Goal: Task Accomplishment & Management: Use online tool/utility

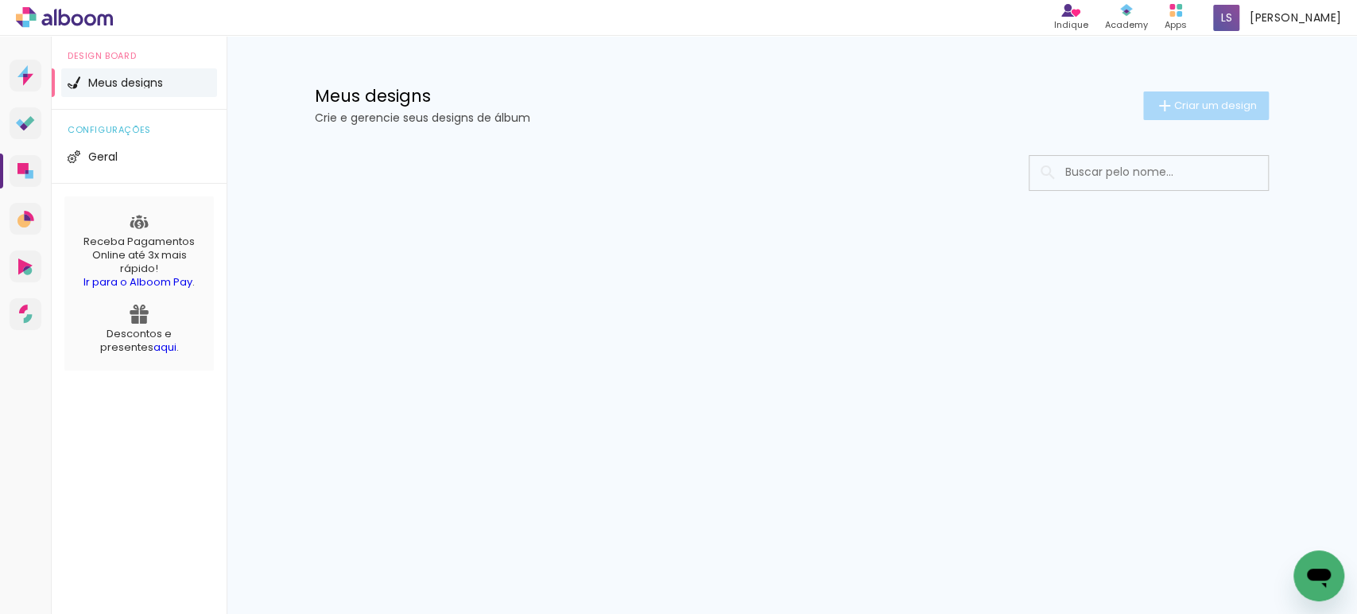
click at [1211, 110] on span "Criar um design" at bounding box center [1215, 105] width 83 height 10
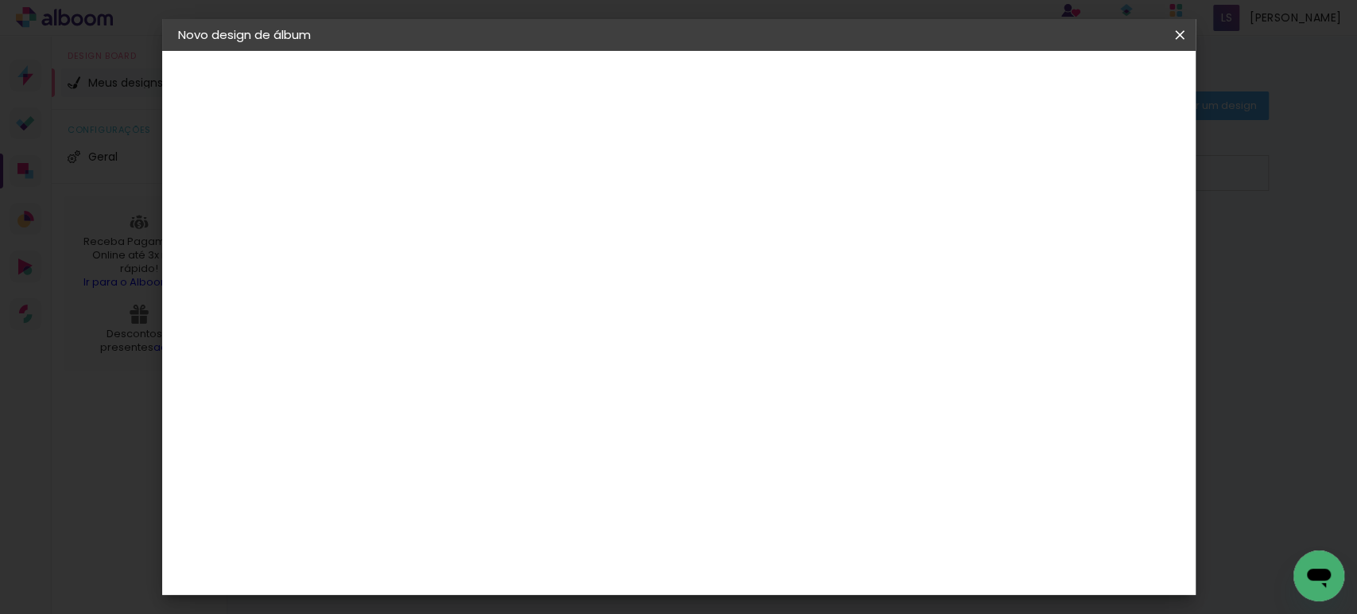
click at [438, 203] on input at bounding box center [438, 213] width 0 height 25
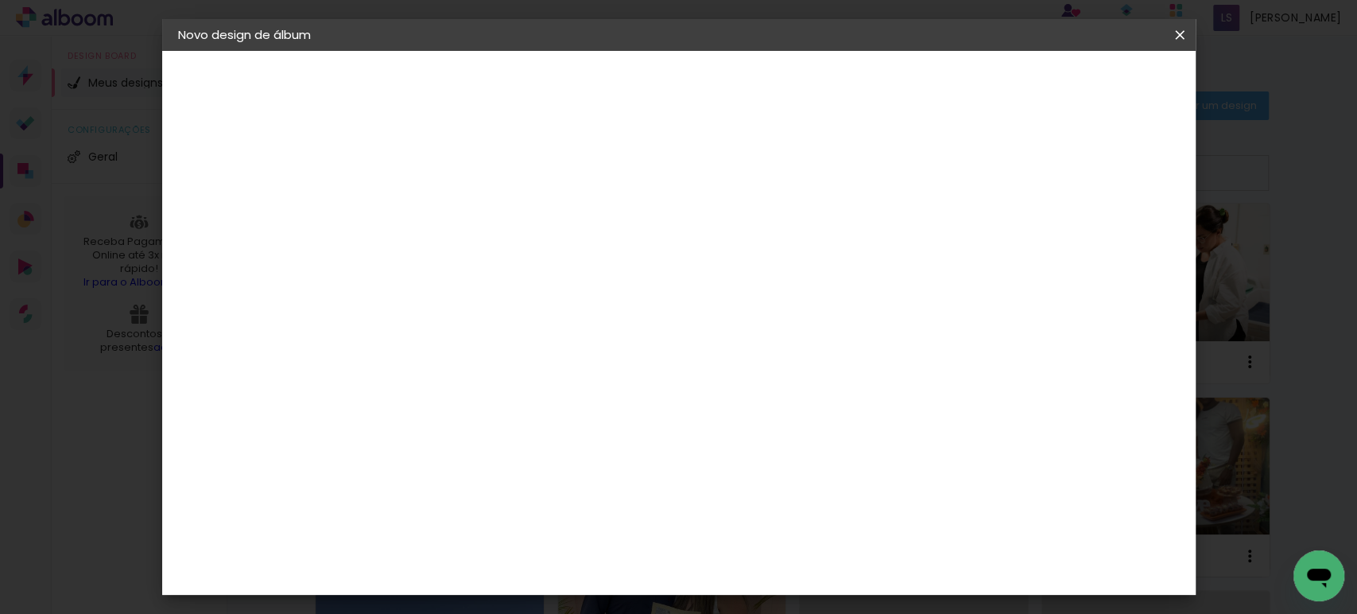
type input "luanasilveira036"
type paper-input "luanasilveira036"
click at [601, 89] on paper-button "Avançar" at bounding box center [562, 84] width 78 height 27
click at [0, 0] on slot "Tamanho Livre" at bounding box center [0, 0] width 0 height 0
click at [735, 86] on paper-button "Avançar" at bounding box center [696, 84] width 78 height 27
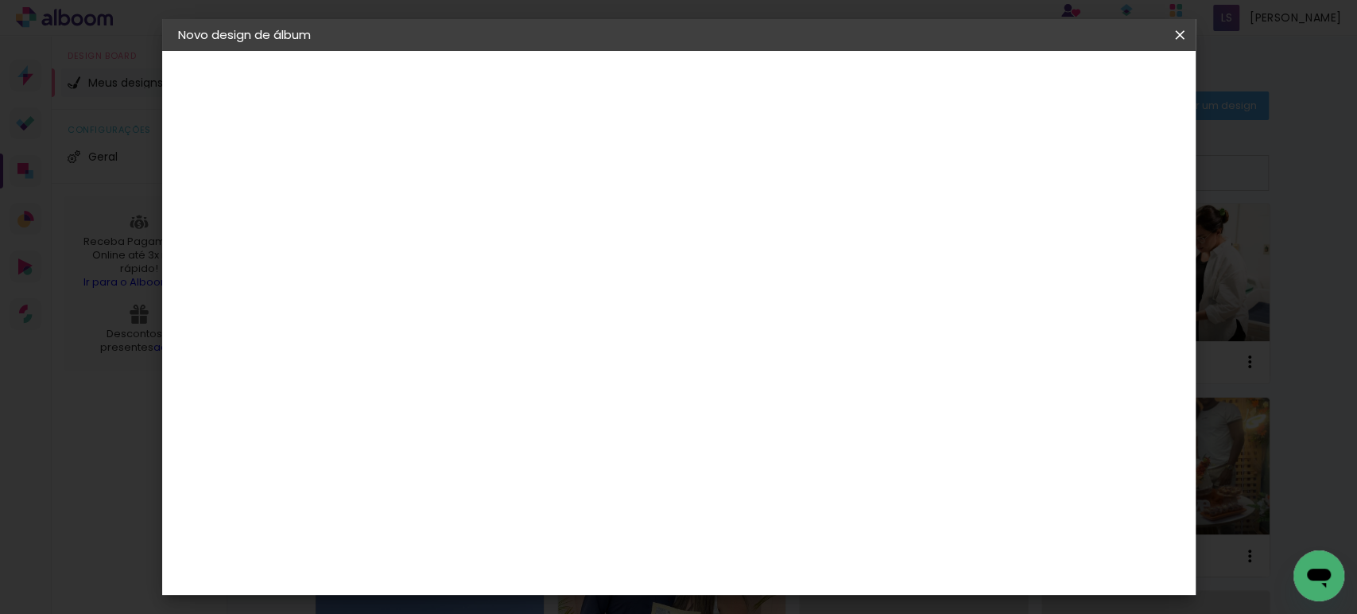
click at [407, 450] on input "30" at bounding box center [387, 452] width 41 height 24
type input "27,7"
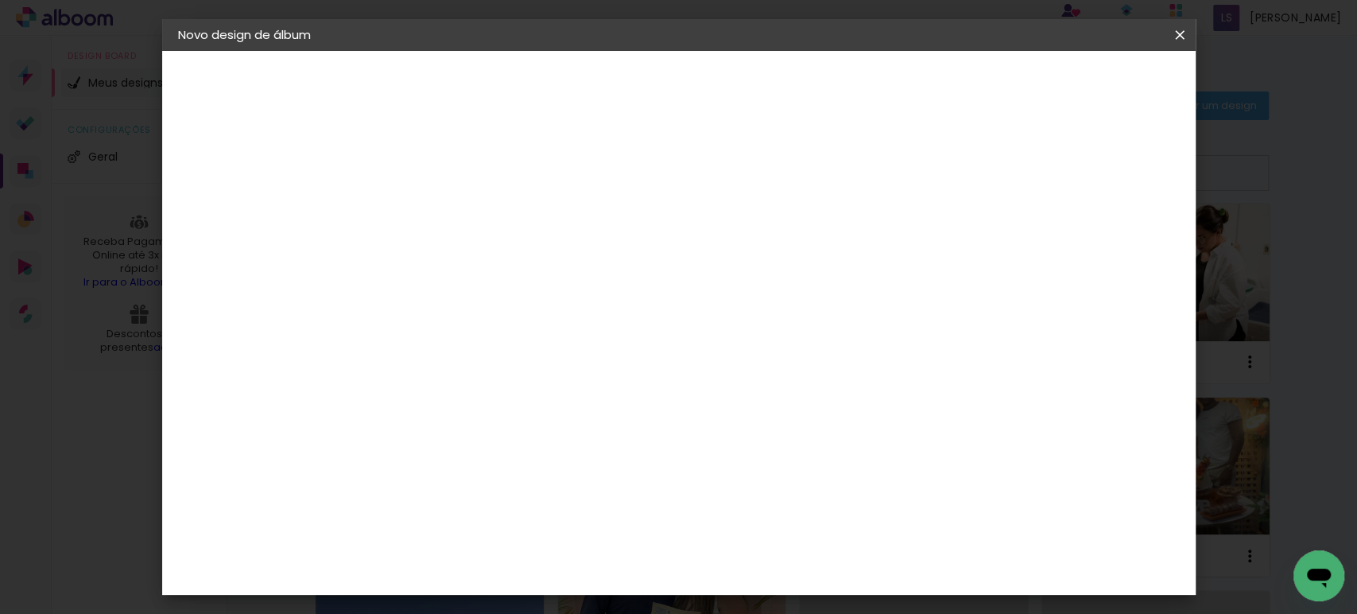
type paper-input "27,7"
type input "40"
type paper-input "40"
type input "13"
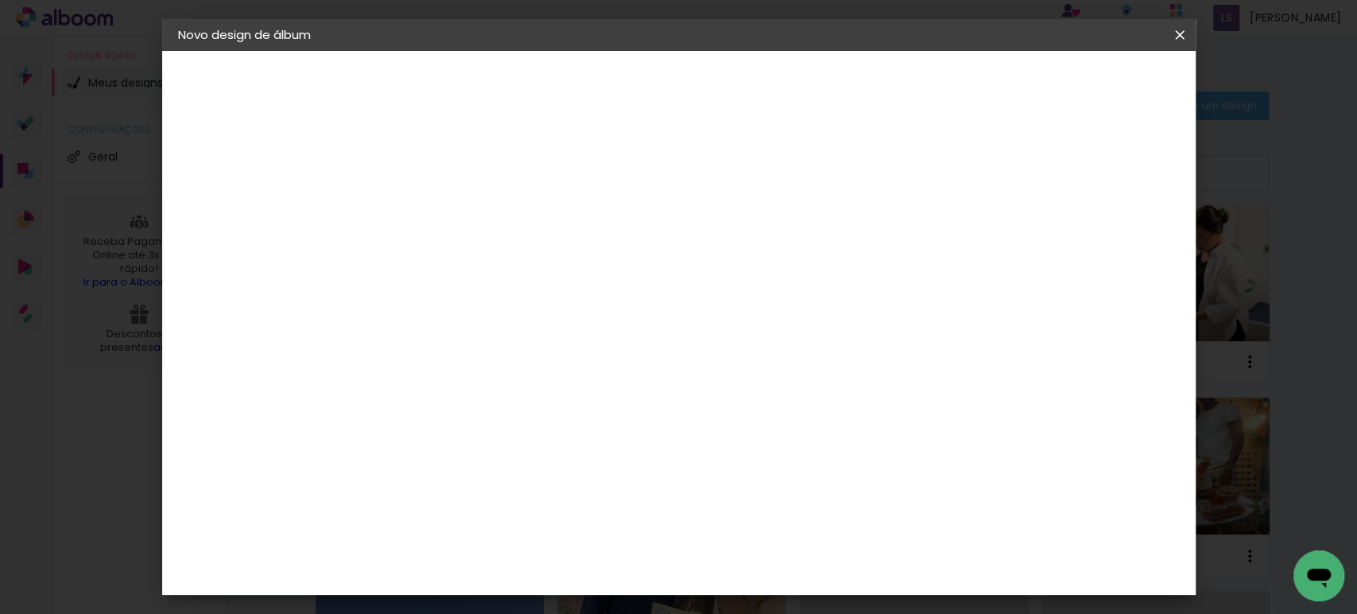
type paper-input "13"
click at [1039, 235] on input "13" at bounding box center [1024, 241] width 29 height 24
type input "14"
type paper-input "14"
click at [1028, 234] on input "14" at bounding box center [1014, 241] width 29 height 24
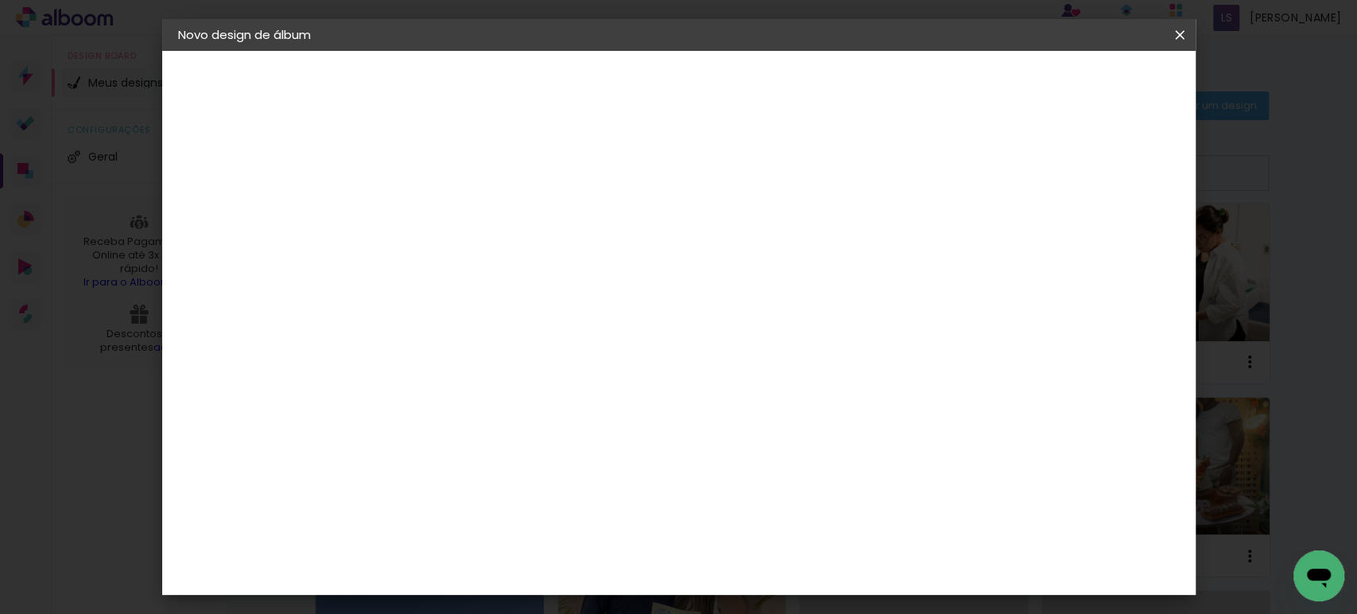
type input "15"
type paper-input "15"
click at [1026, 234] on input "15" at bounding box center [1011, 241] width 29 height 24
click at [440, 184] on input "2" at bounding box center [427, 182] width 55 height 20
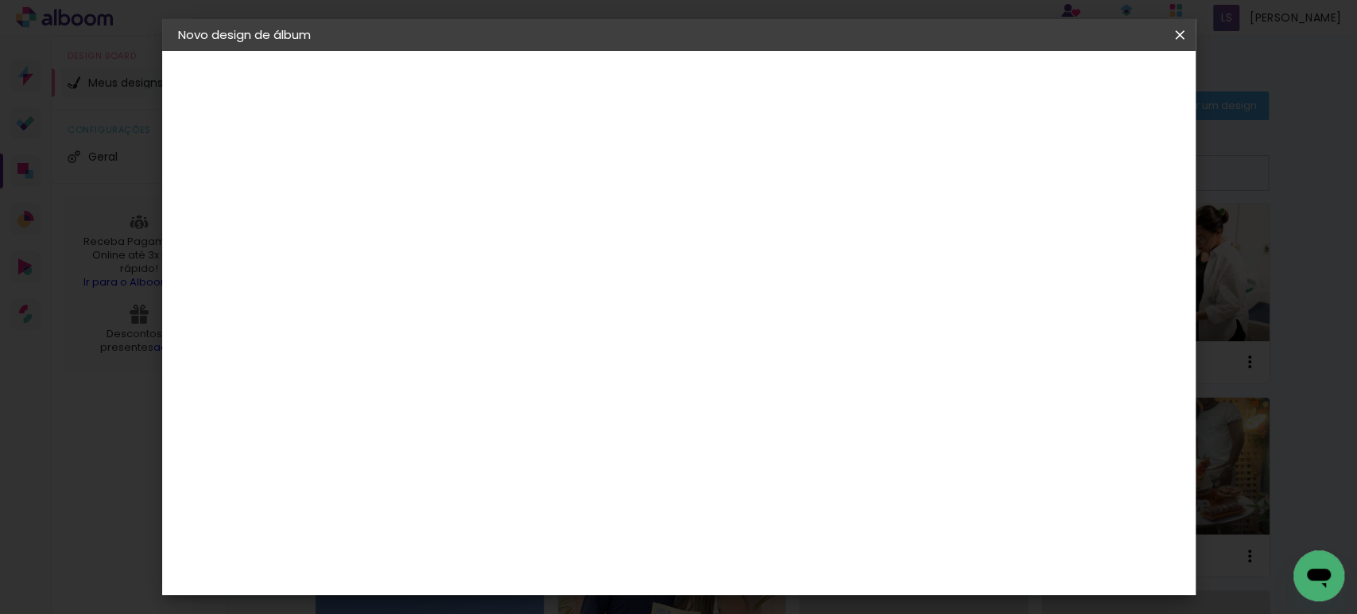
type input "1"
type paper-input "1"
click at [447, 185] on input "1" at bounding box center [427, 182] width 55 height 20
click at [966, 88] on span "Iniciar design" at bounding box center [929, 84] width 72 height 11
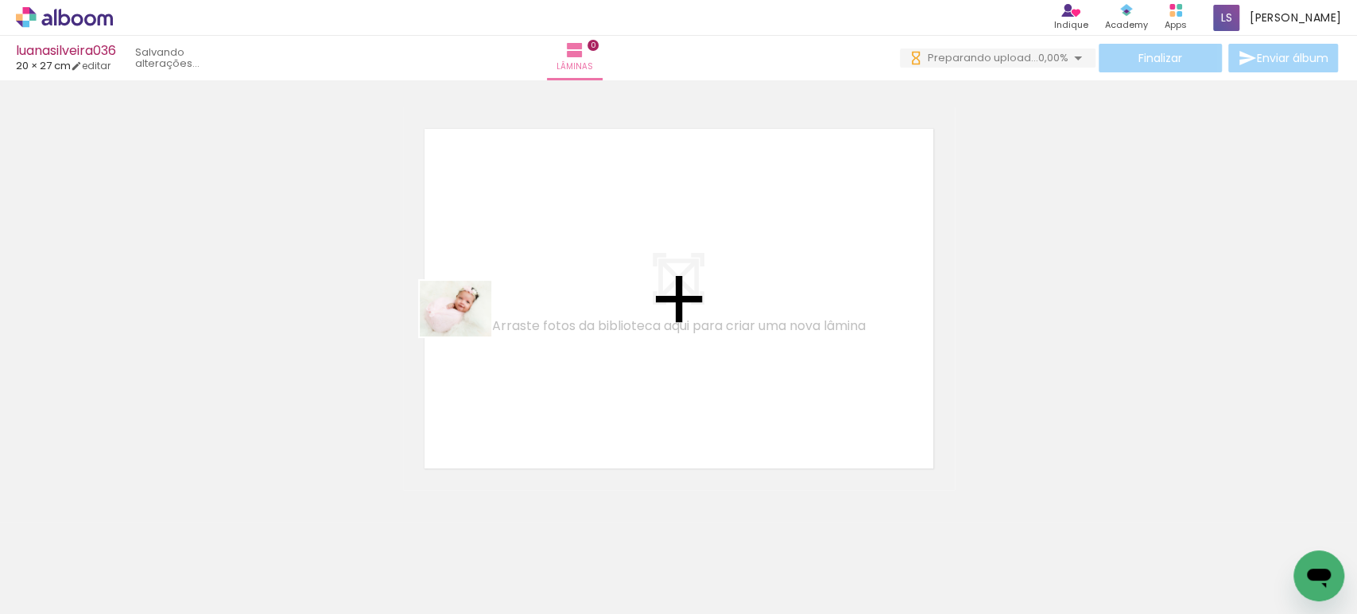
drag, startPoint x: 165, startPoint y: 567, endPoint x: 459, endPoint y: 360, distance: 359.4
click at [471, 326] on quentale-workspace at bounding box center [678, 307] width 1357 height 614
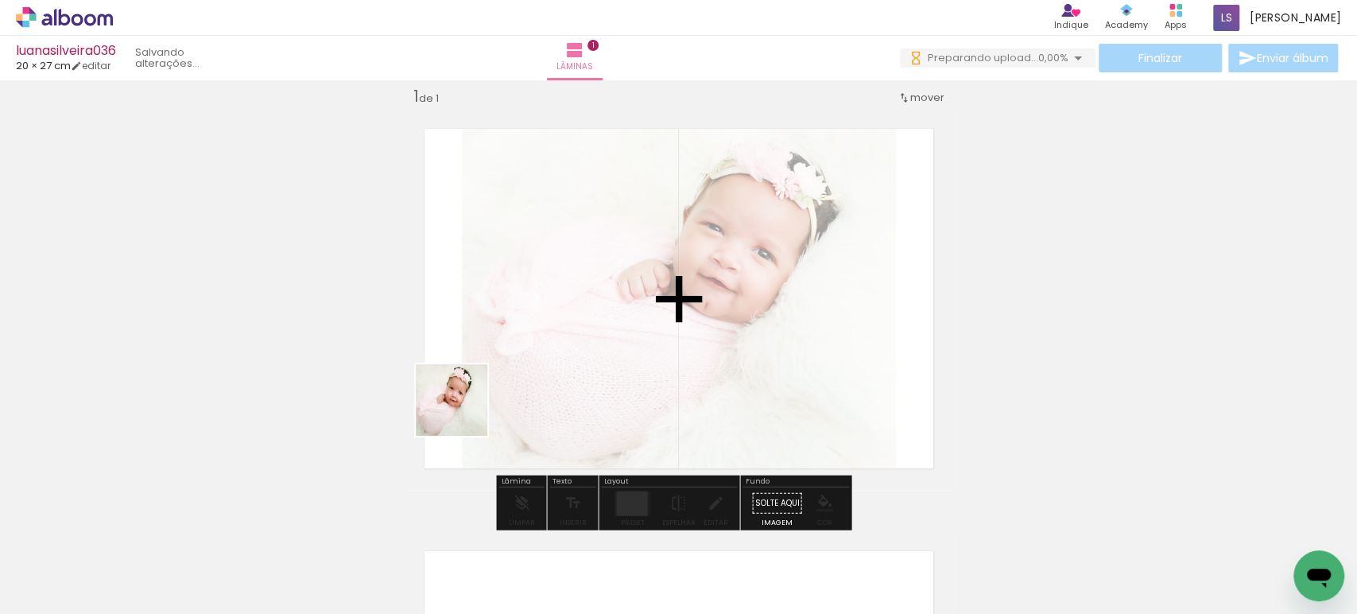
drag, startPoint x: 235, startPoint y: 546, endPoint x: 612, endPoint y: 355, distance: 422.3
click at [612, 354] on quentale-workspace at bounding box center [678, 307] width 1357 height 614
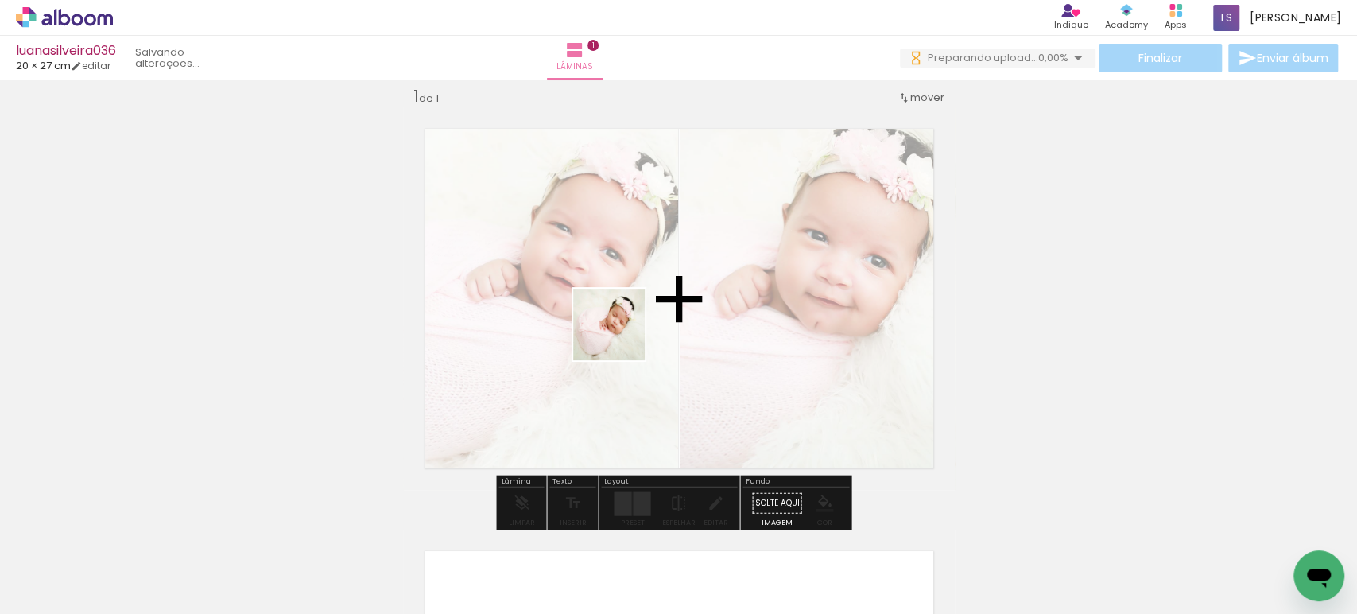
drag, startPoint x: 352, startPoint y: 564, endPoint x: 666, endPoint y: 309, distance: 404.0
click at [666, 308] on quentale-workspace at bounding box center [678, 307] width 1357 height 614
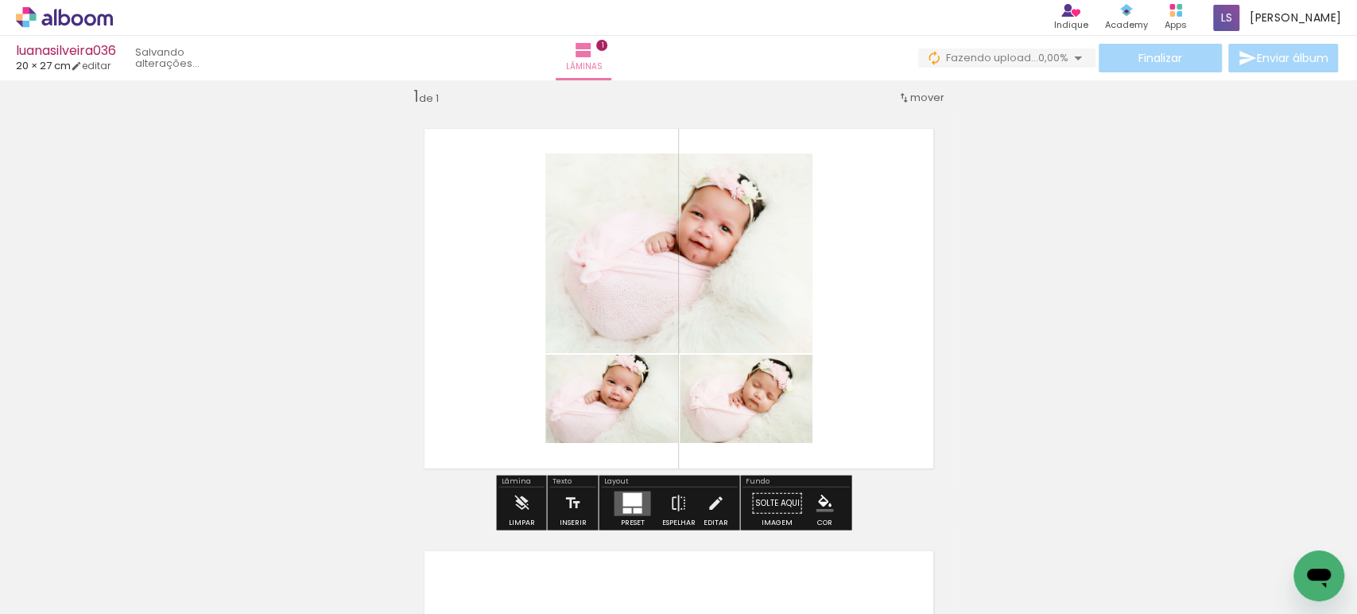
click at [622, 494] on div at bounding box center [631, 499] width 19 height 14
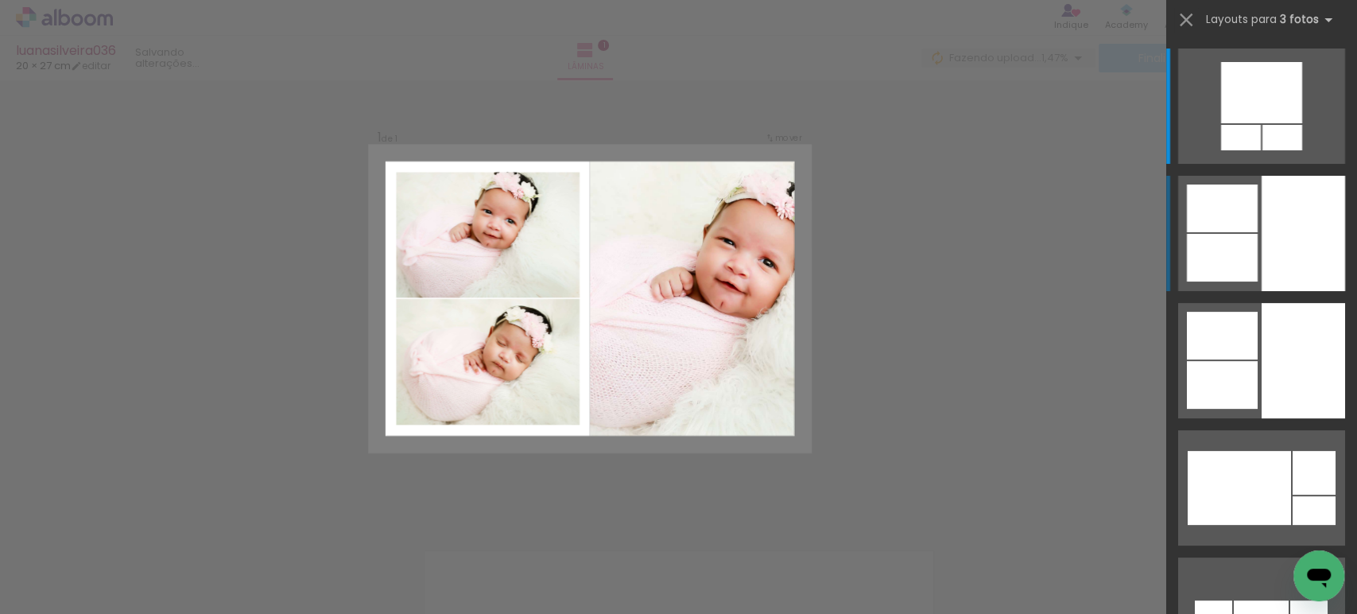
click at [1236, 249] on div at bounding box center [1222, 258] width 71 height 48
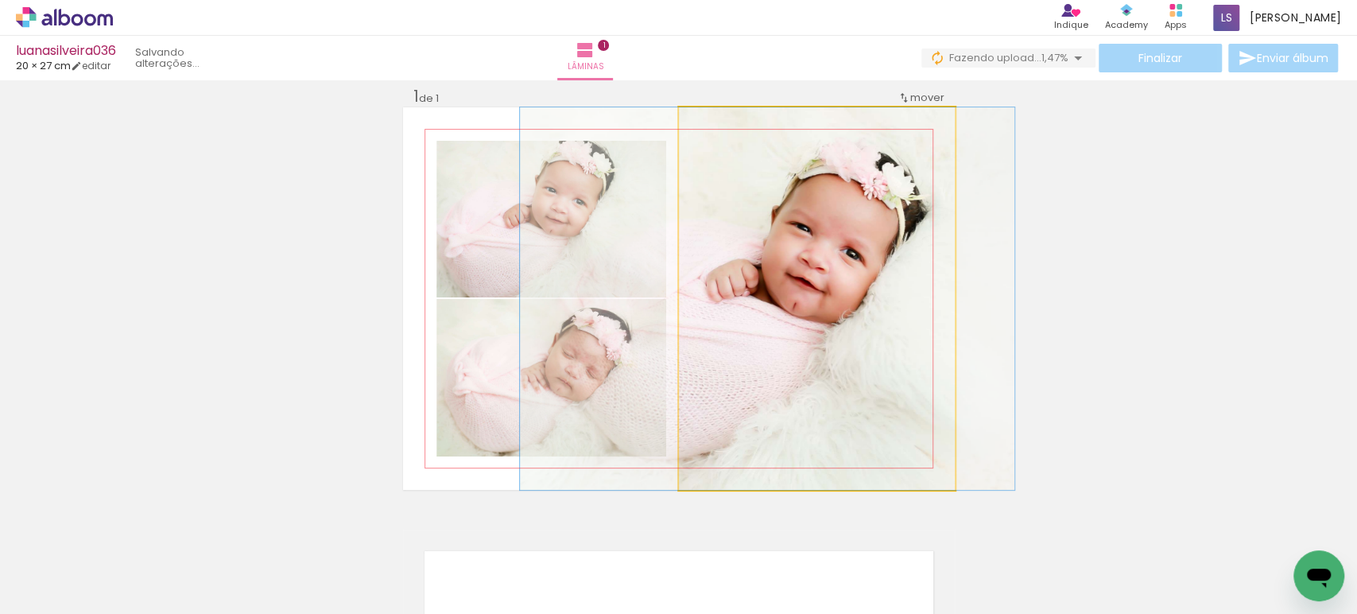
drag, startPoint x: 834, startPoint y: 261, endPoint x: 791, endPoint y: 280, distance: 47.0
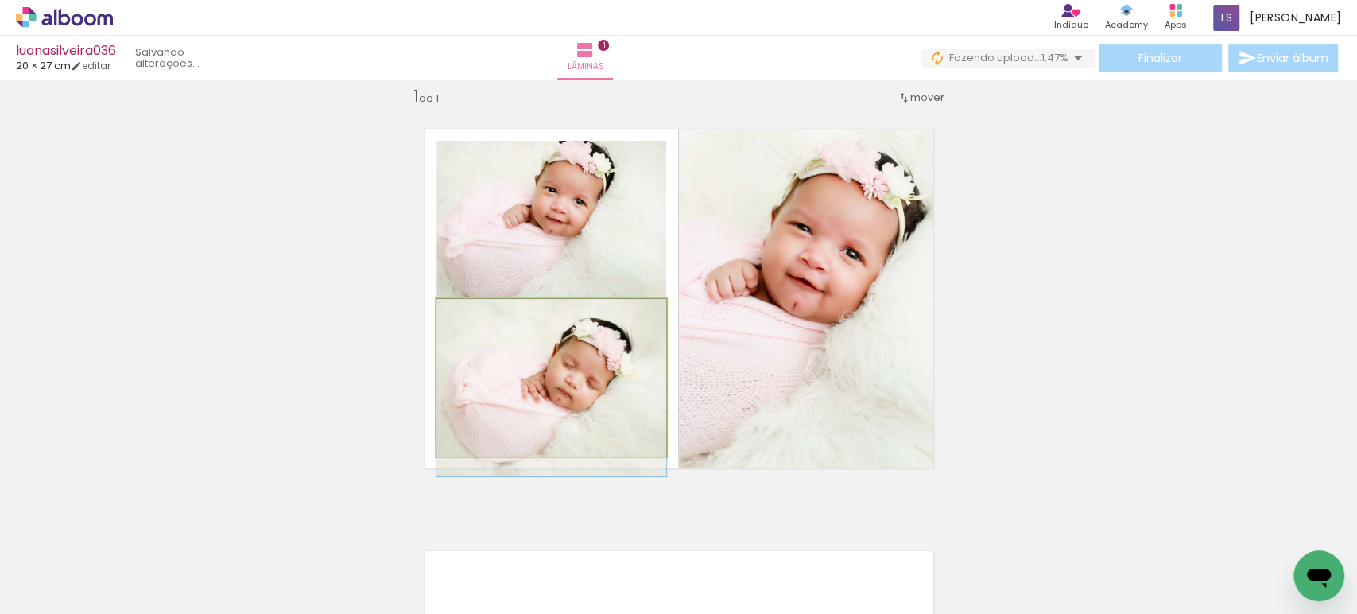
drag, startPoint x: 583, startPoint y: 366, endPoint x: 547, endPoint y: 393, distance: 45.5
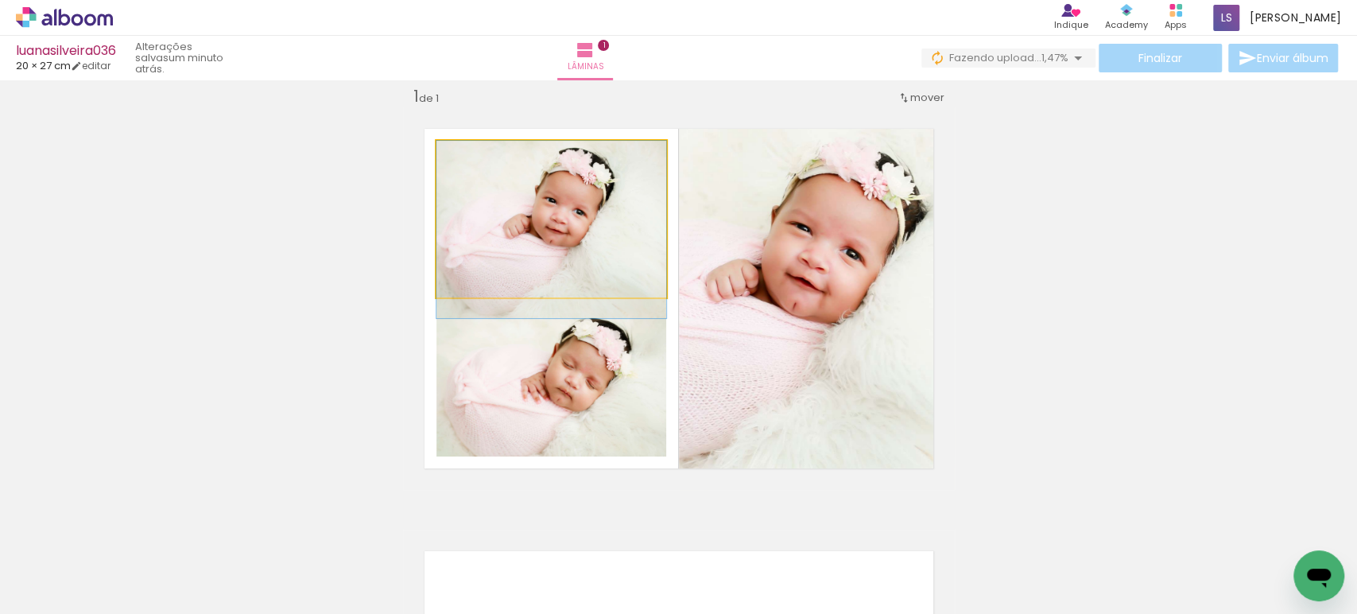
drag, startPoint x: 556, startPoint y: 246, endPoint x: 567, endPoint y: 258, distance: 15.7
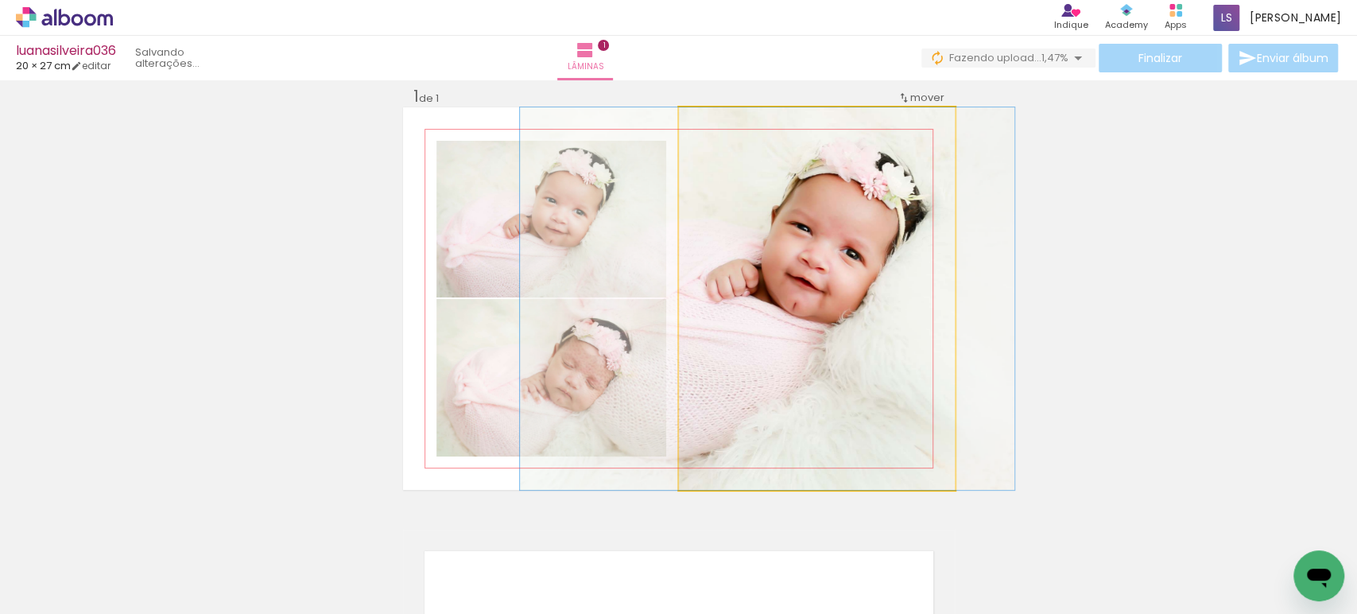
click at [782, 279] on quentale-photo at bounding box center [817, 298] width 276 height 382
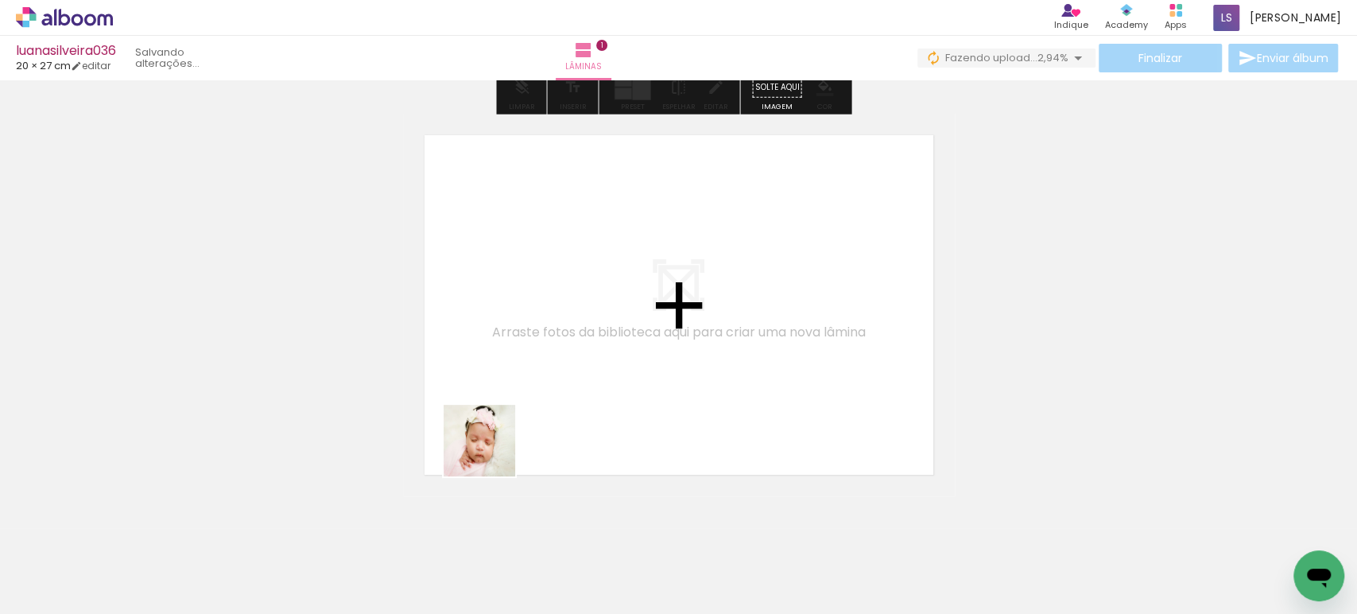
drag, startPoint x: 491, startPoint y: 452, endPoint x: 563, endPoint y: 350, distance: 125.0
click at [563, 350] on quentale-workspace at bounding box center [678, 307] width 1357 height 614
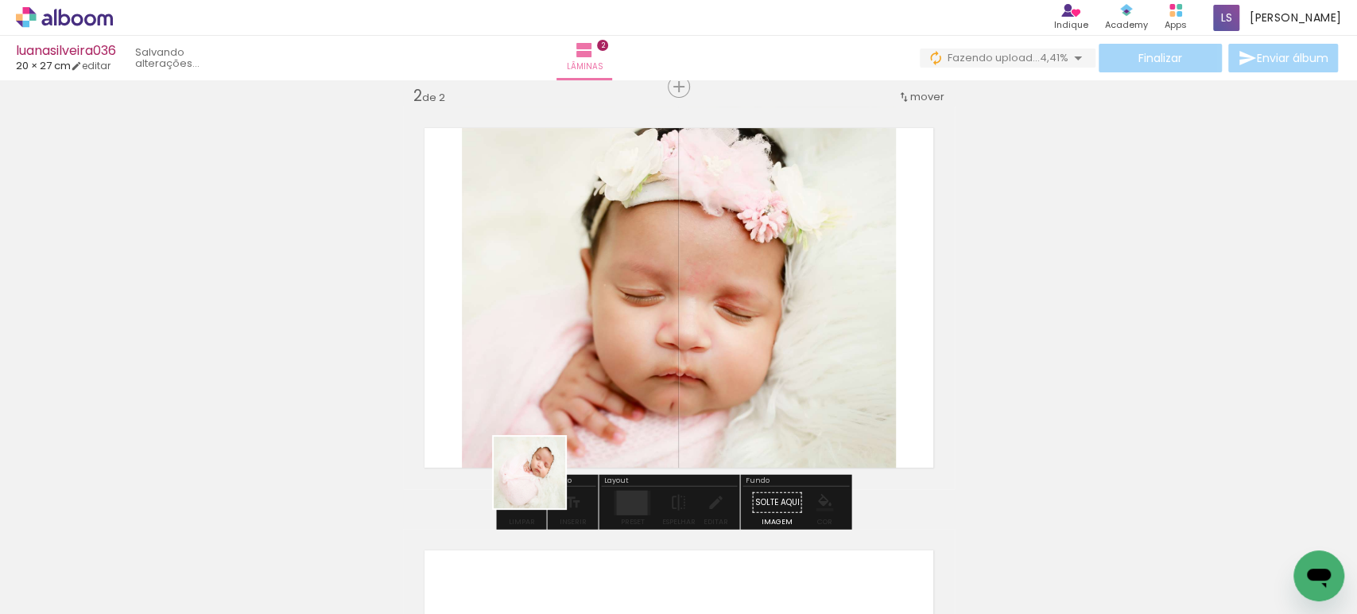
drag, startPoint x: 529, startPoint y: 560, endPoint x: 568, endPoint y: 386, distance: 178.4
click at [566, 389] on quentale-workspace at bounding box center [678, 307] width 1357 height 614
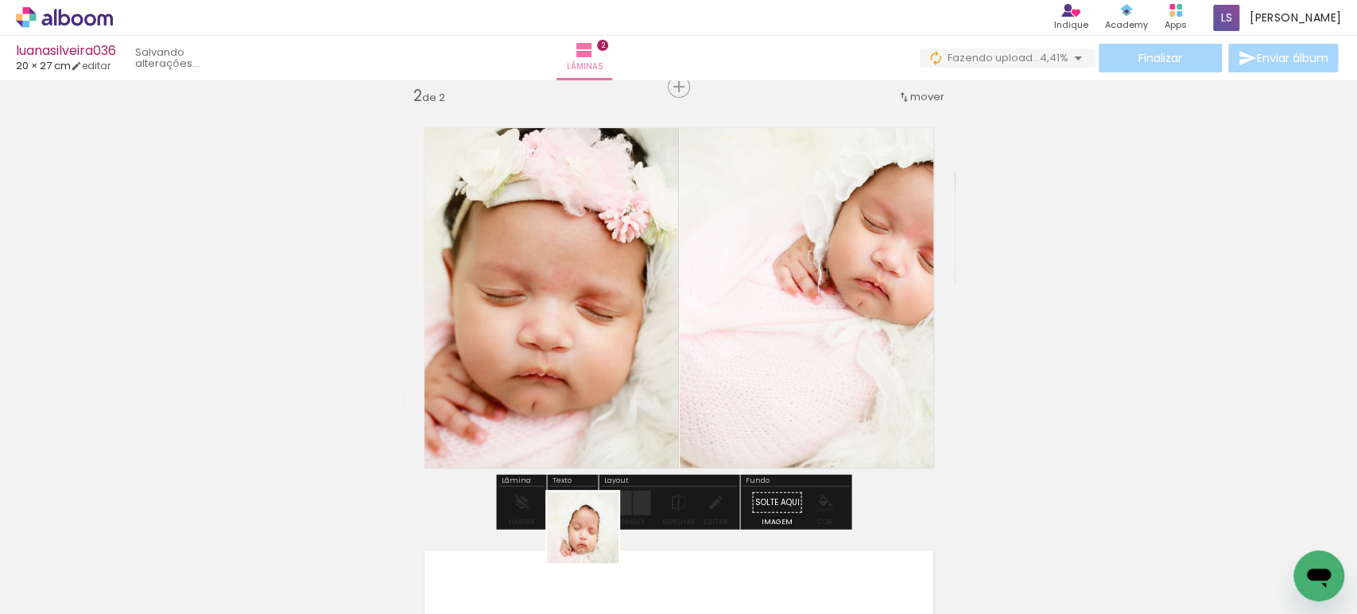
drag, startPoint x: 593, startPoint y: 564, endPoint x: 616, endPoint y: 392, distance: 174.0
click at [616, 393] on quentale-workspace at bounding box center [678, 307] width 1357 height 614
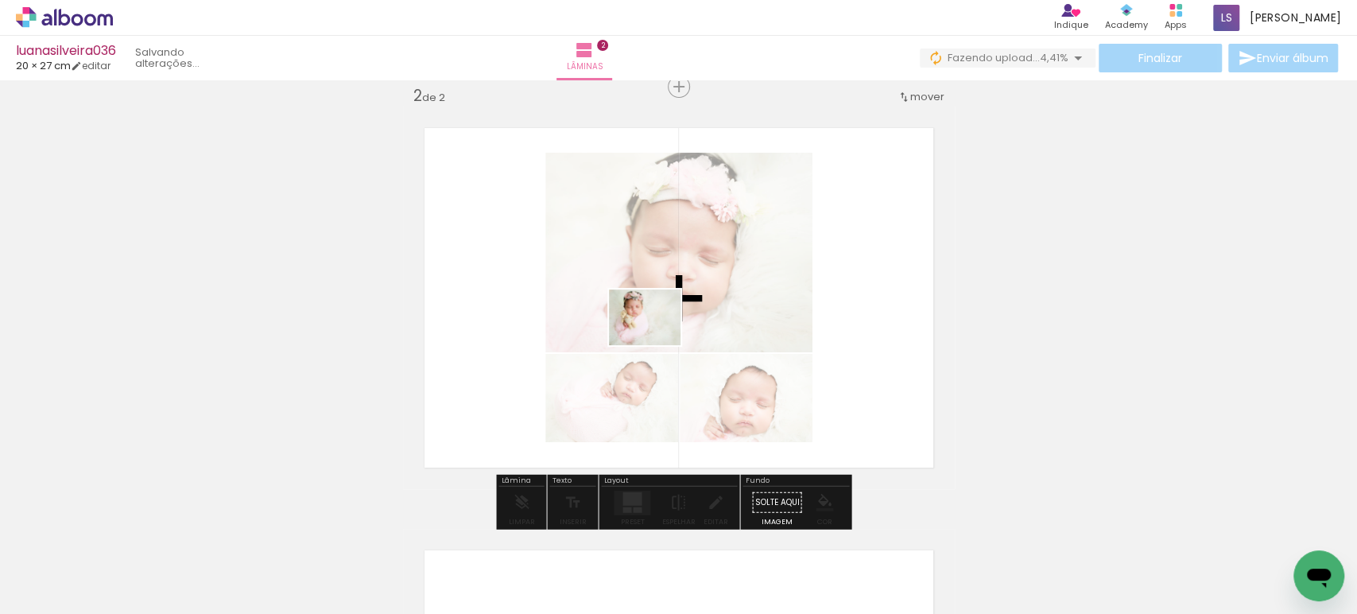
drag, startPoint x: 678, startPoint y: 527, endPoint x: 656, endPoint y: 333, distance: 195.1
click at [656, 335] on quentale-workspace at bounding box center [678, 307] width 1357 height 614
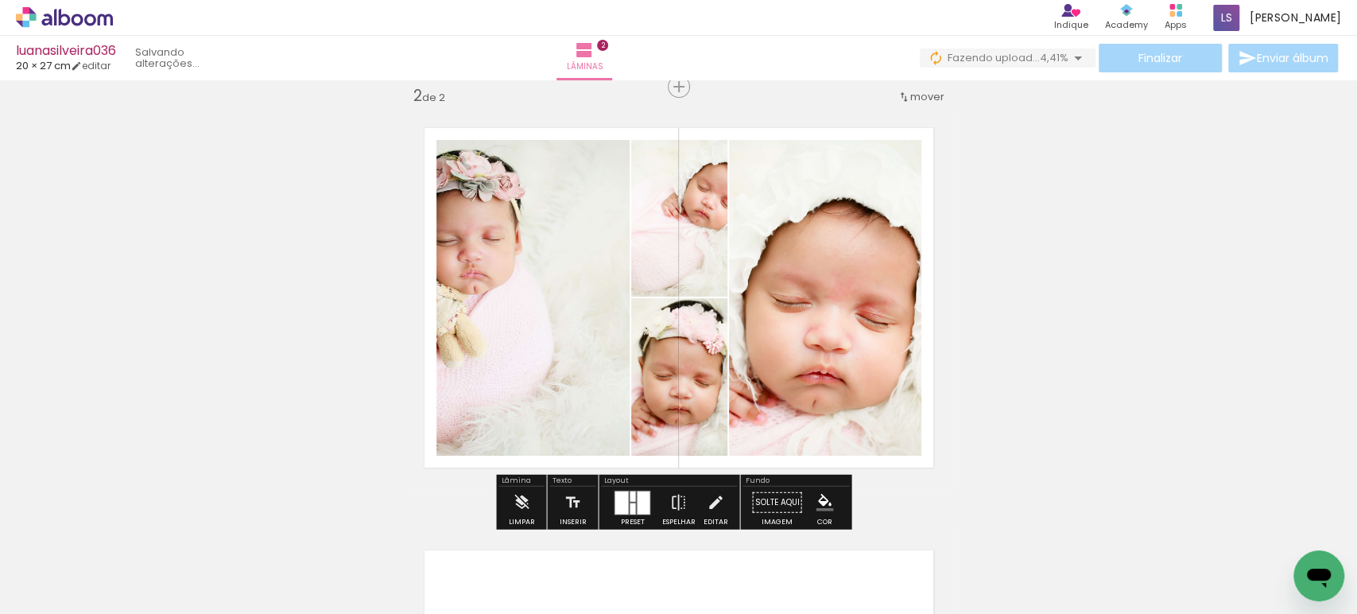
click at [624, 496] on quentale-layouter at bounding box center [632, 502] width 37 height 25
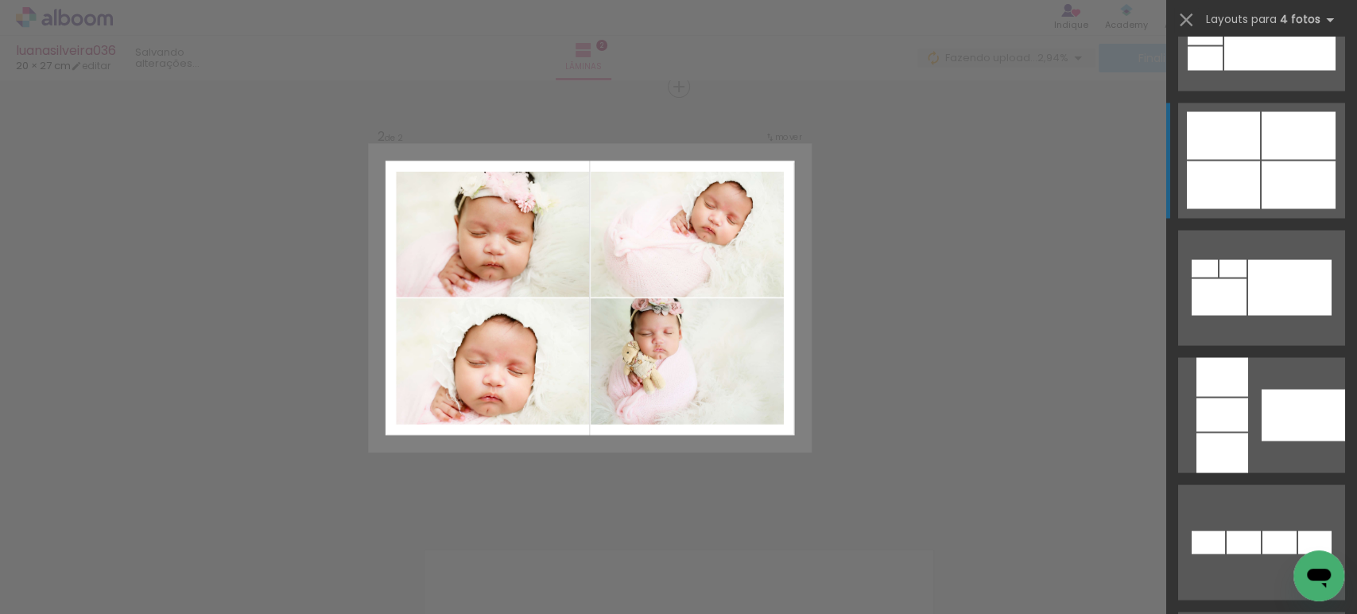
click at [1269, 148] on div at bounding box center [1298, 135] width 74 height 48
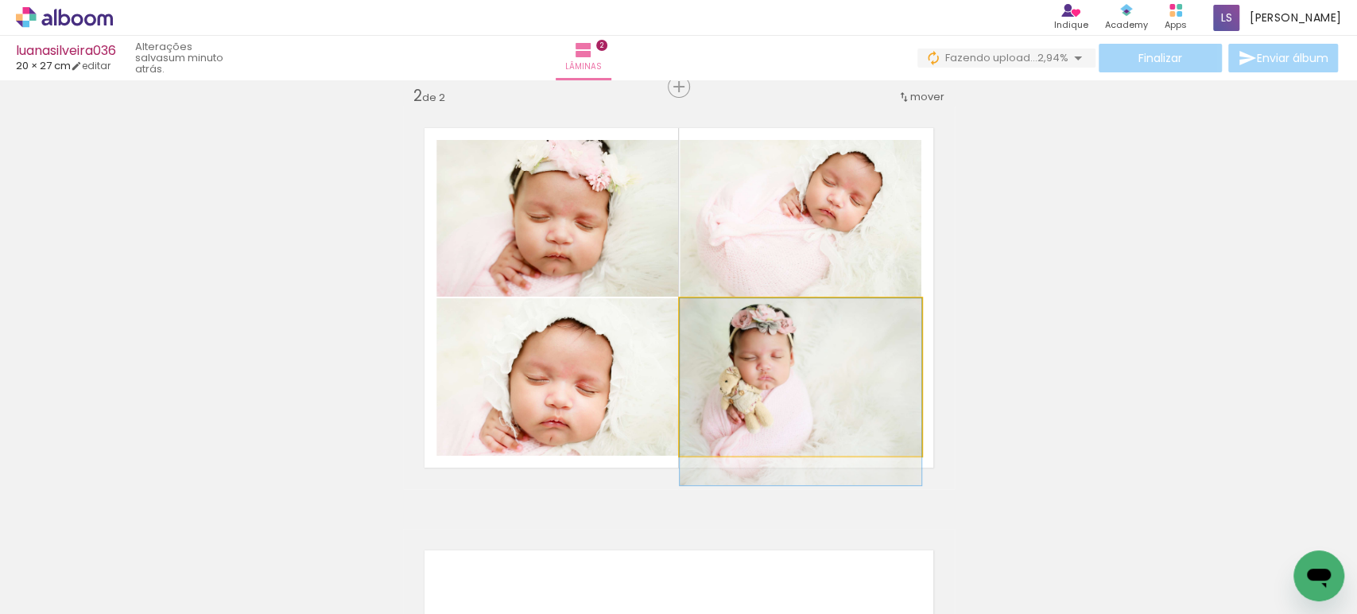
drag, startPoint x: 815, startPoint y: 335, endPoint x: 822, endPoint y: 361, distance: 27.2
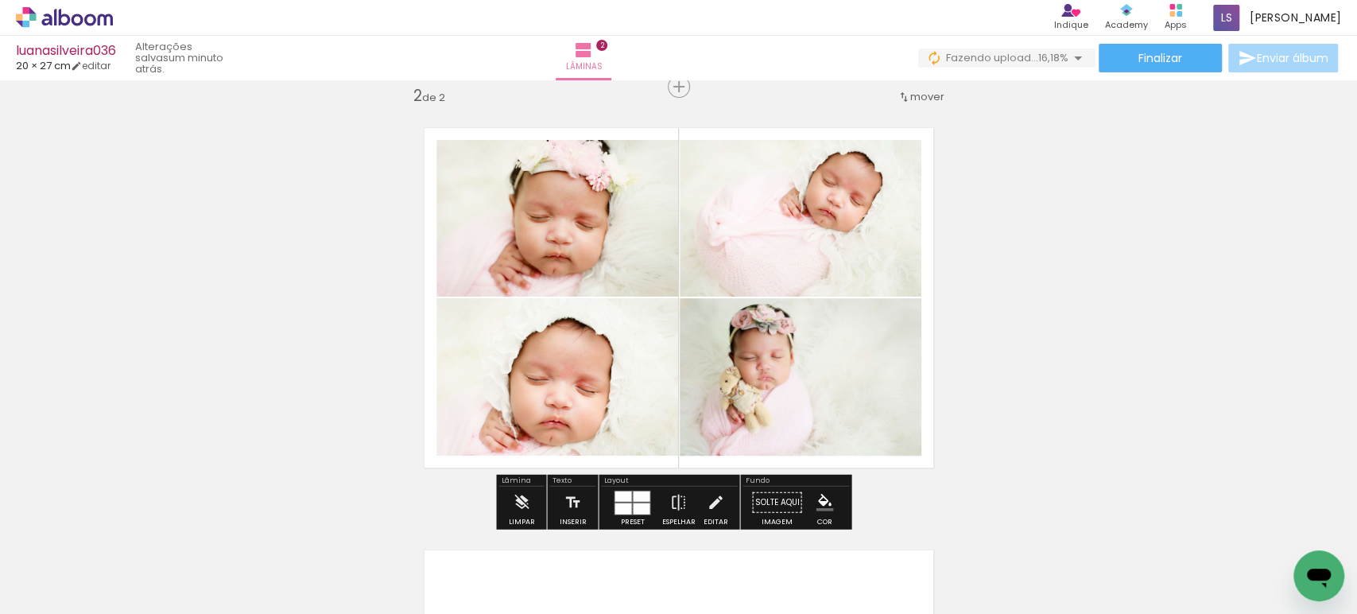
scroll to position [0, 490]
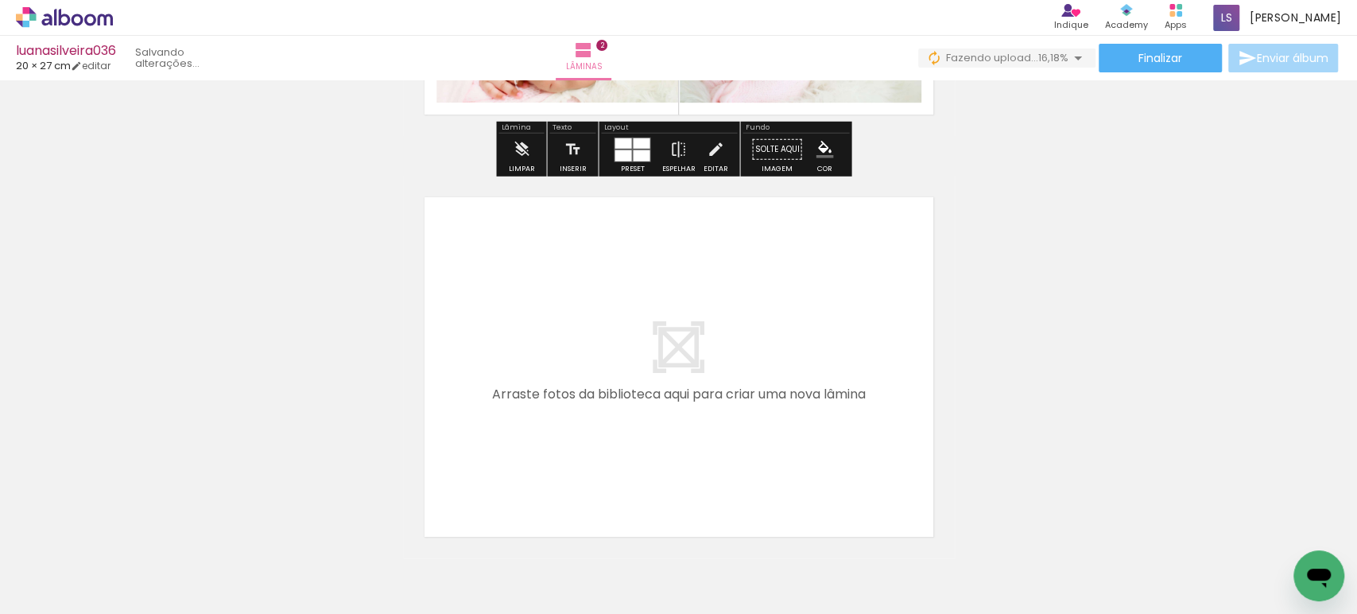
drag, startPoint x: 308, startPoint y: 562, endPoint x: 521, endPoint y: 372, distance: 286.0
click at [521, 372] on quentale-workspace at bounding box center [678, 307] width 1357 height 614
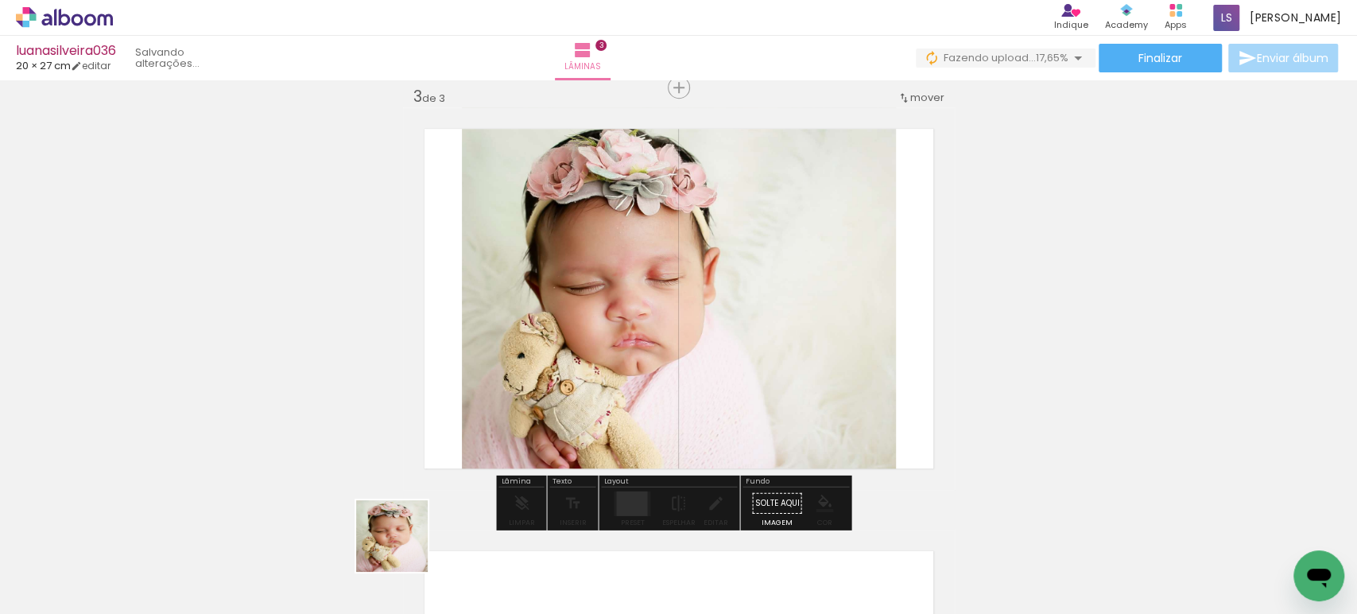
scroll to position [864, 0]
drag, startPoint x: 394, startPoint y: 561, endPoint x: 522, endPoint y: 427, distance: 185.5
click at [521, 364] on quentale-workspace at bounding box center [678, 307] width 1357 height 614
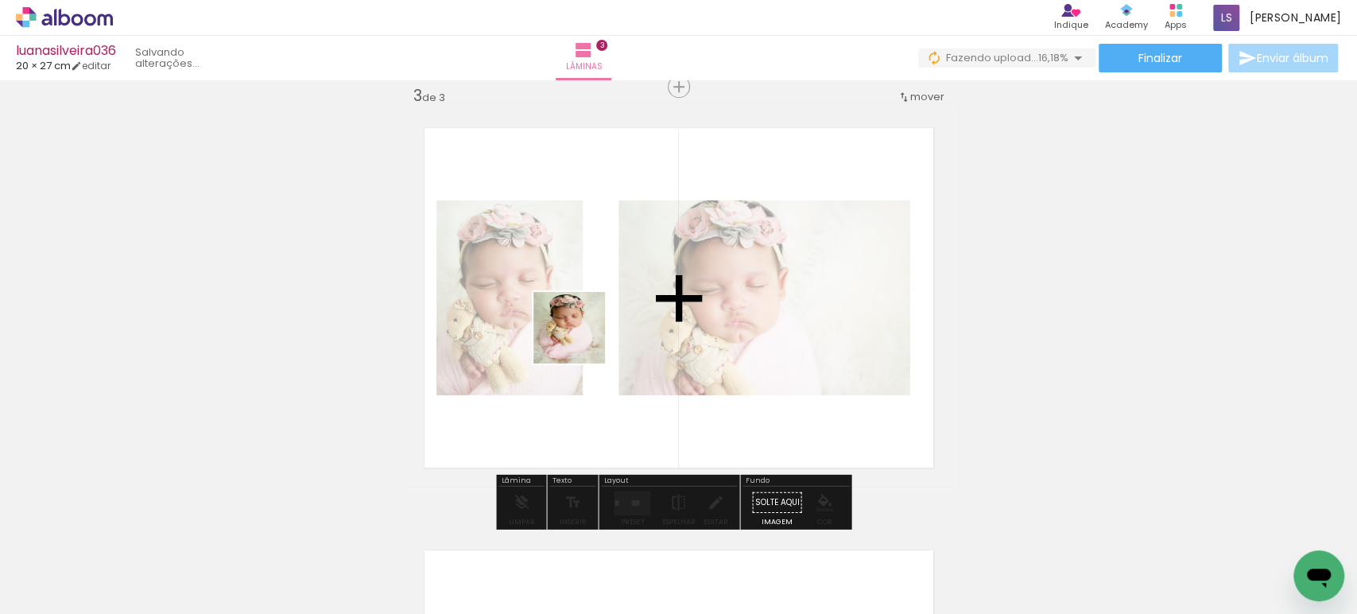
drag, startPoint x: 486, startPoint y: 540, endPoint x: 583, endPoint y: 335, distance: 226.5
click at [581, 337] on quentale-workspace at bounding box center [678, 307] width 1357 height 614
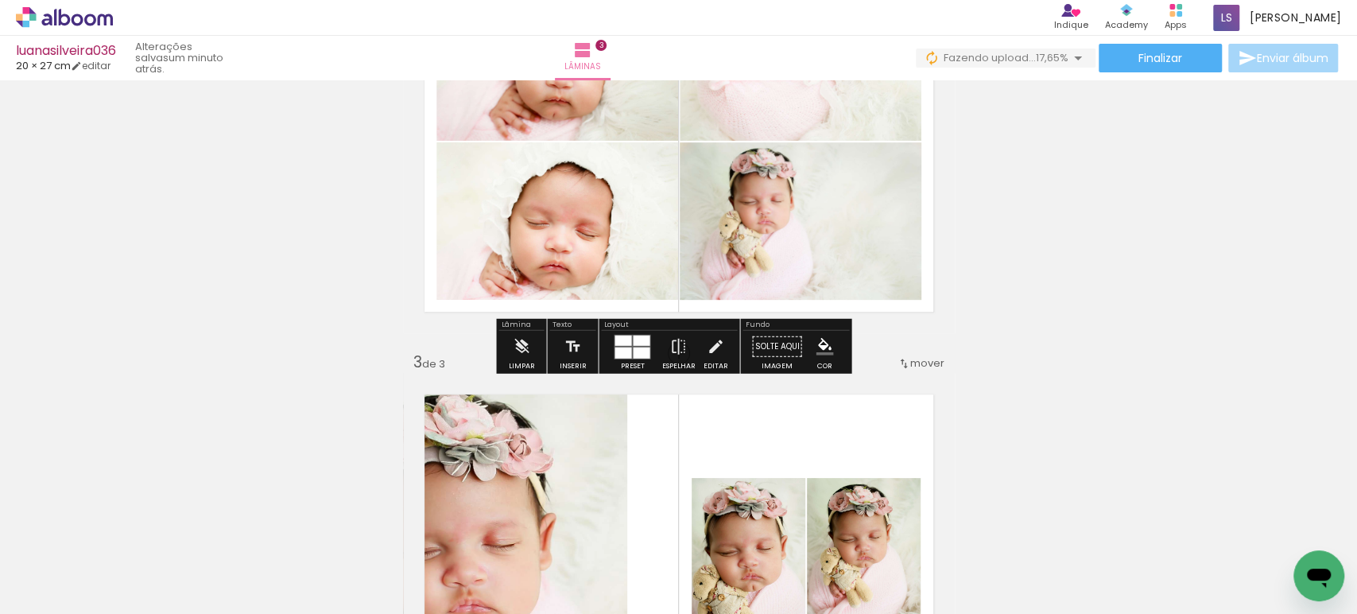
scroll to position [598, 0]
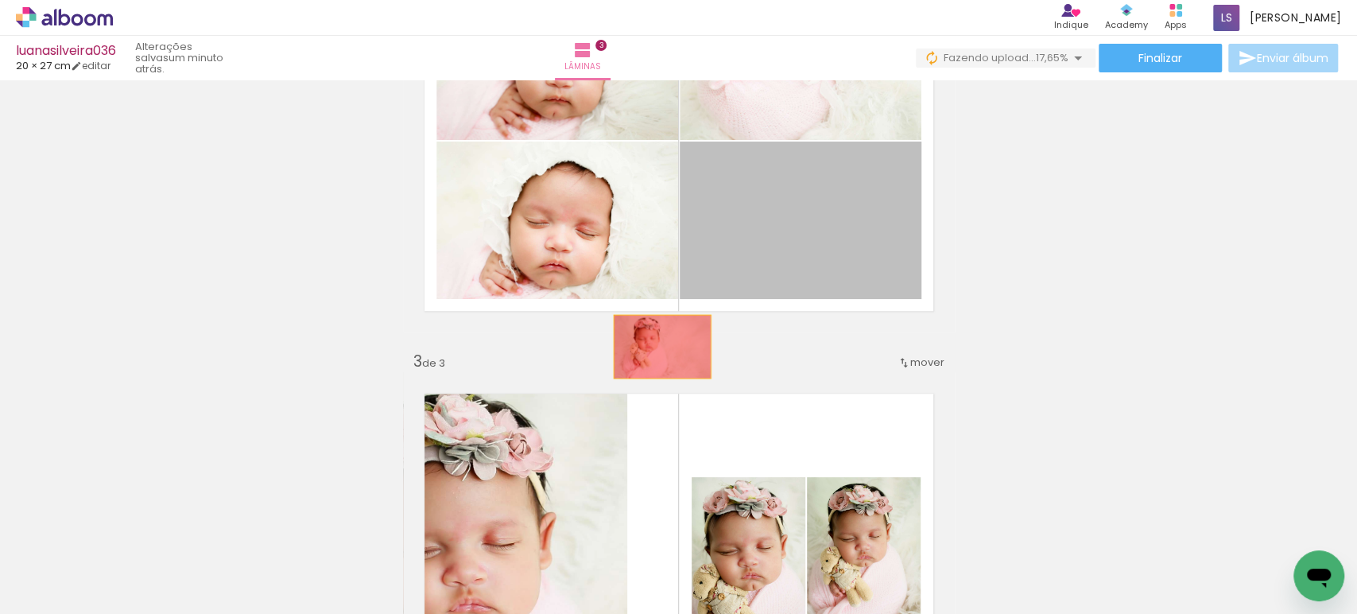
drag, startPoint x: 777, startPoint y: 220, endPoint x: 665, endPoint y: 376, distance: 191.9
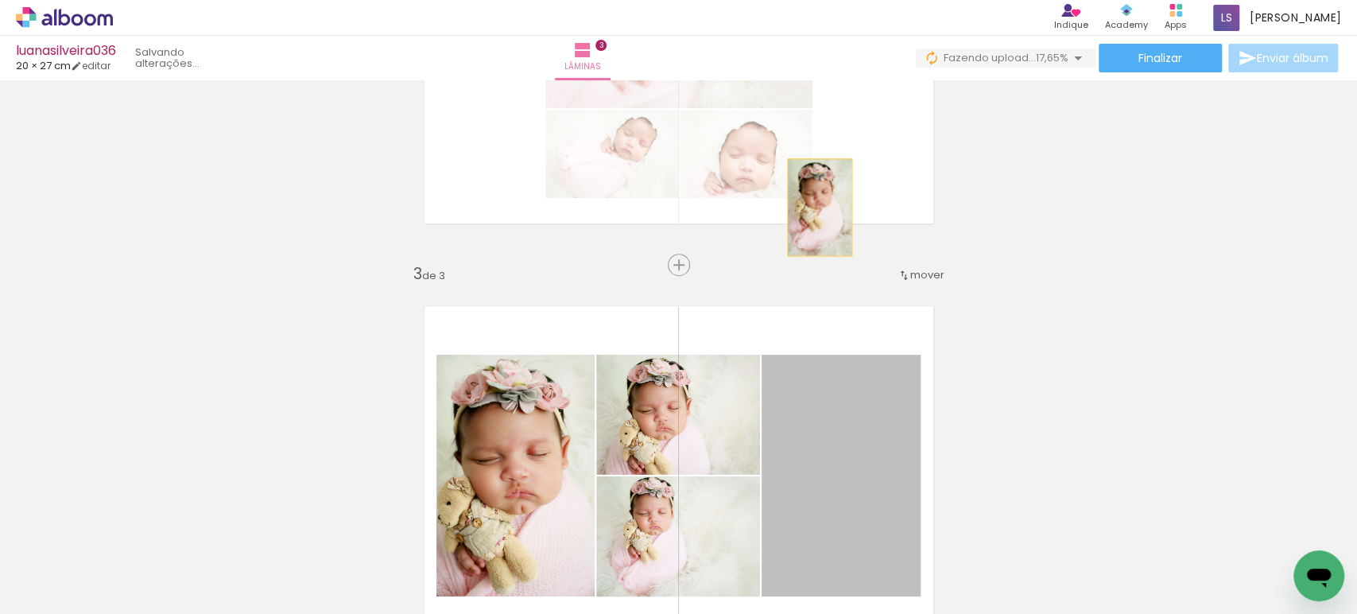
drag, startPoint x: 835, startPoint y: 450, endPoint x: 811, endPoint y: 179, distance: 272.0
click at [811, 177] on div "Inserir lâmina 1 de 3 Inserir lâmina 2 de 3 Inserir lâmina 3 de 3" at bounding box center [678, 244] width 1357 height 1689
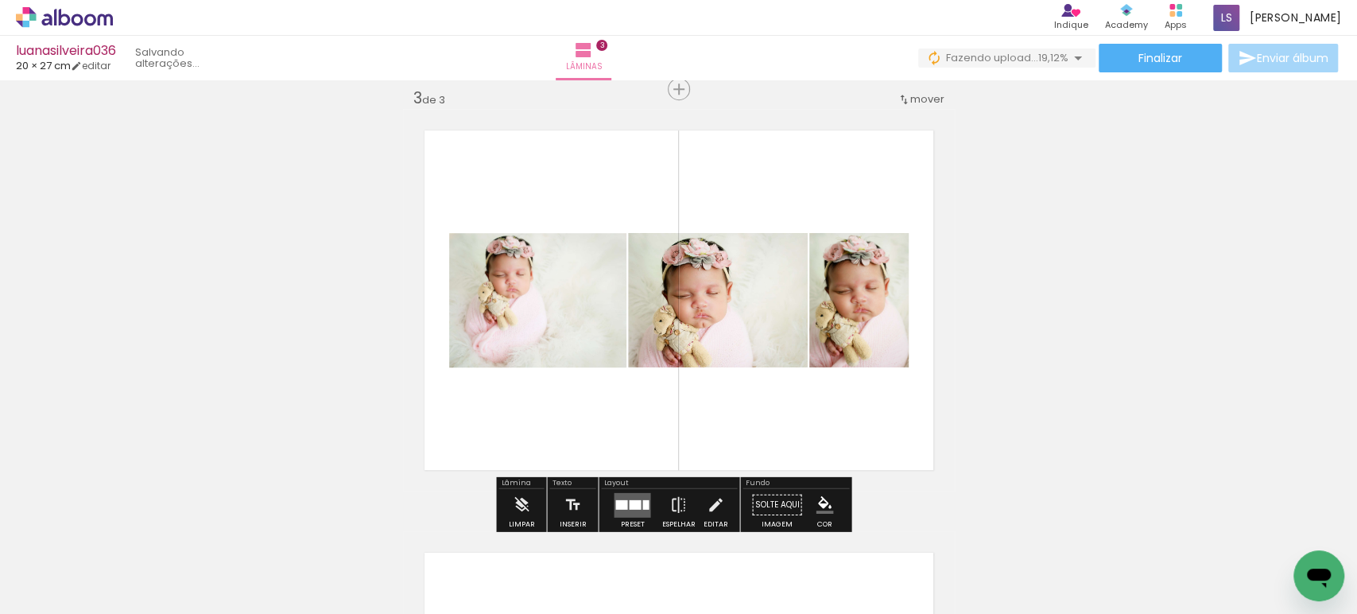
scroll to position [862, 0]
click at [630, 494] on quentale-layouter at bounding box center [632, 503] width 37 height 25
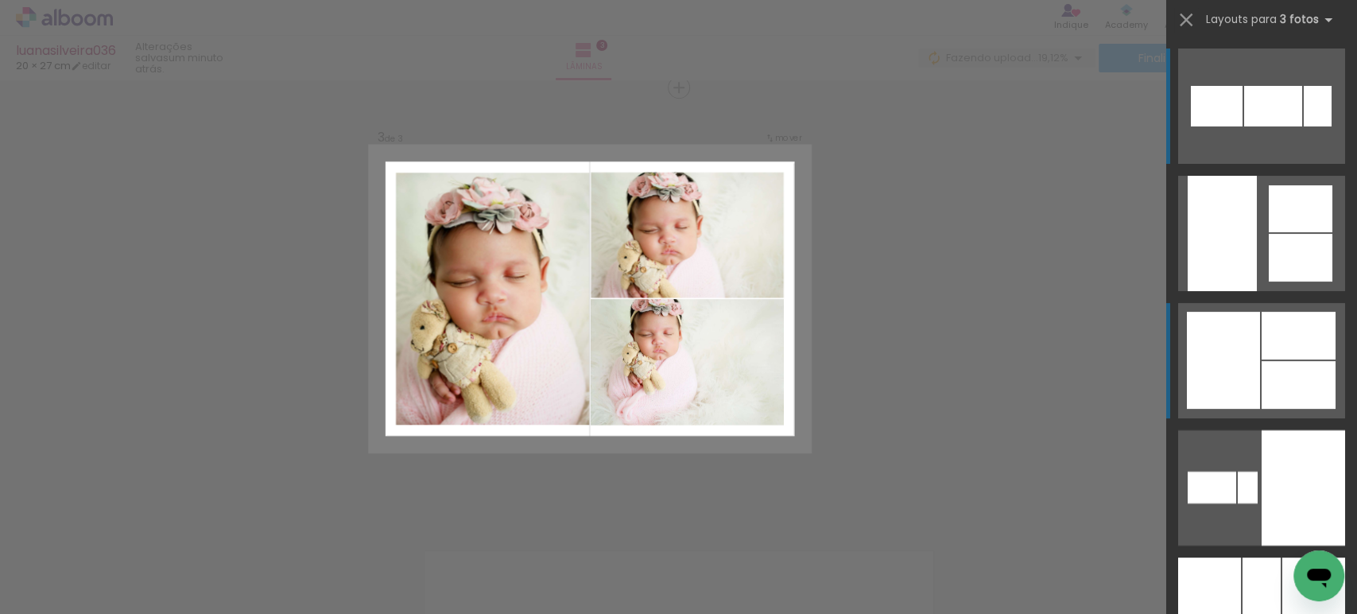
click at [1272, 358] on quentale-layouter at bounding box center [1261, 360] width 167 height 115
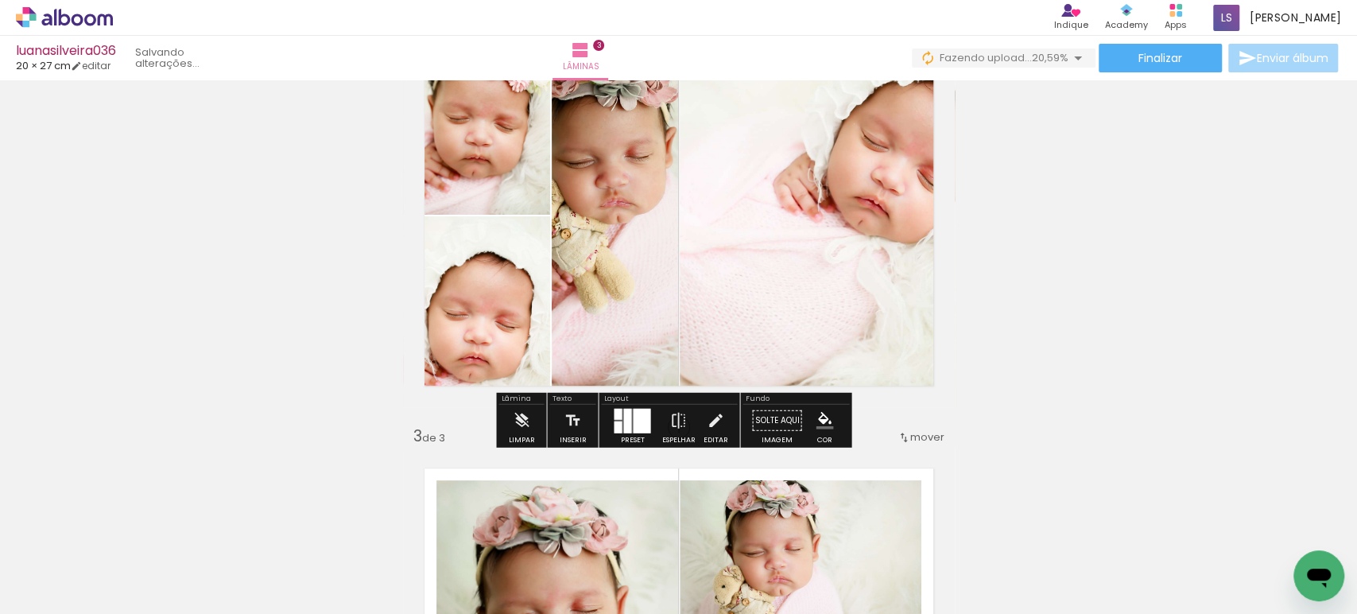
scroll to position [525, 0]
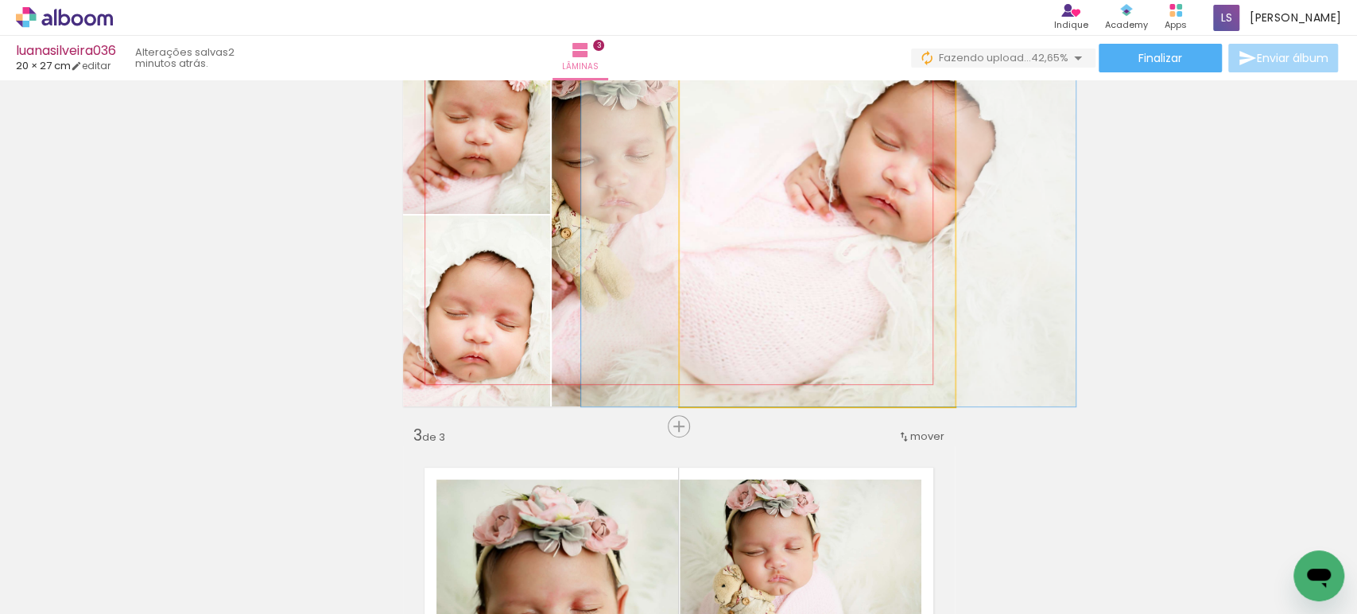
drag, startPoint x: 749, startPoint y: 248, endPoint x: 761, endPoint y: 253, distance: 12.1
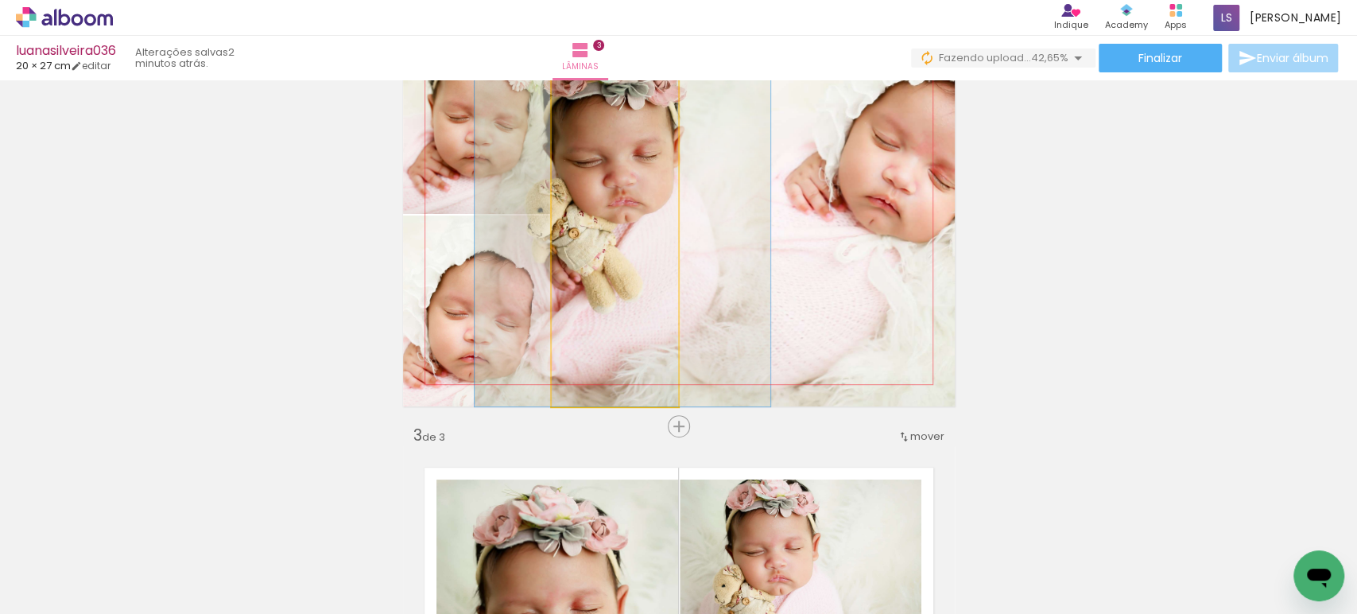
drag, startPoint x: 598, startPoint y: 243, endPoint x: 613, endPoint y: 248, distance: 15.1
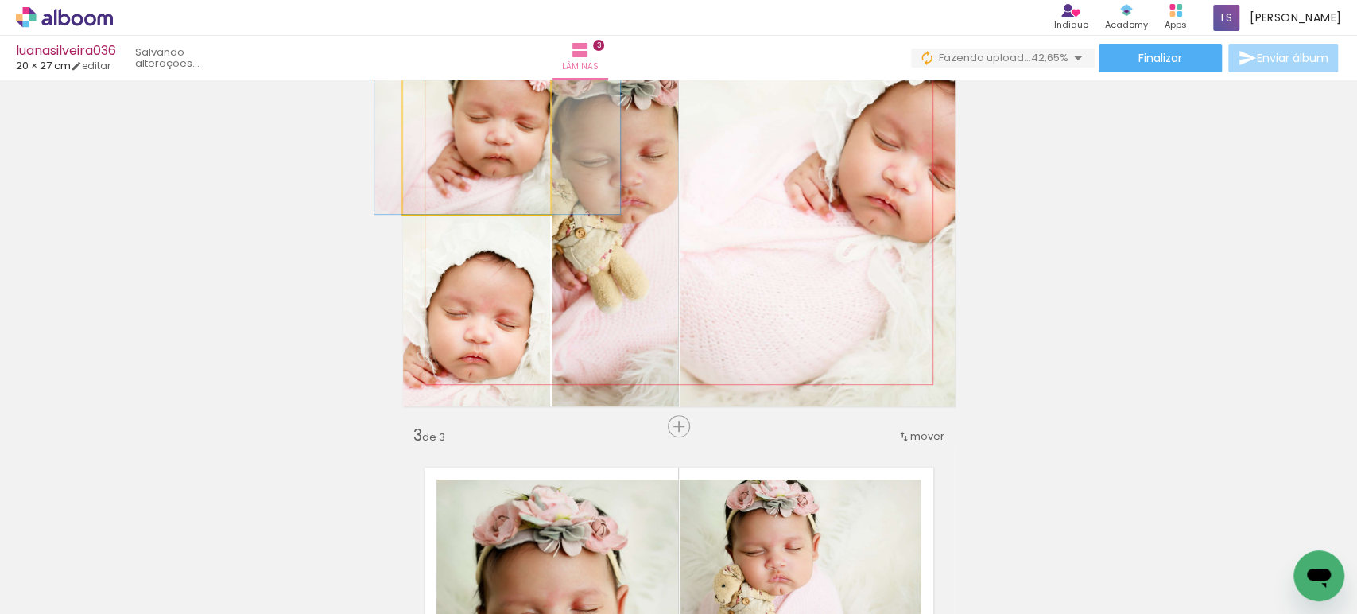
drag, startPoint x: 483, startPoint y: 167, endPoint x: 469, endPoint y: 277, distance: 110.6
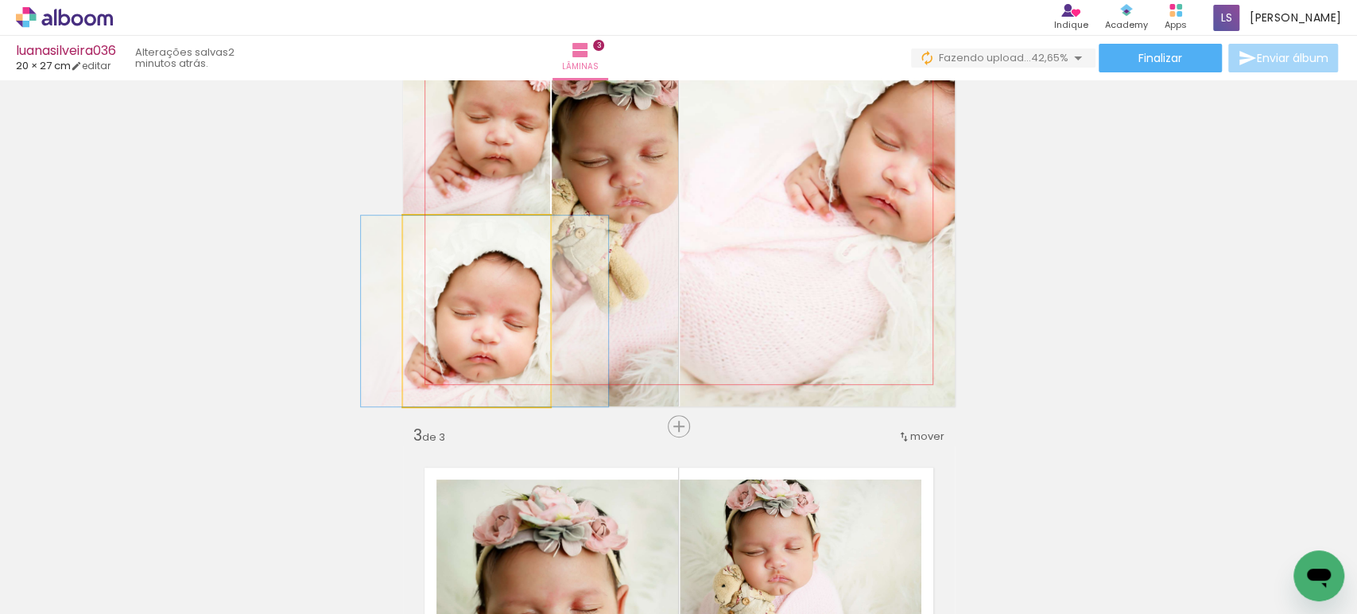
drag, startPoint x: 459, startPoint y: 306, endPoint x: 473, endPoint y: 310, distance: 14.1
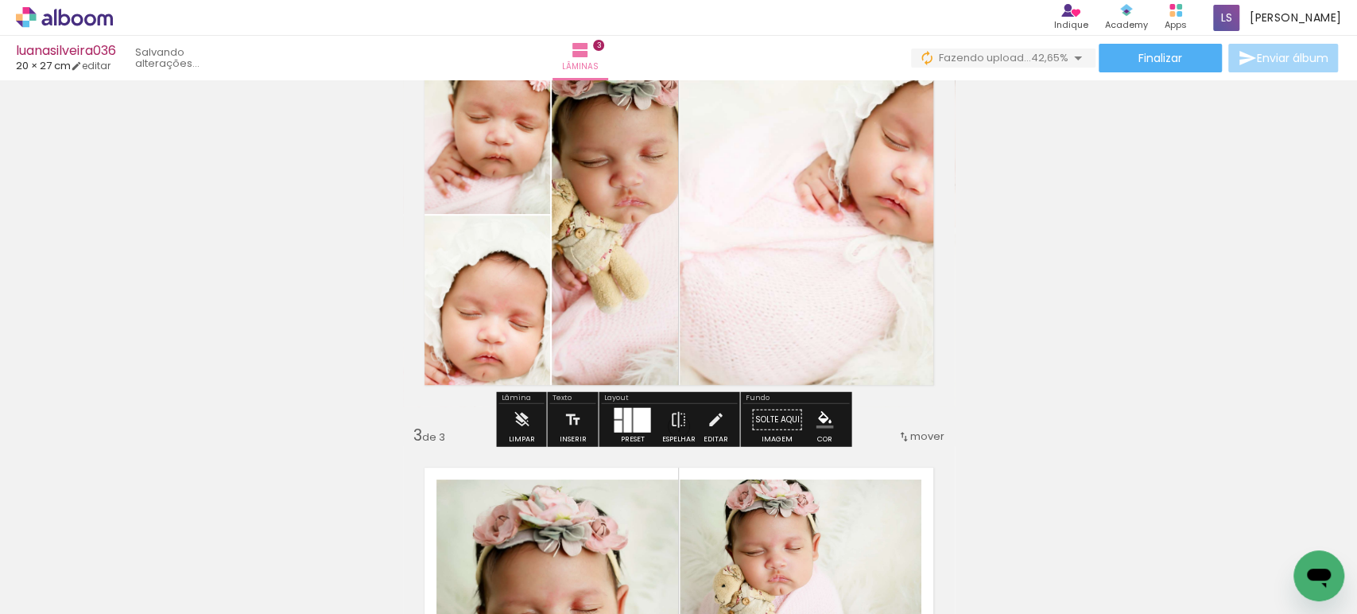
click at [629, 267] on quentale-photo at bounding box center [615, 215] width 126 height 382
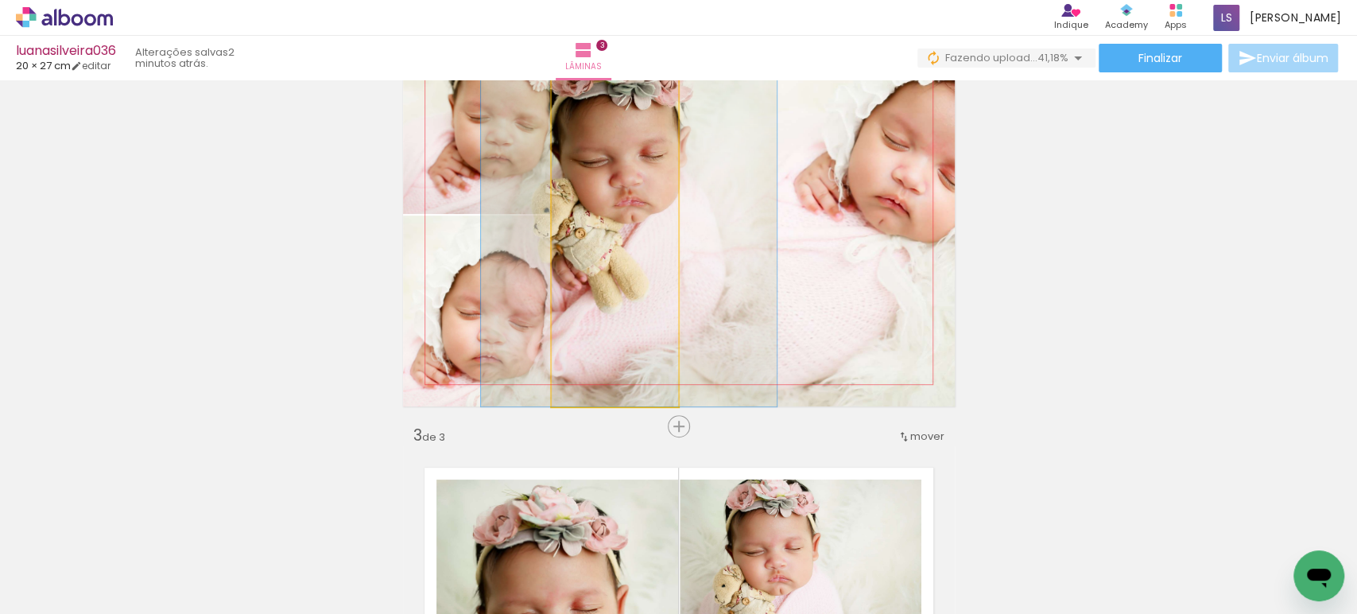
click at [629, 266] on quentale-photo at bounding box center [615, 215] width 126 height 382
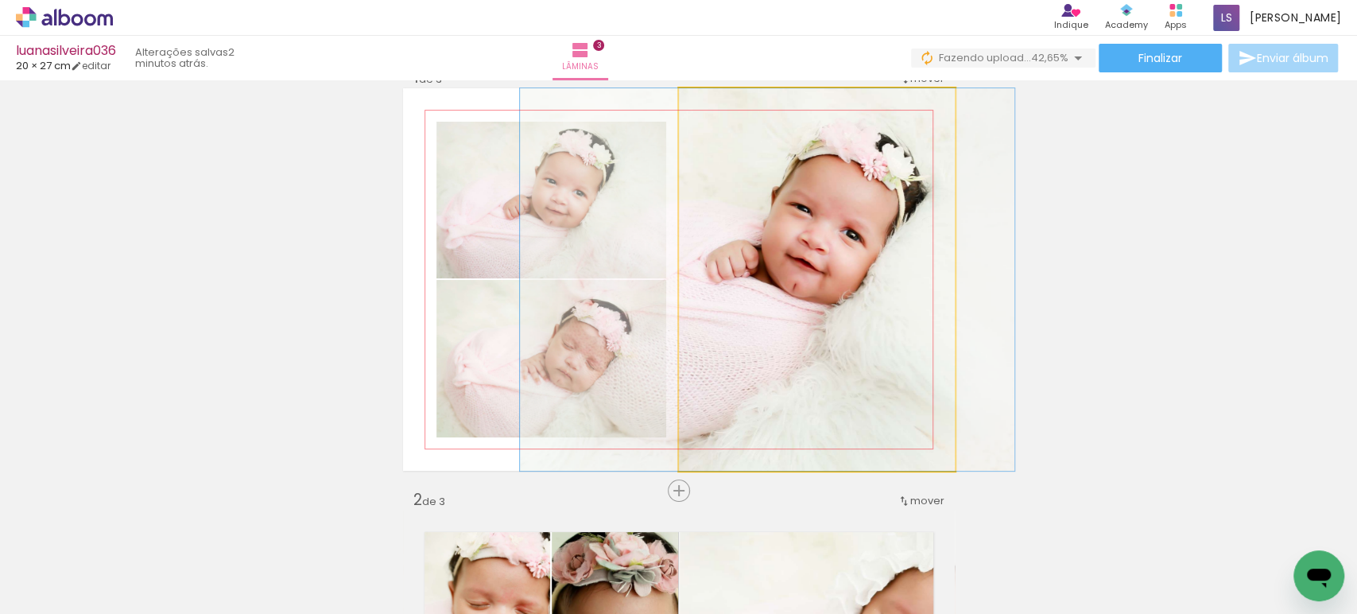
scroll to position [37, 0]
click at [835, 242] on quentale-photo at bounding box center [817, 280] width 276 height 382
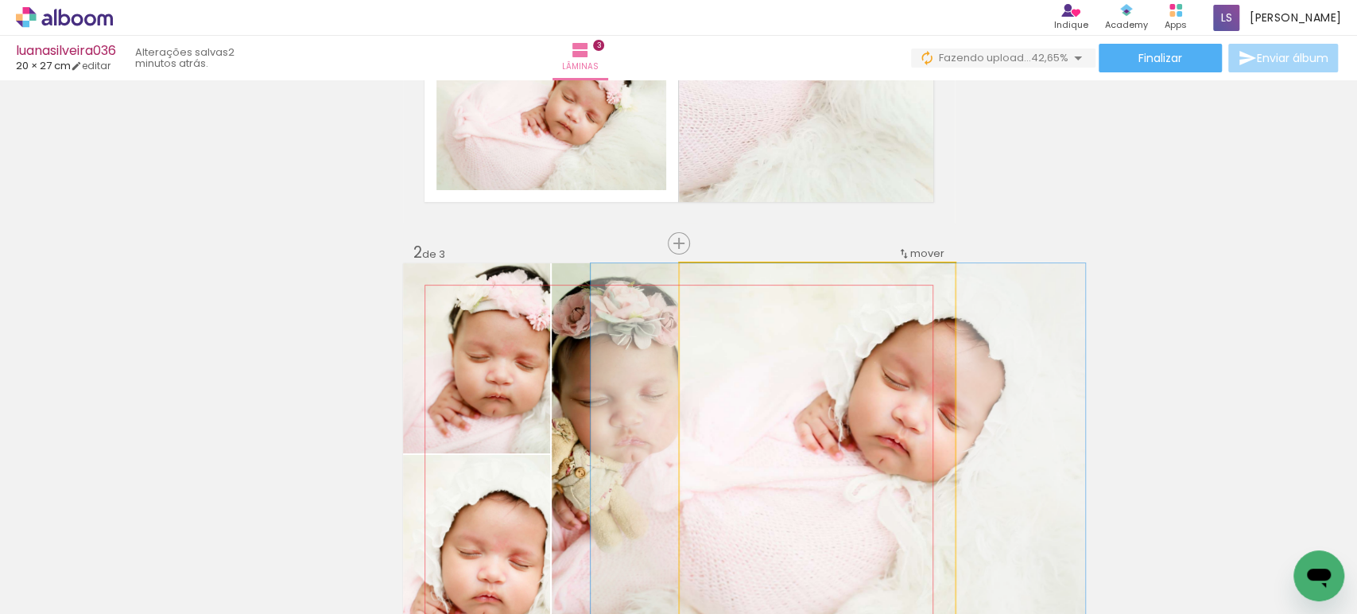
scroll to position [286, 0]
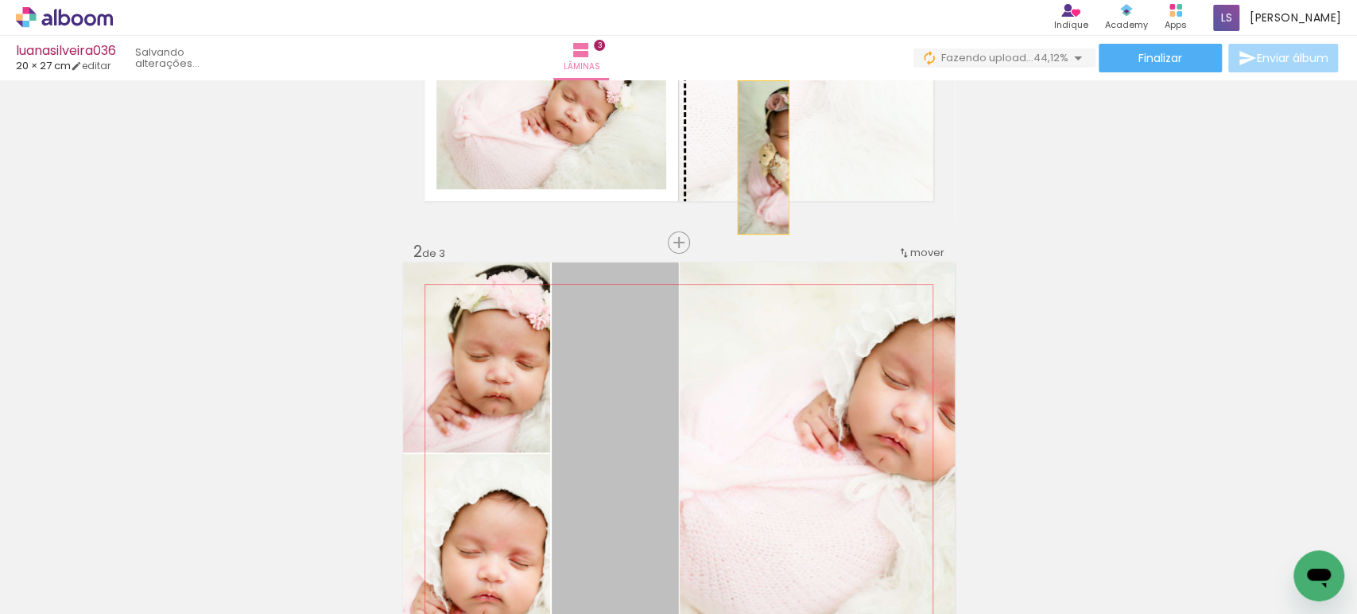
drag, startPoint x: 589, startPoint y: 380, endPoint x: 756, endPoint y: 157, distance: 278.2
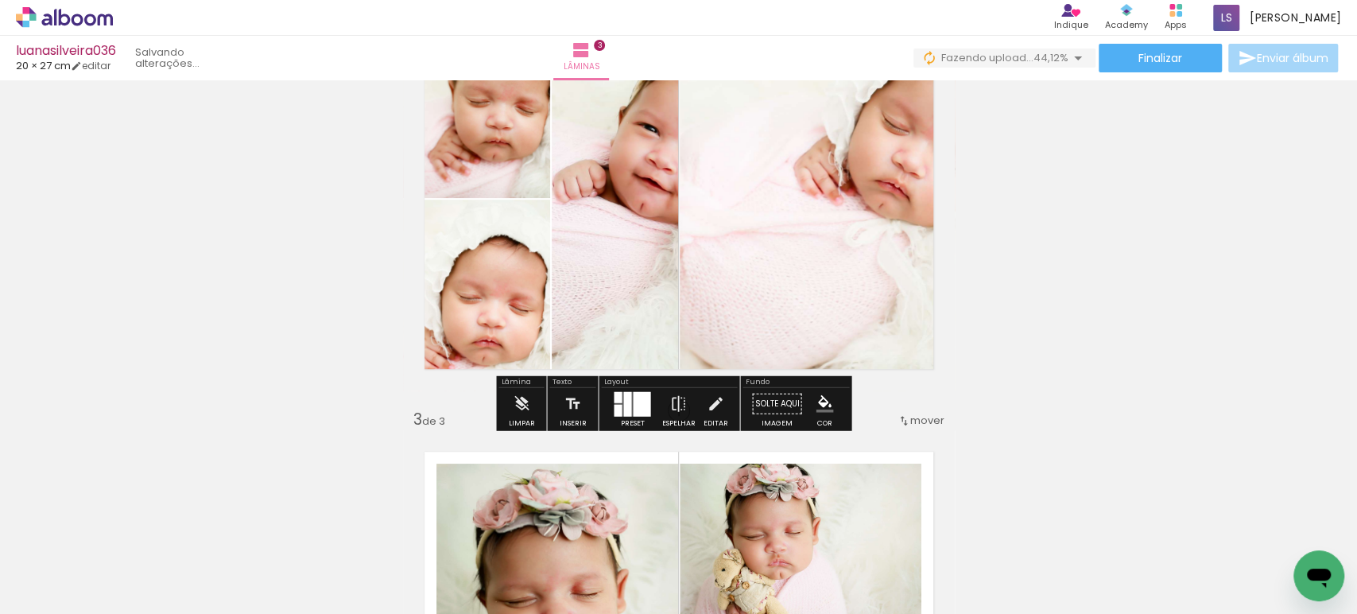
scroll to position [550, 0]
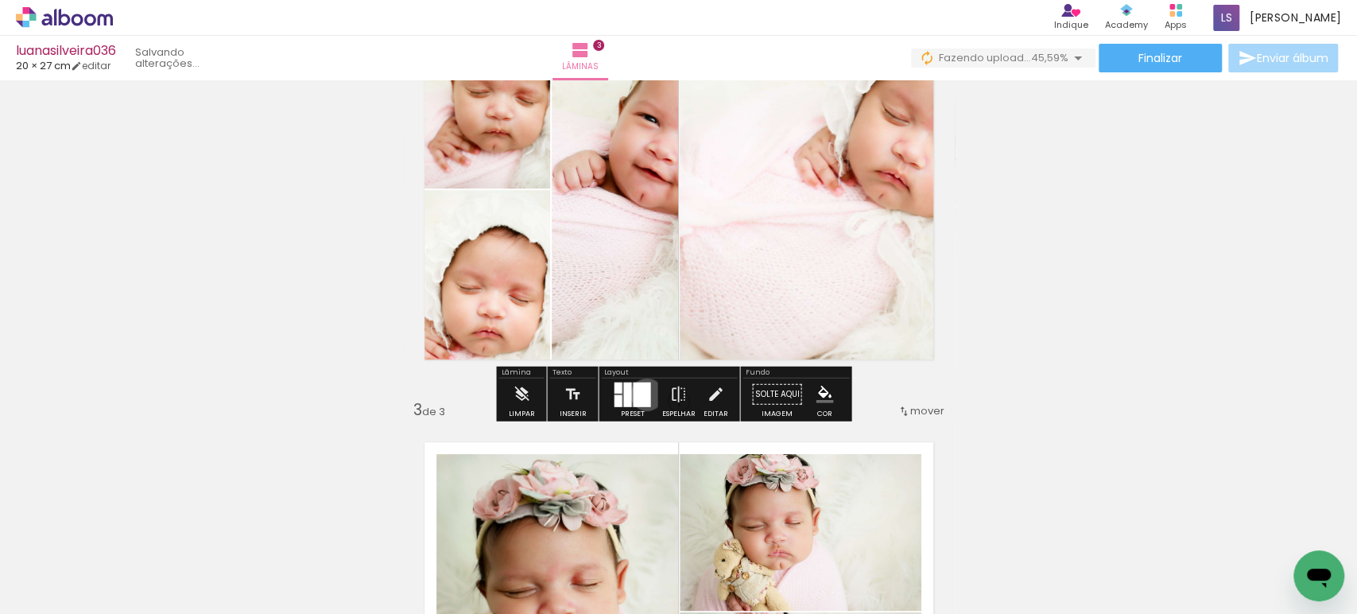
click at [642, 393] on div at bounding box center [641, 393] width 17 height 25
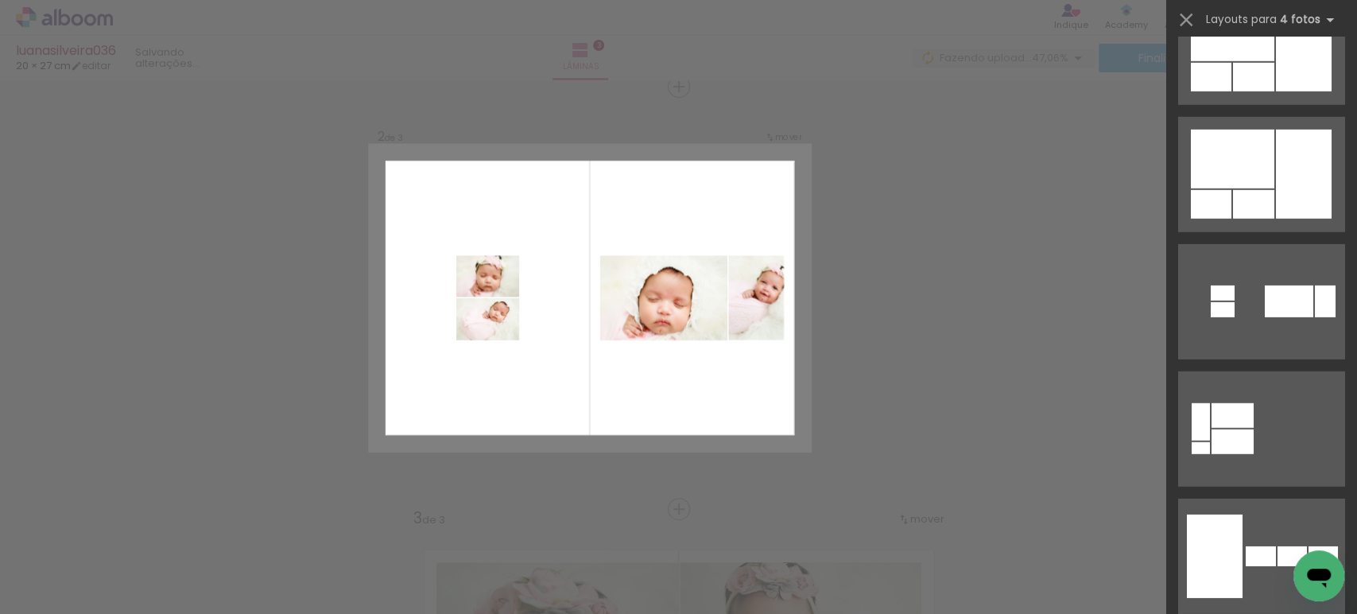
scroll to position [15320, 0]
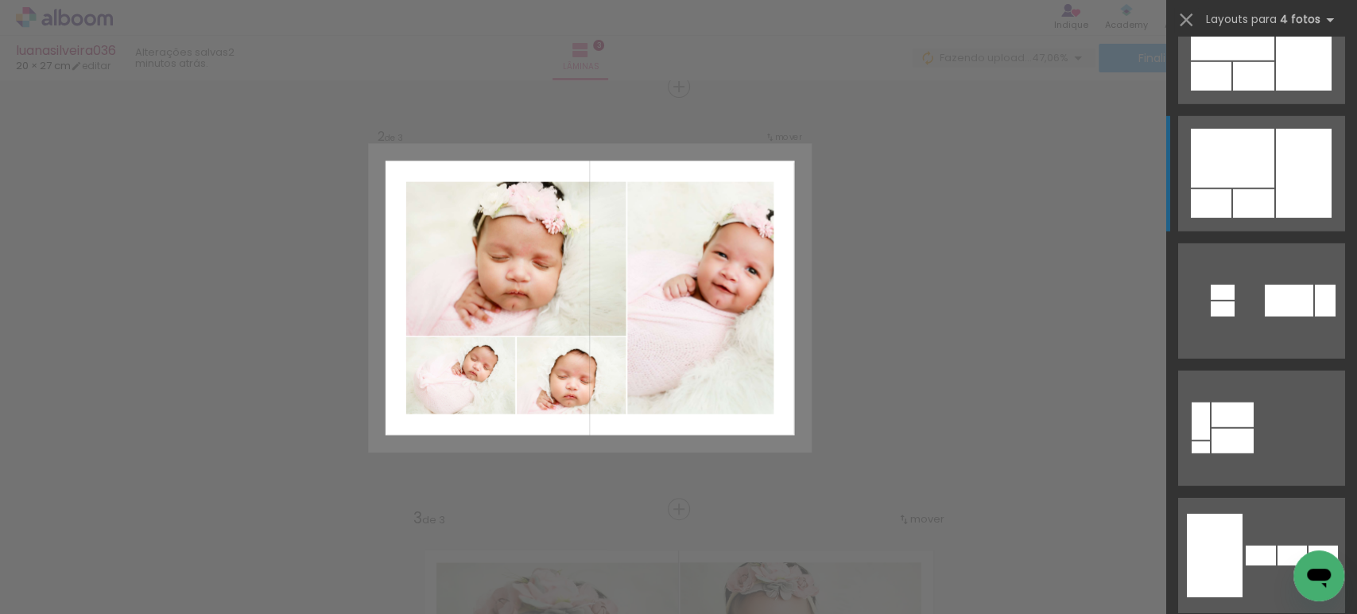
click at [1256, 196] on div at bounding box center [1253, 203] width 41 height 29
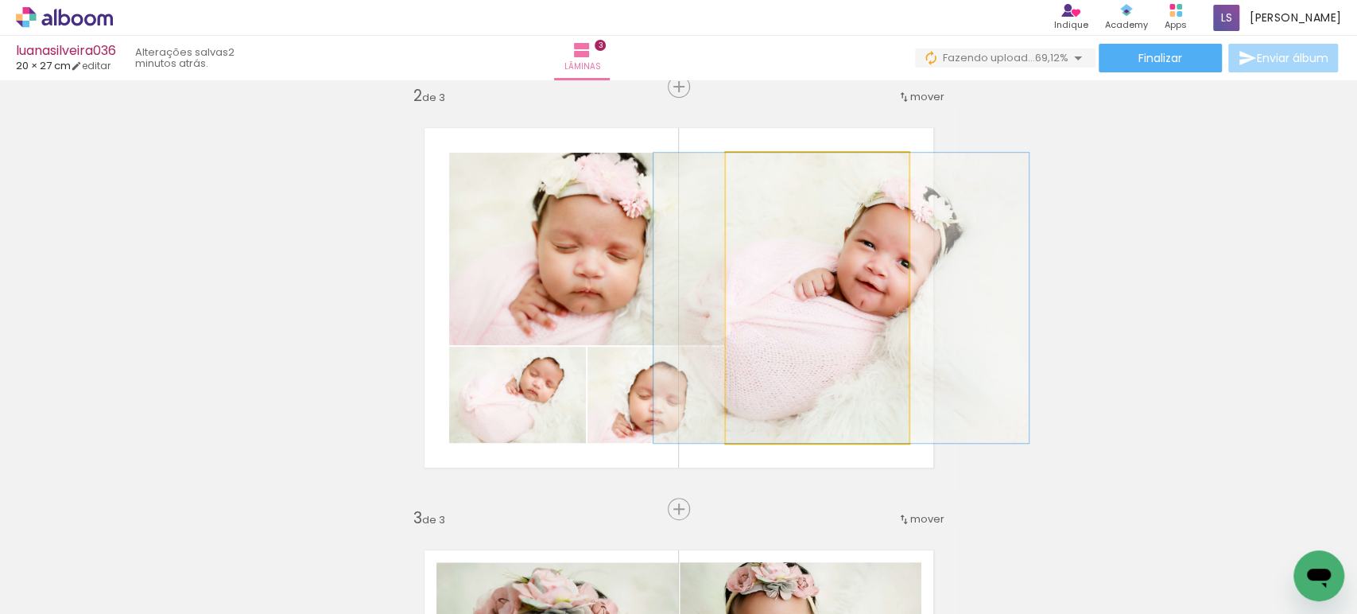
drag, startPoint x: 843, startPoint y: 336, endPoint x: 863, endPoint y: 345, distance: 21.7
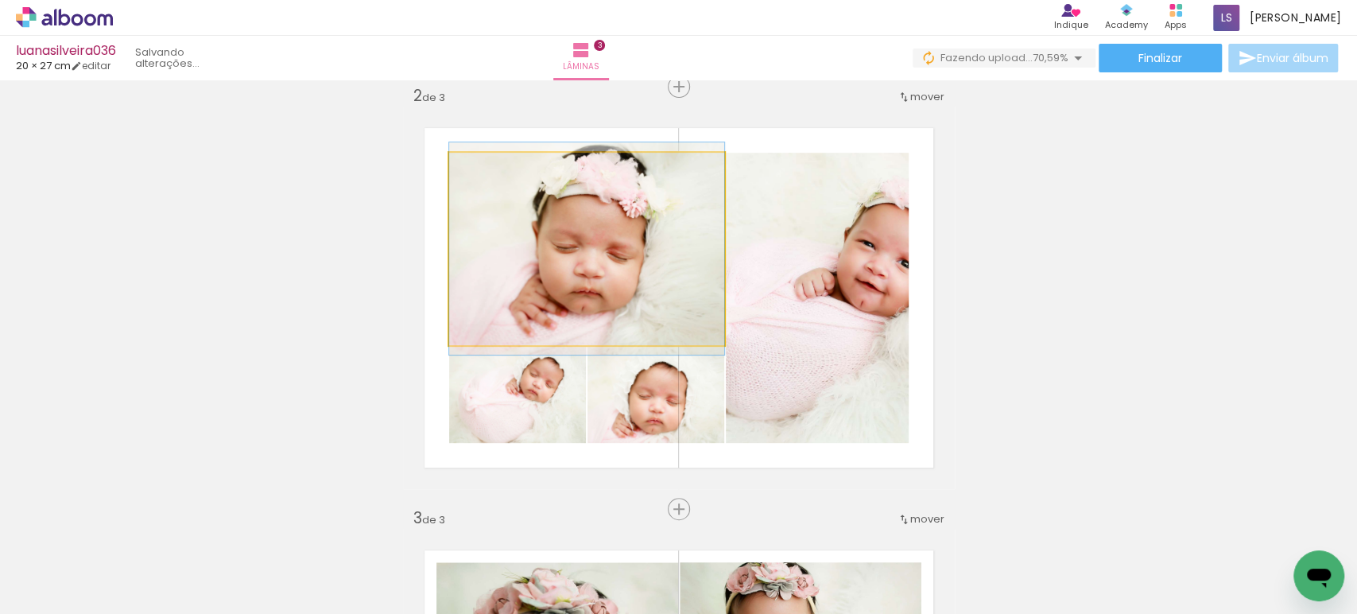
click at [641, 289] on quentale-photo at bounding box center [586, 249] width 275 height 192
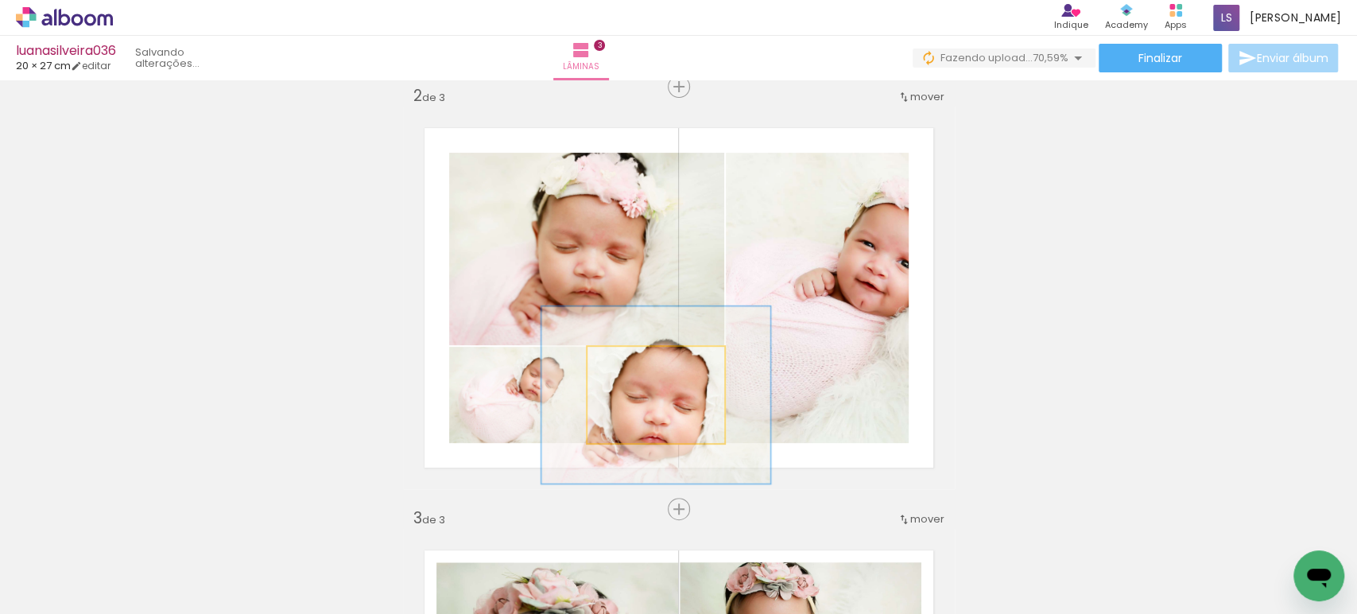
click at [660, 374] on div at bounding box center [656, 363] width 62 height 25
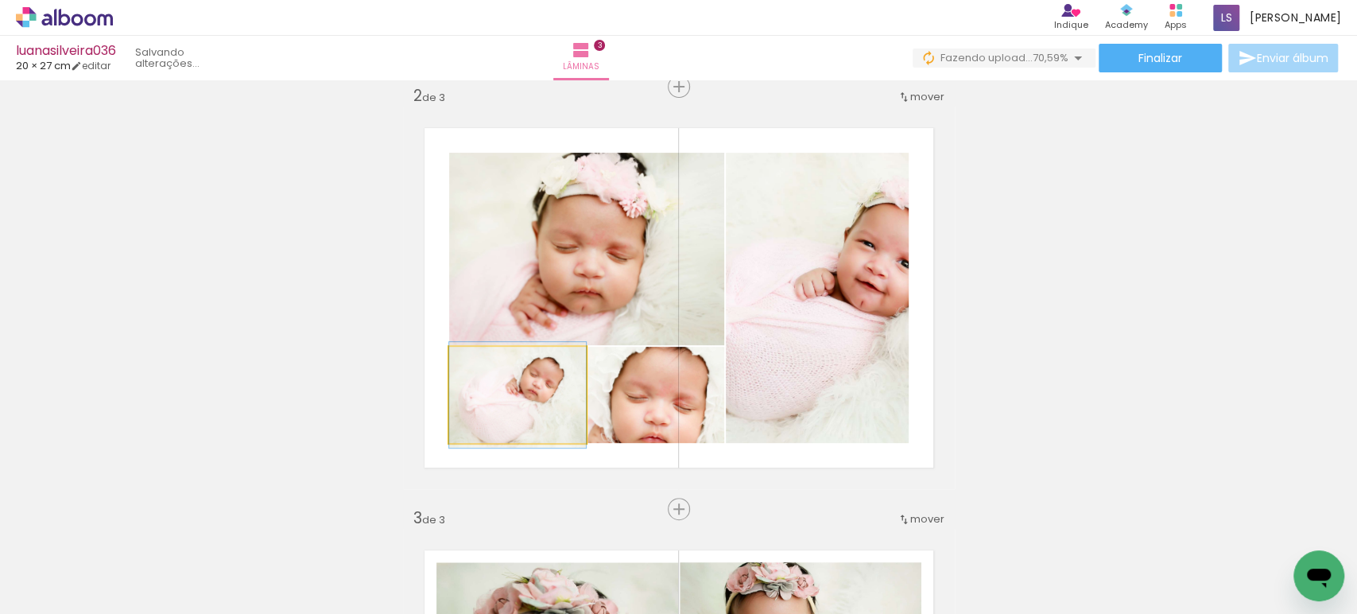
click at [512, 395] on quentale-photo at bounding box center [517, 395] width 137 height 96
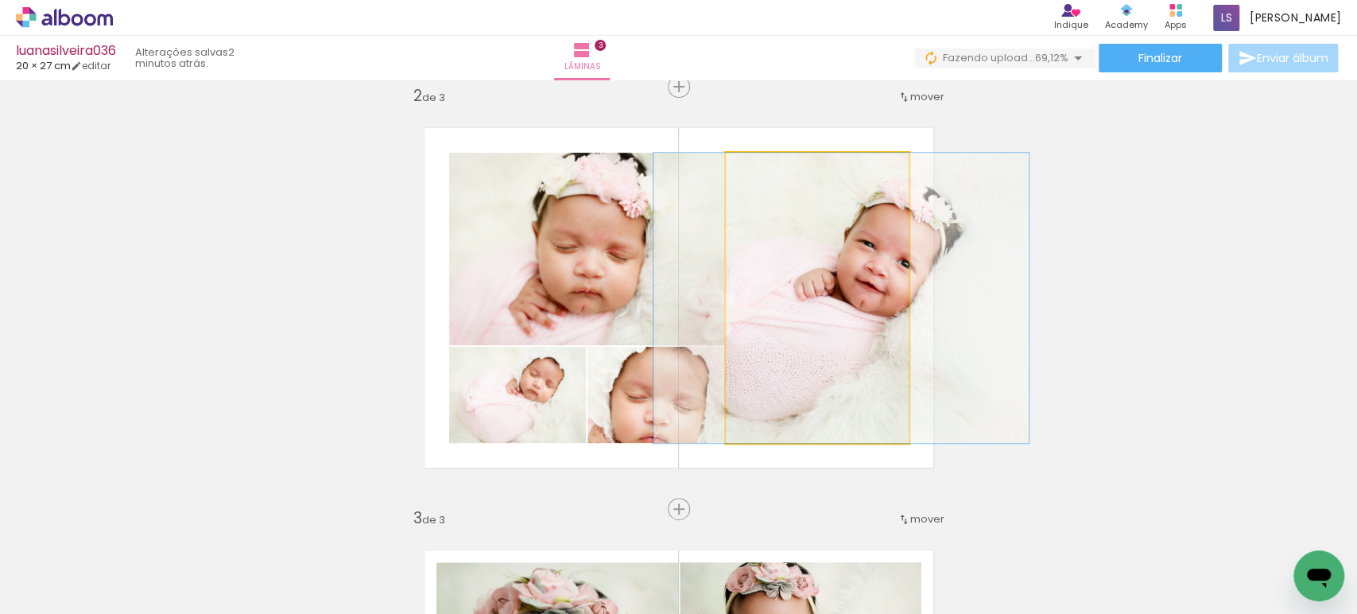
click at [773, 361] on quentale-photo at bounding box center [817, 298] width 183 height 290
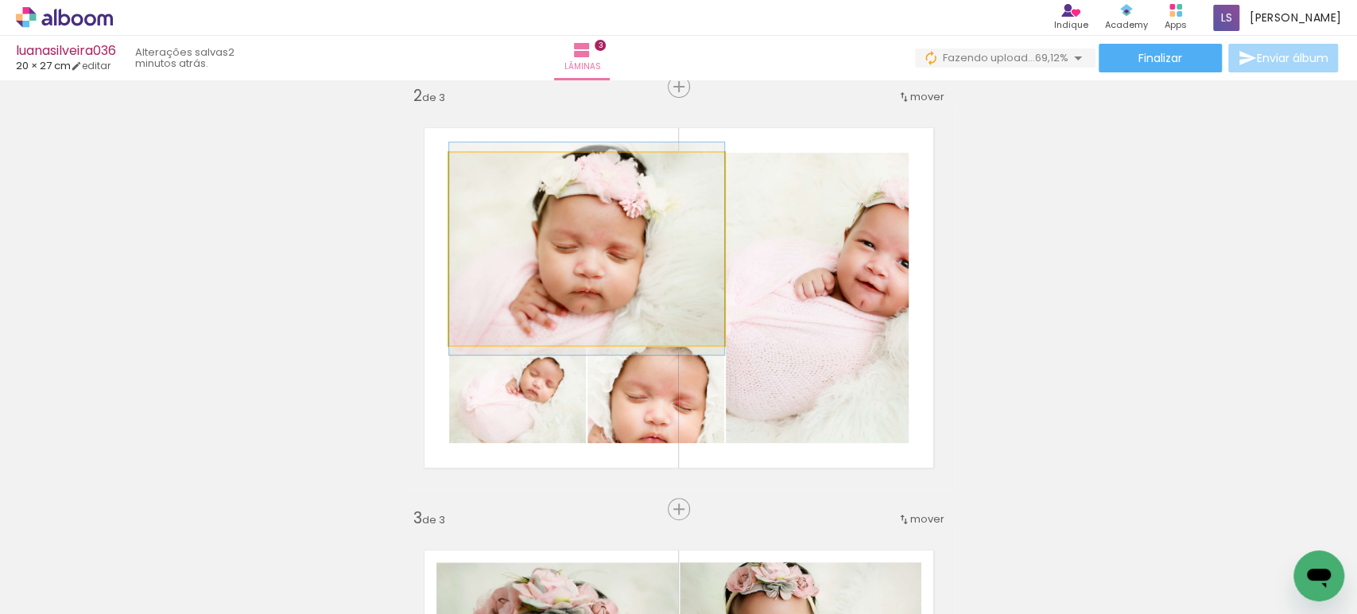
click at [593, 267] on quentale-photo at bounding box center [586, 249] width 275 height 192
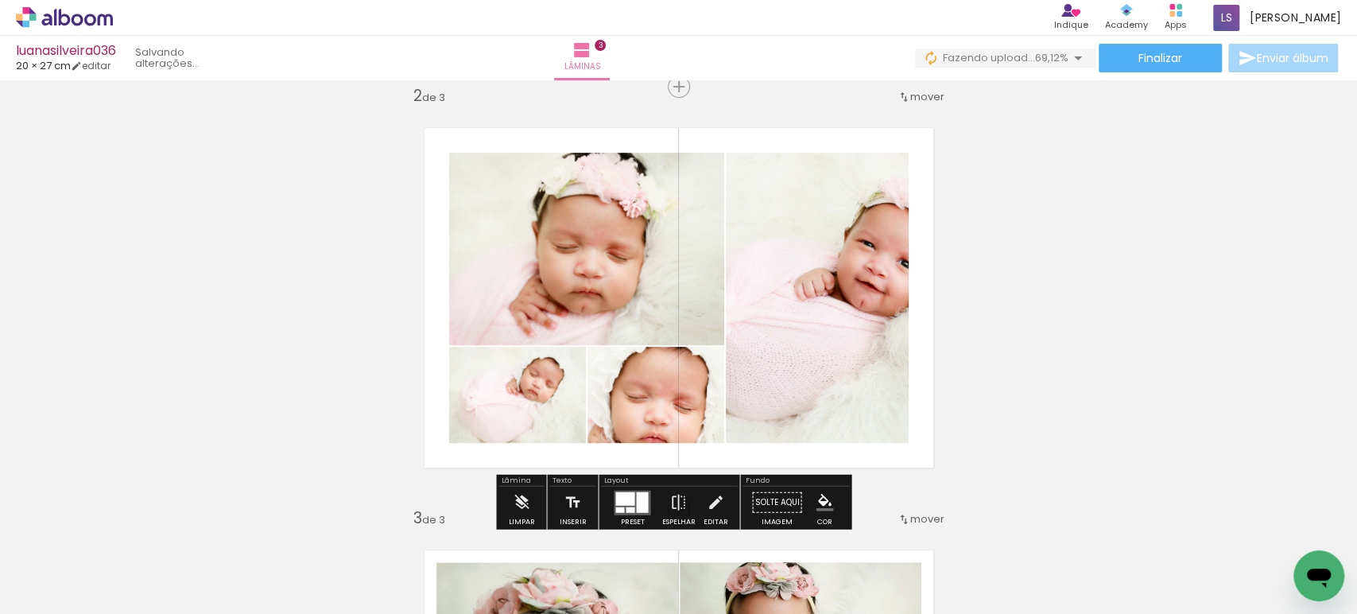
click at [617, 506] on div at bounding box center [619, 509] width 9 height 6
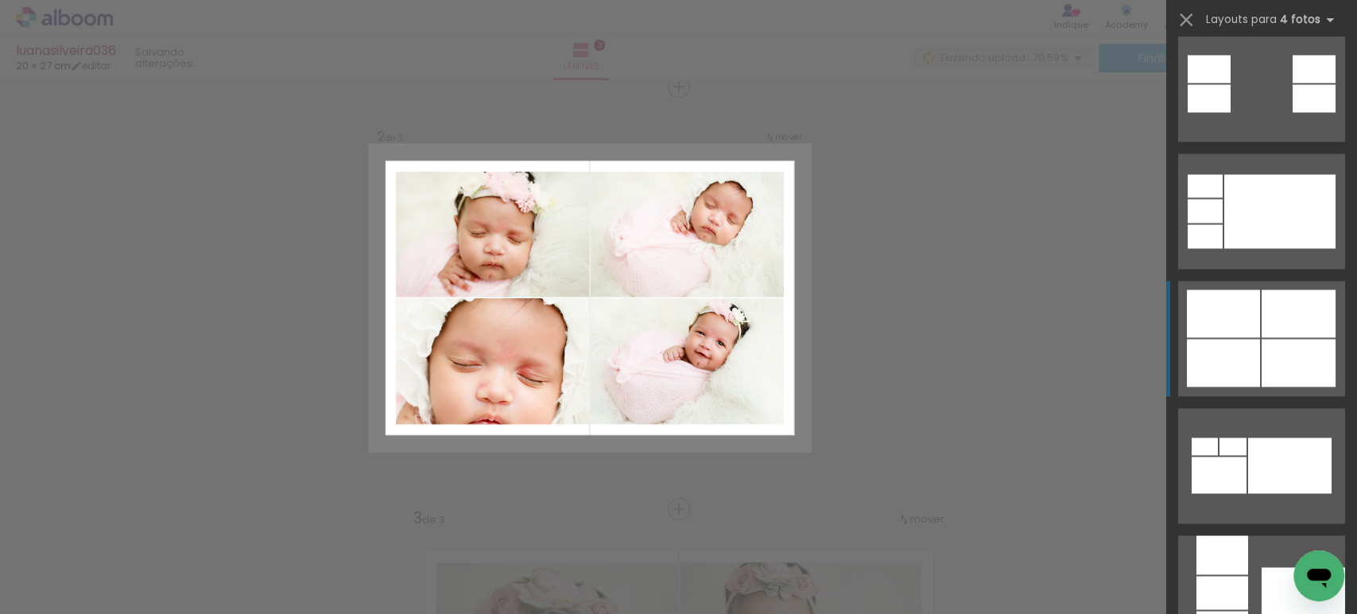
scroll to position [1677, 0]
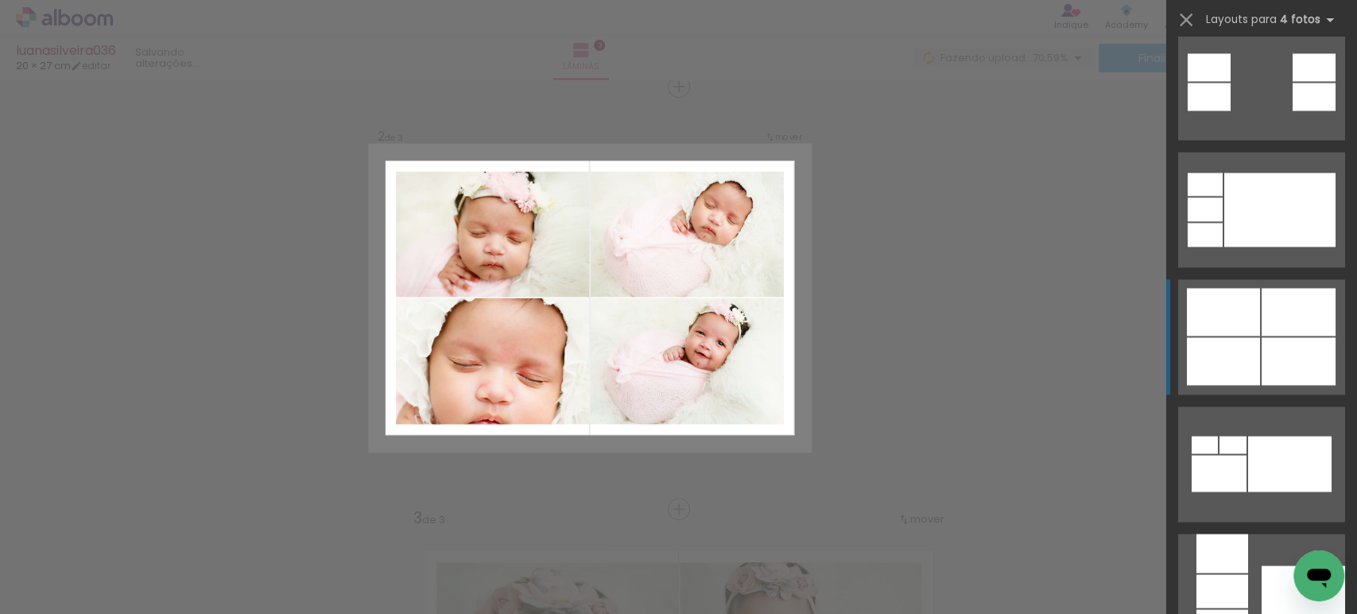
click at [1261, 347] on div at bounding box center [1298, 361] width 74 height 48
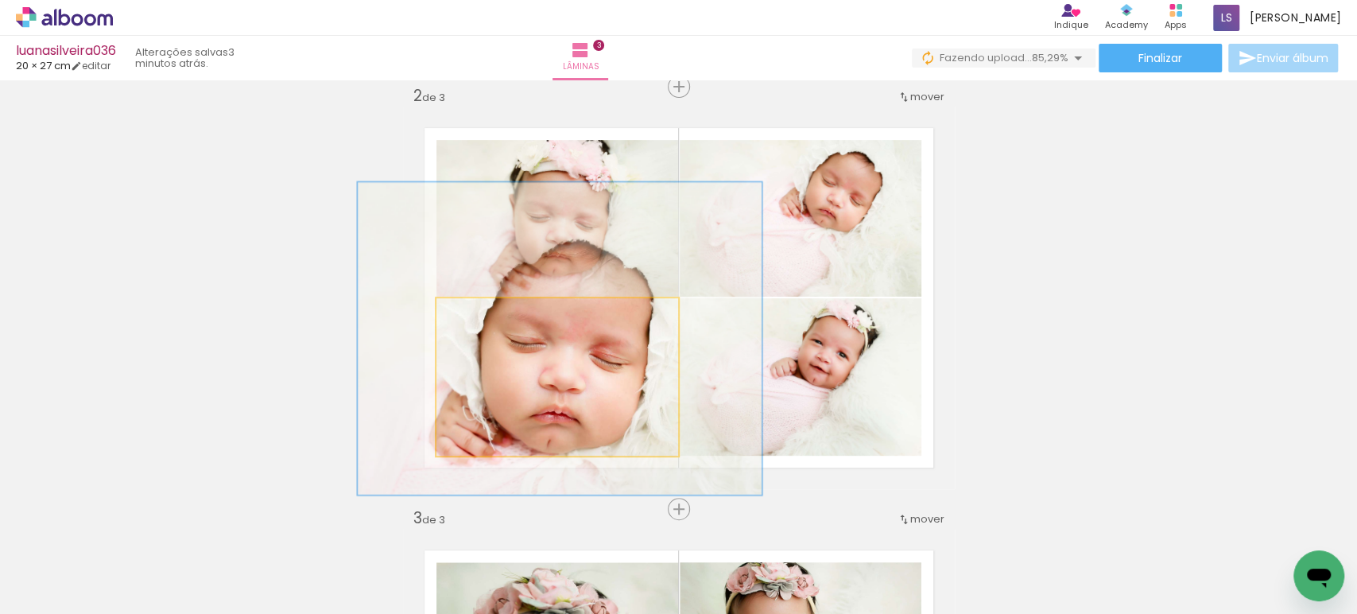
drag, startPoint x: 581, startPoint y: 374, endPoint x: 583, endPoint y: 336, distance: 38.2
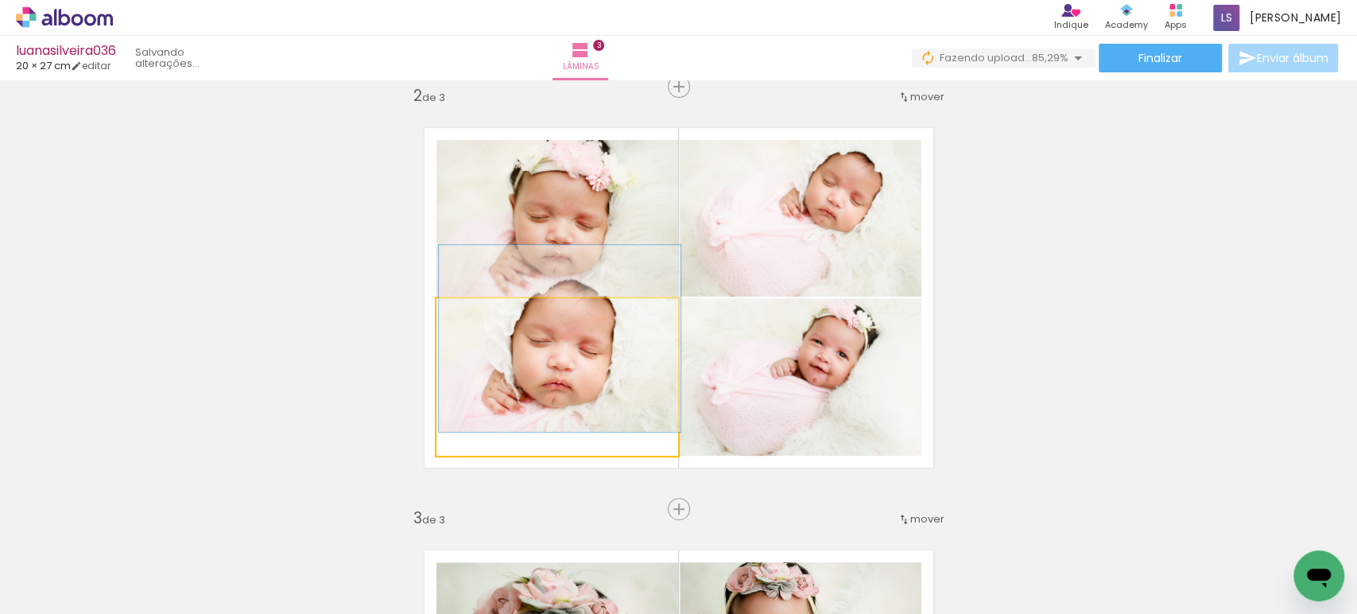
drag, startPoint x: 509, startPoint y: 316, endPoint x: 388, endPoint y: 295, distance: 122.7
type paper-slider "100"
click at [388, 295] on div "Inserir lâmina 1 de 3 Inserir lâmina 2 de 3 Inserir lâmina 3 de 3" at bounding box center [678, 488] width 1357 height 1689
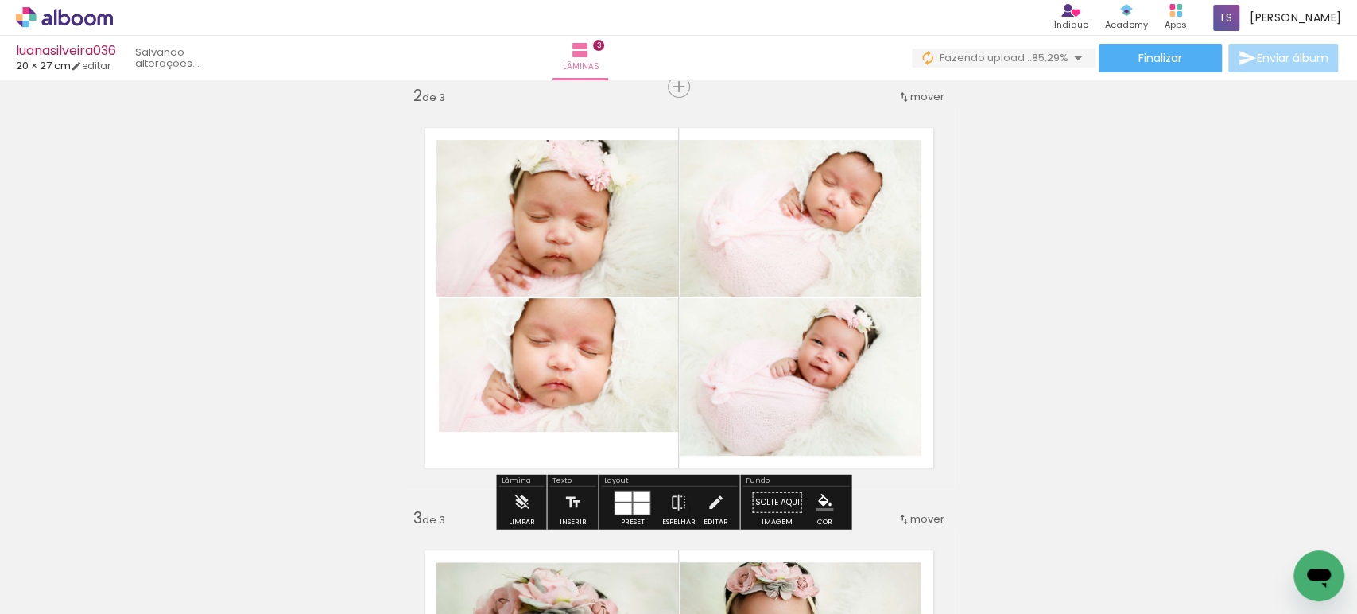
click at [768, 361] on quentale-photo at bounding box center [801, 376] width 242 height 157
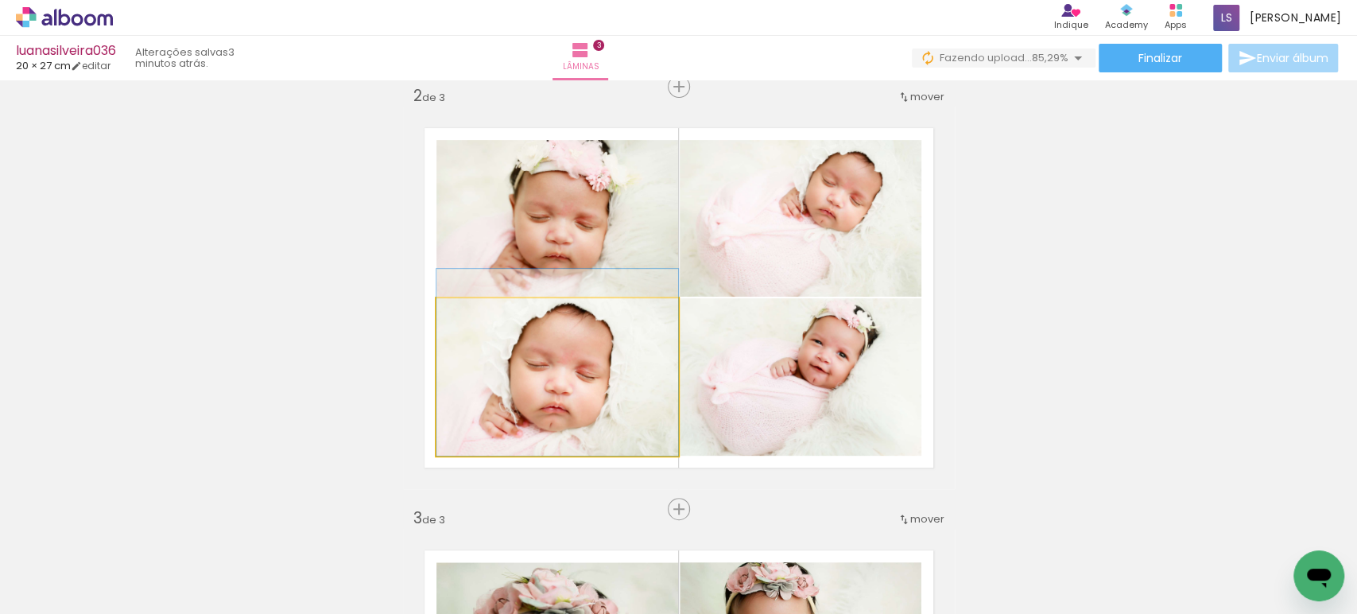
drag, startPoint x: 574, startPoint y: 356, endPoint x: 575, endPoint y: 393, distance: 37.4
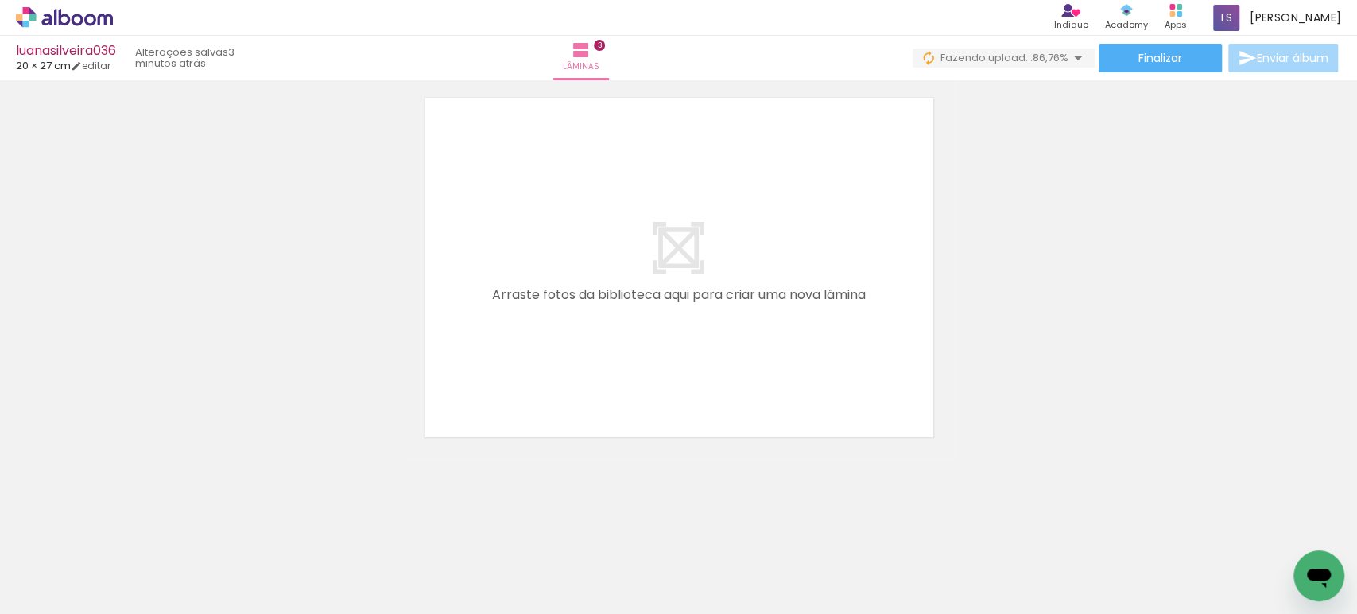
scroll to position [0, 683]
drag, startPoint x: 649, startPoint y: 555, endPoint x: 660, endPoint y: 395, distance: 160.1
click at [668, 342] on quentale-workspace at bounding box center [678, 307] width 1357 height 614
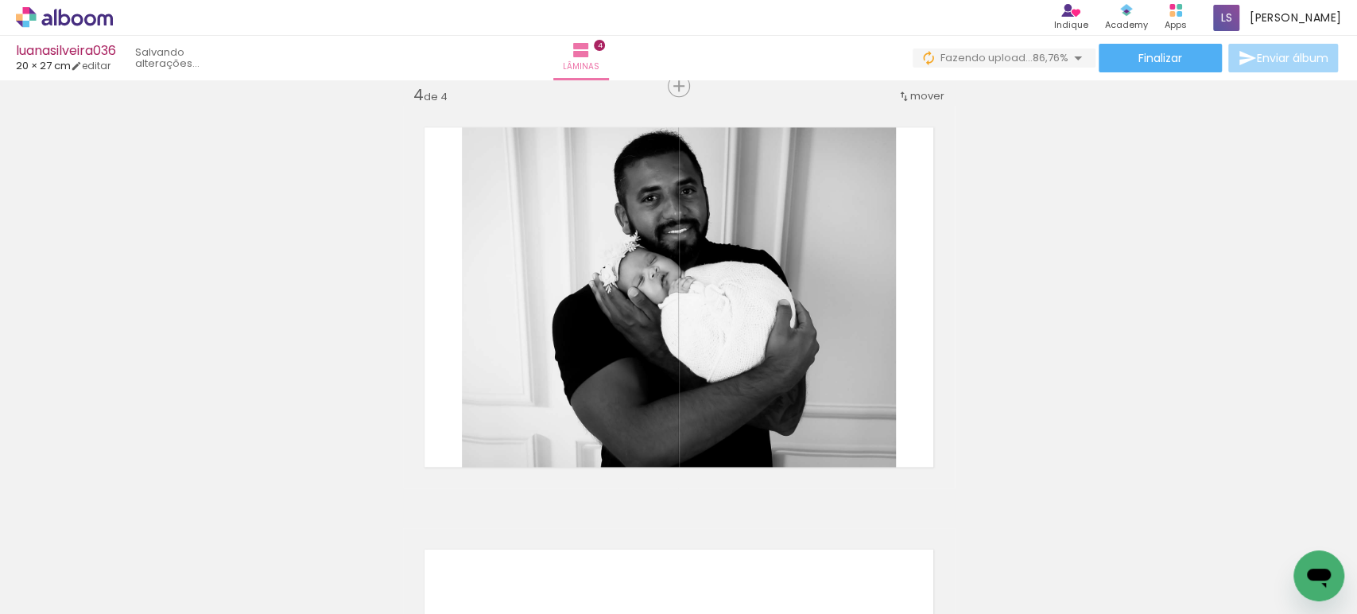
scroll to position [1286, 0]
drag, startPoint x: 549, startPoint y: 552, endPoint x: 560, endPoint y: 378, distance: 175.2
click at [560, 381] on quentale-workspace at bounding box center [678, 307] width 1357 height 614
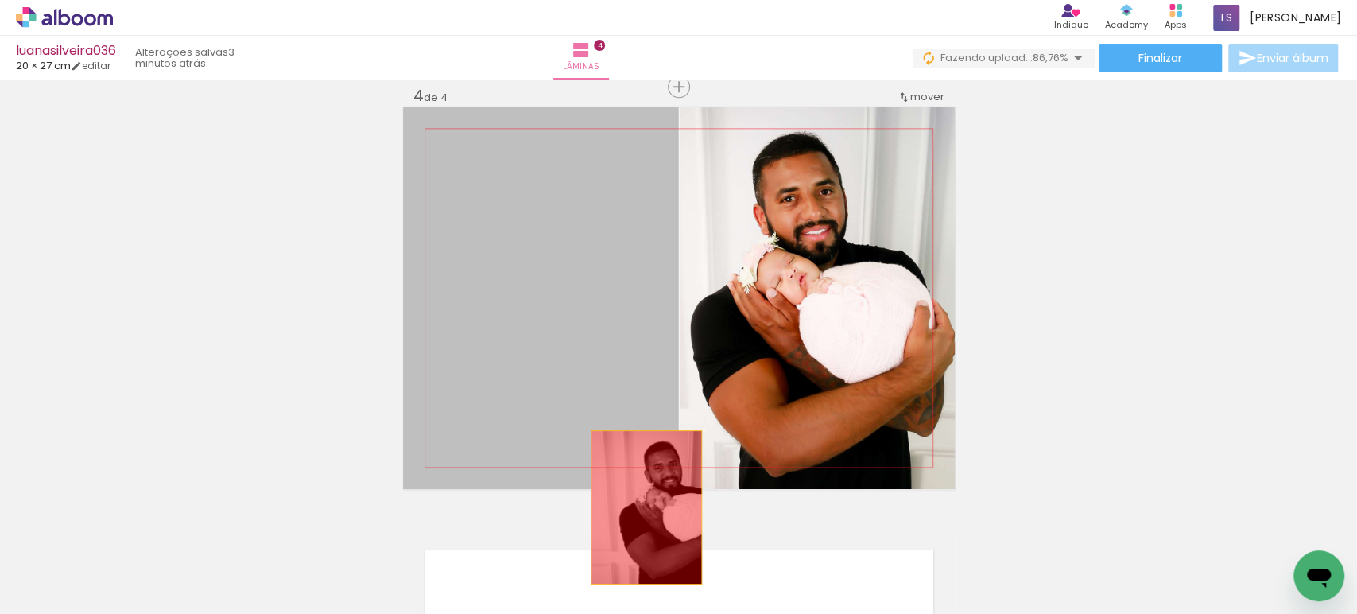
drag, startPoint x: 575, startPoint y: 339, endPoint x: 647, endPoint y: 533, distance: 207.4
click at [647, 533] on quentale-workspace at bounding box center [678, 307] width 1357 height 614
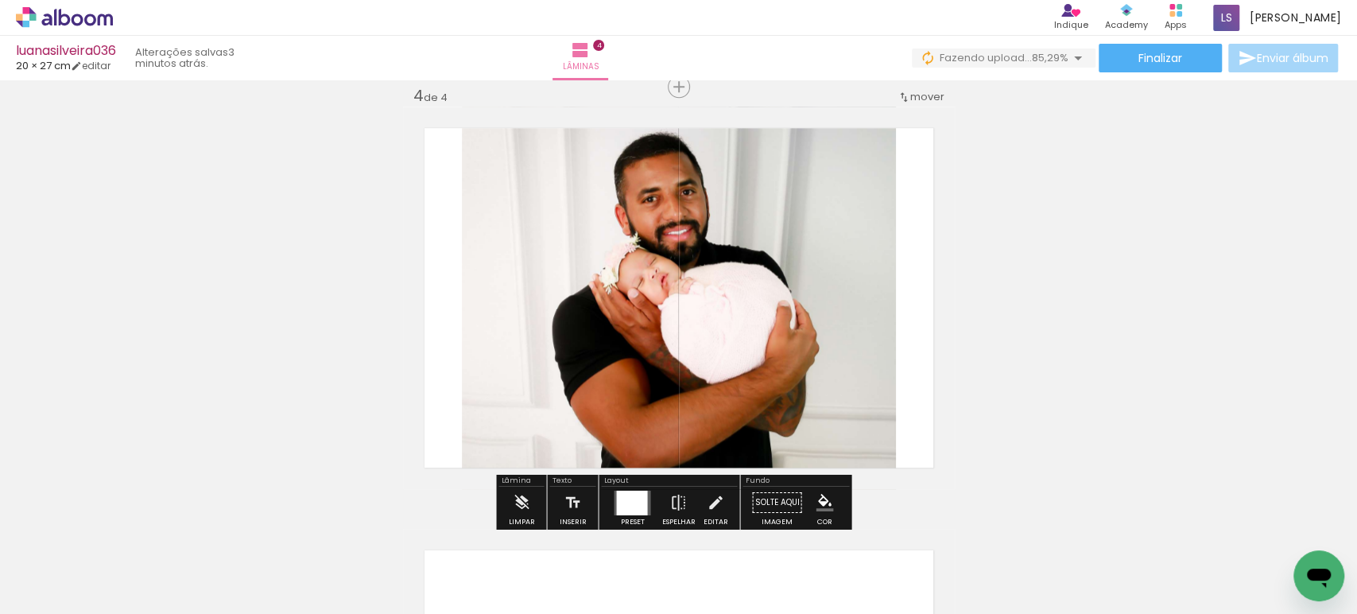
drag, startPoint x: 388, startPoint y: 555, endPoint x: 508, endPoint y: 449, distance: 159.9
click at [486, 385] on quentale-workspace at bounding box center [678, 307] width 1357 height 614
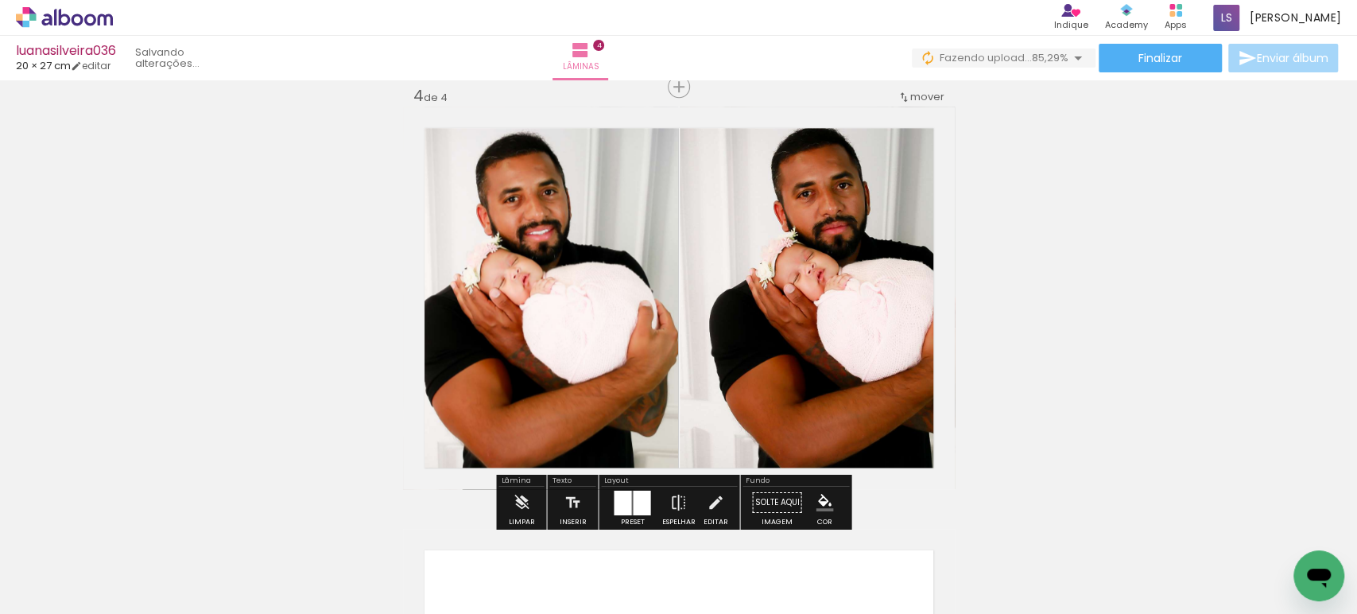
drag, startPoint x: 474, startPoint y: 561, endPoint x: 633, endPoint y: 370, distance: 248.3
click at [591, 337] on quentale-workspace at bounding box center [678, 307] width 1357 height 614
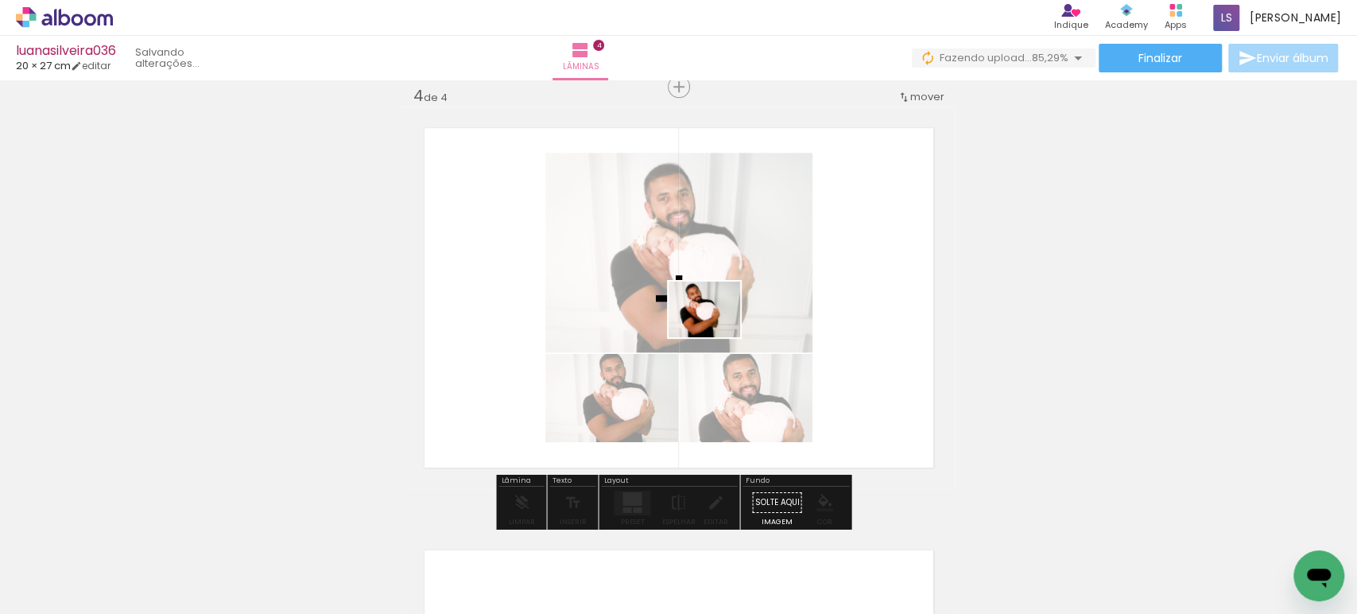
drag, startPoint x: 735, startPoint y: 554, endPoint x: 716, endPoint y: 328, distance: 226.5
click at [716, 329] on quentale-workspace at bounding box center [678, 307] width 1357 height 614
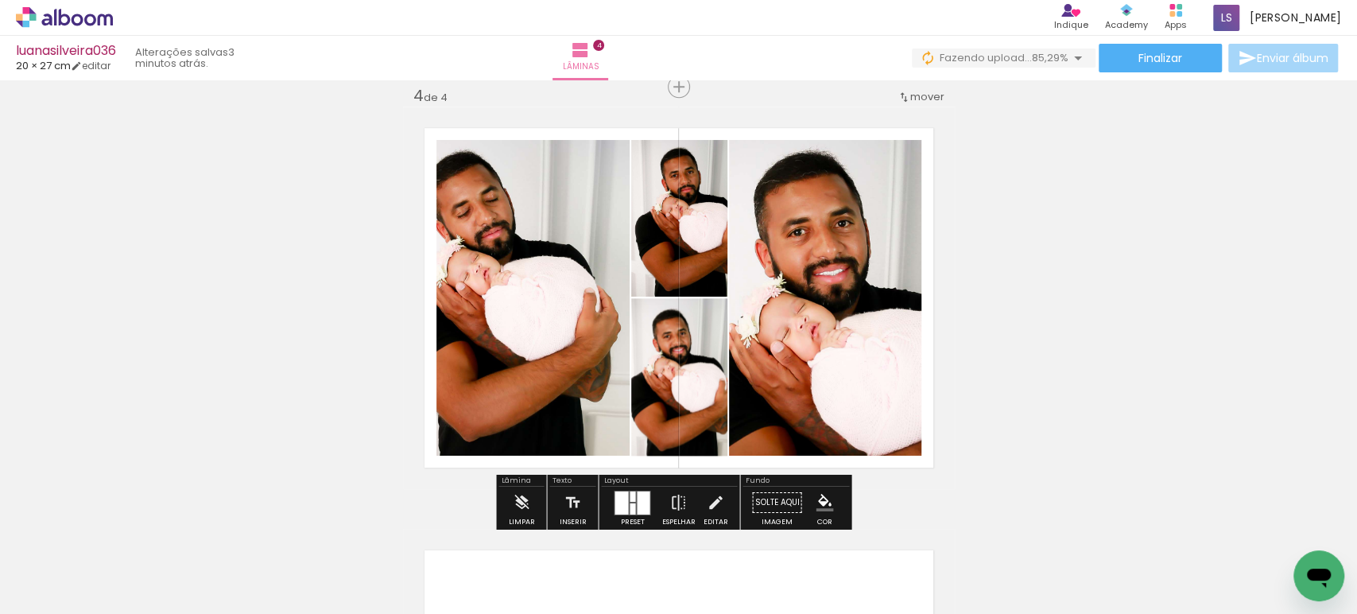
click at [614, 506] on div at bounding box center [621, 501] width 14 height 23
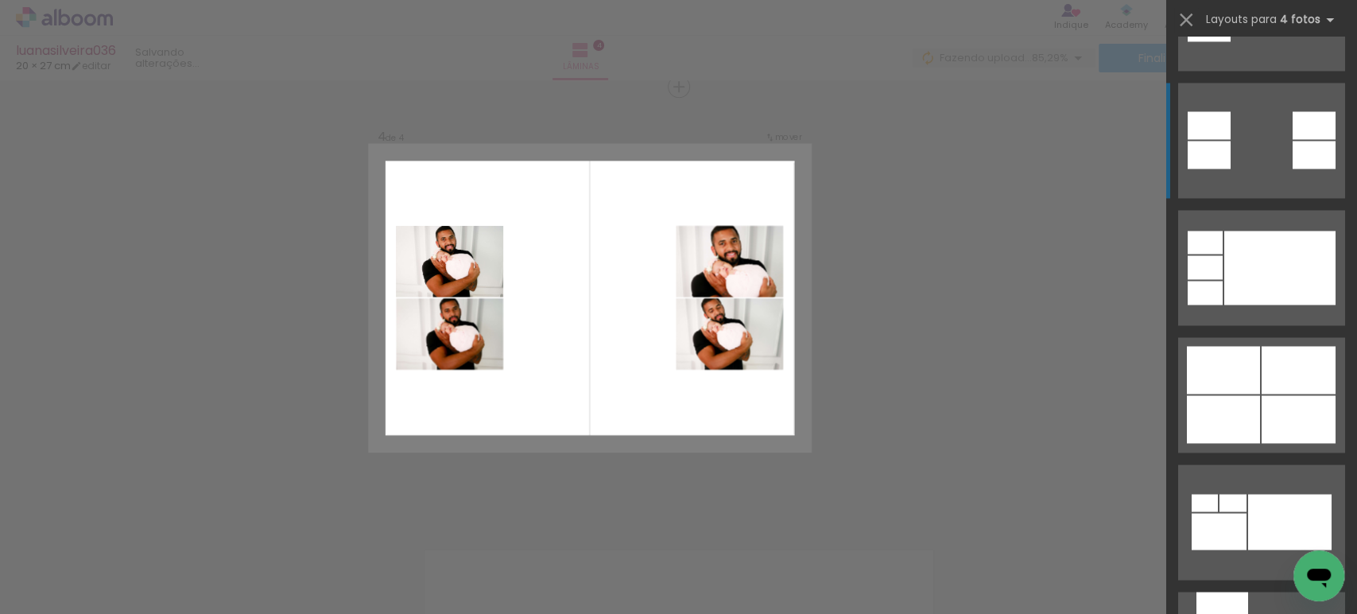
scroll to position [1766, 0]
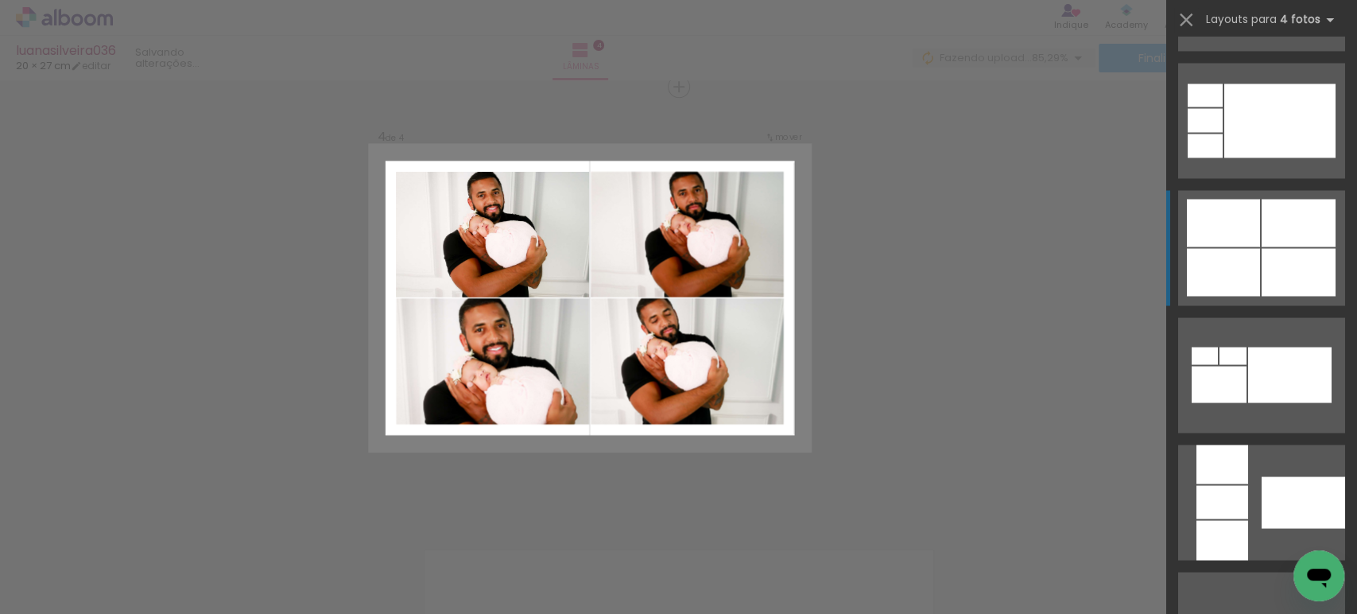
click at [1242, 258] on div at bounding box center [1223, 272] width 73 height 48
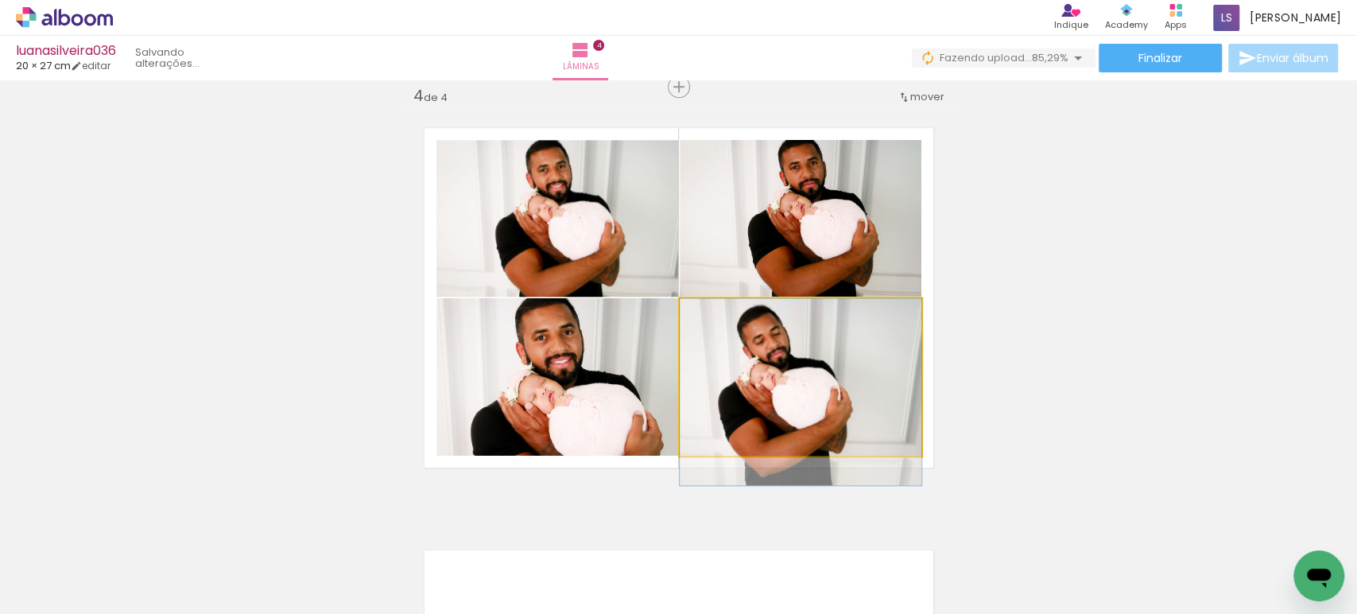
drag, startPoint x: 856, startPoint y: 367, endPoint x: 864, endPoint y: 394, distance: 28.2
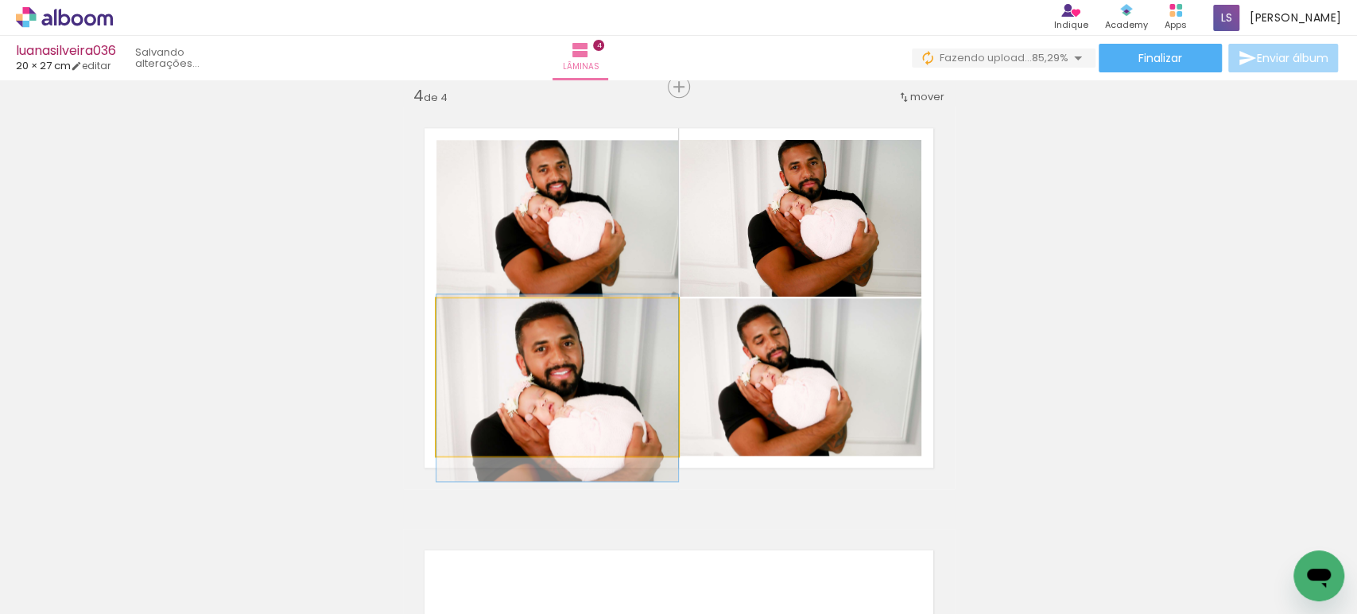
drag, startPoint x: 585, startPoint y: 380, endPoint x: 585, endPoint y: 391, distance: 11.1
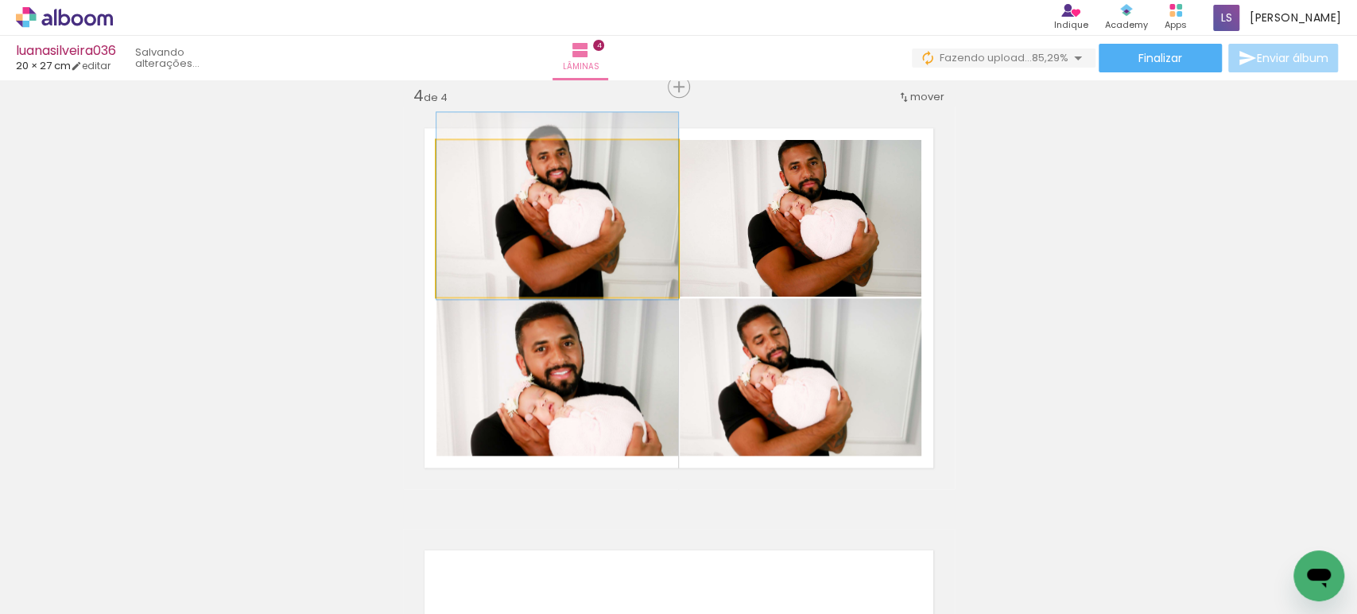
drag, startPoint x: 578, startPoint y: 223, endPoint x: 577, endPoint y: 211, distance: 11.9
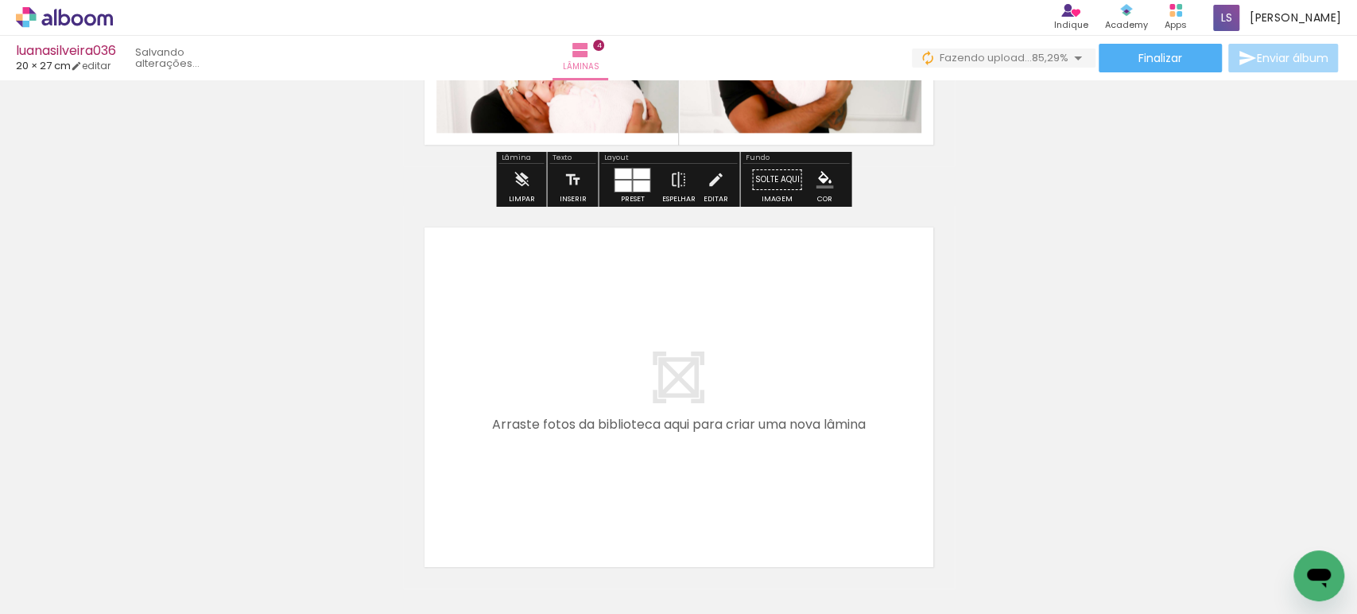
scroll to position [1609, 0]
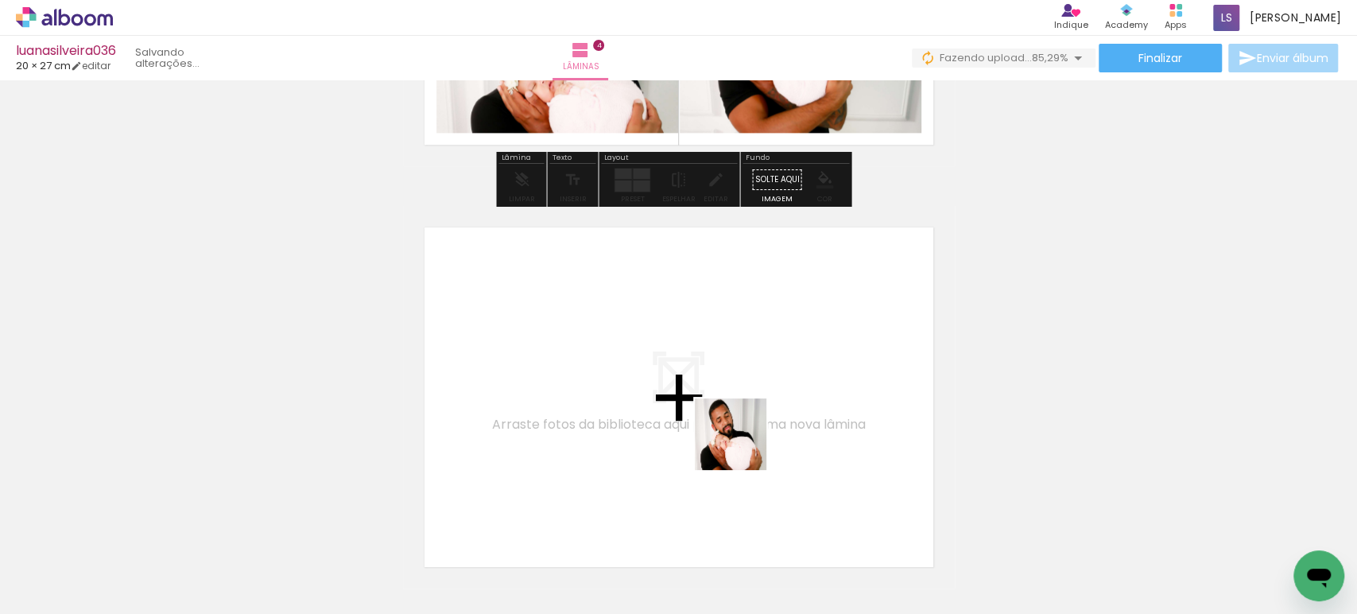
drag, startPoint x: 765, startPoint y: 495, endPoint x: 718, endPoint y: 397, distance: 109.1
click at [718, 397] on quentale-workspace at bounding box center [678, 307] width 1357 height 614
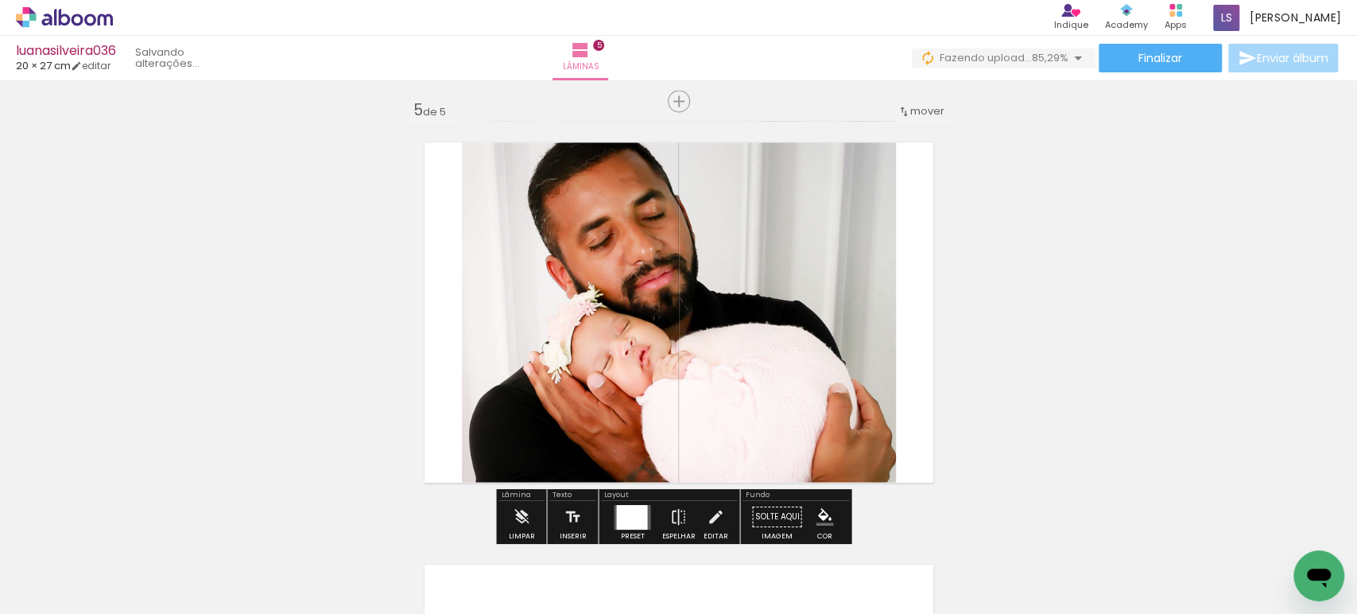
scroll to position [1708, 0]
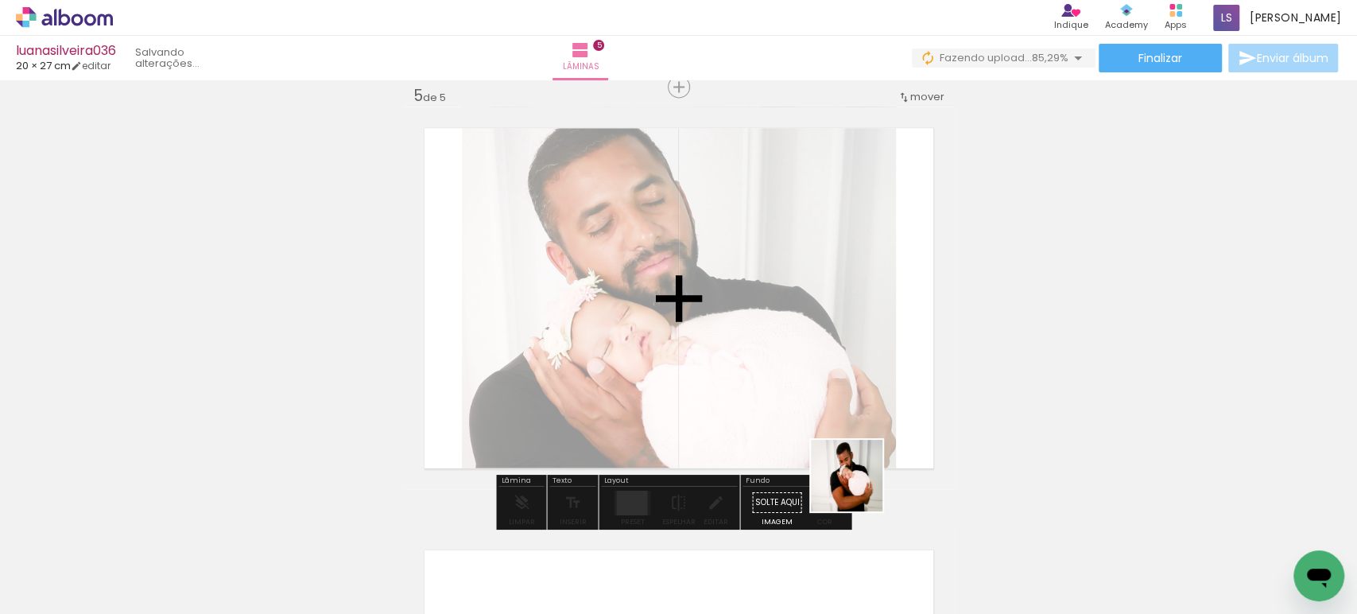
drag, startPoint x: 858, startPoint y: 487, endPoint x: 862, endPoint y: 439, distance: 48.6
click at [808, 401] on quentale-workspace at bounding box center [678, 307] width 1357 height 614
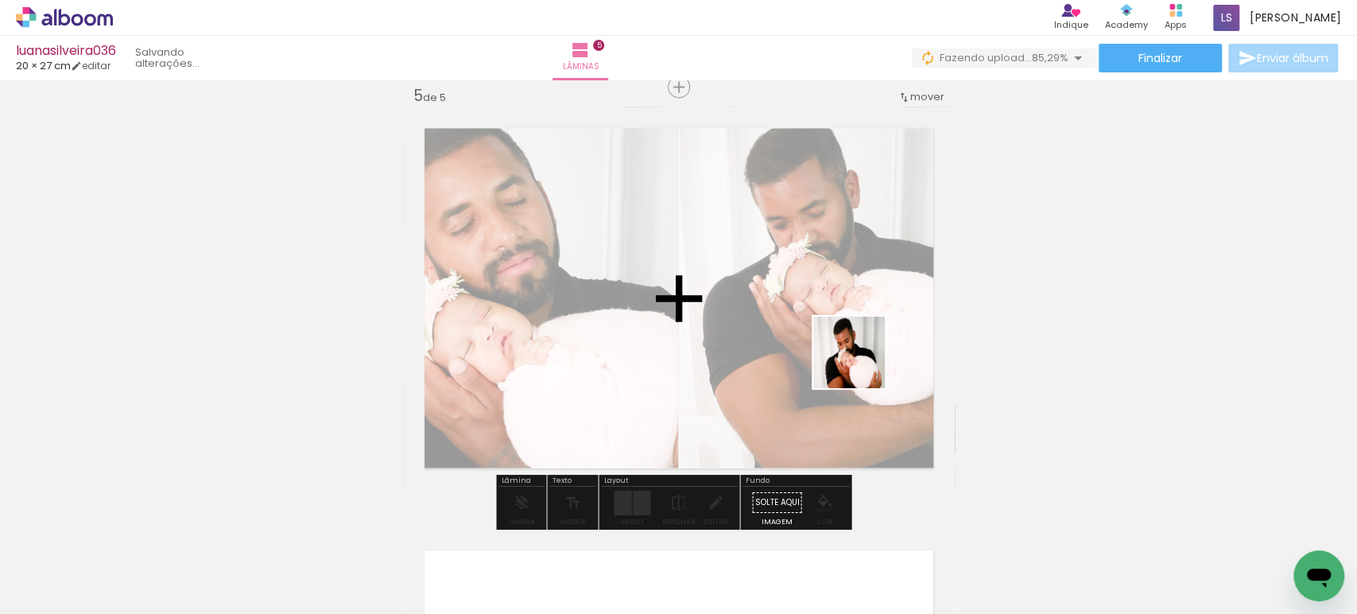
drag, startPoint x: 994, startPoint y: 541, endPoint x: 852, endPoint y: 349, distance: 239.2
click at [858, 360] on quentale-workspace at bounding box center [678, 307] width 1357 height 614
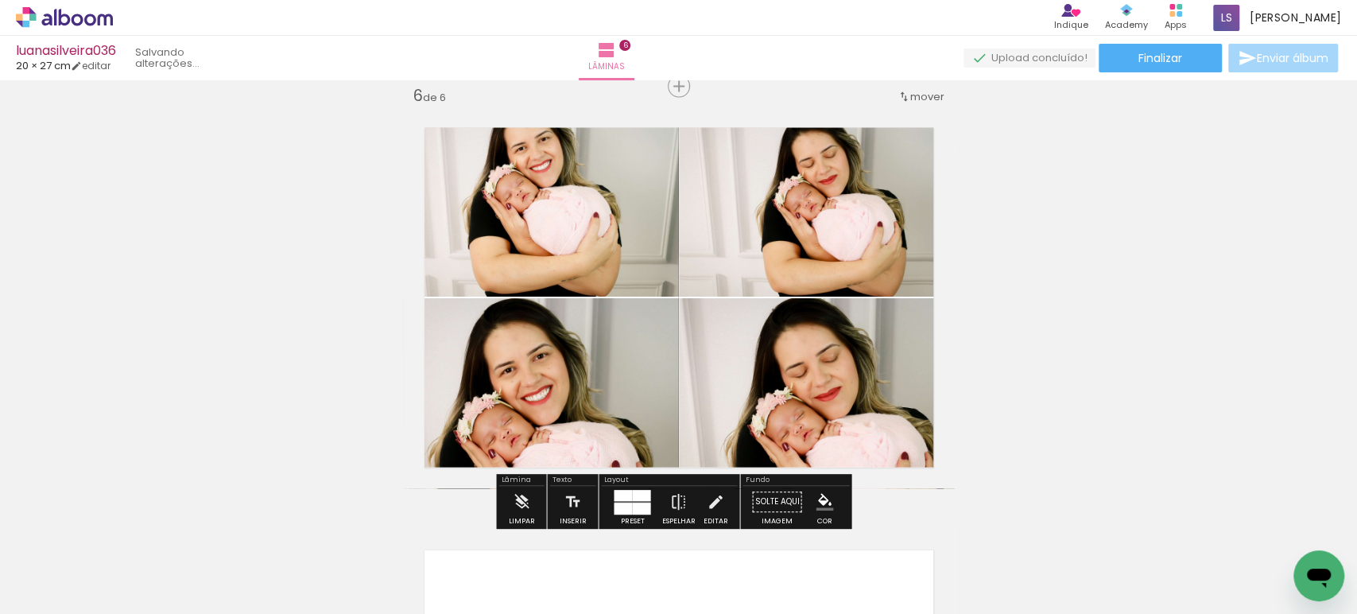
scroll to position [0, 1412]
click at [632, 497] on div at bounding box center [641, 495] width 18 height 11
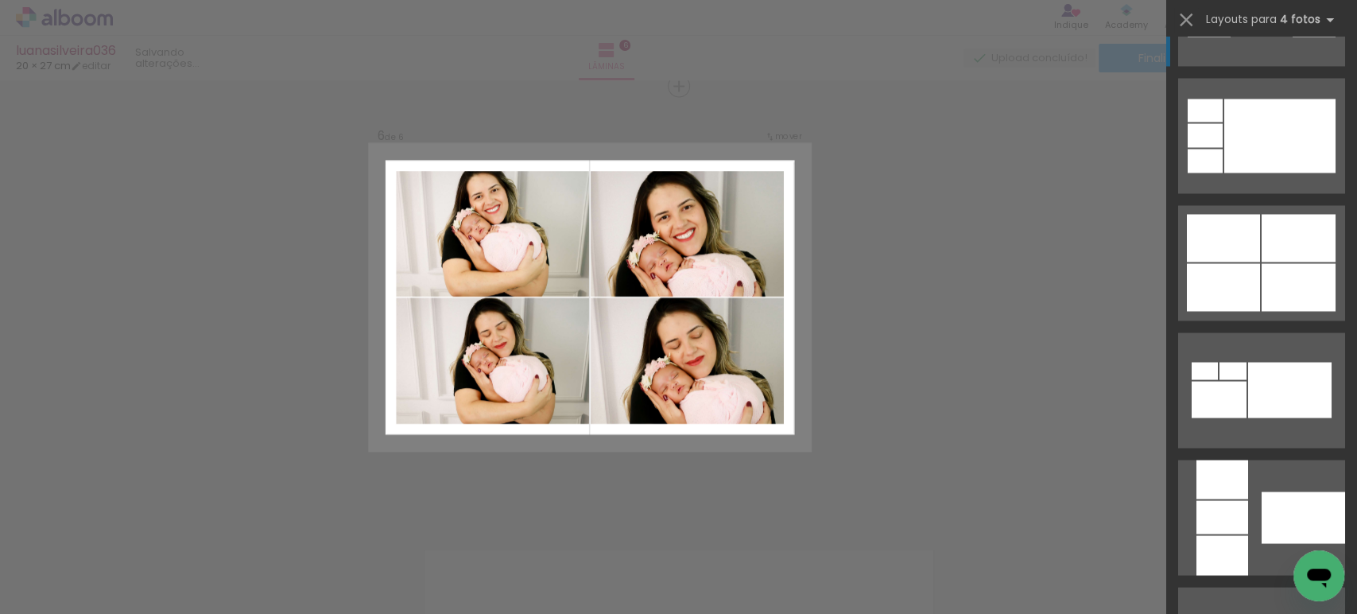
scroll to position [1853, 0]
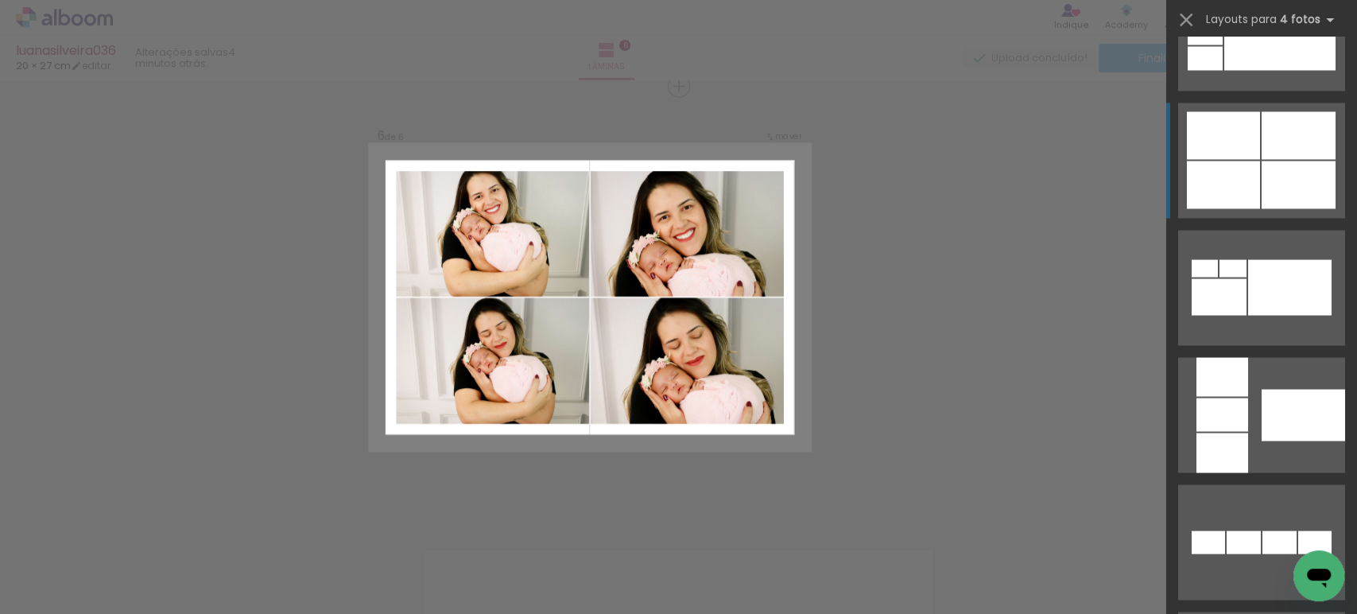
click at [1213, 168] on div at bounding box center [1223, 185] width 73 height 48
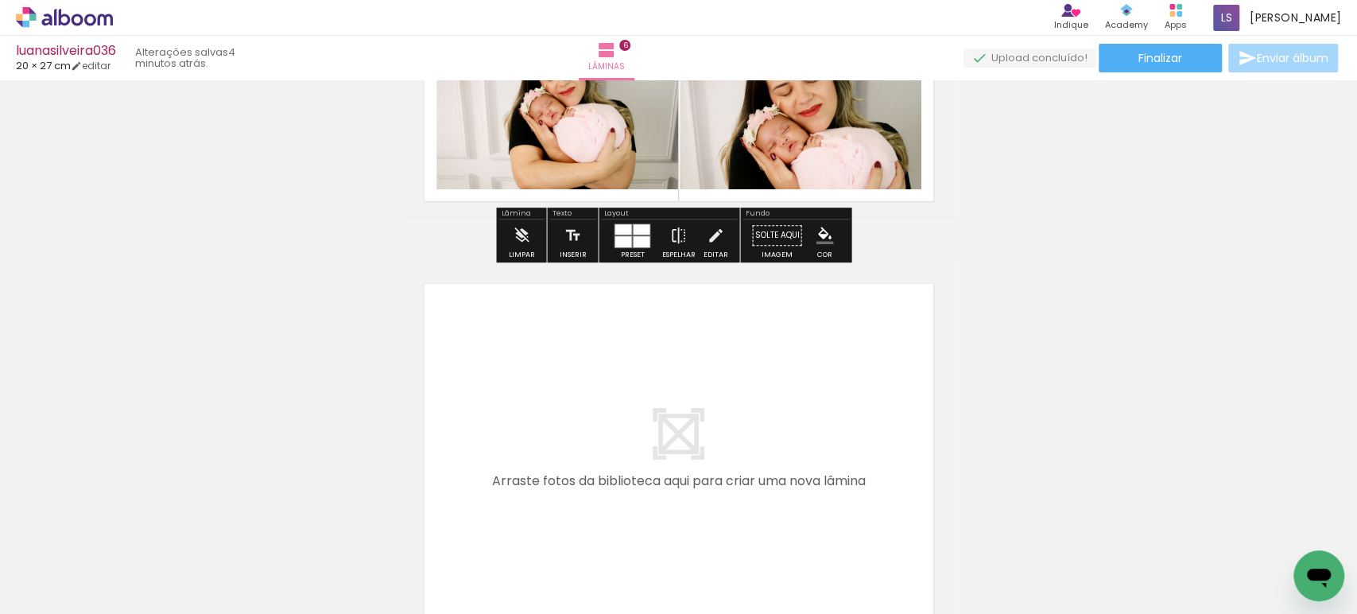
scroll to position [0, 1722]
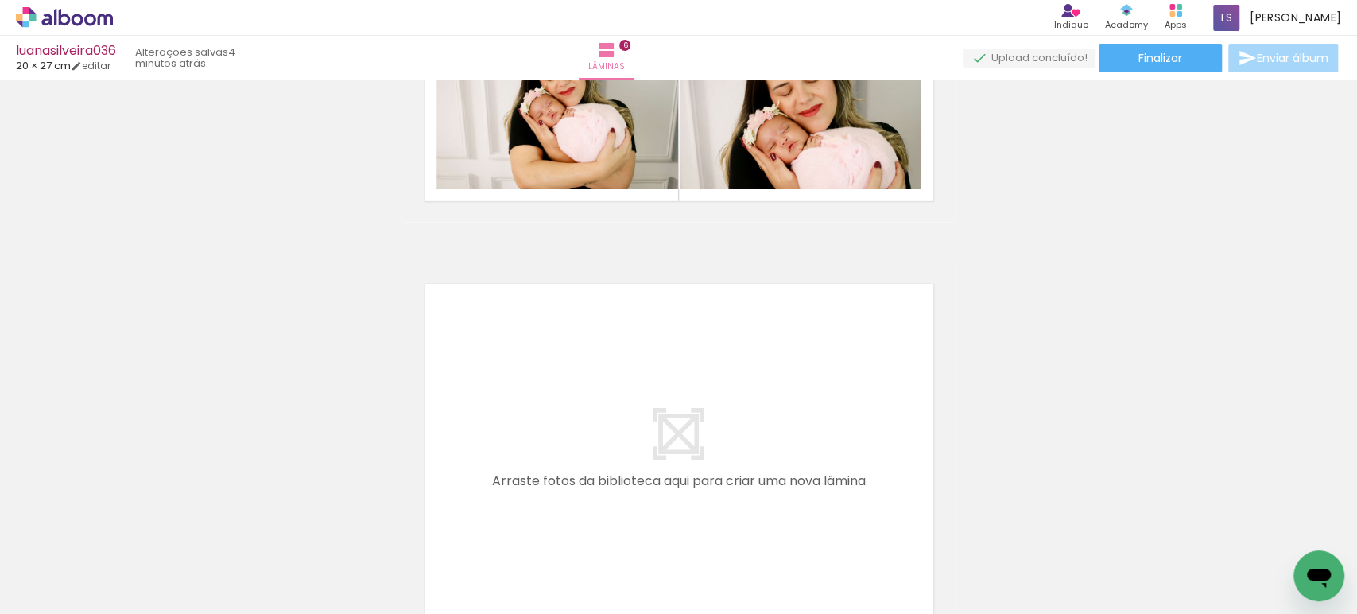
drag, startPoint x: 601, startPoint y: 564, endPoint x: 574, endPoint y: 451, distance: 116.0
click at [574, 451] on quentale-workspace at bounding box center [678, 307] width 1357 height 614
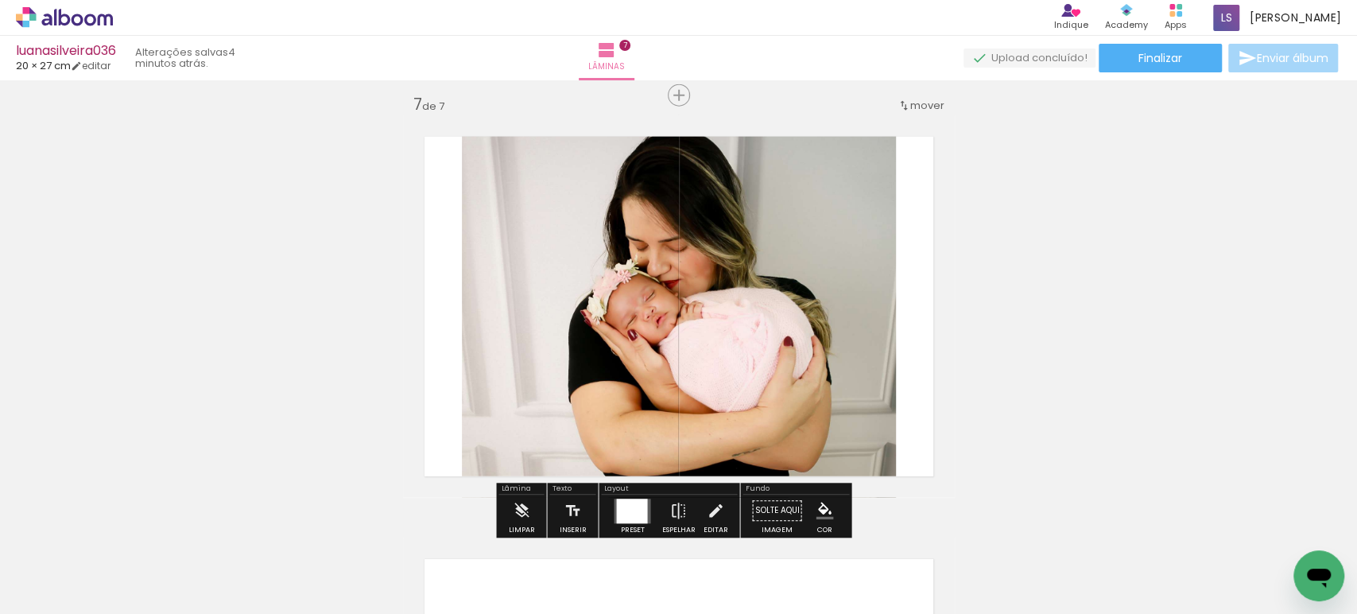
scroll to position [2552, 0]
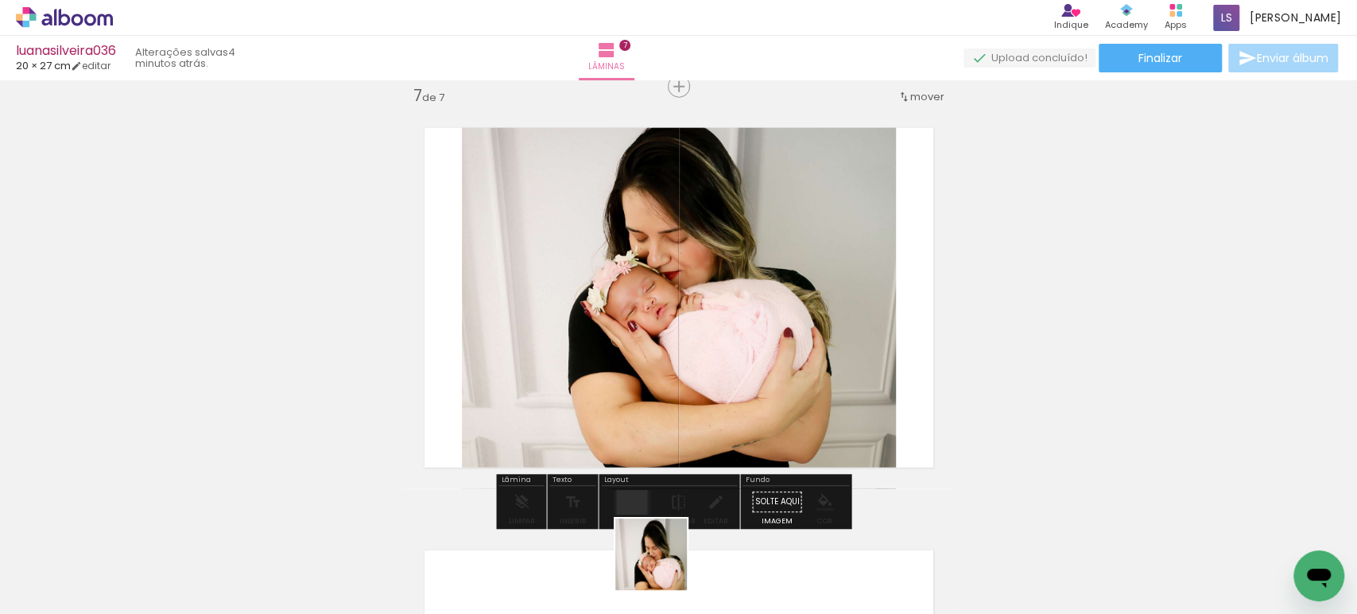
drag, startPoint x: 663, startPoint y: 579, endPoint x: 646, endPoint y: 411, distance: 169.3
click at [646, 416] on quentale-workspace at bounding box center [678, 307] width 1357 height 614
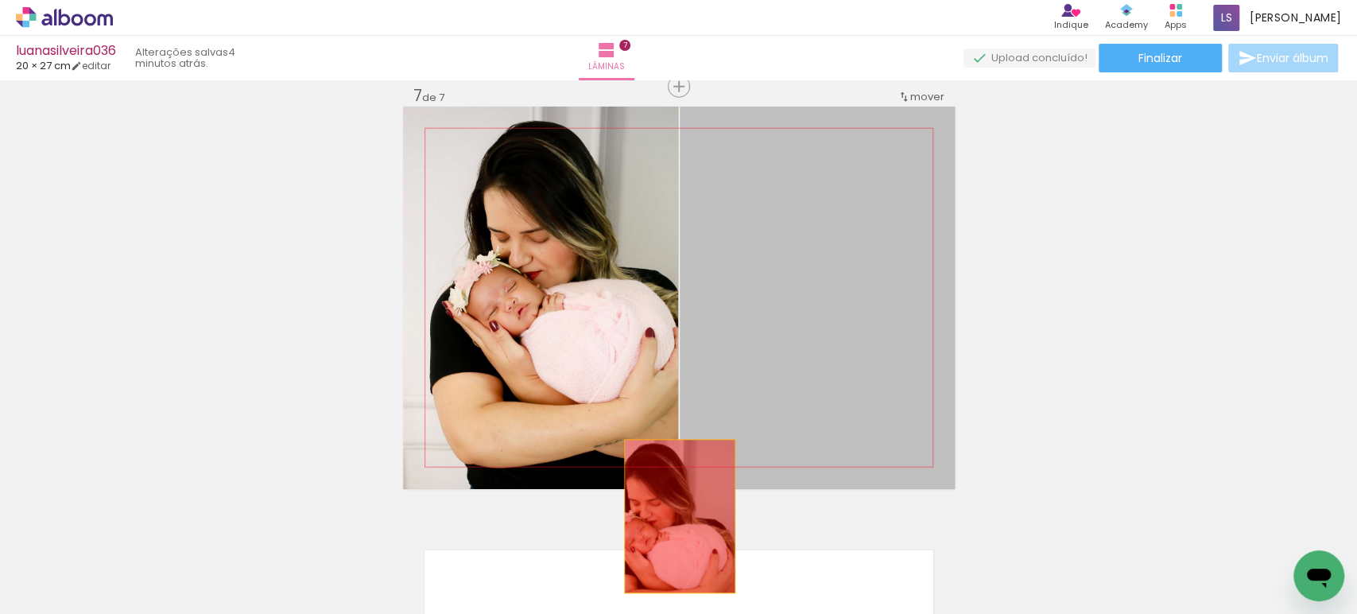
drag, startPoint x: 780, startPoint y: 402, endPoint x: 642, endPoint y: 556, distance: 206.5
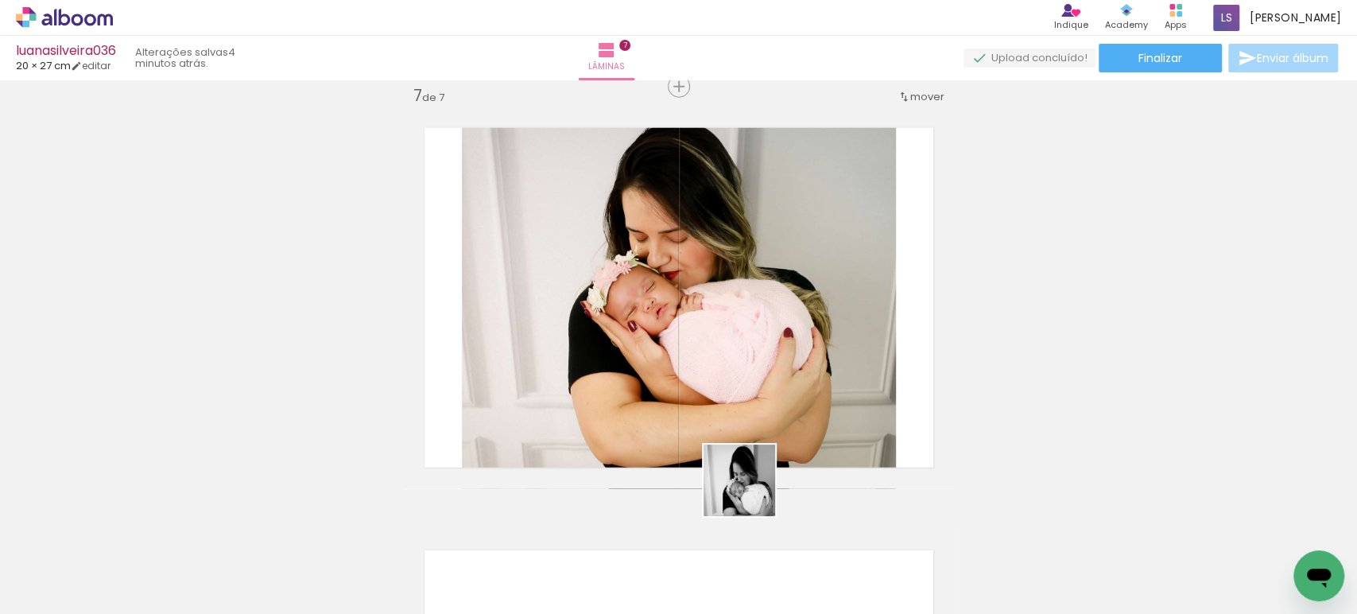
drag, startPoint x: 759, startPoint y: 579, endPoint x: 742, endPoint y: 434, distance: 145.7
click at [742, 437] on quentale-workspace at bounding box center [678, 307] width 1357 height 614
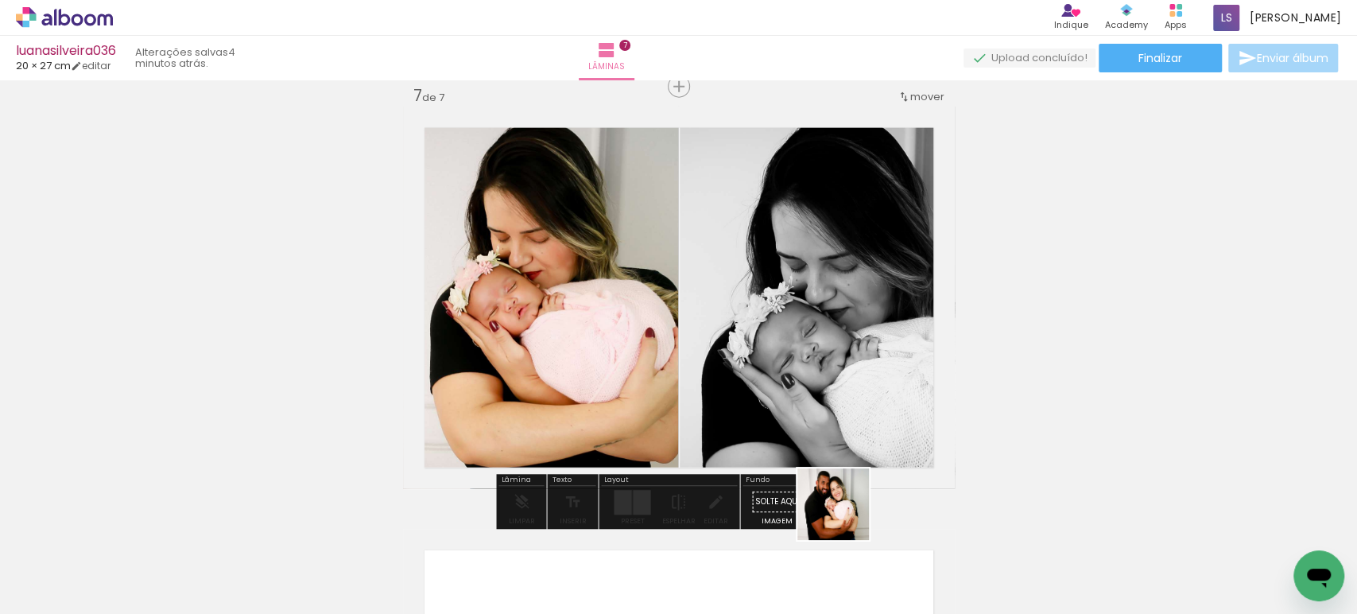
drag, startPoint x: 862, startPoint y: 569, endPoint x: 823, endPoint y: 412, distance: 161.2
click at [821, 418] on quentale-workspace at bounding box center [678, 307] width 1357 height 614
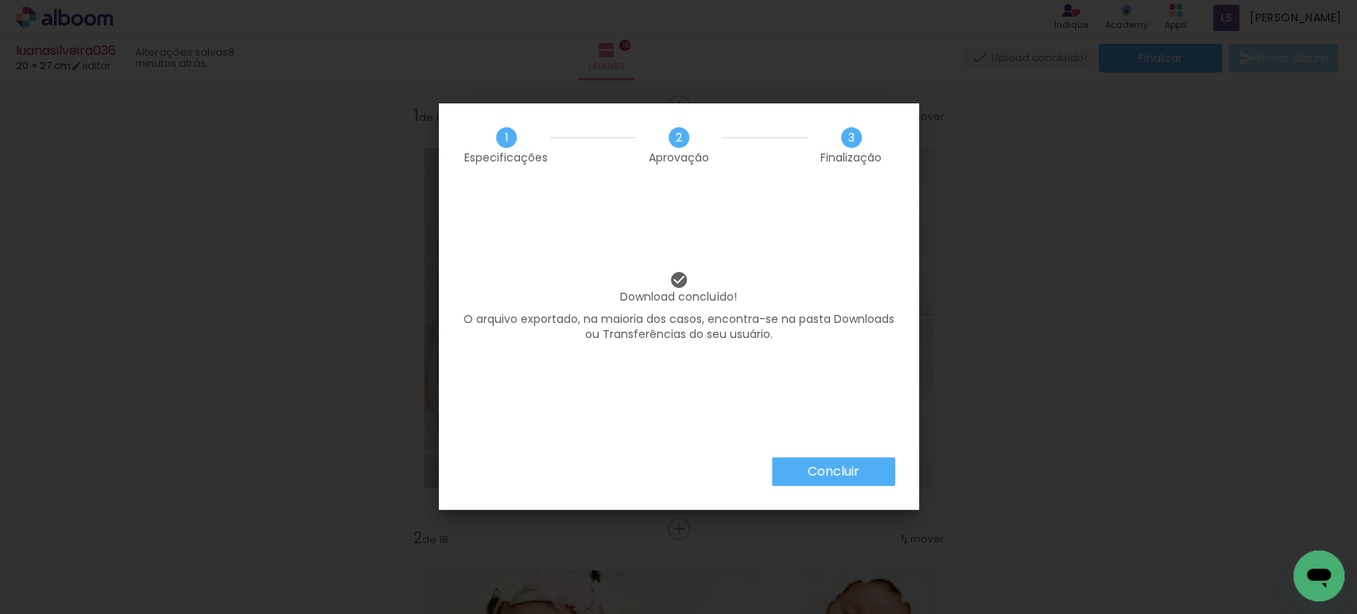
scroll to position [0, 1961]
click at [0, 0] on slot "Concluir" at bounding box center [0, 0] width 0 height 0
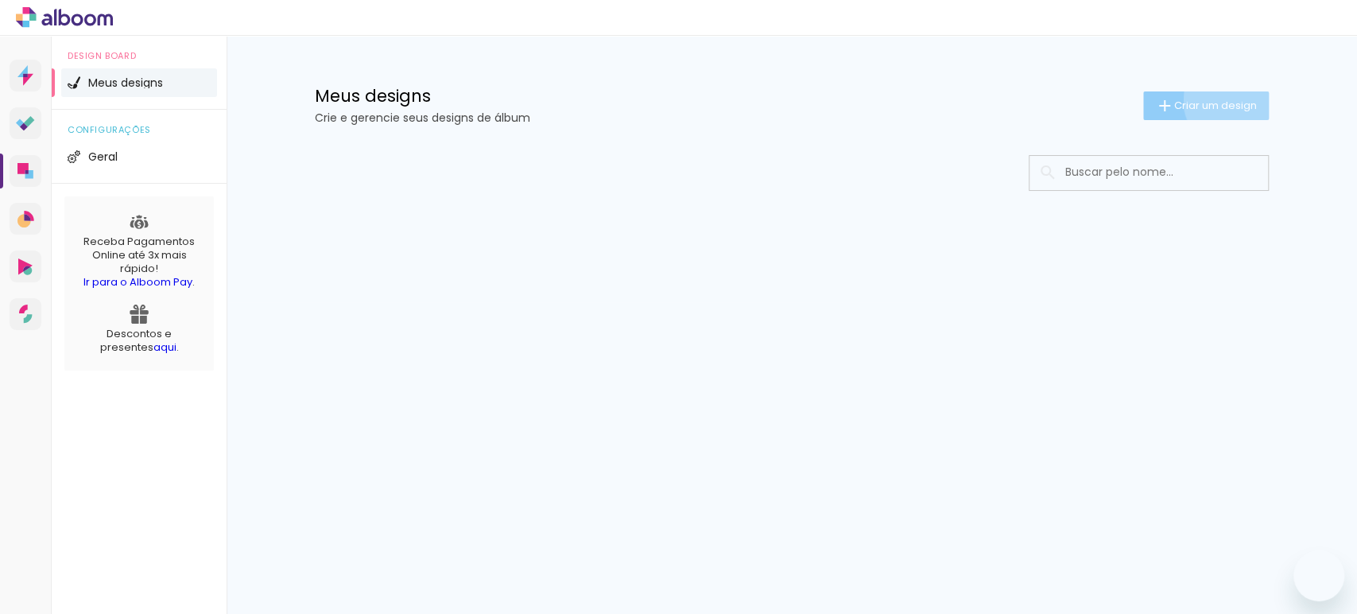
click at [1231, 100] on span "Criar um design" at bounding box center [1215, 105] width 83 height 10
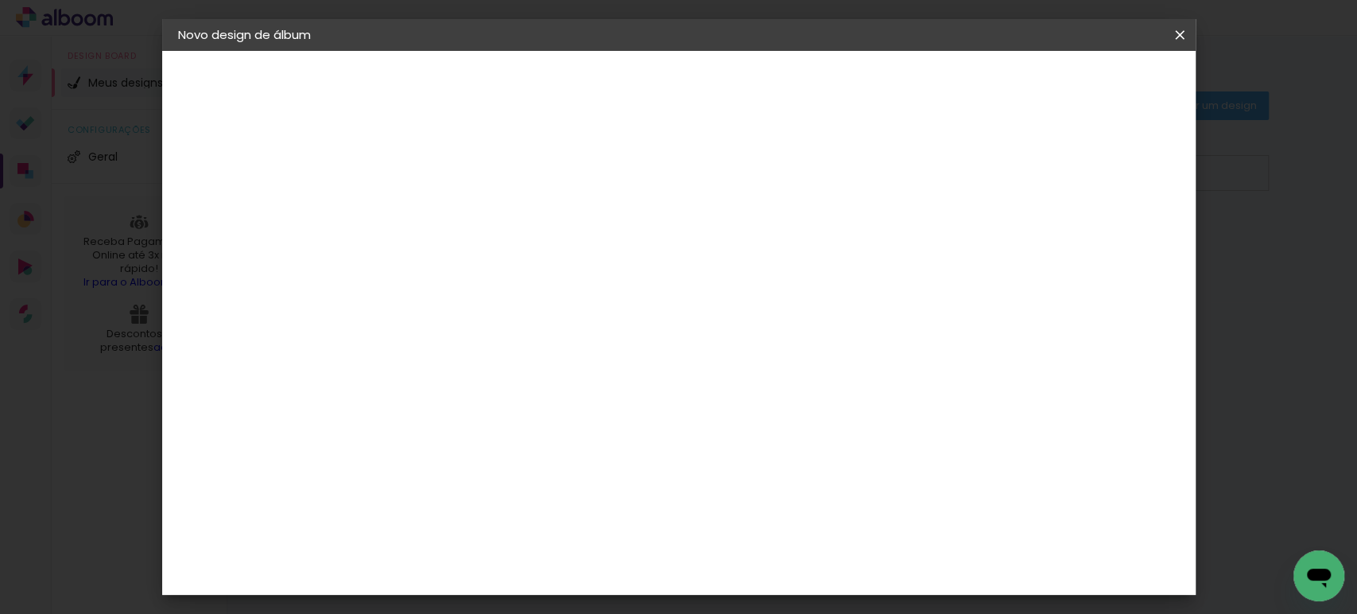
click at [438, 205] on input at bounding box center [438, 213] width 0 height 25
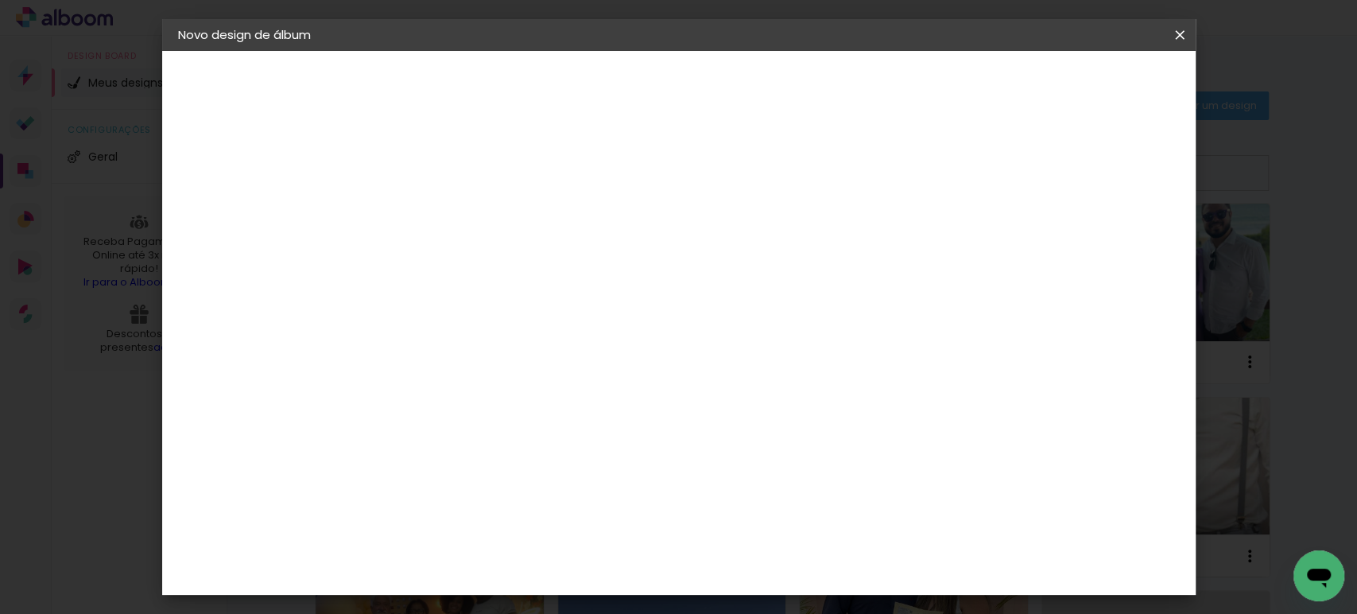
type input "andrybrotto"
type paper-input "andrybrotto"
click at [0, 0] on slot "Avançar" at bounding box center [0, 0] width 0 height 0
click at [0, 0] on slot "Tamanho Livre" at bounding box center [0, 0] width 0 height 0
click at [0, 0] on slot "Avançar" at bounding box center [0, 0] width 0 height 0
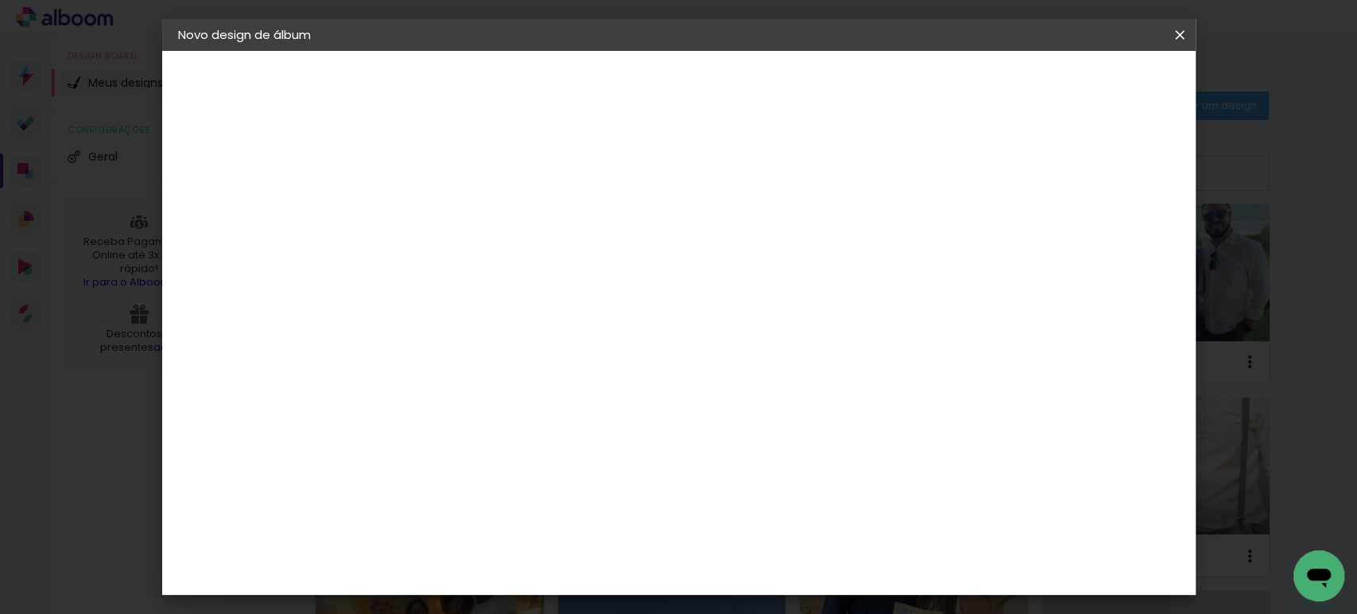
click at [405, 447] on input "30" at bounding box center [387, 452] width 41 height 24
type input "27,7"
type paper-input "27,7"
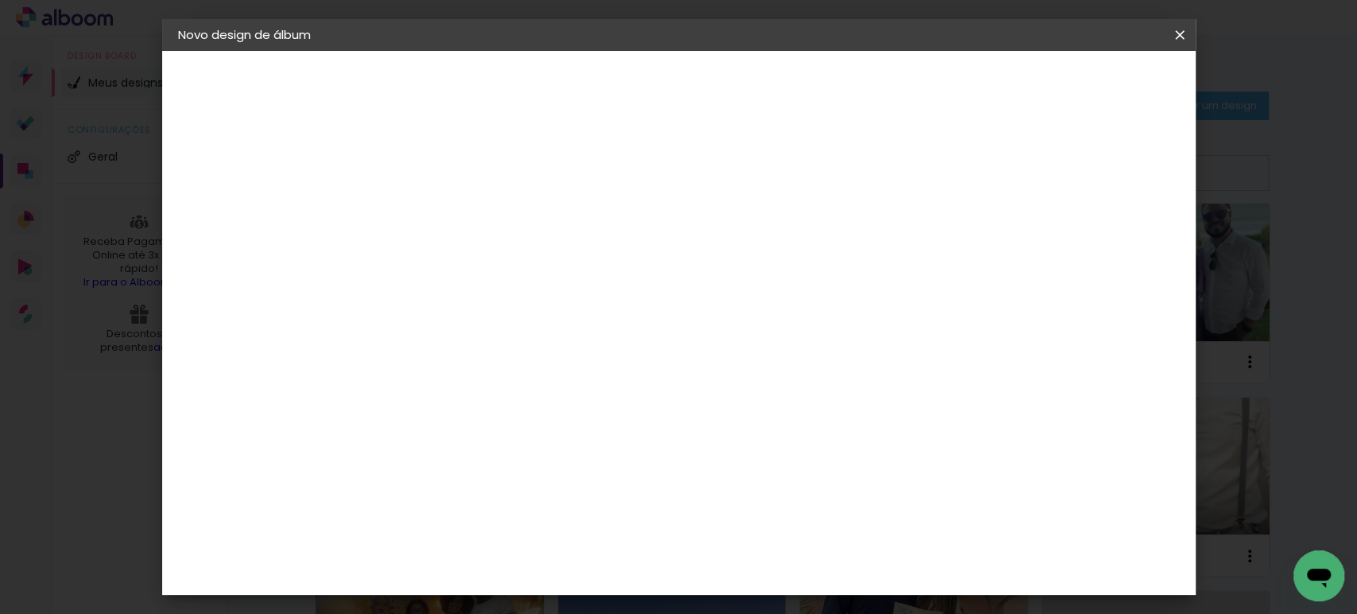
click at [769, 484] on input "60" at bounding box center [766, 490] width 41 height 24
type input "40"
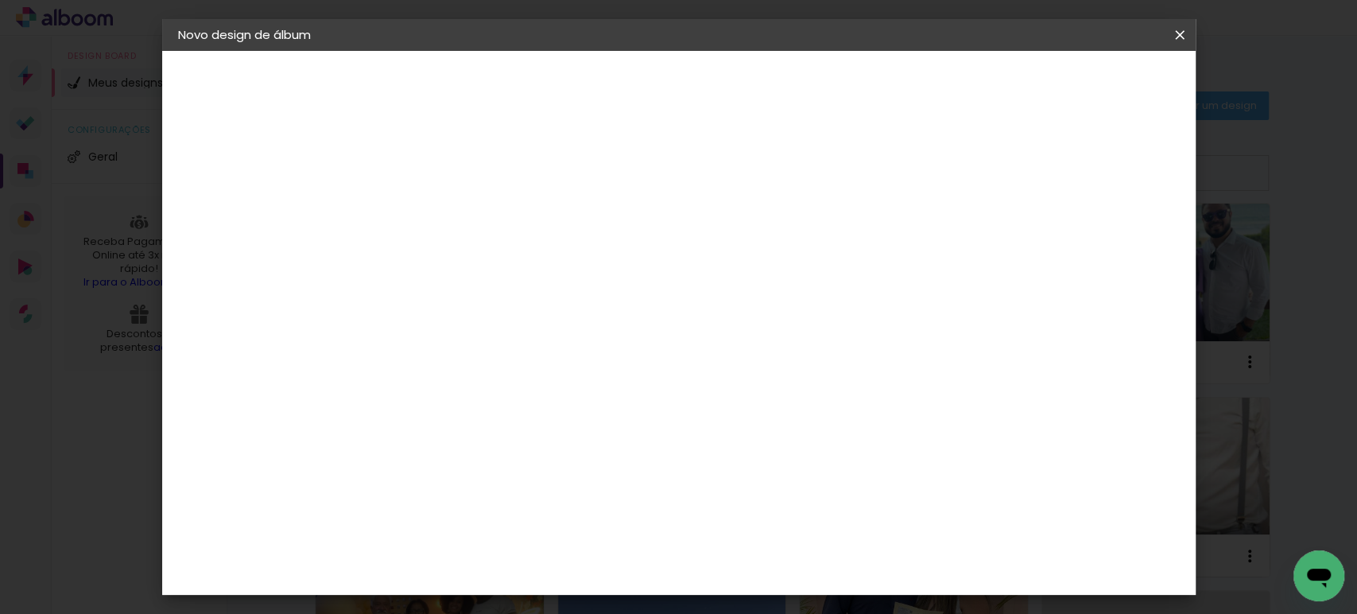
type paper-input "40"
drag, startPoint x: 1040, startPoint y: 500, endPoint x: 1026, endPoint y: 494, distance: 15.3
type input "0"
click at [1027, 252] on input "0" at bounding box center [1039, 240] width 29 height 24
drag, startPoint x: 1055, startPoint y: 234, endPoint x: 1036, endPoint y: 230, distance: 19.3
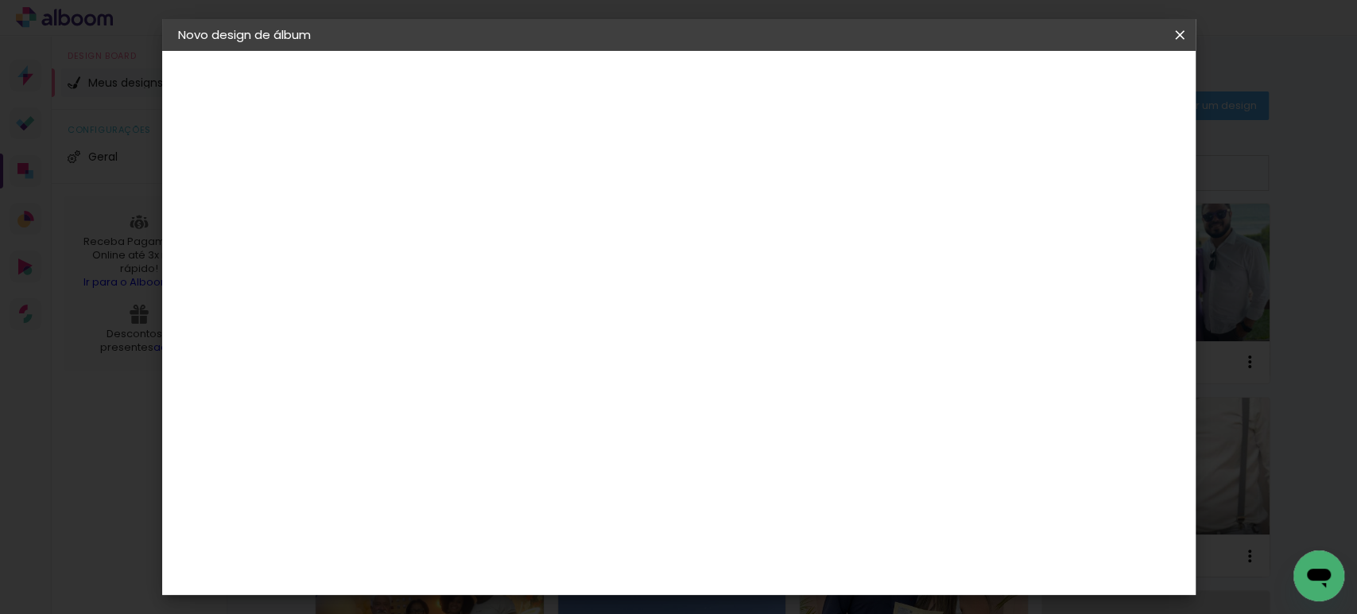
type input "8"
type paper-input "8"
click at [1036, 230] on input "8" at bounding box center [1039, 240] width 29 height 24
type input "9"
type paper-input "9"
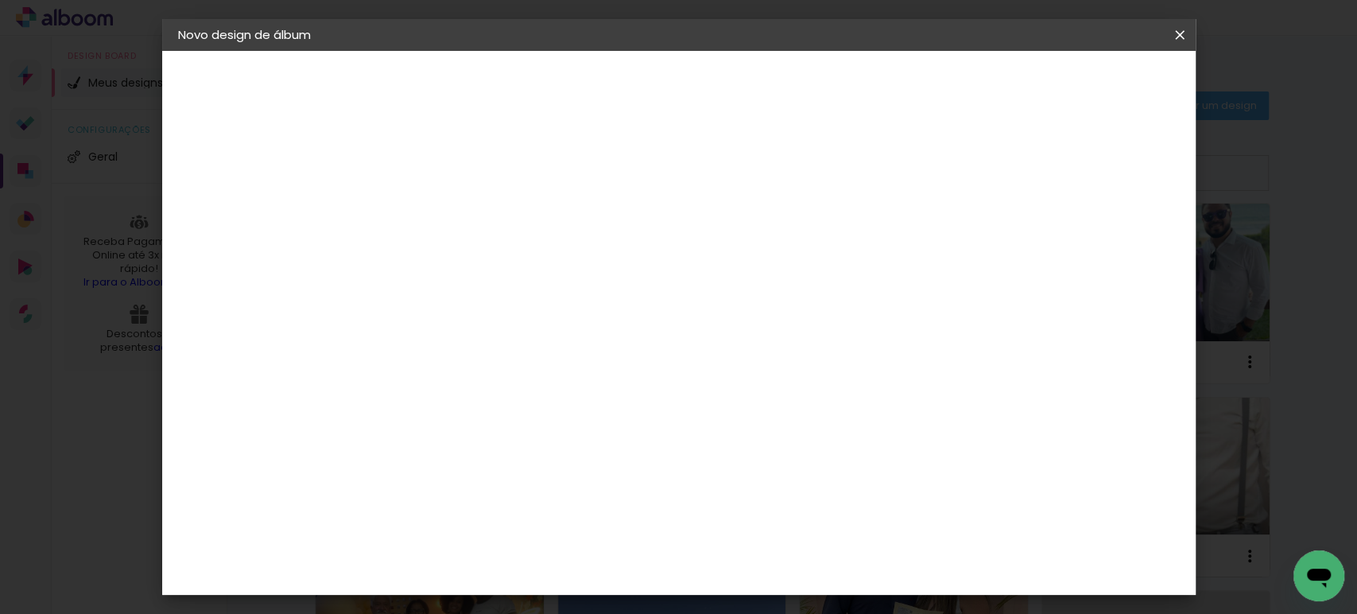
click at [1028, 231] on input "9" at bounding box center [1027, 240] width 29 height 24
type input "10"
type paper-input "10"
click at [1028, 231] on input "10" at bounding box center [1027, 240] width 29 height 24
type input "11"
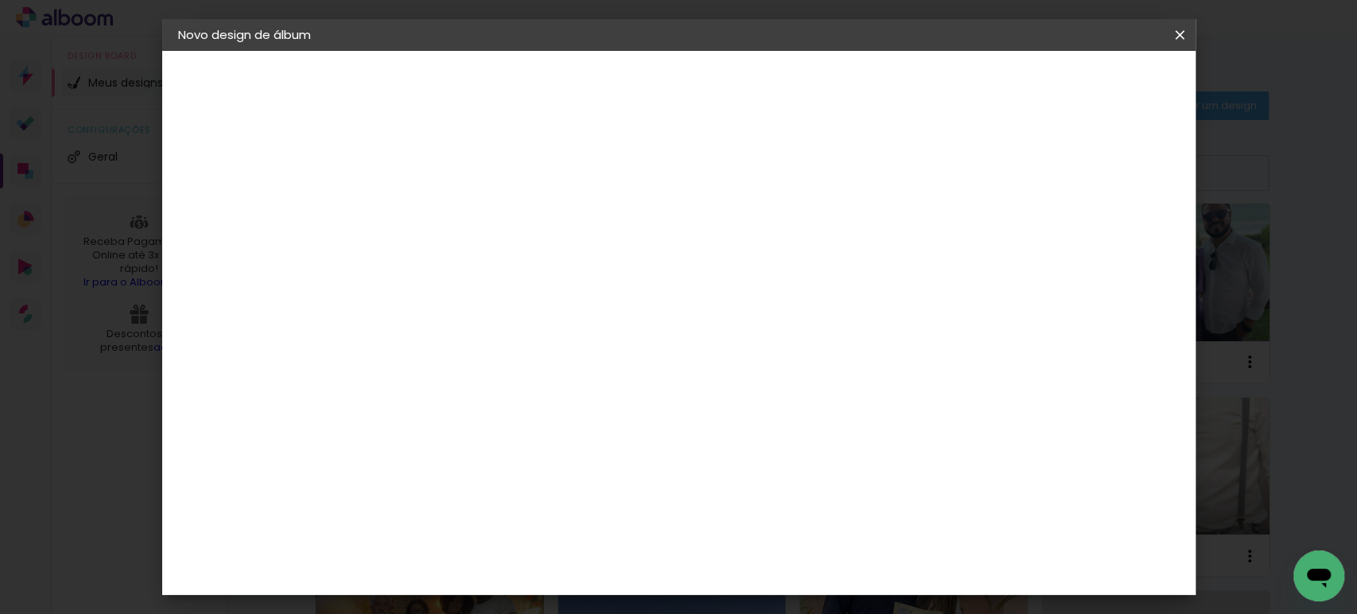
type paper-input "11"
click at [1028, 231] on input "11" at bounding box center [1024, 240] width 29 height 24
type input "12"
type paper-input "12"
click at [1028, 231] on input "12" at bounding box center [1019, 240] width 29 height 24
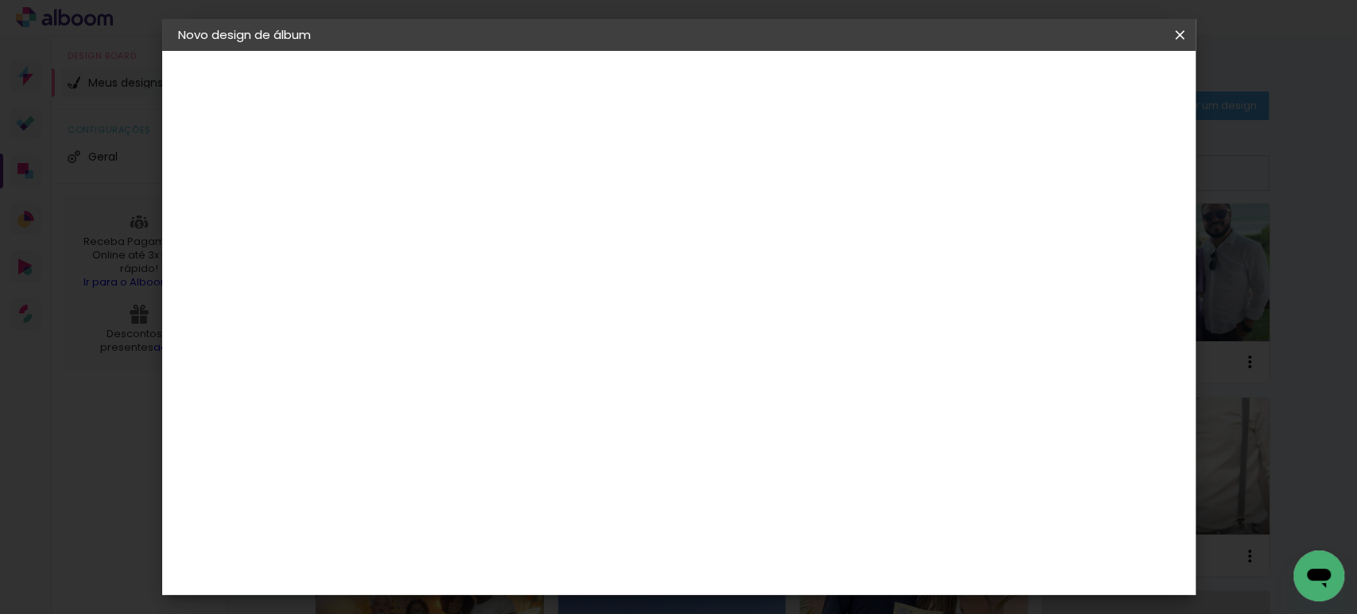
type input "13"
type paper-input "13"
click at [1028, 231] on input "13" at bounding box center [1019, 240] width 29 height 24
type input "14"
type paper-input "14"
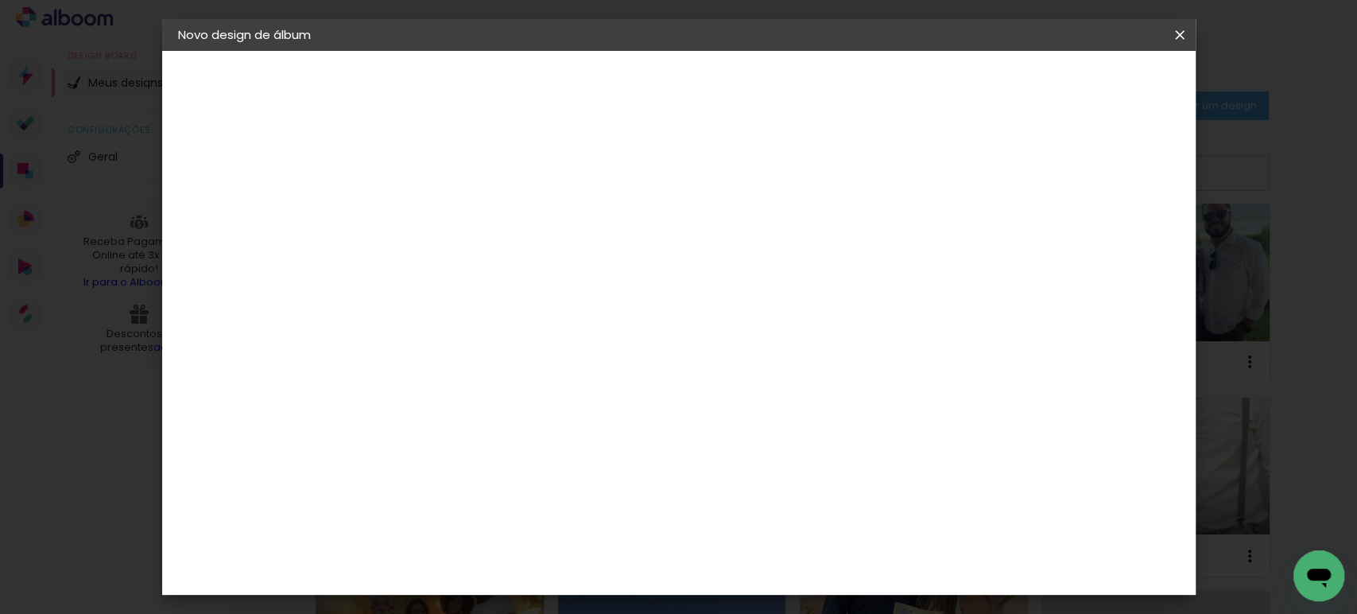
click at [1026, 231] on input "14" at bounding box center [1014, 240] width 29 height 24
type input "15"
type paper-input "15"
click at [1017, 232] on input "15" at bounding box center [1011, 240] width 29 height 24
type input "3"
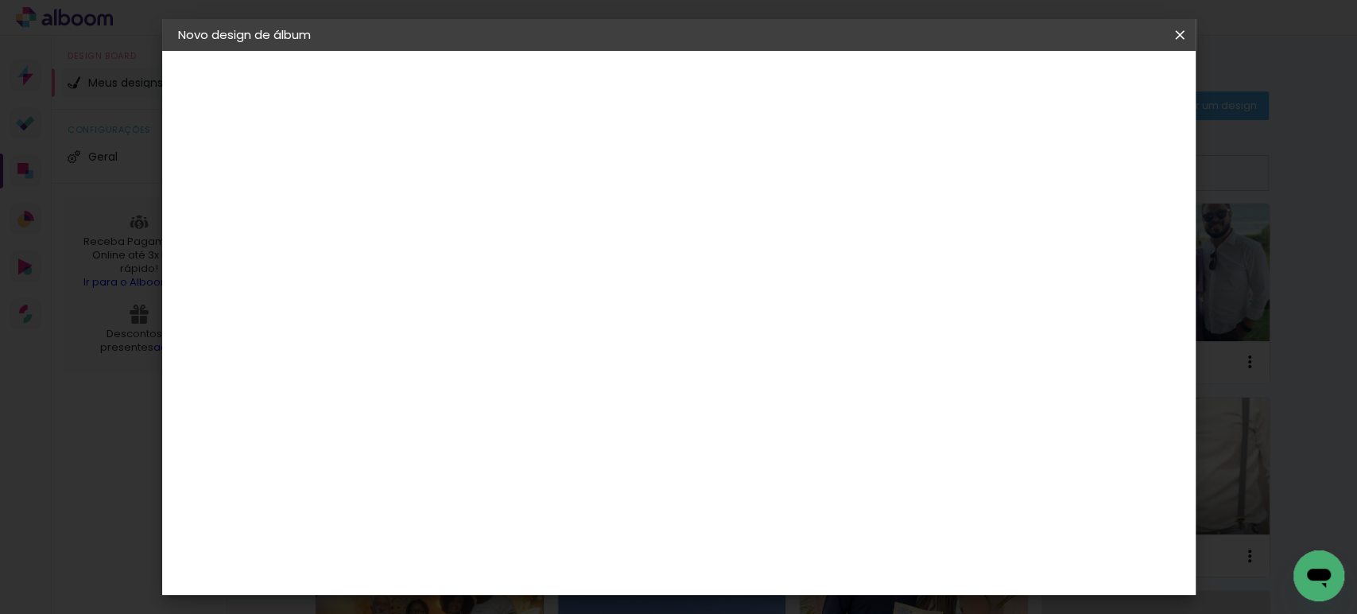
type paper-input "3"
click at [443, 180] on input "3" at bounding box center [427, 182] width 55 height 20
type input "2"
type paper-input "2"
click at [449, 188] on input "2" at bounding box center [427, 182] width 55 height 20
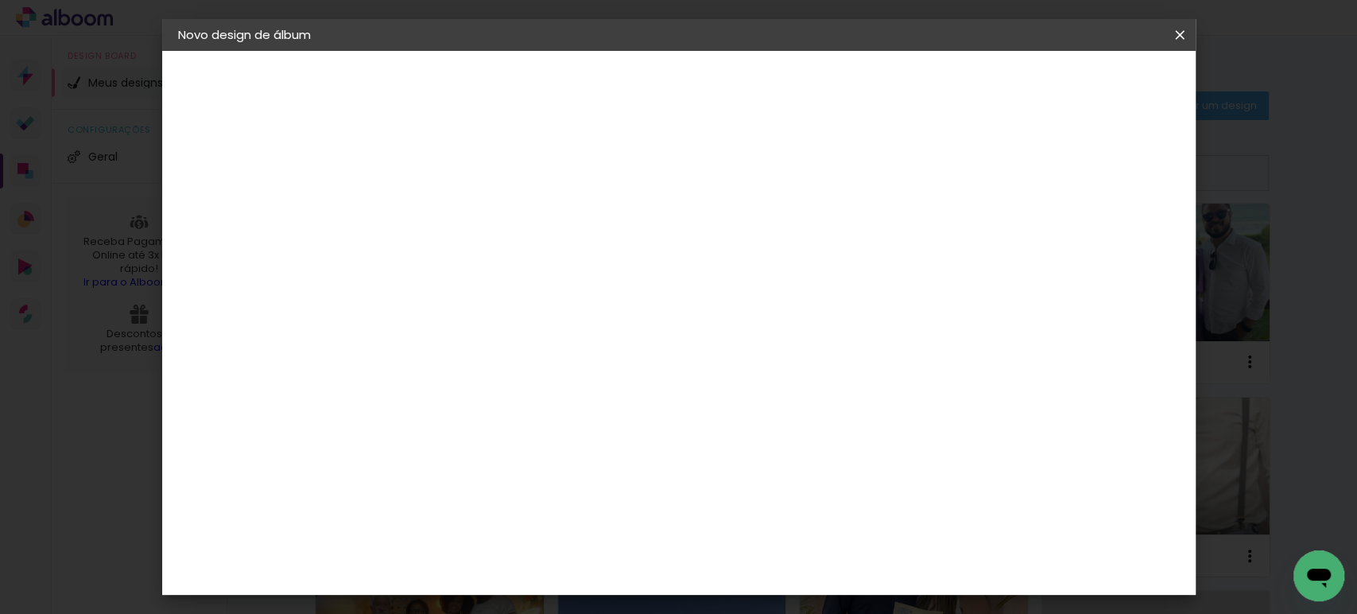
type input "1"
type paper-input "1"
click at [449, 188] on input "1" at bounding box center [427, 182] width 55 height 20
click at [966, 82] on span "Iniciar design" at bounding box center [929, 84] width 72 height 11
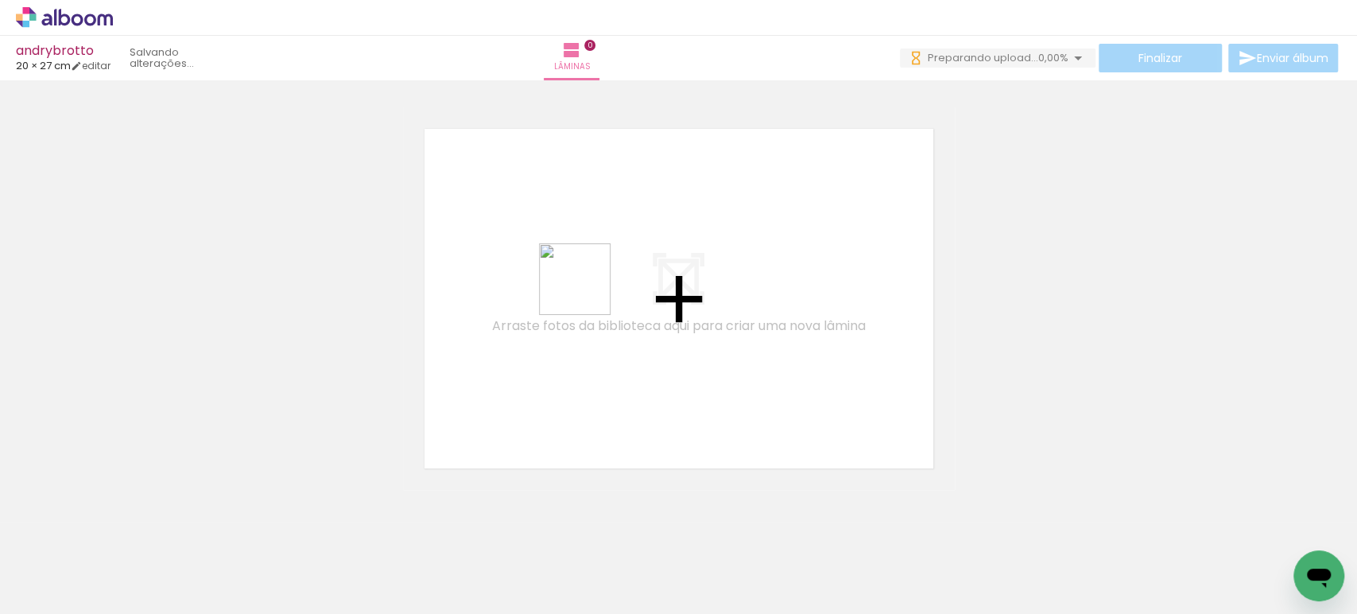
drag, startPoint x: 358, startPoint y: 553, endPoint x: 597, endPoint y: 279, distance: 363.9
click at [596, 280] on quentale-workspace at bounding box center [678, 307] width 1357 height 614
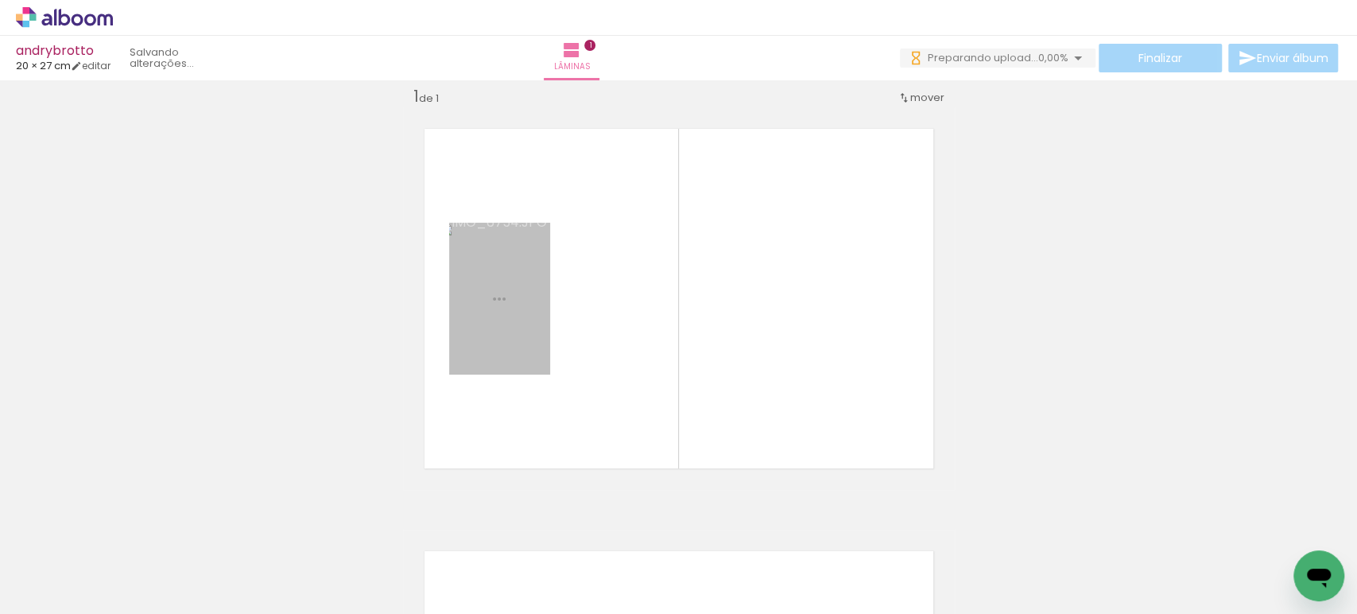
scroll to position [19, 0]
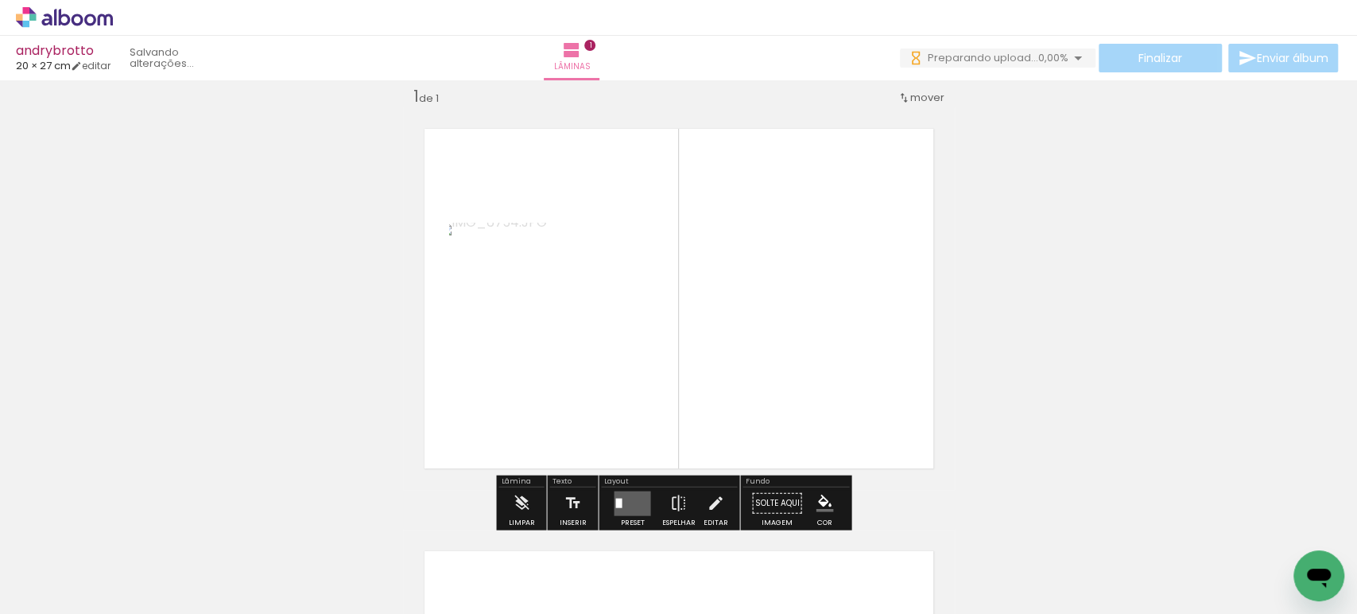
click at [633, 508] on quentale-layouter at bounding box center [632, 502] width 37 height 25
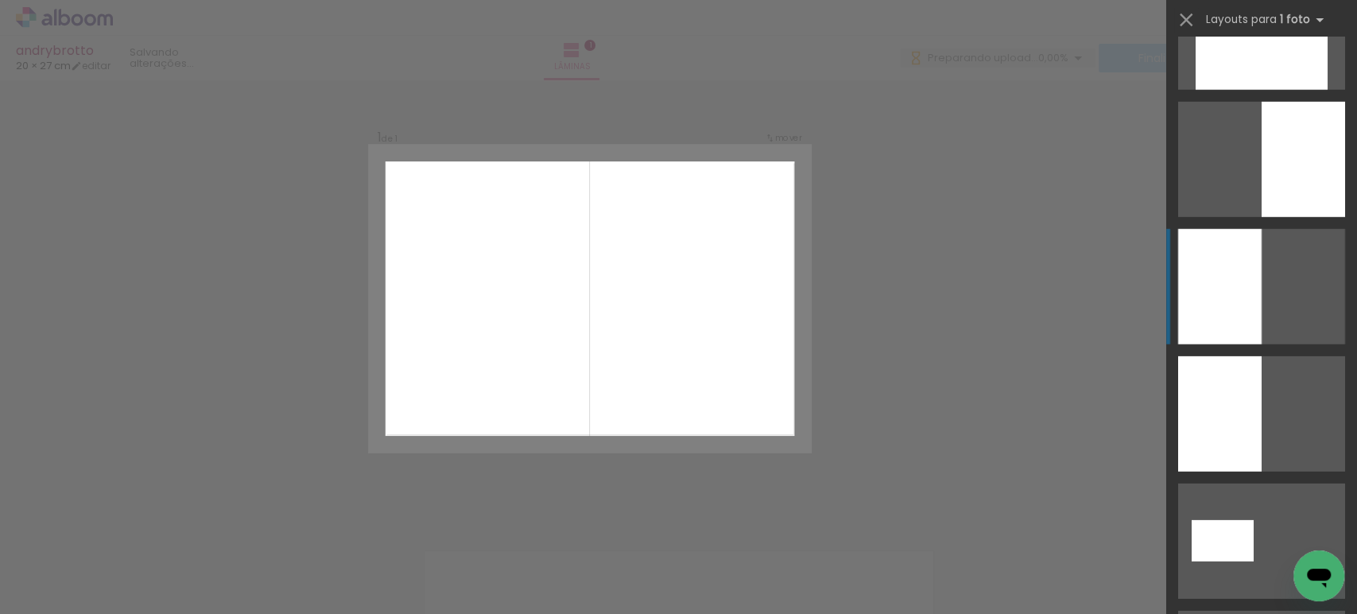
scroll to position [3000, 0]
click at [1203, 304] on div at bounding box center [1219, 284] width 83 height 115
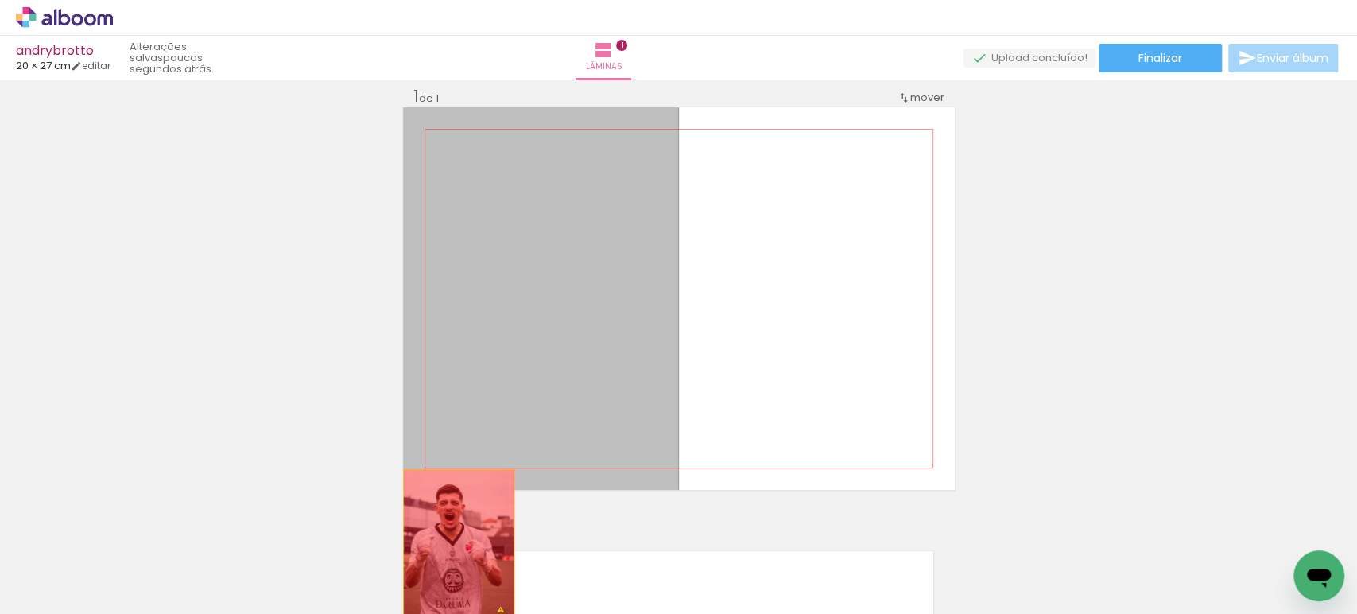
drag, startPoint x: 537, startPoint y: 342, endPoint x: 451, endPoint y: 545, distance: 220.8
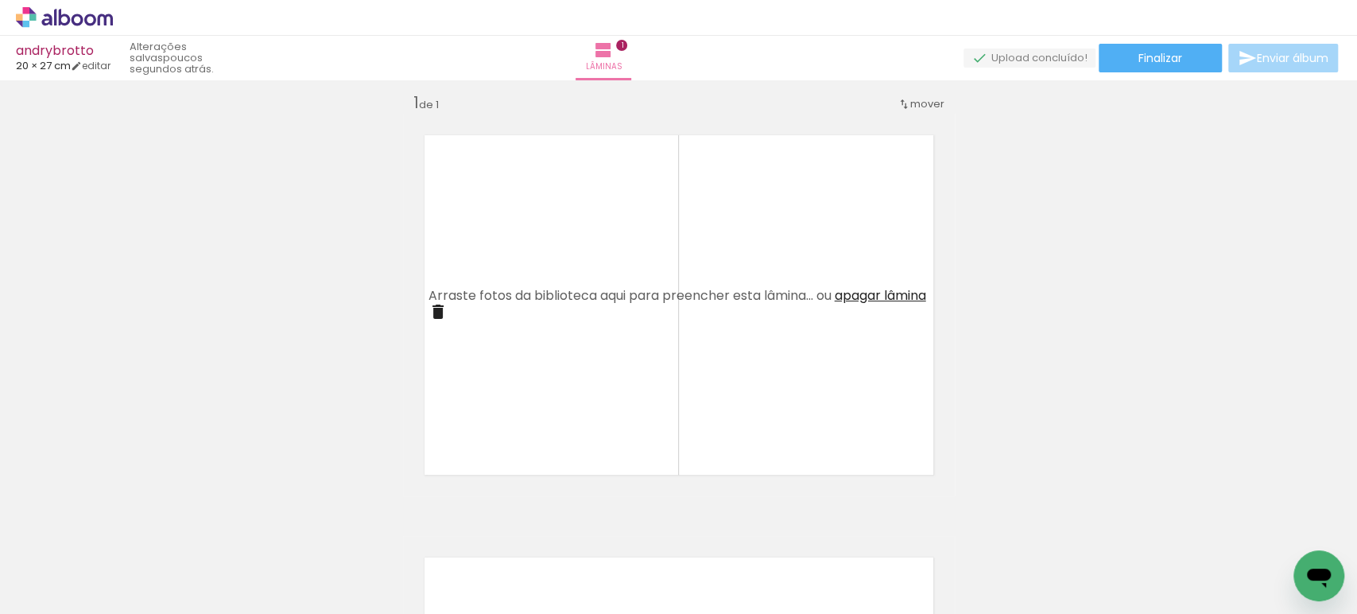
scroll to position [0, 0]
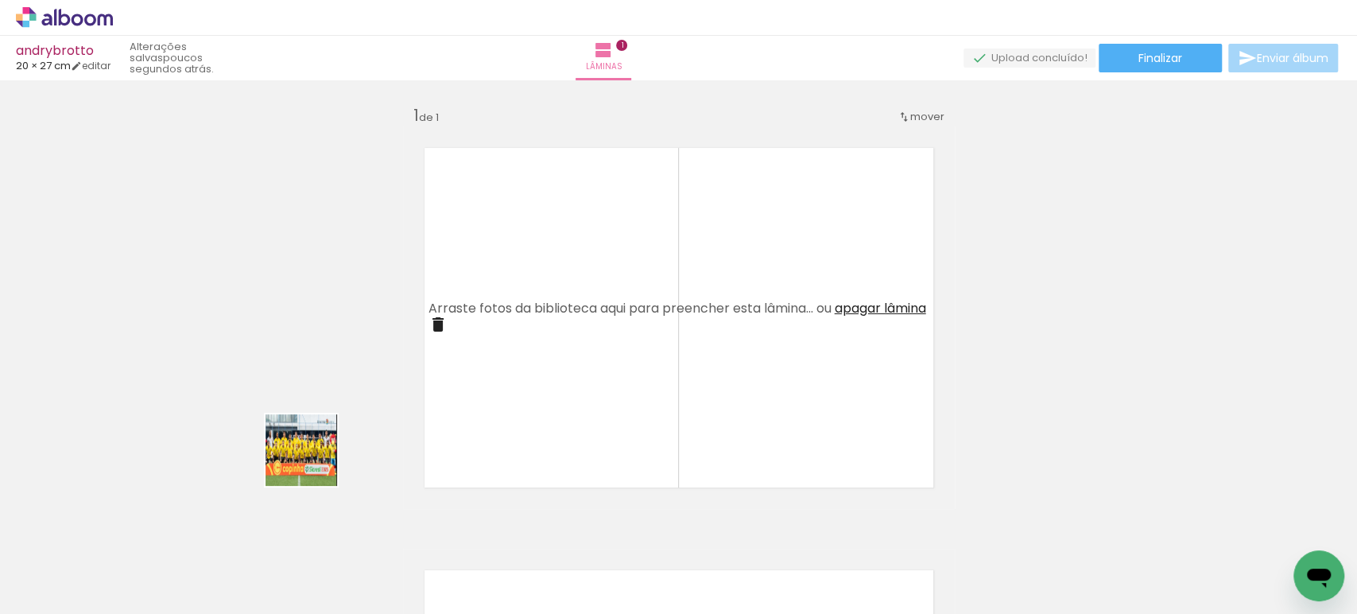
drag, startPoint x: 174, startPoint y: 555, endPoint x: 598, endPoint y: 306, distance: 491.3
click at [598, 306] on quentale-workspace at bounding box center [678, 307] width 1357 height 614
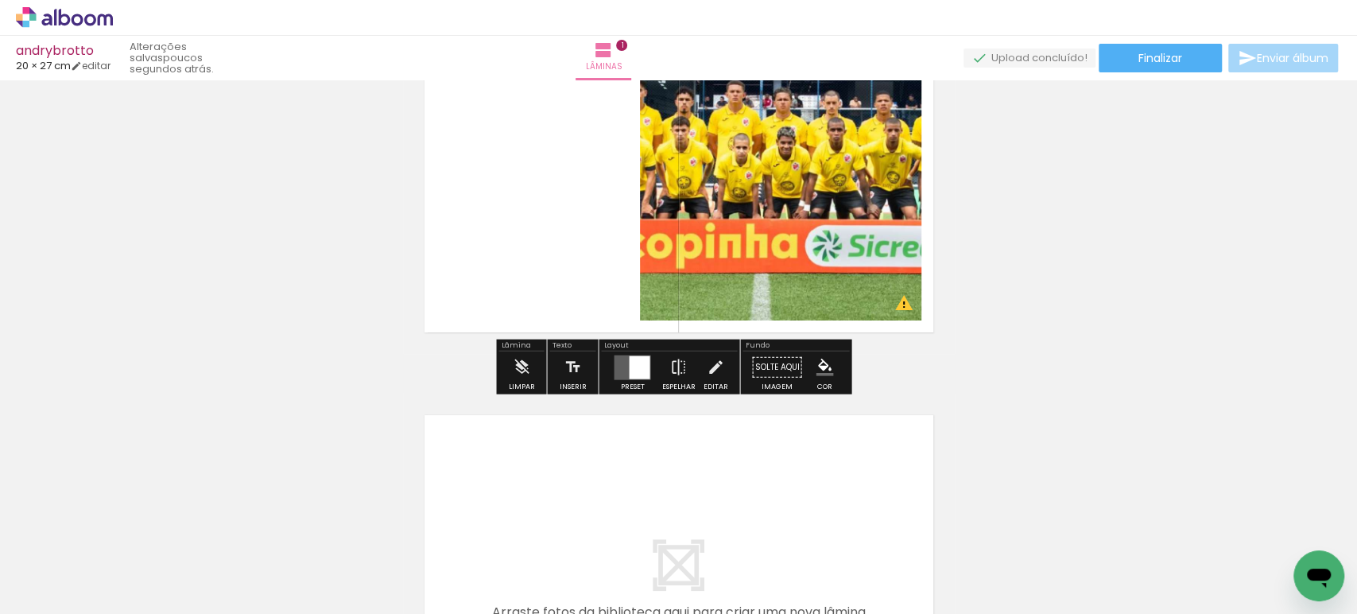
scroll to position [161, 0]
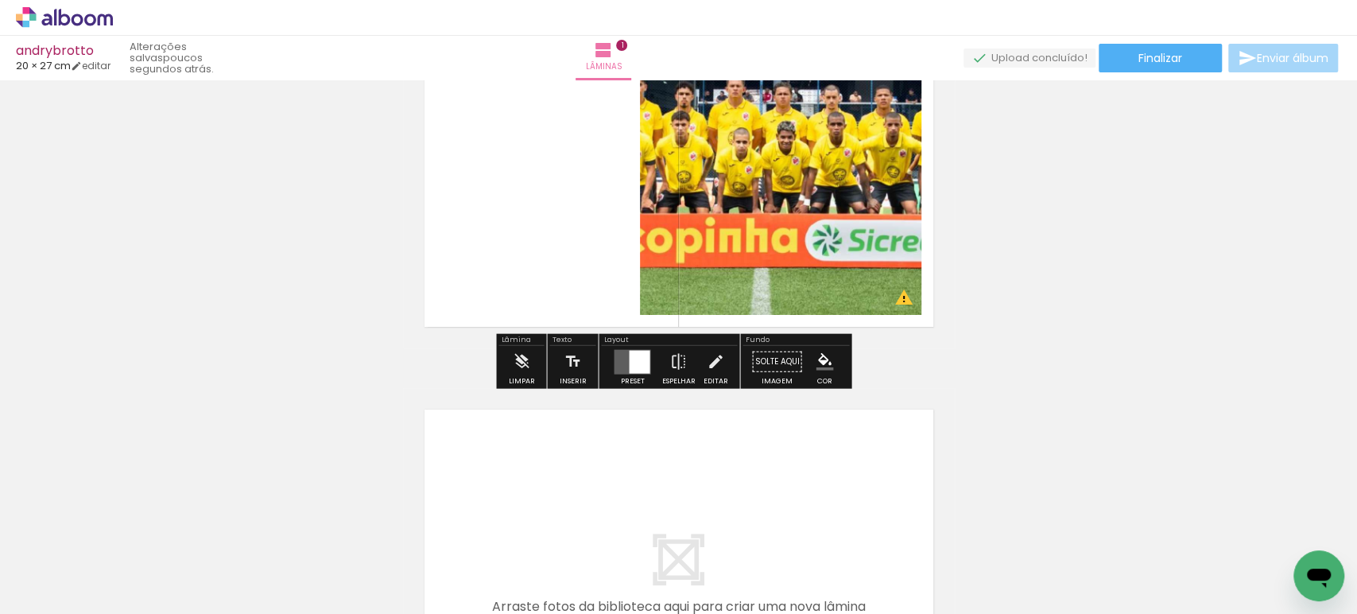
click at [623, 349] on quentale-layouter at bounding box center [632, 361] width 37 height 25
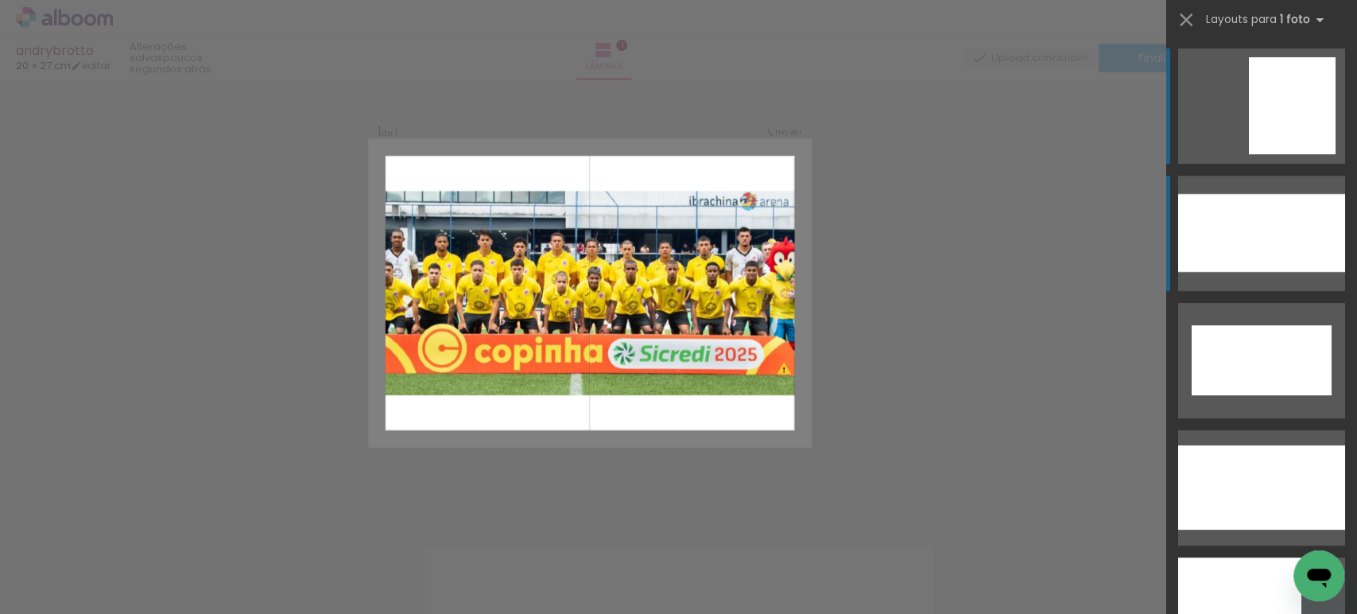
scroll to position [19, 0]
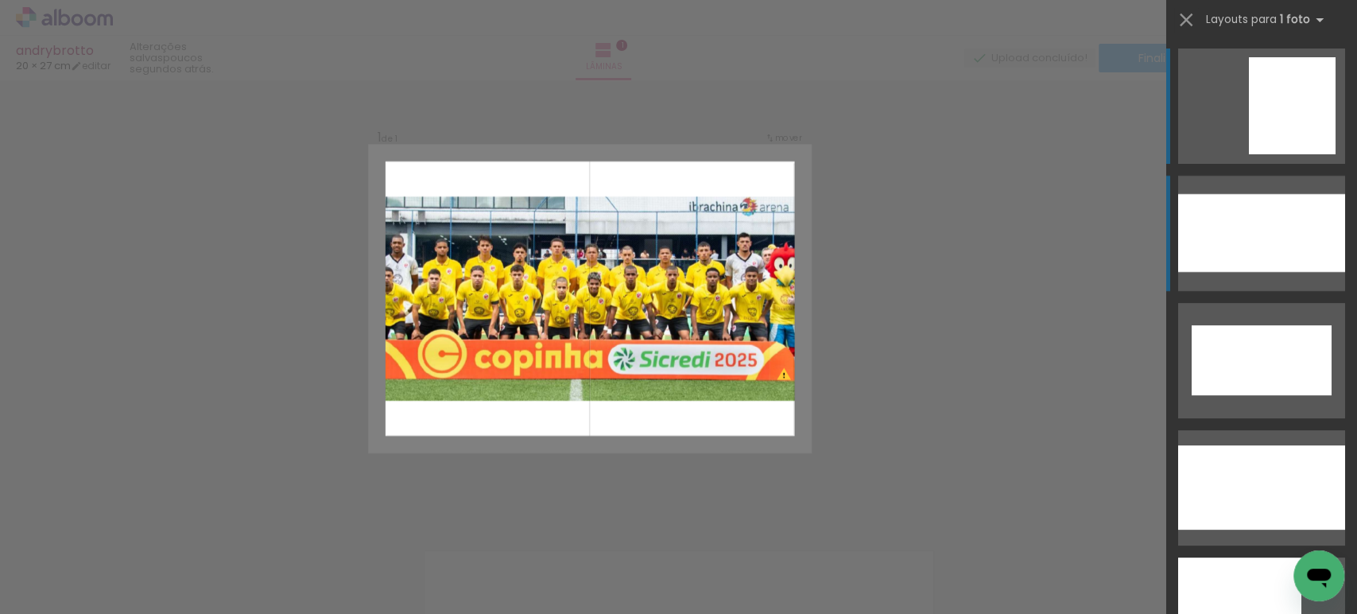
click at [1248, 249] on div at bounding box center [1261, 233] width 167 height 78
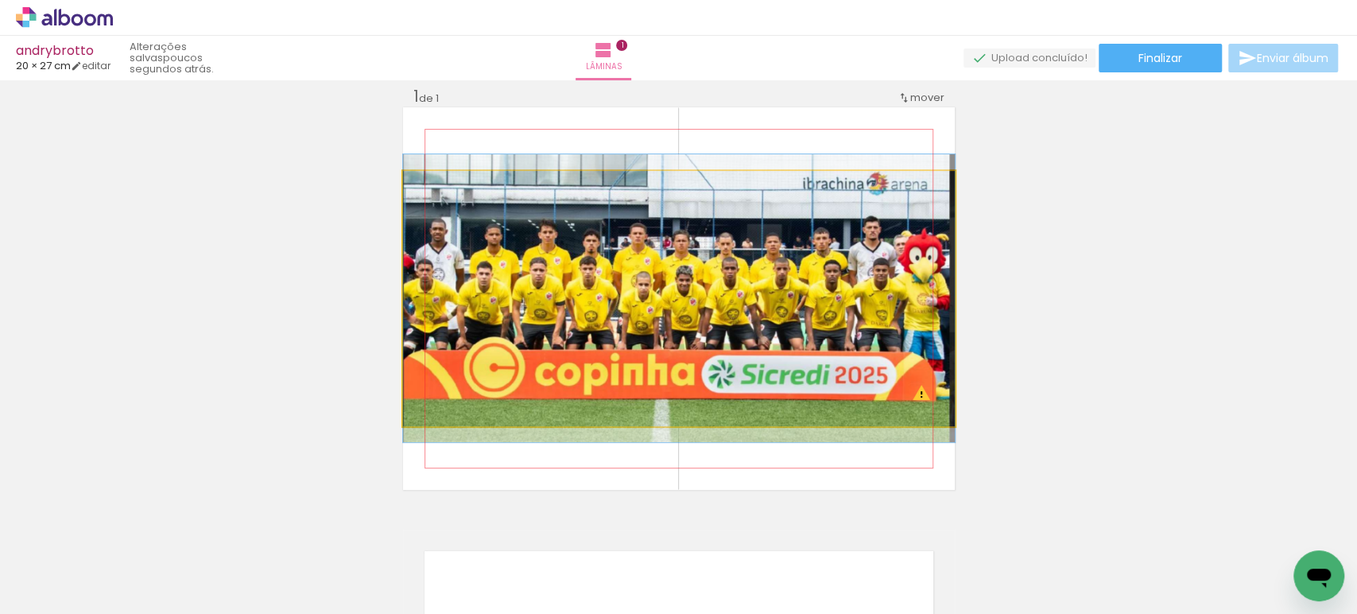
drag, startPoint x: 707, startPoint y: 272, endPoint x: 718, endPoint y: 272, distance: 11.1
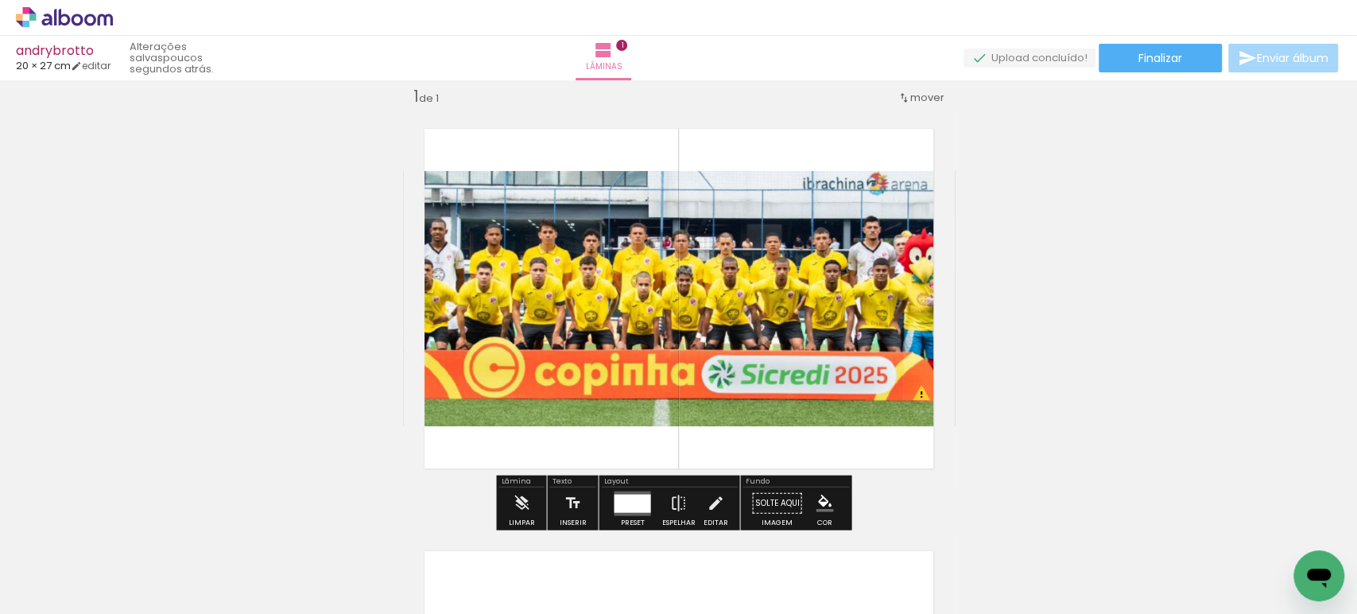
click at [718, 272] on quentale-photo at bounding box center [679, 298] width 552 height 255
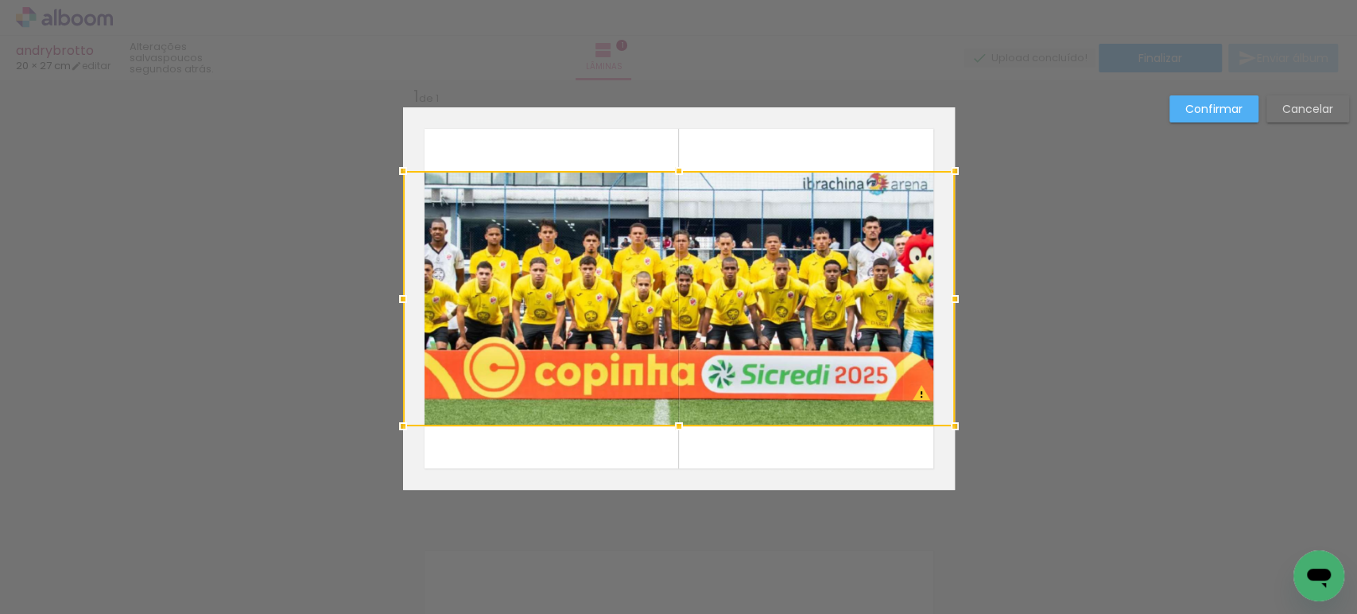
click at [718, 272] on div at bounding box center [679, 298] width 552 height 255
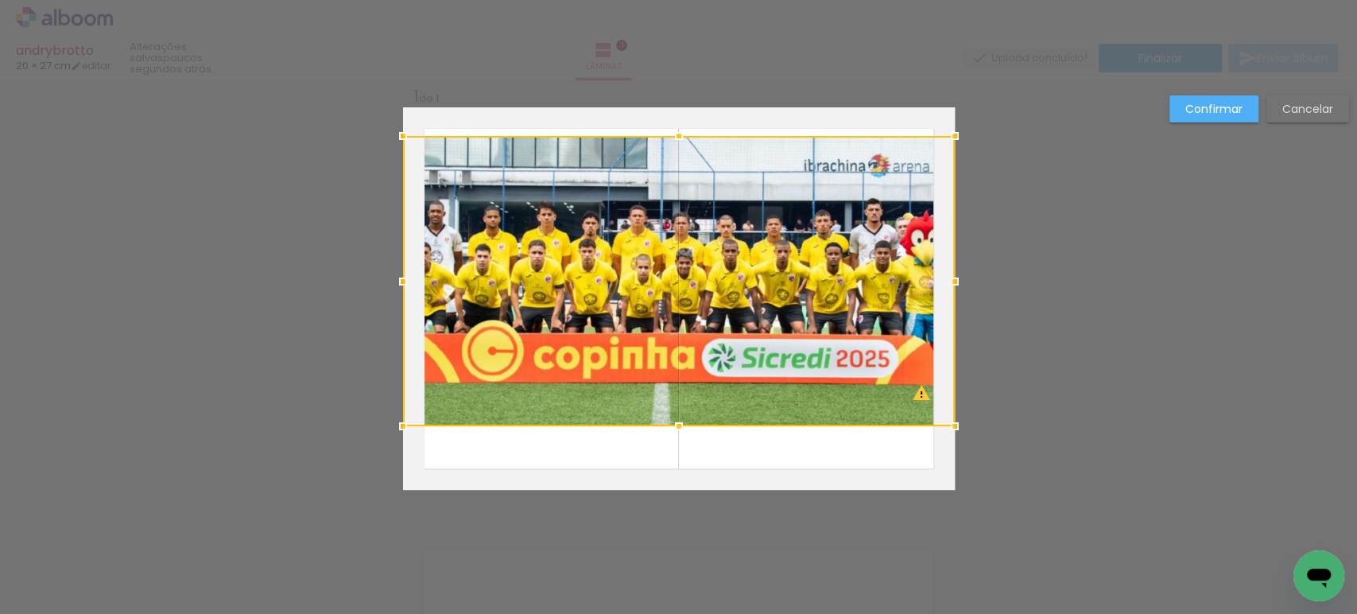
drag, startPoint x: 676, startPoint y: 169, endPoint x: 695, endPoint y: 134, distance: 40.5
click at [695, 134] on album-spread "1 de 1" at bounding box center [679, 298] width 552 height 382
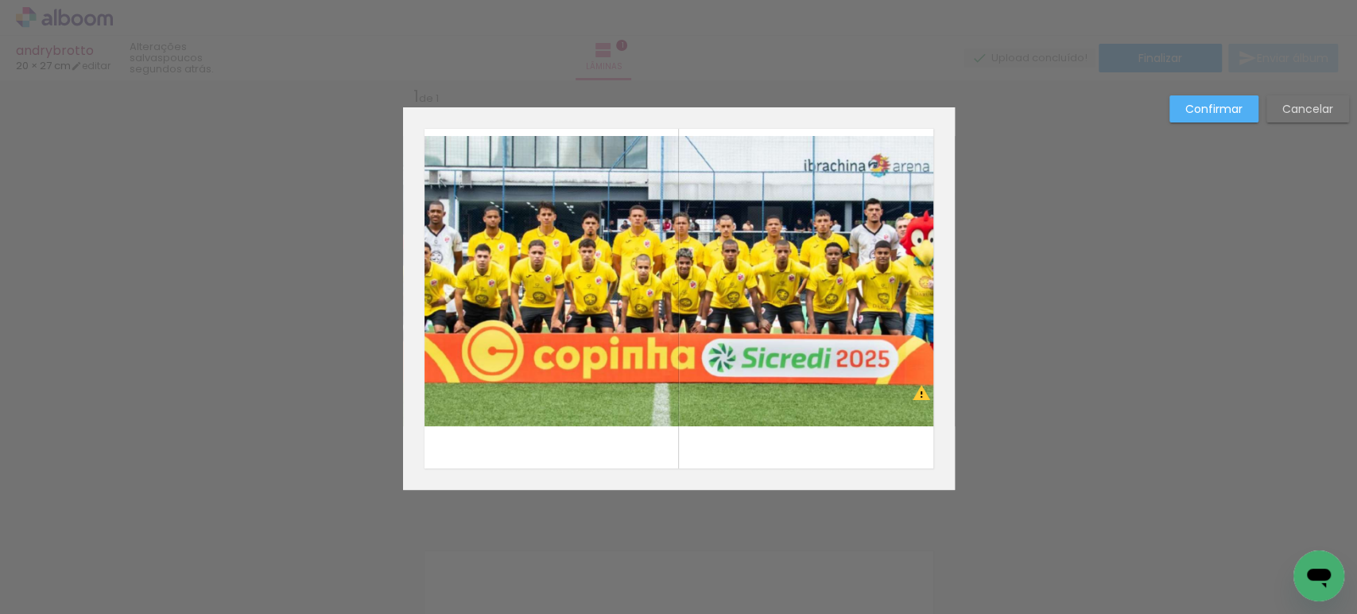
click at [702, 228] on quentale-photo at bounding box center [679, 281] width 552 height 290
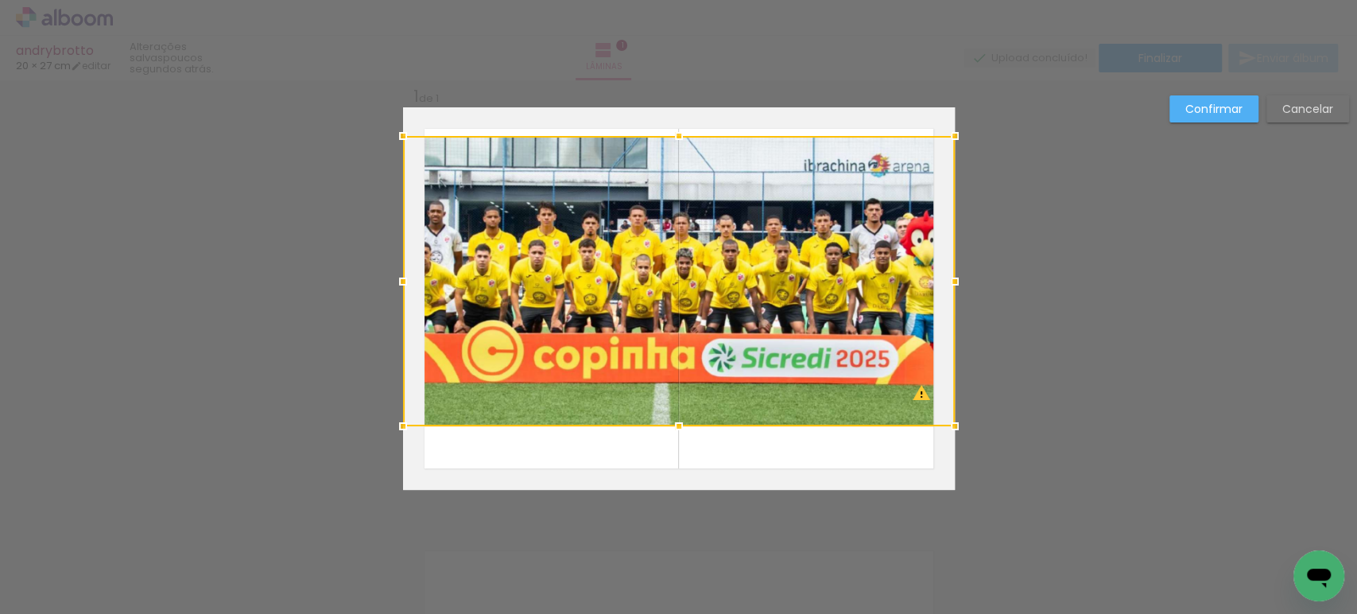
click at [702, 228] on div at bounding box center [679, 281] width 552 height 290
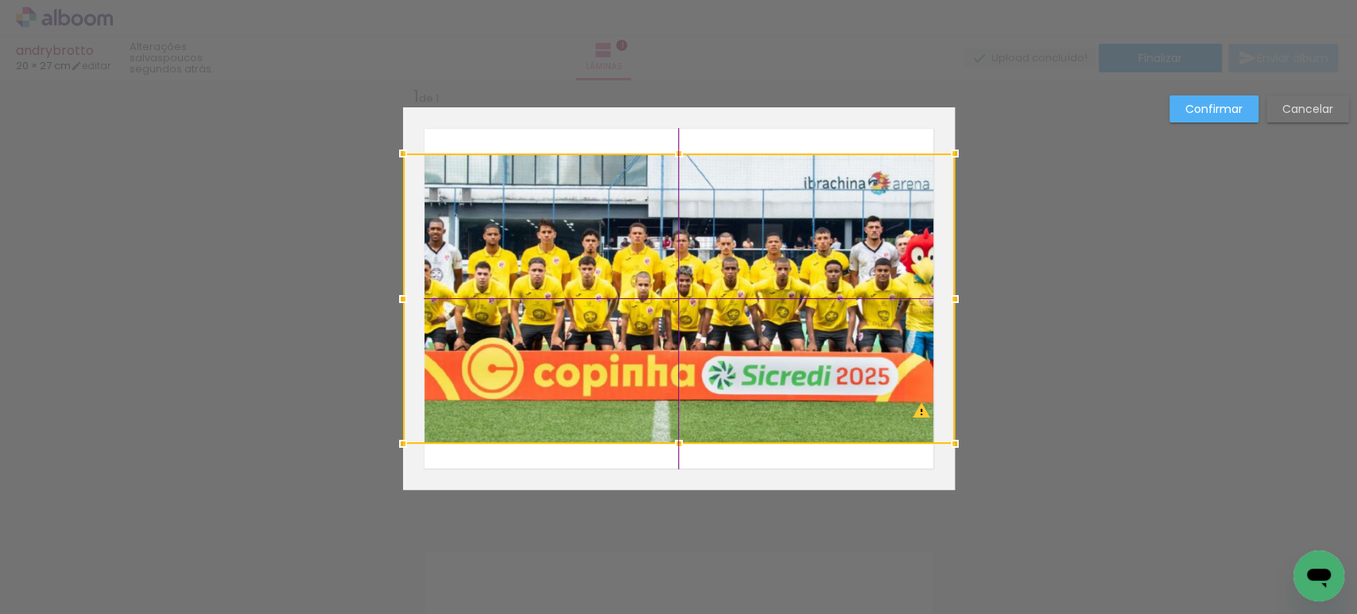
drag, startPoint x: 700, startPoint y: 228, endPoint x: 704, endPoint y: 241, distance: 13.3
click at [704, 241] on div at bounding box center [679, 298] width 552 height 290
click at [0, 0] on slot "Confirmar" at bounding box center [0, 0] width 0 height 0
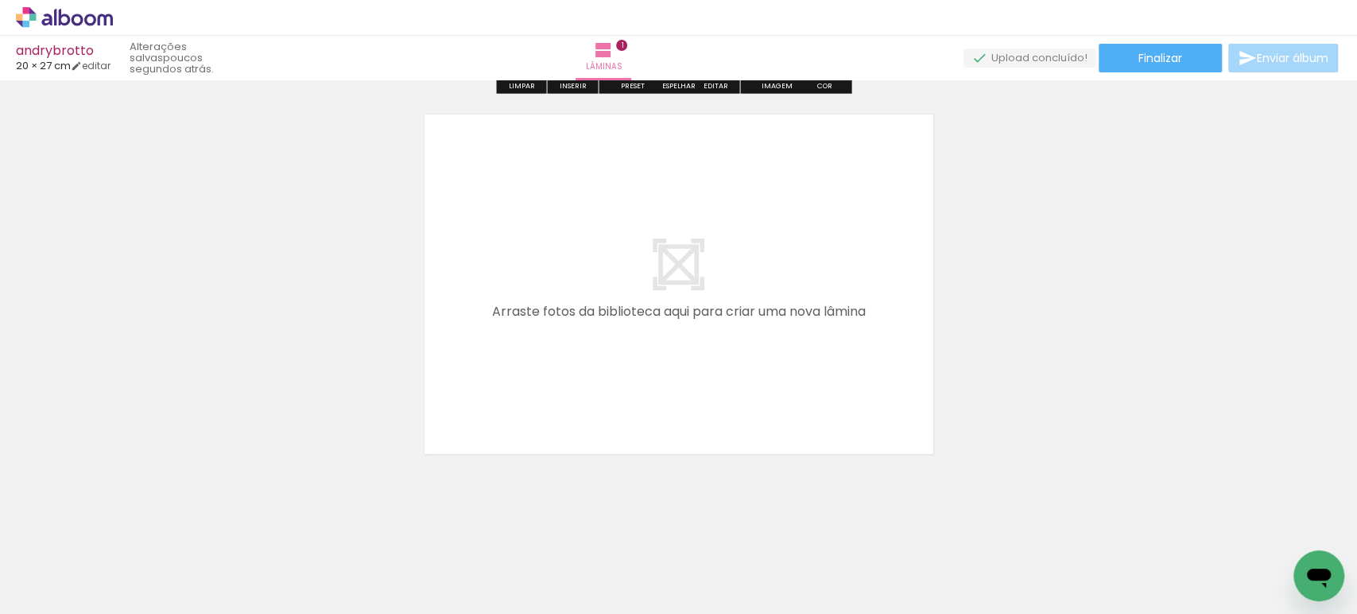
scroll to position [456, 0]
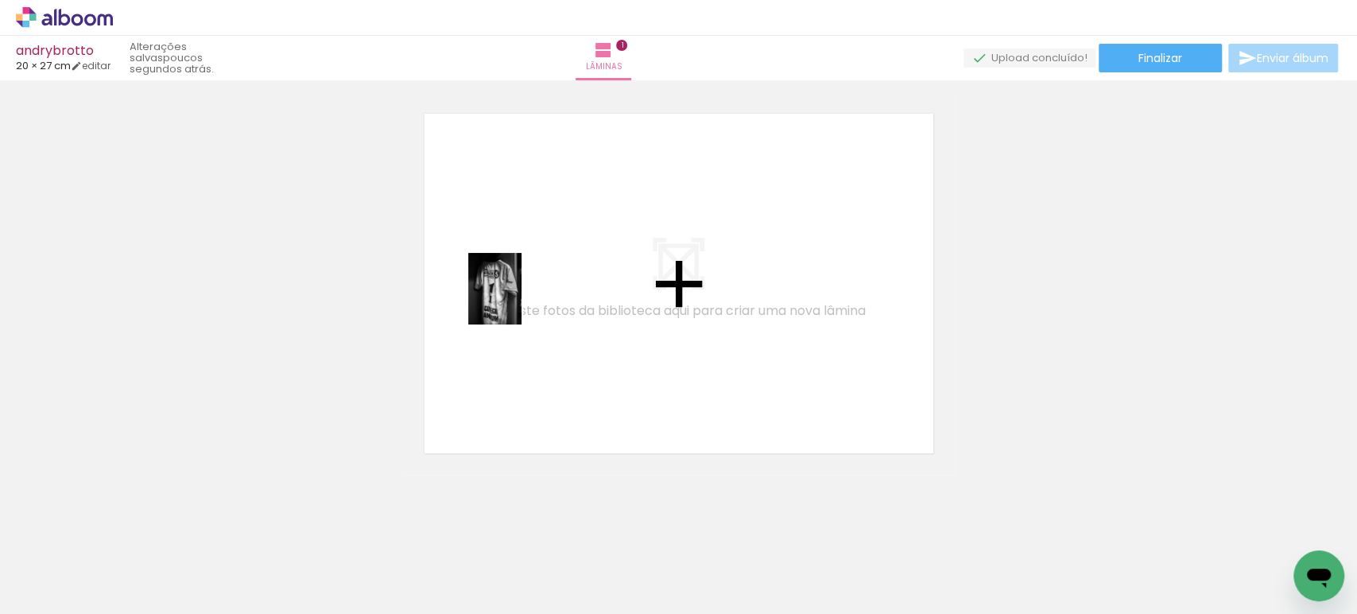
drag, startPoint x: 239, startPoint y: 560, endPoint x: 518, endPoint y: 300, distance: 381.3
click at [518, 300] on quentale-workspace at bounding box center [678, 307] width 1357 height 614
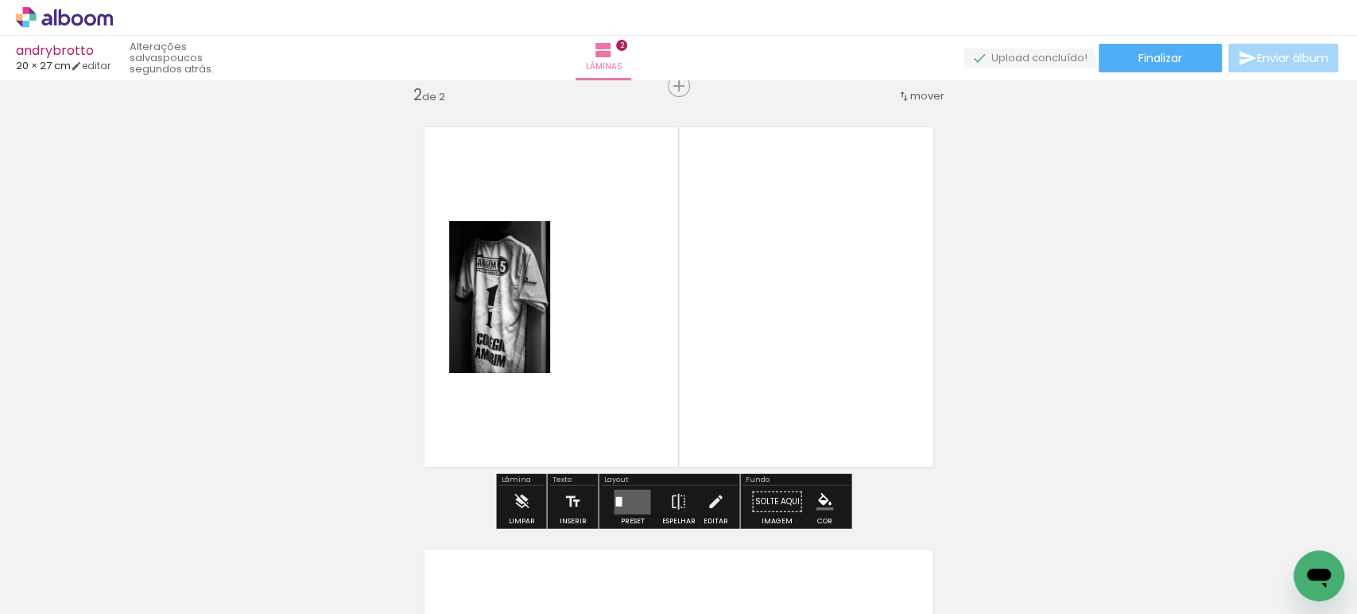
scroll to position [442, 0]
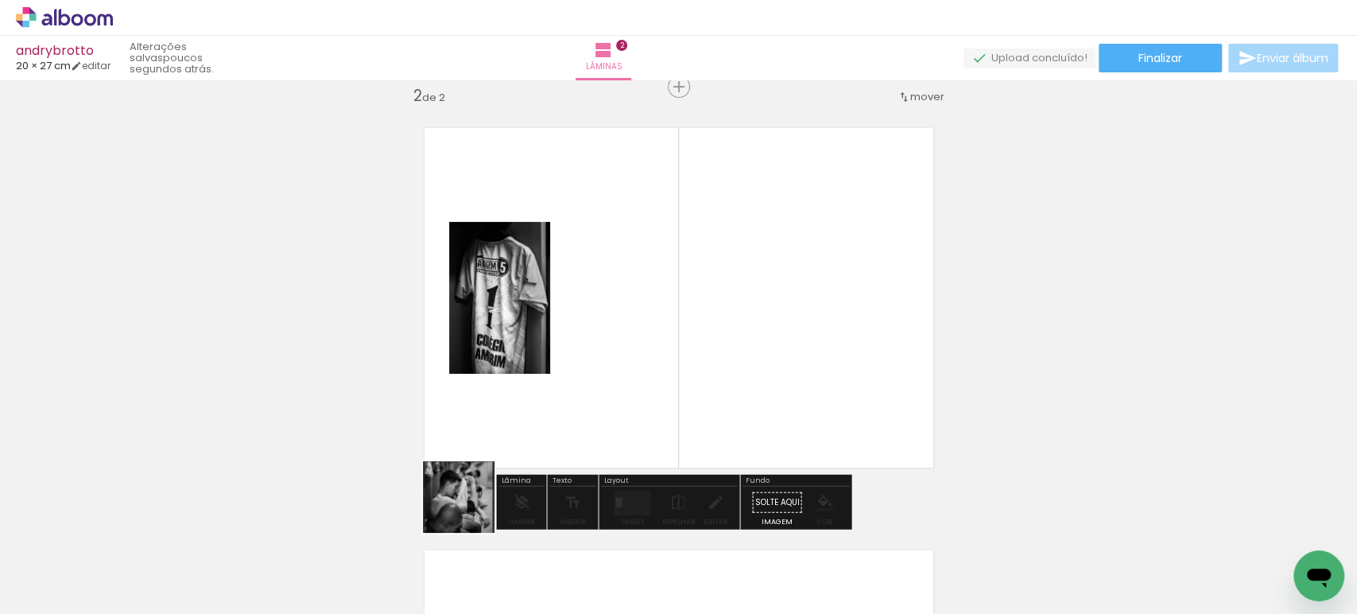
drag, startPoint x: 443, startPoint y: 541, endPoint x: 607, endPoint y: 353, distance: 250.1
click at [607, 353] on quentale-workspace at bounding box center [678, 307] width 1357 height 614
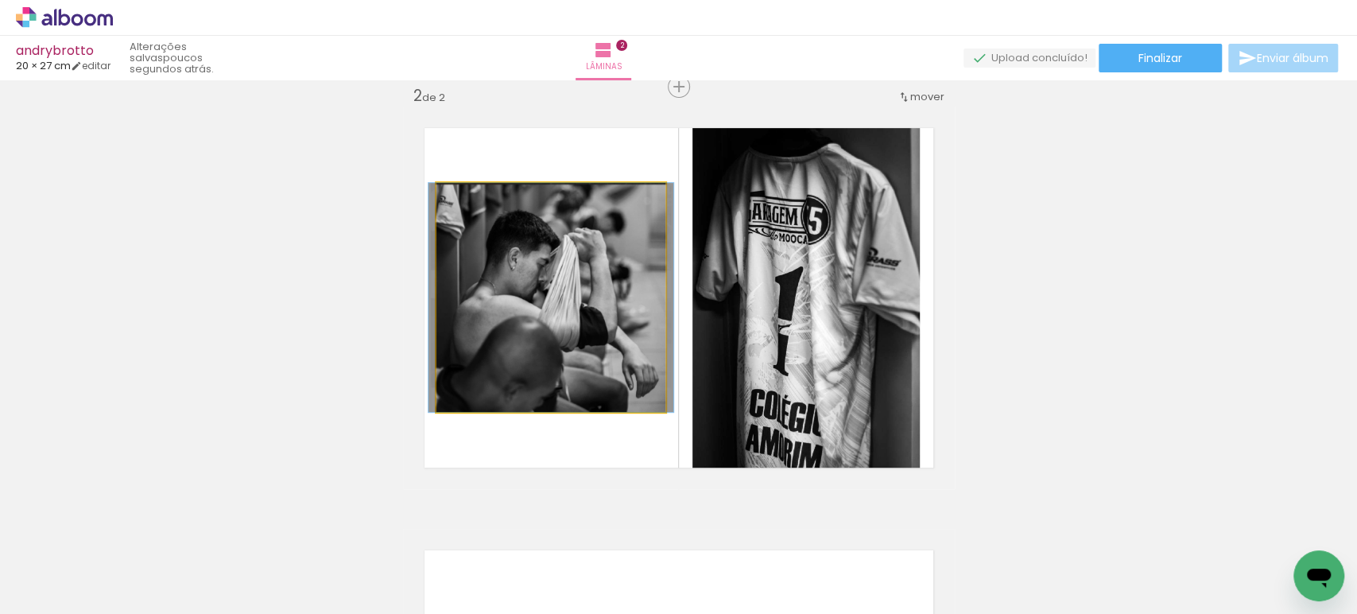
click at [600, 330] on quentale-photo at bounding box center [550, 297] width 229 height 229
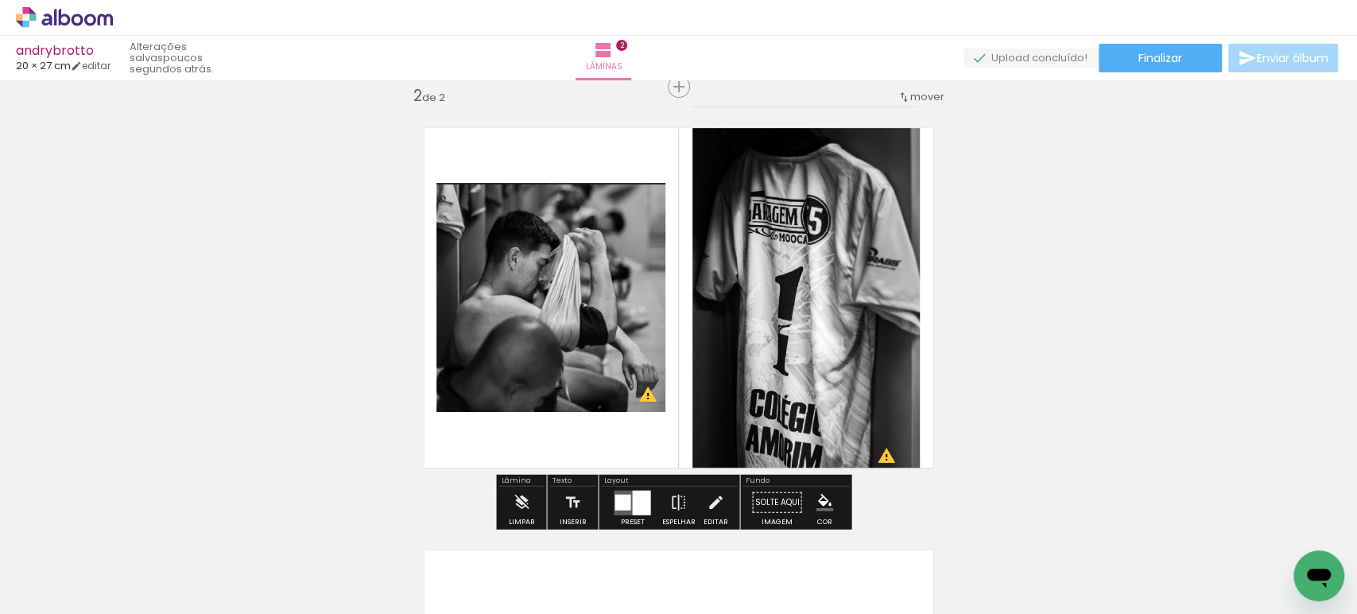
click at [625, 494] on div at bounding box center [622, 502] width 16 height 16
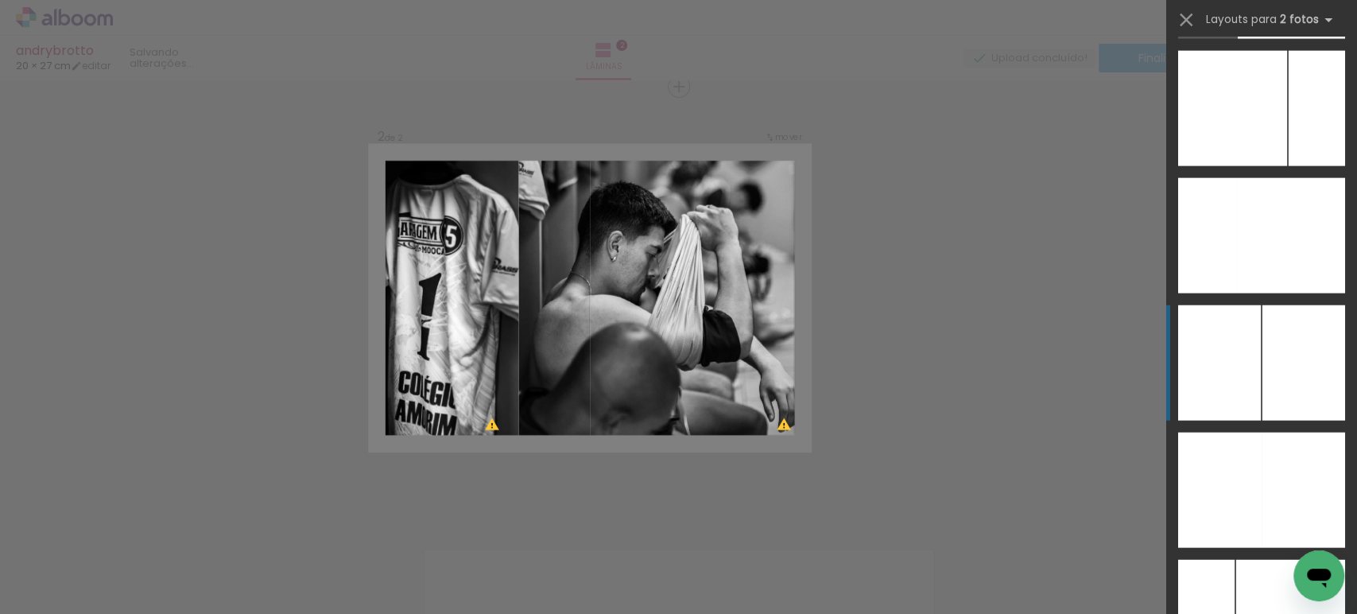
scroll to position [6358, 0]
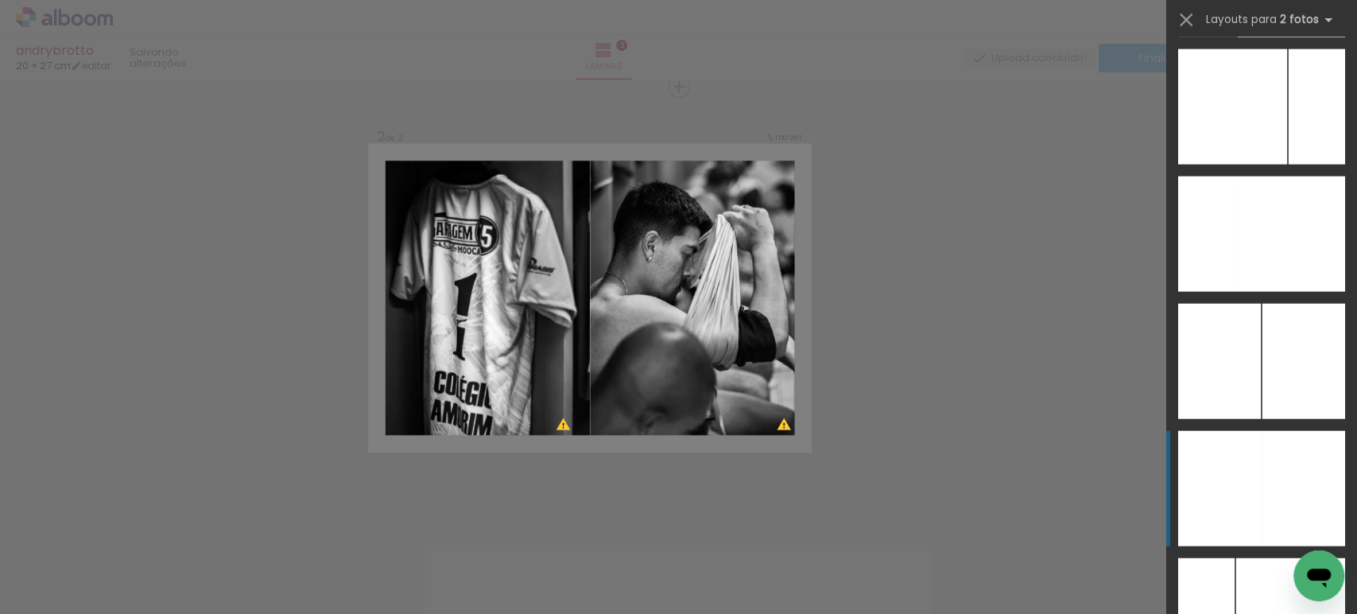
click at [1247, 461] on div at bounding box center [1219, 488] width 83 height 115
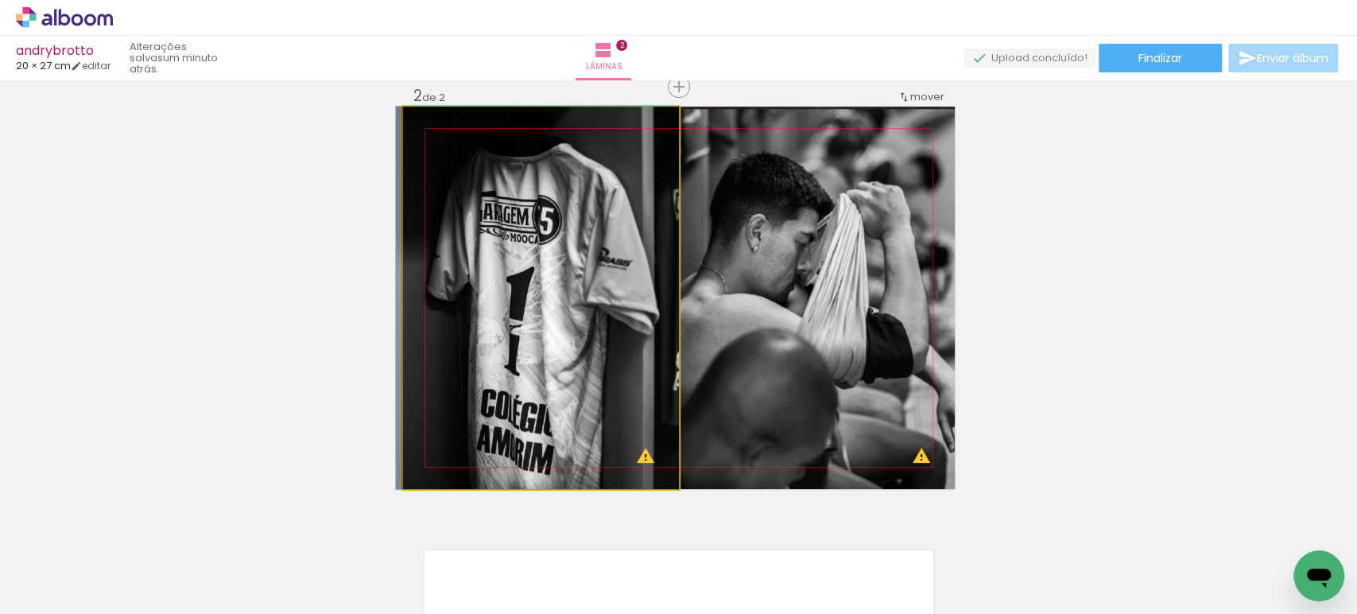
drag, startPoint x: 574, startPoint y: 269, endPoint x: 564, endPoint y: 269, distance: 10.3
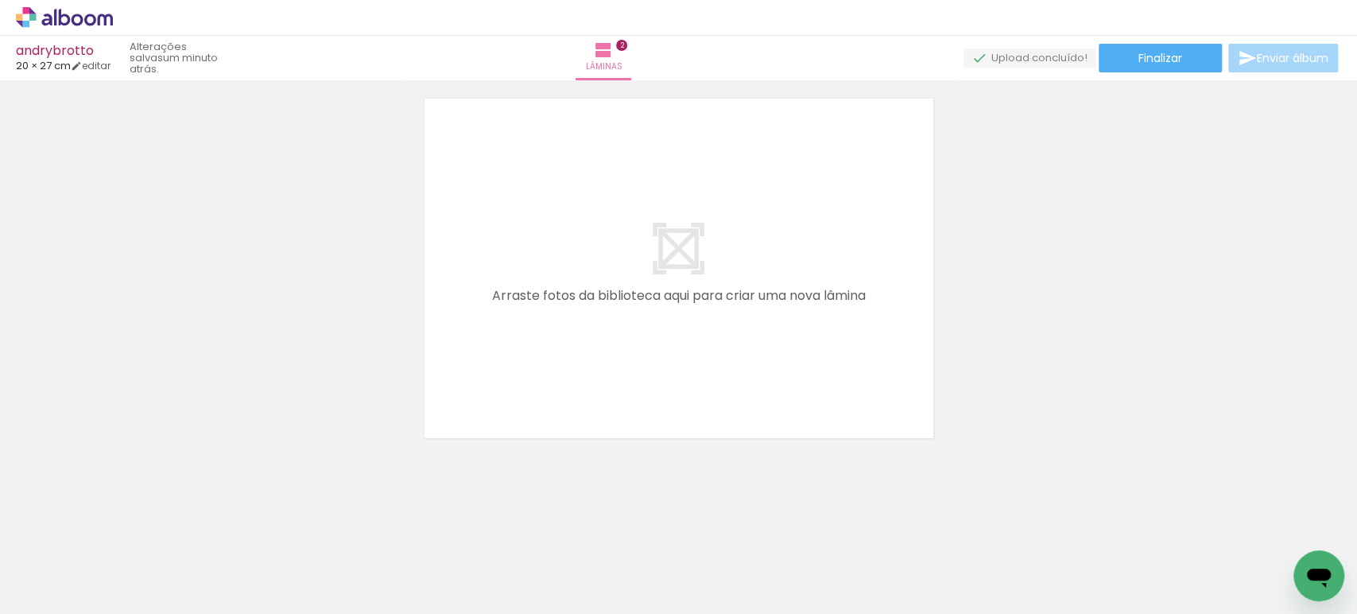
scroll to position [0, 0]
drag, startPoint x: 338, startPoint y: 570, endPoint x: 565, endPoint y: 271, distance: 375.5
click at [565, 271] on quentale-workspace at bounding box center [678, 307] width 1357 height 614
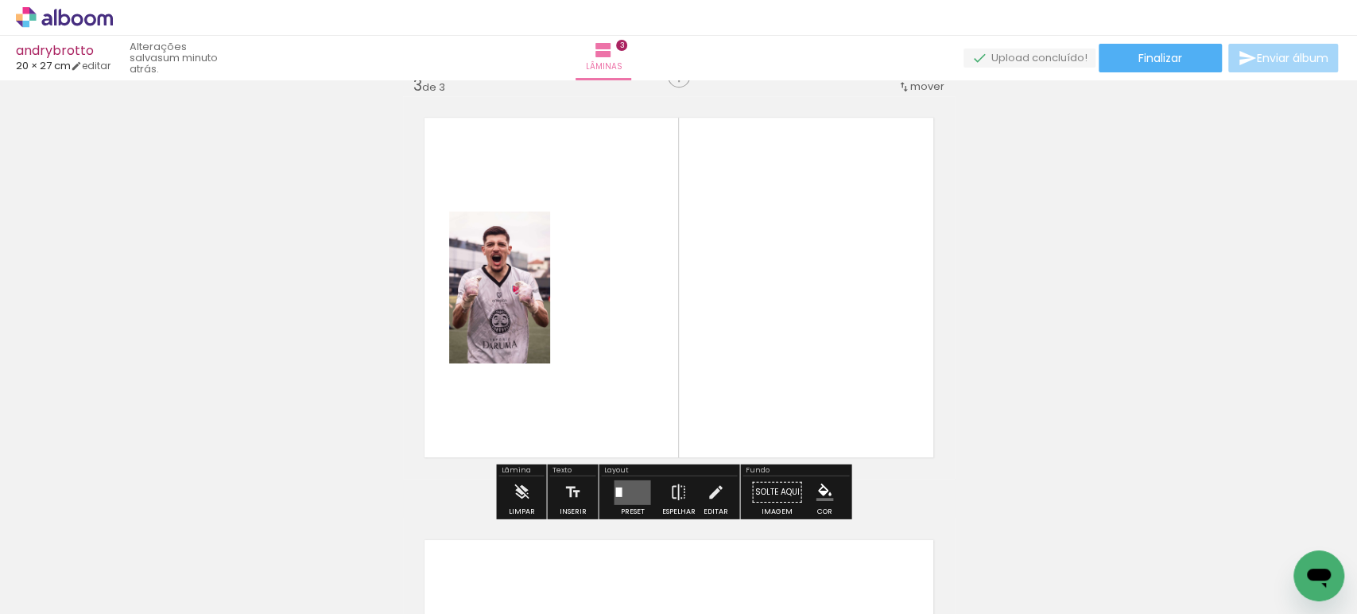
scroll to position [864, 0]
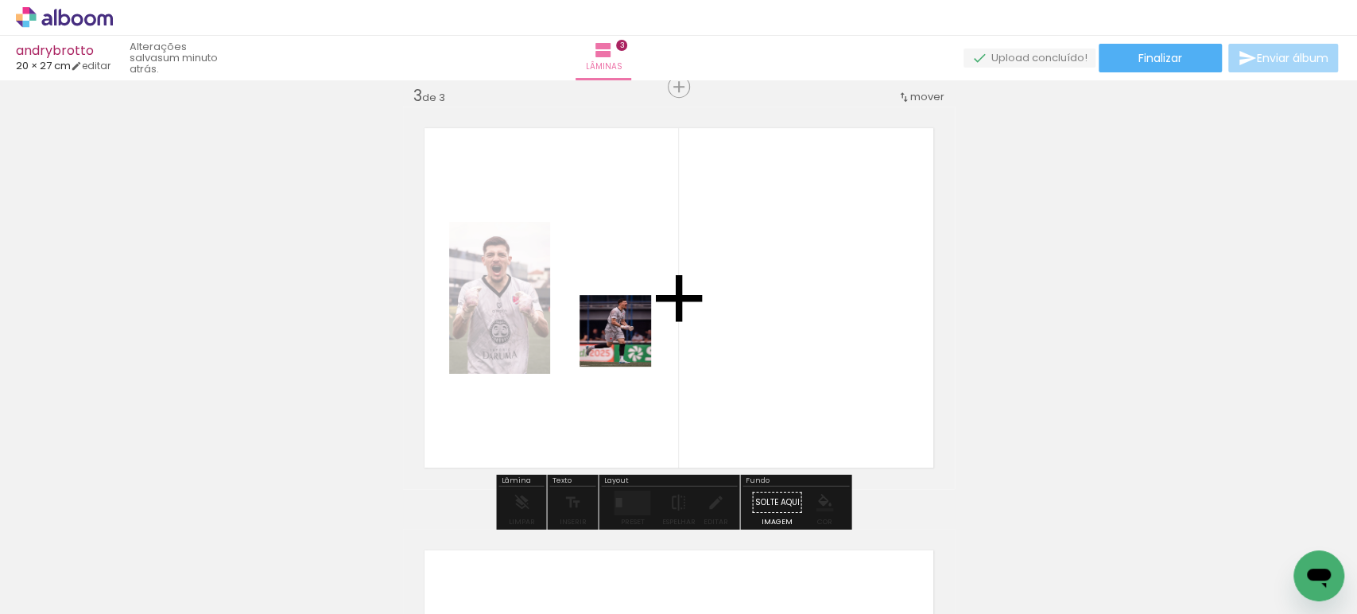
drag, startPoint x: 607, startPoint y: 556, endPoint x: 628, endPoint y: 331, distance: 226.7
click at [628, 331] on quentale-workspace at bounding box center [678, 307] width 1357 height 614
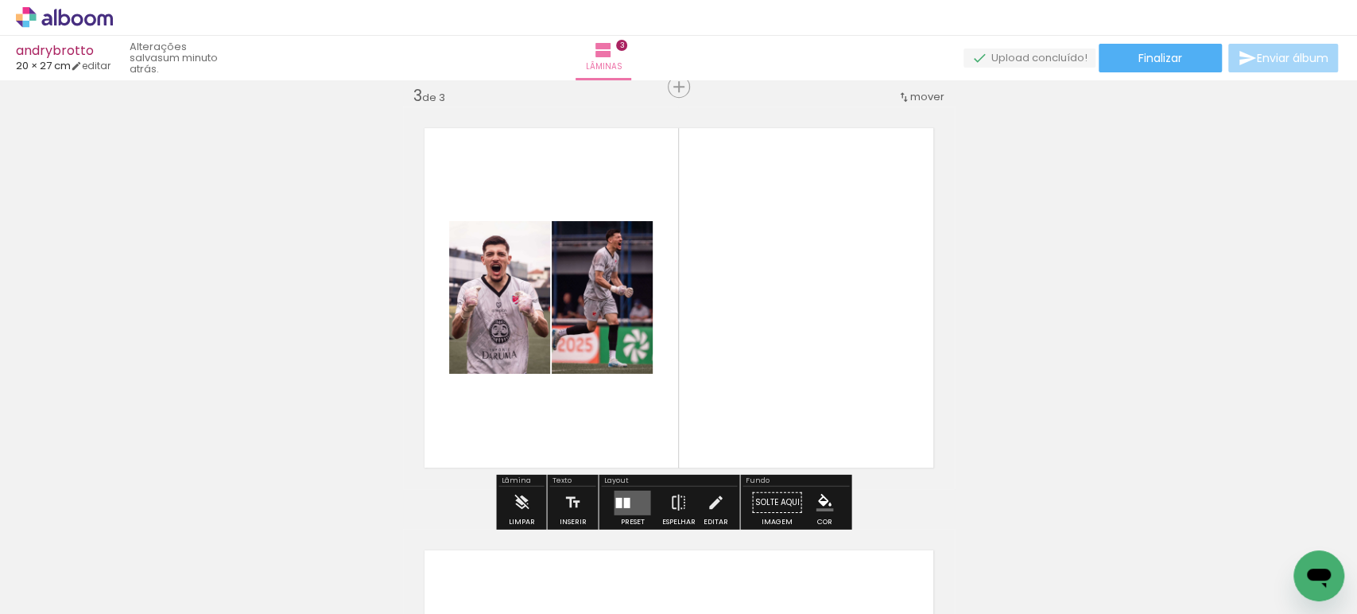
click at [623, 490] on quentale-layouter at bounding box center [632, 502] width 37 height 25
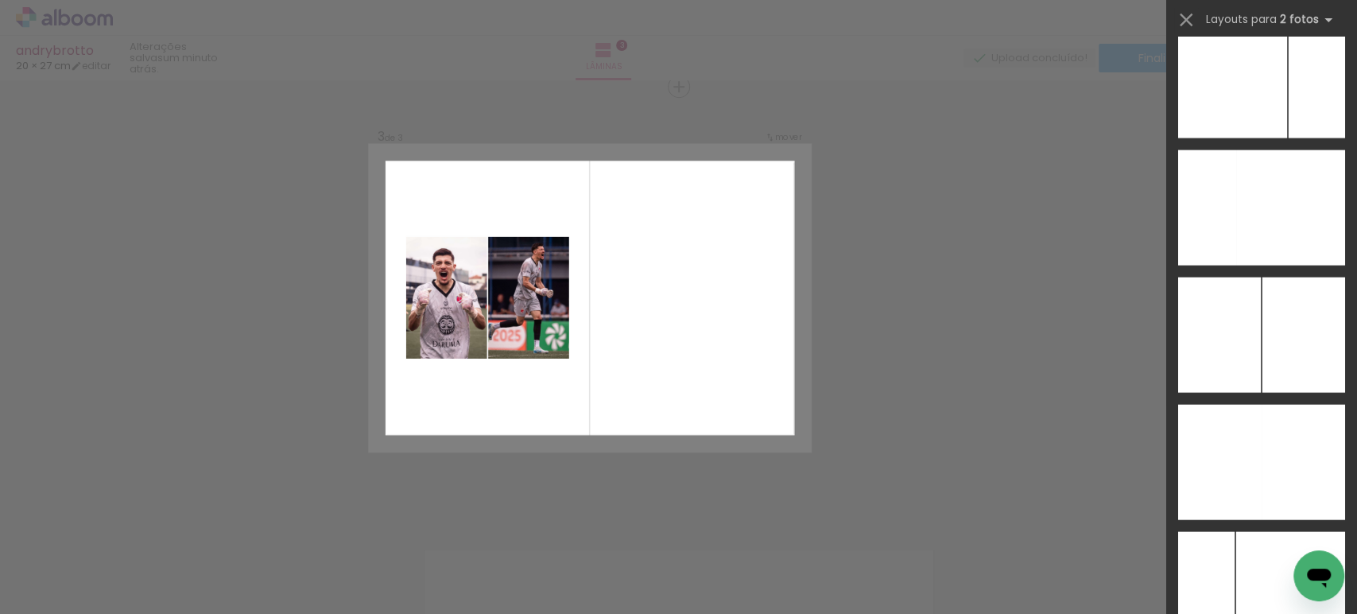
scroll to position [6288, 0]
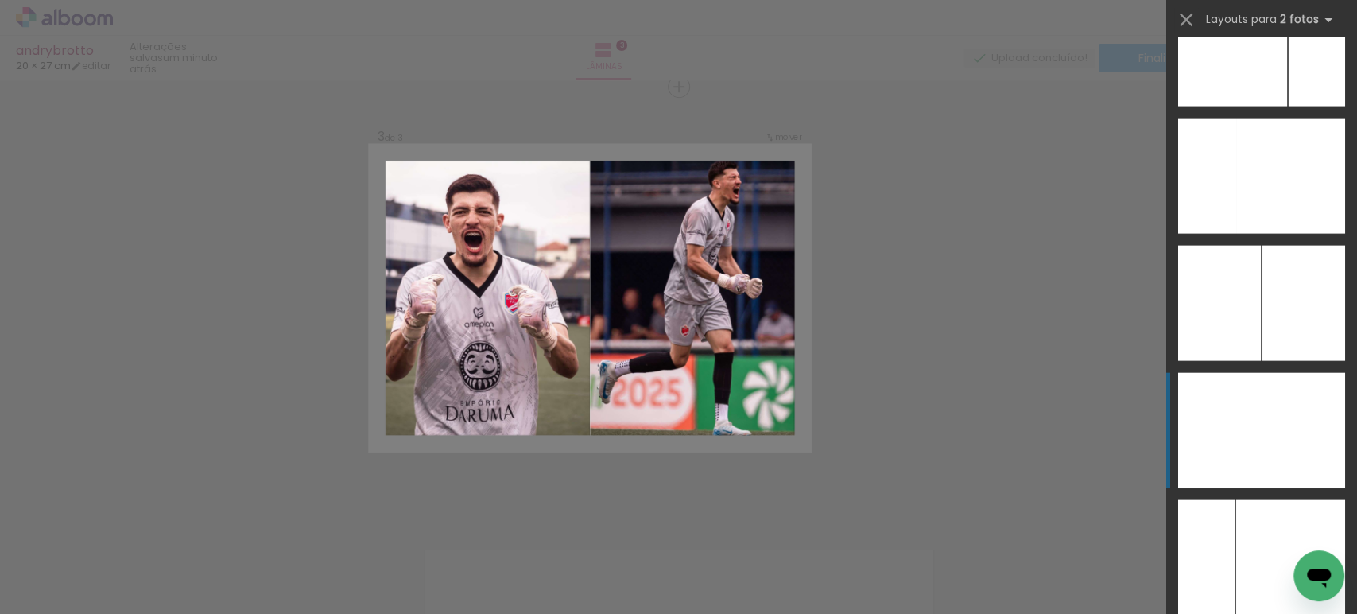
click at [1266, 428] on div at bounding box center [1302, 430] width 83 height 115
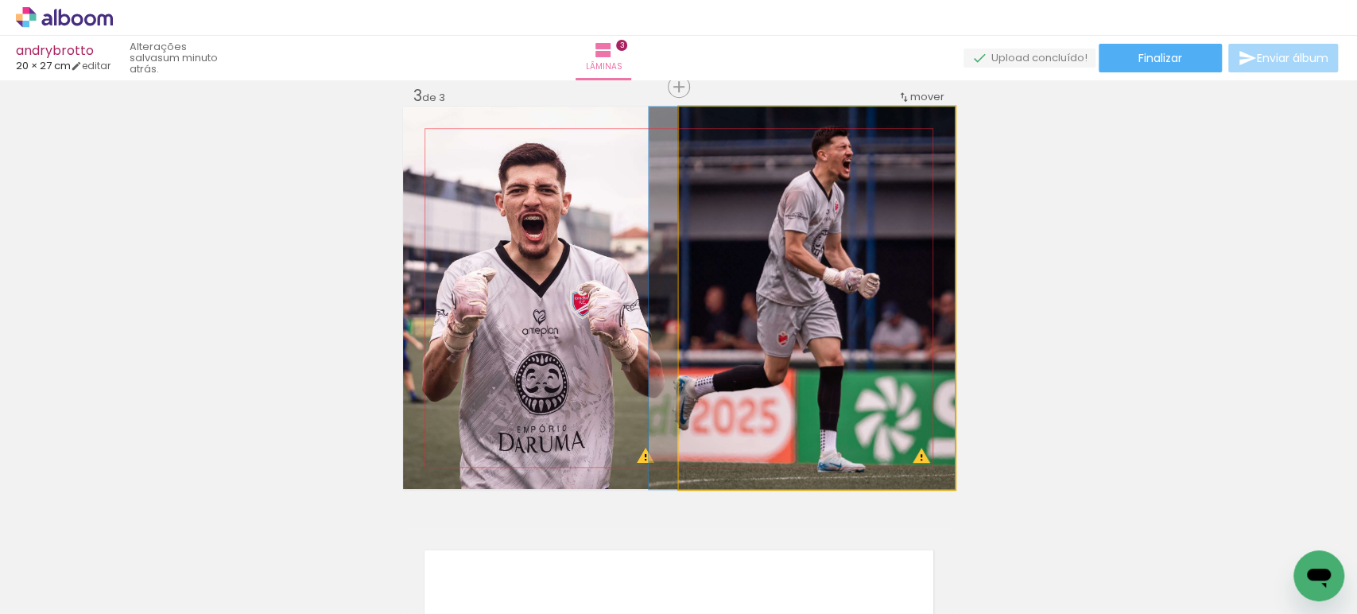
drag, startPoint x: 835, startPoint y: 244, endPoint x: 818, endPoint y: 284, distance: 43.4
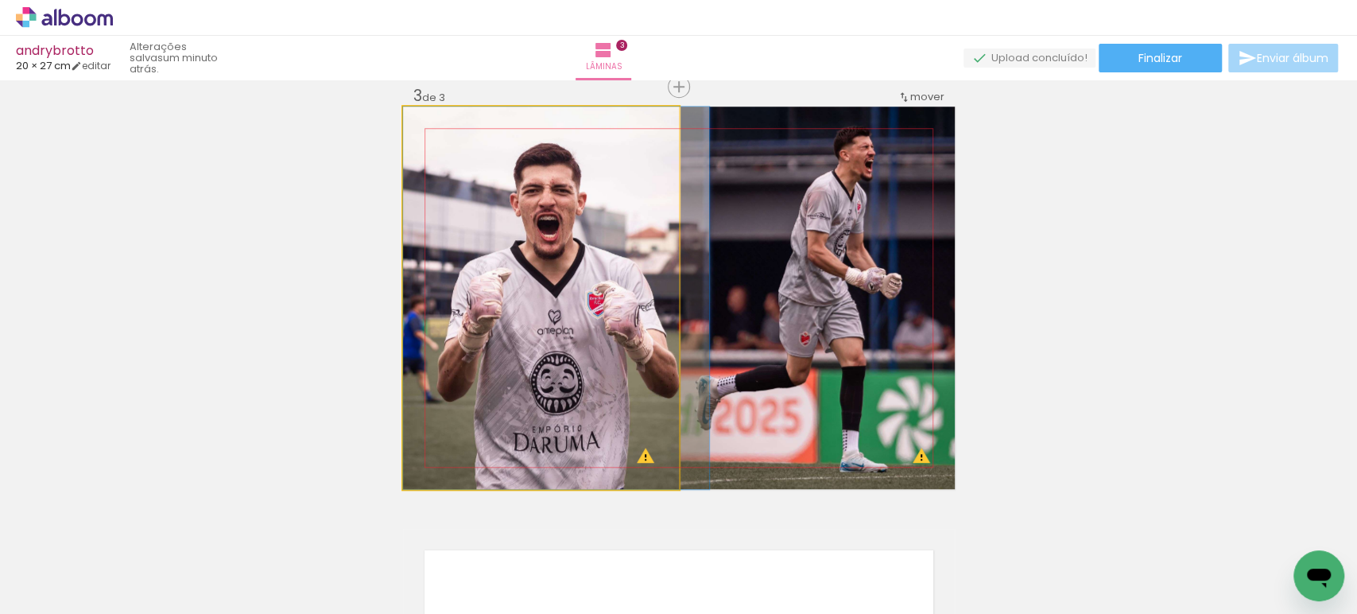
drag, startPoint x: 566, startPoint y: 289, endPoint x: 583, endPoint y: 289, distance: 16.7
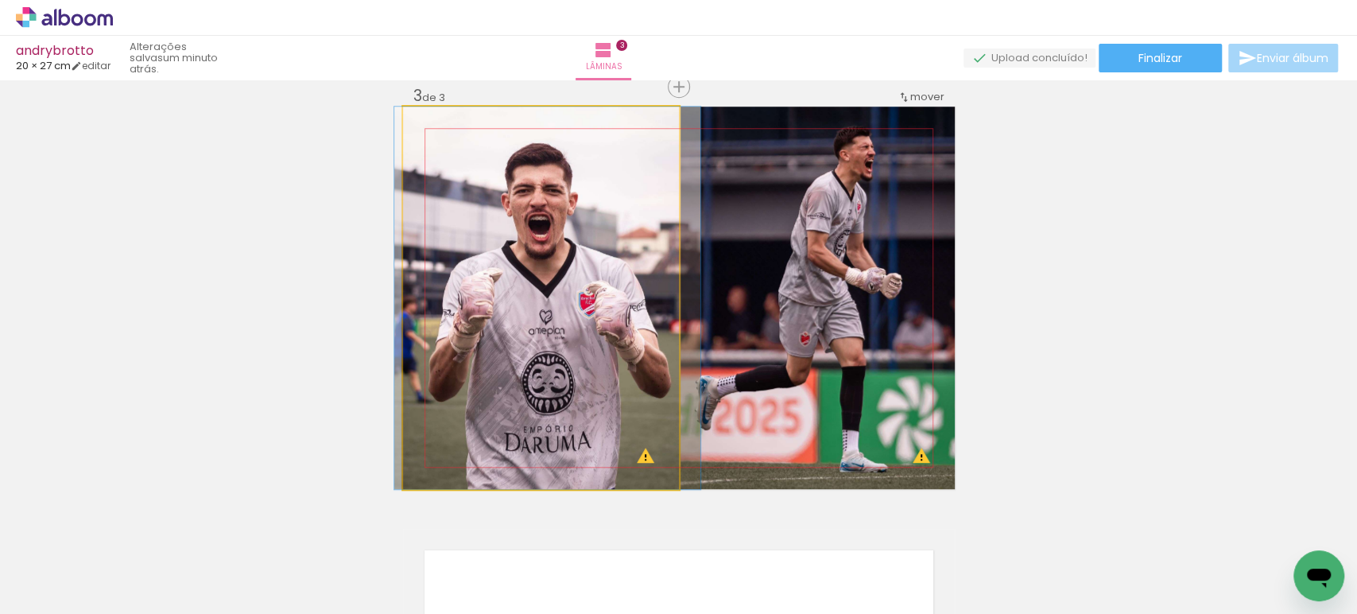
drag, startPoint x: 579, startPoint y: 285, endPoint x: 571, endPoint y: 281, distance: 9.6
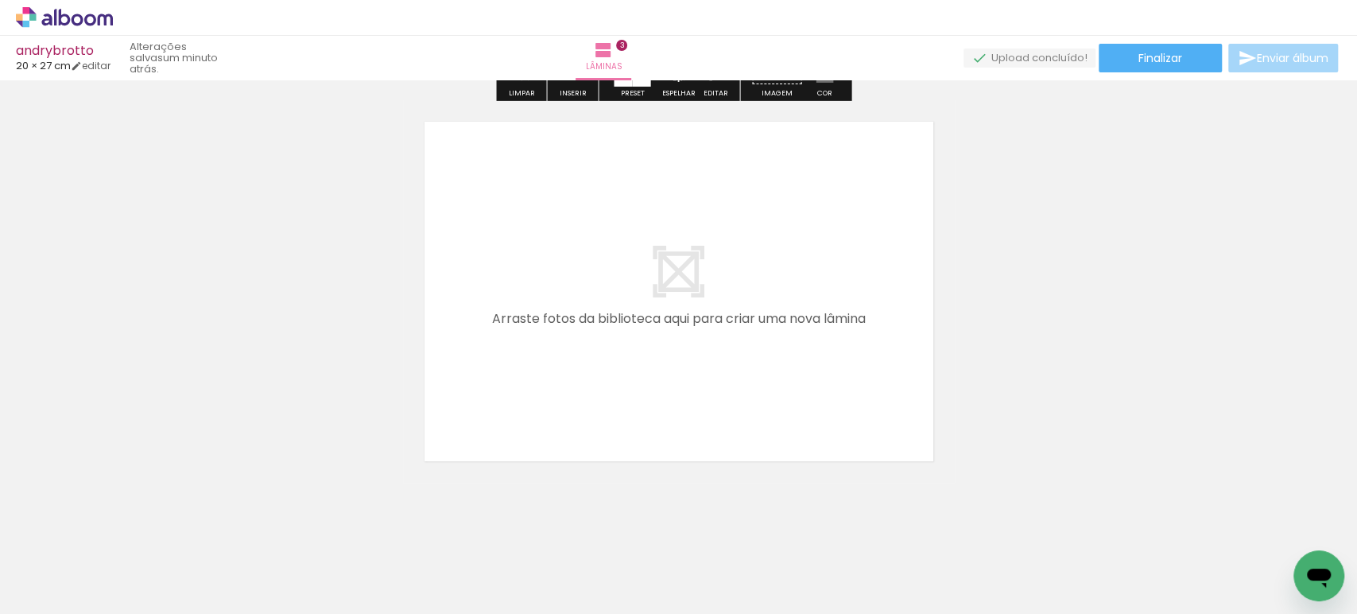
scroll to position [1293, 0]
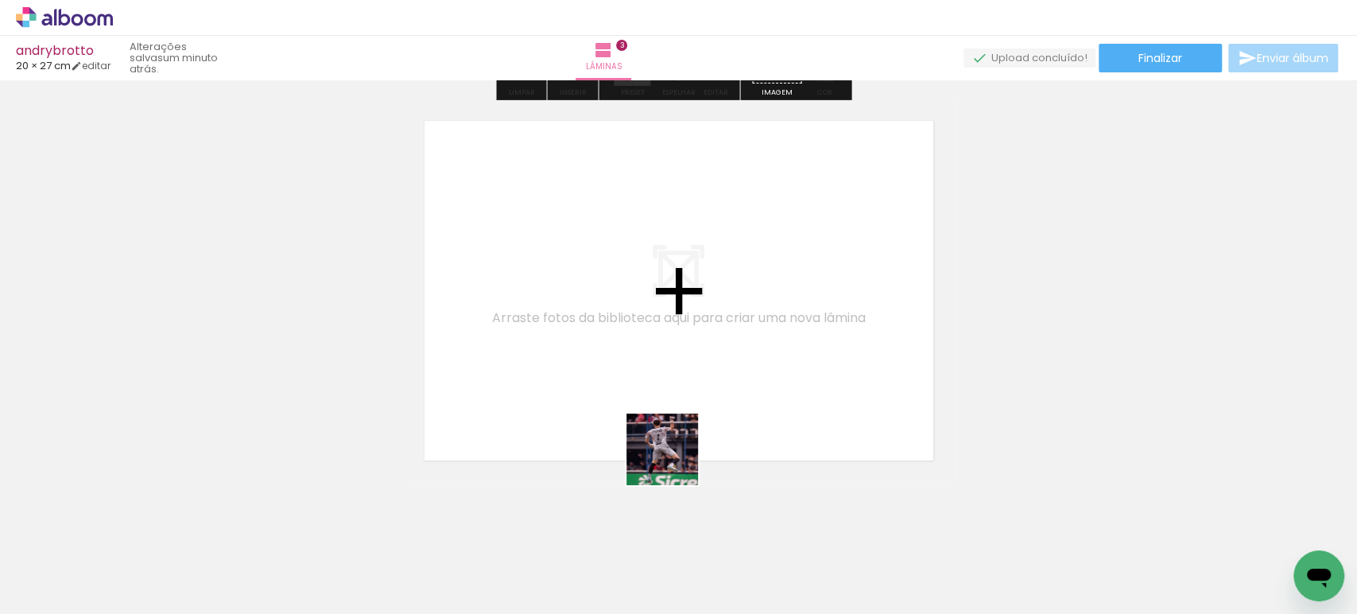
drag, startPoint x: 703, startPoint y: 558, endPoint x: 635, endPoint y: 346, distance: 222.7
click at [635, 346] on quentale-workspace at bounding box center [678, 307] width 1357 height 614
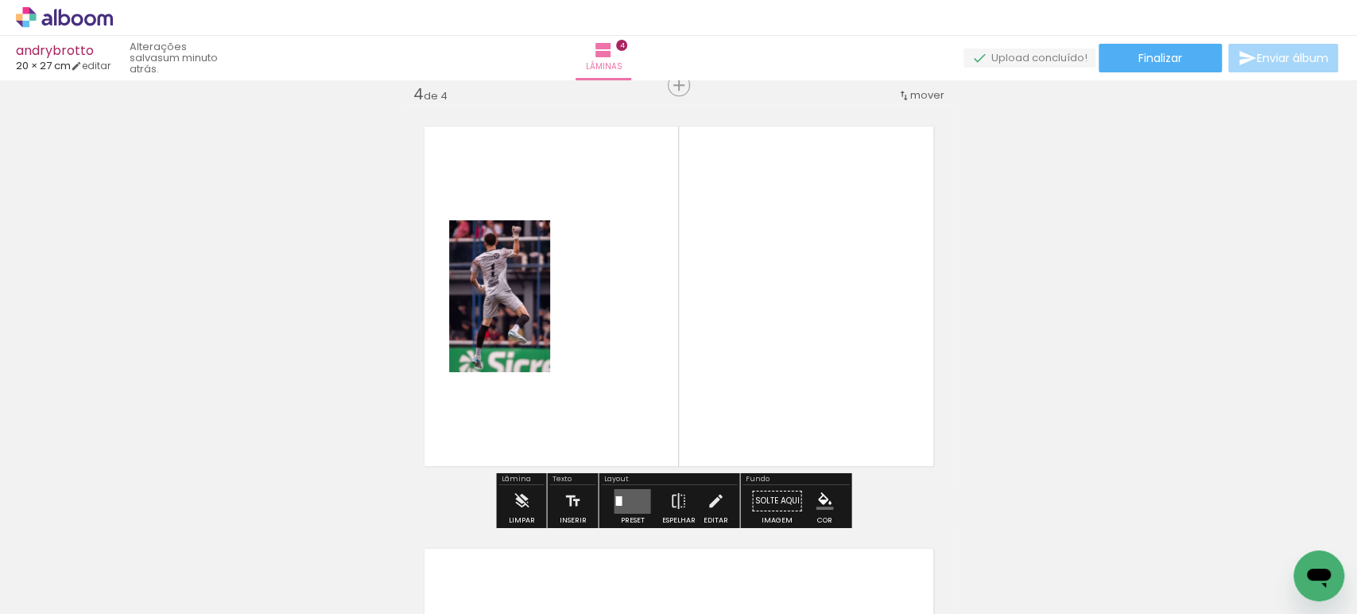
scroll to position [1286, 0]
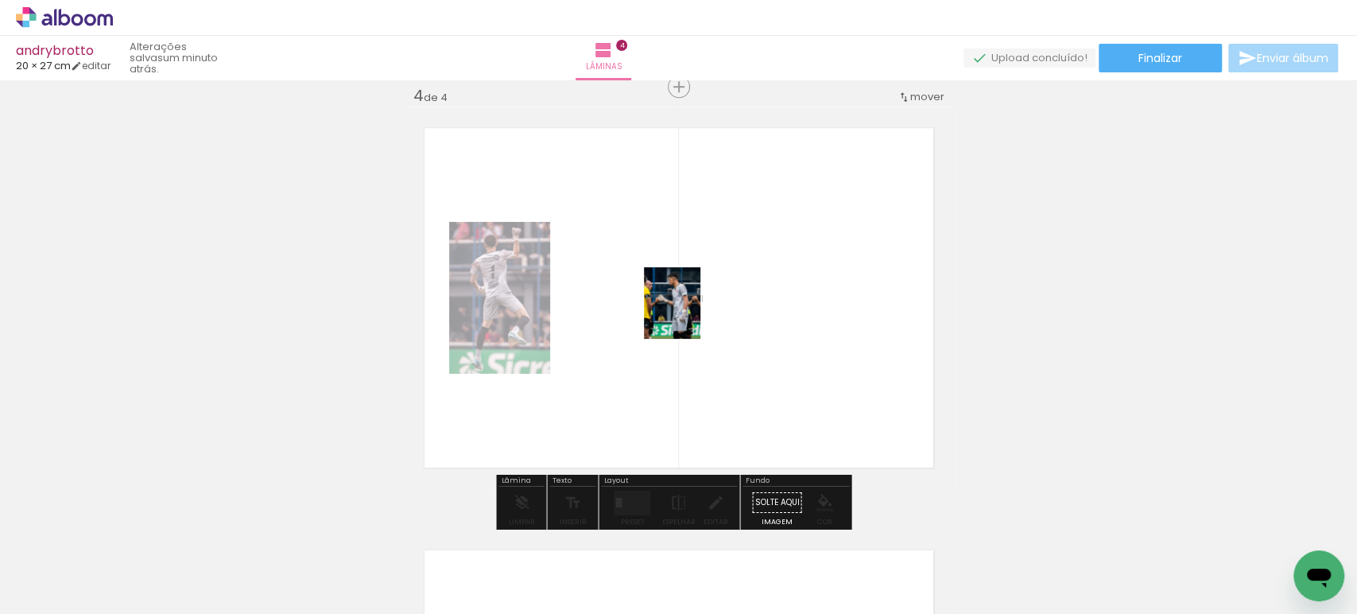
drag, startPoint x: 794, startPoint y: 556, endPoint x: 688, endPoint y: 308, distance: 269.6
click at [691, 314] on quentale-workspace at bounding box center [678, 307] width 1357 height 614
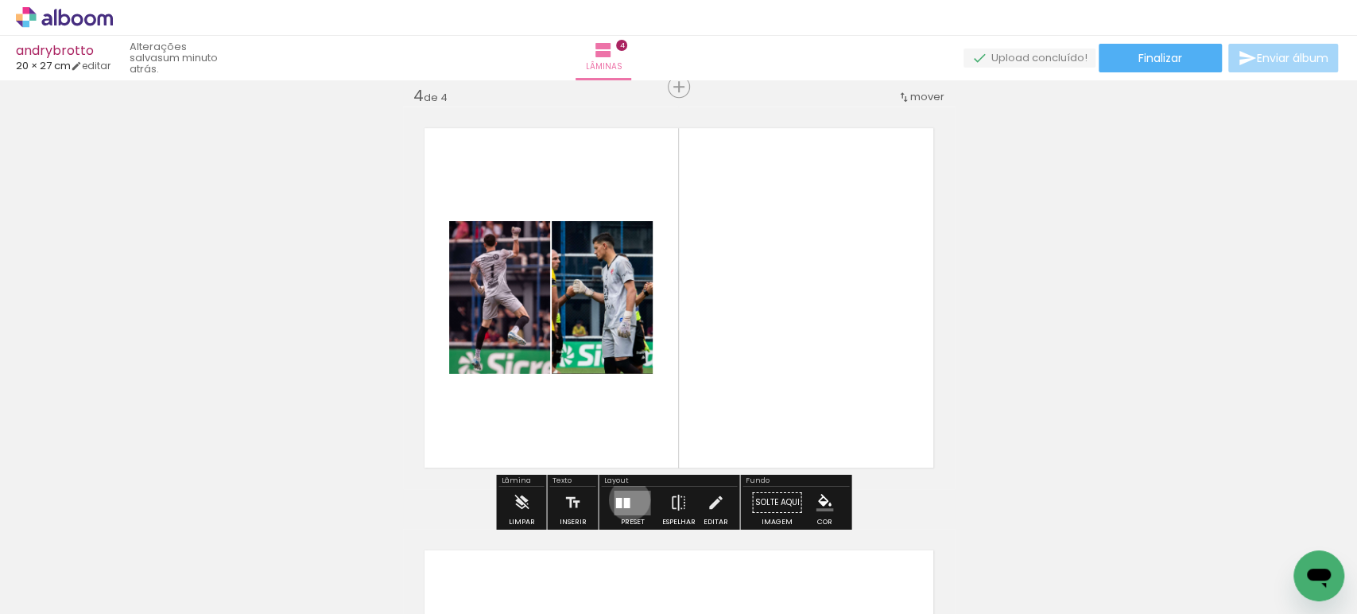
click at [625, 498] on div at bounding box center [626, 502] width 6 height 10
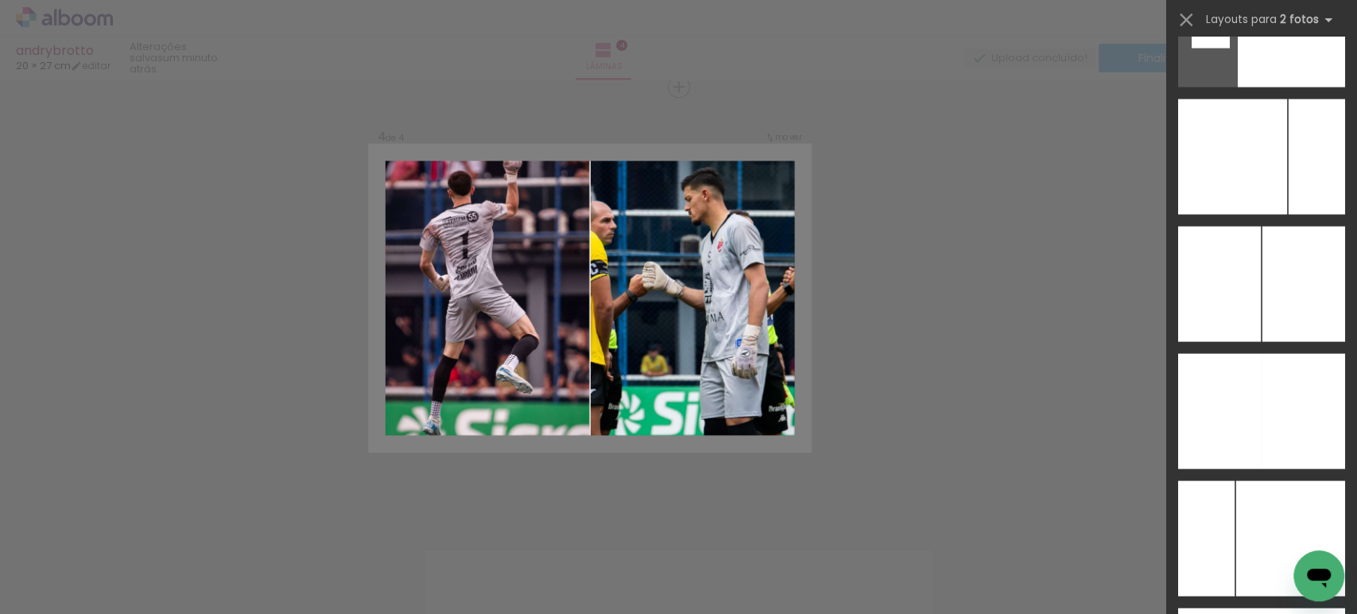
scroll to position [6180, 0]
click at [1249, 401] on div at bounding box center [1219, 411] width 83 height 115
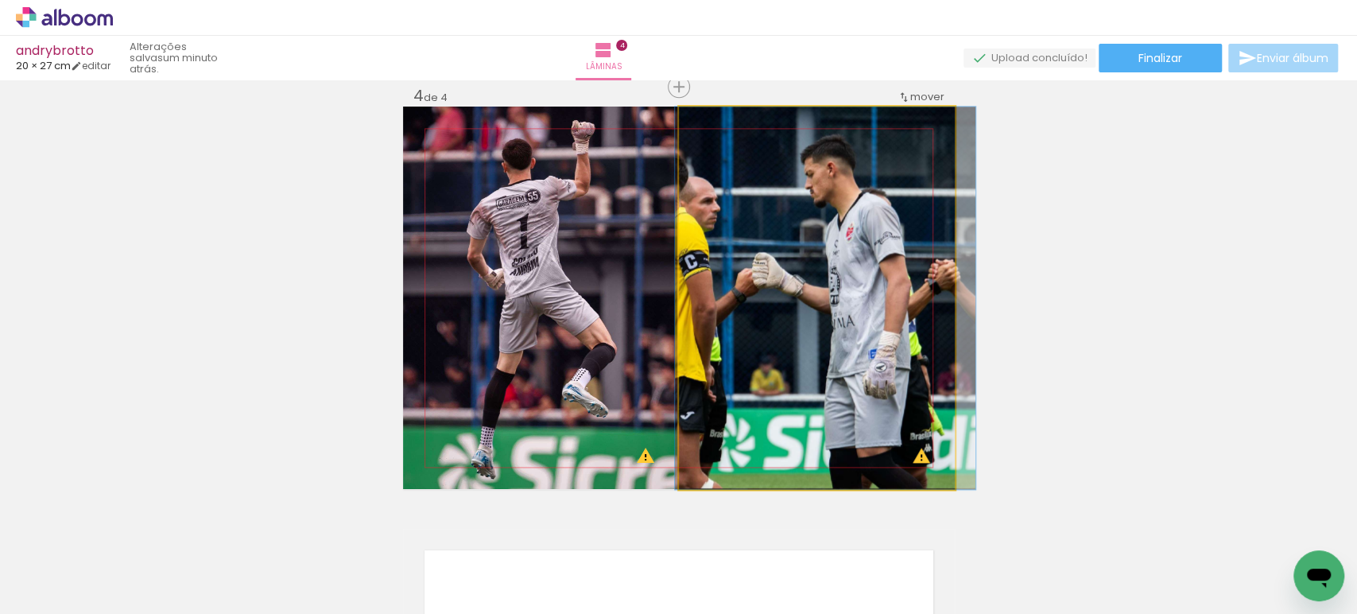
drag, startPoint x: 769, startPoint y: 290, endPoint x: 777, endPoint y: 290, distance: 8.7
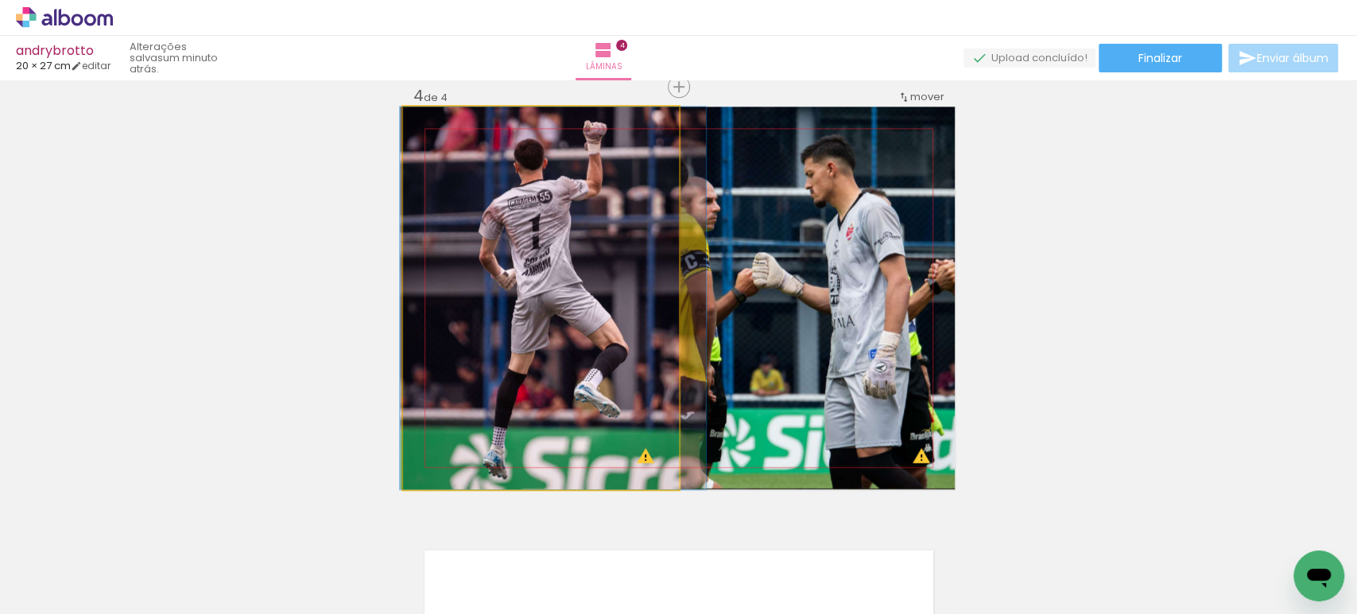
drag, startPoint x: 534, startPoint y: 234, endPoint x: 546, endPoint y: 239, distance: 12.8
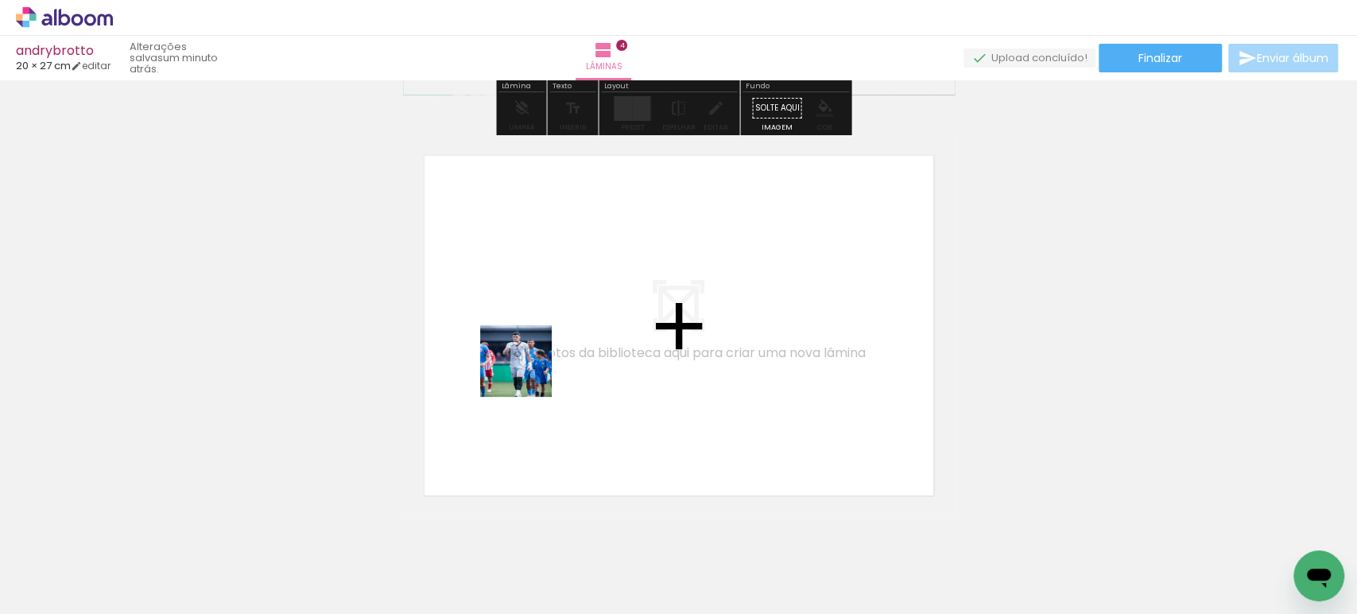
drag, startPoint x: 524, startPoint y: 570, endPoint x: 528, endPoint y: 370, distance: 200.3
click at [528, 370] on quentale-workspace at bounding box center [678, 307] width 1357 height 614
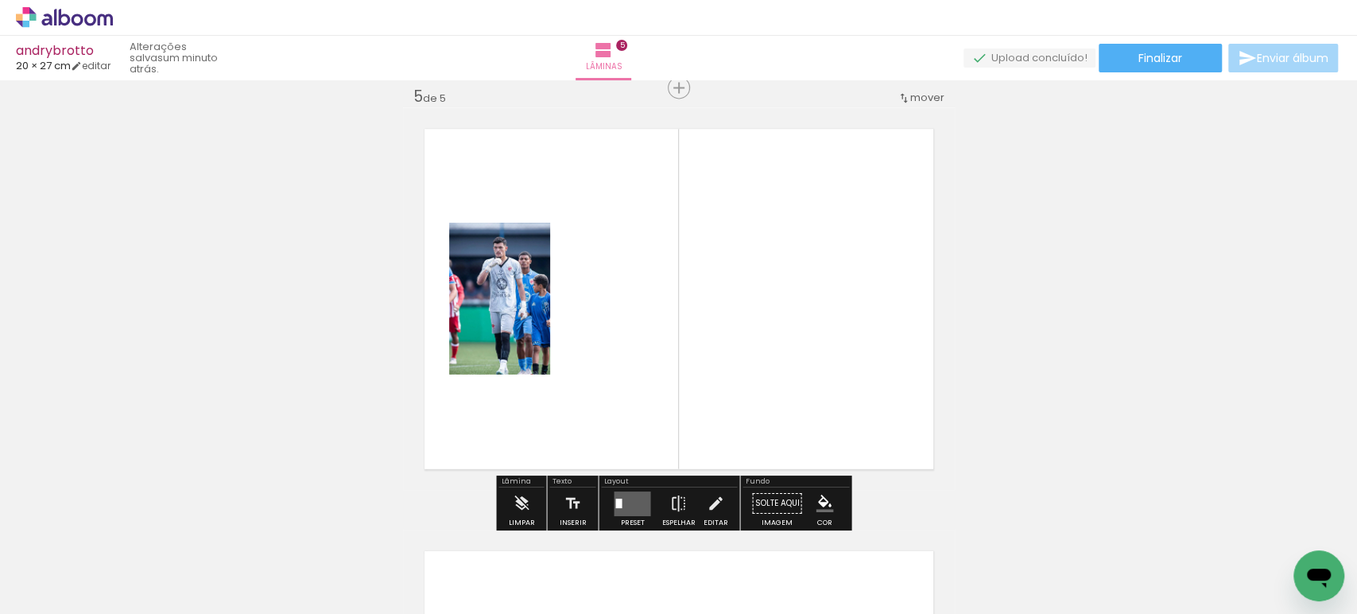
scroll to position [1708, 0]
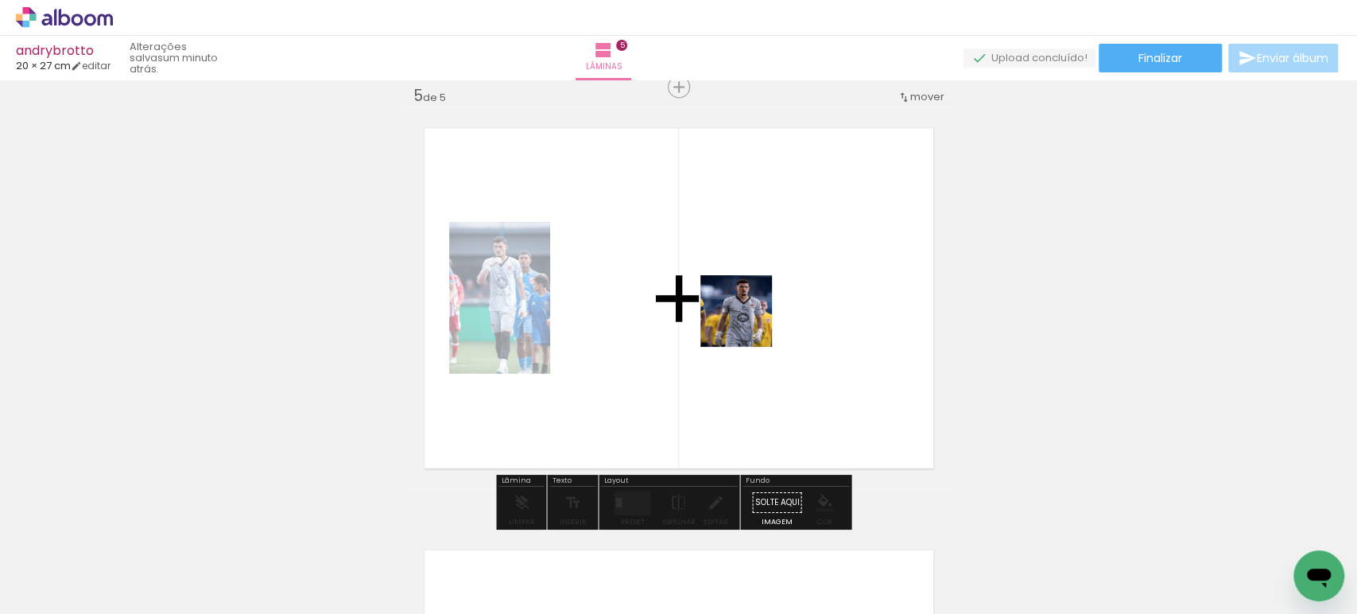
drag, startPoint x: 893, startPoint y: 553, endPoint x: 738, endPoint y: 300, distance: 297.6
click at [738, 303] on quentale-workspace at bounding box center [678, 307] width 1357 height 614
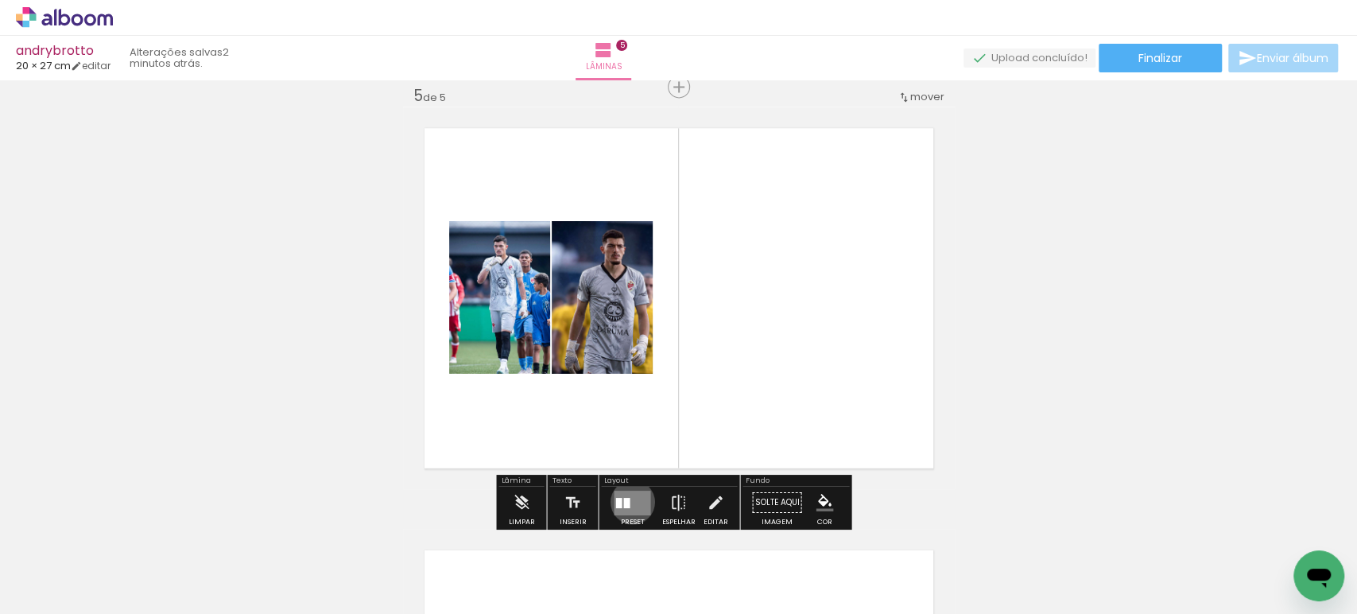
click at [629, 501] on quentale-layouter at bounding box center [632, 502] width 37 height 25
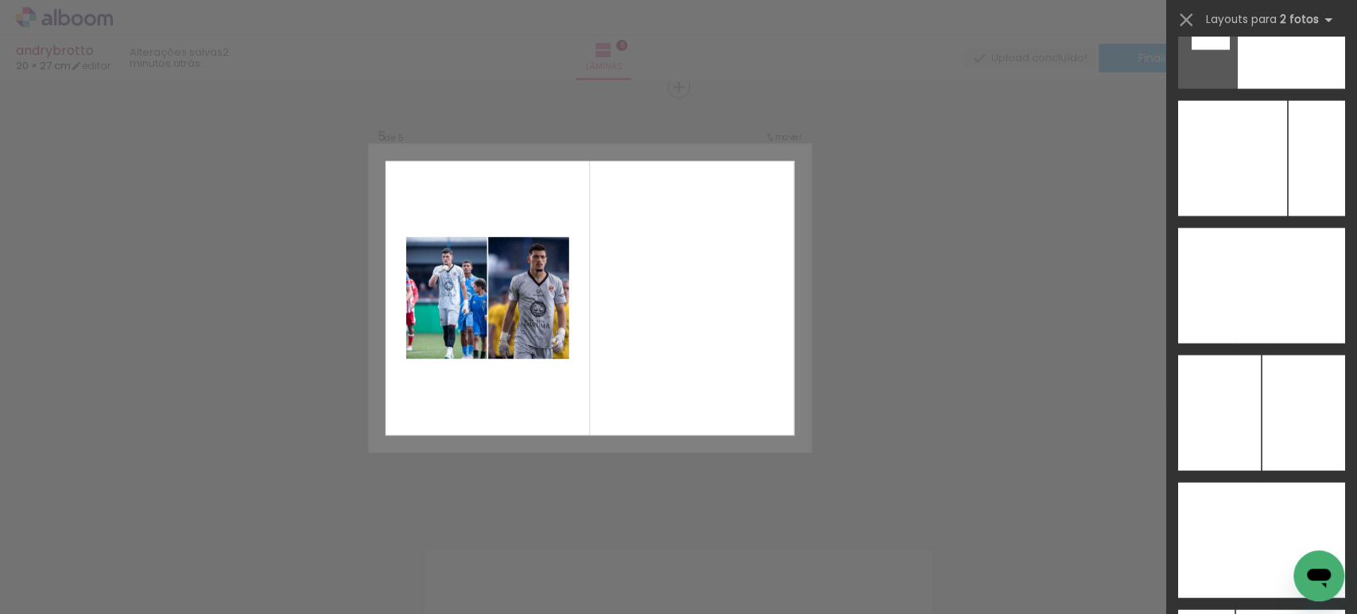
scroll to position [6351, 0]
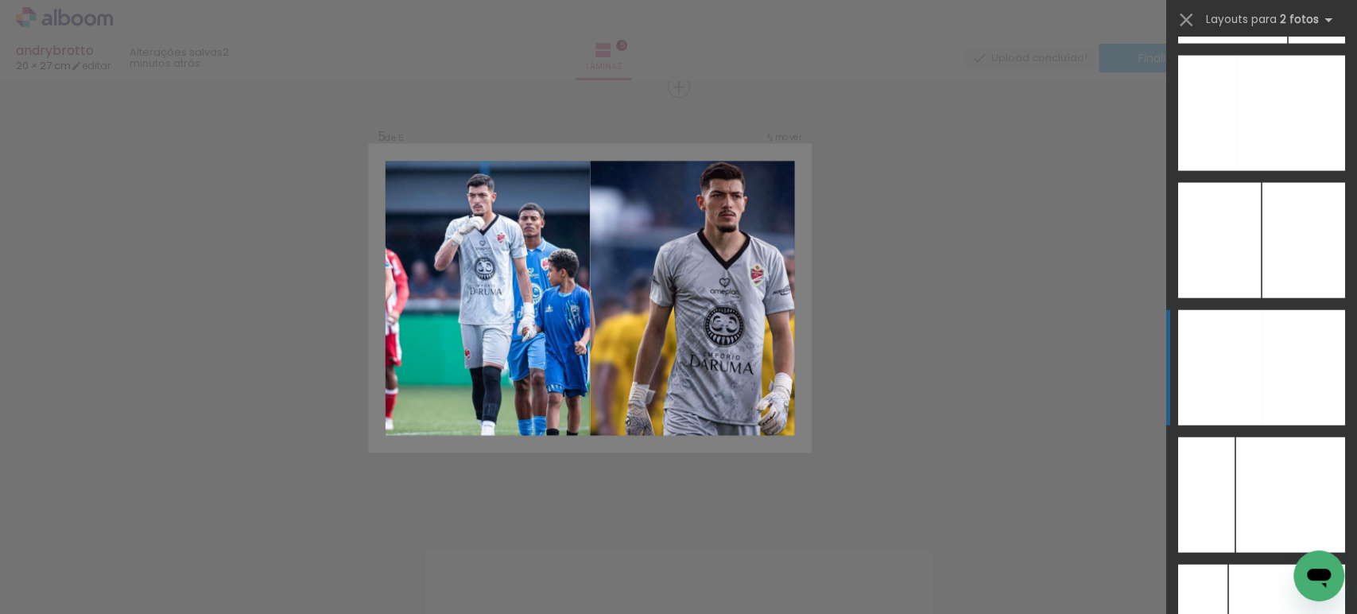
click at [1265, 358] on div at bounding box center [1302, 367] width 83 height 115
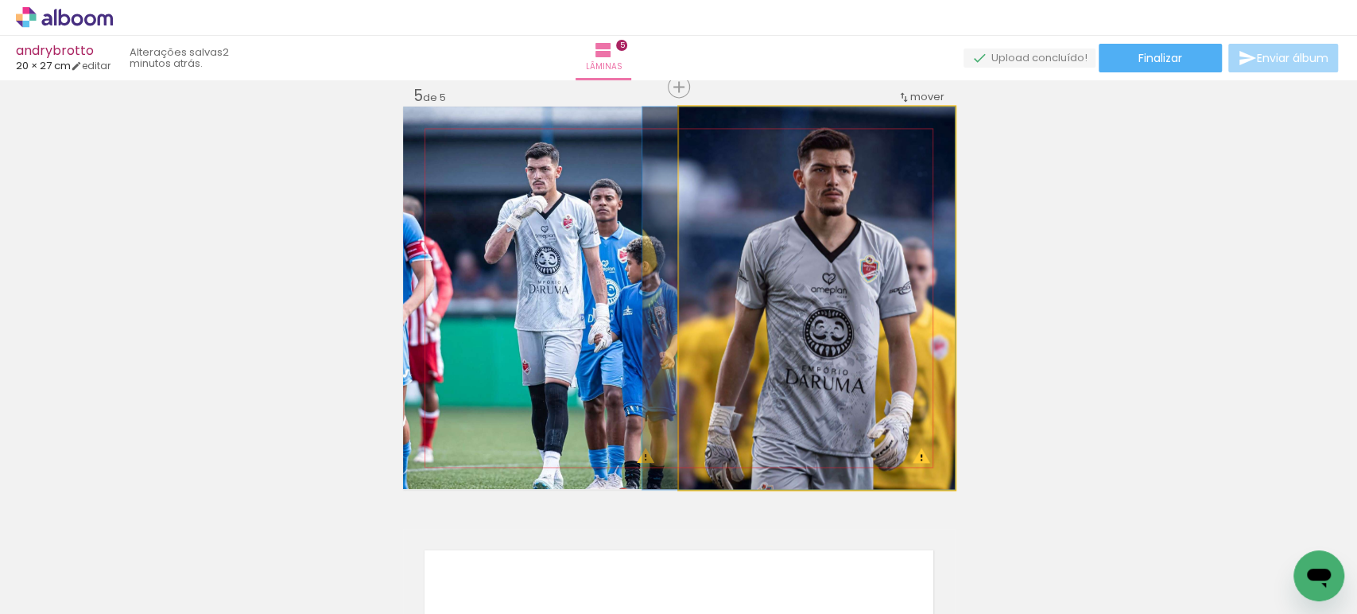
drag, startPoint x: 804, startPoint y: 339, endPoint x: 783, endPoint y: 330, distance: 22.8
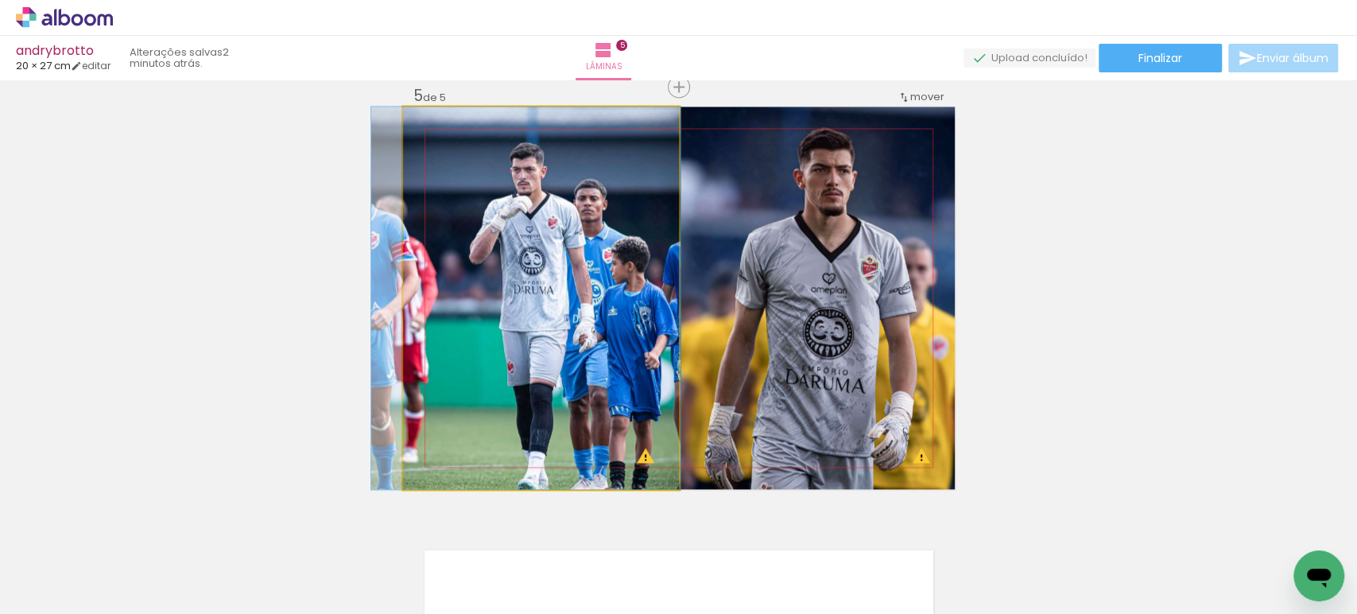
drag, startPoint x: 577, startPoint y: 281, endPoint x: 561, endPoint y: 278, distance: 16.1
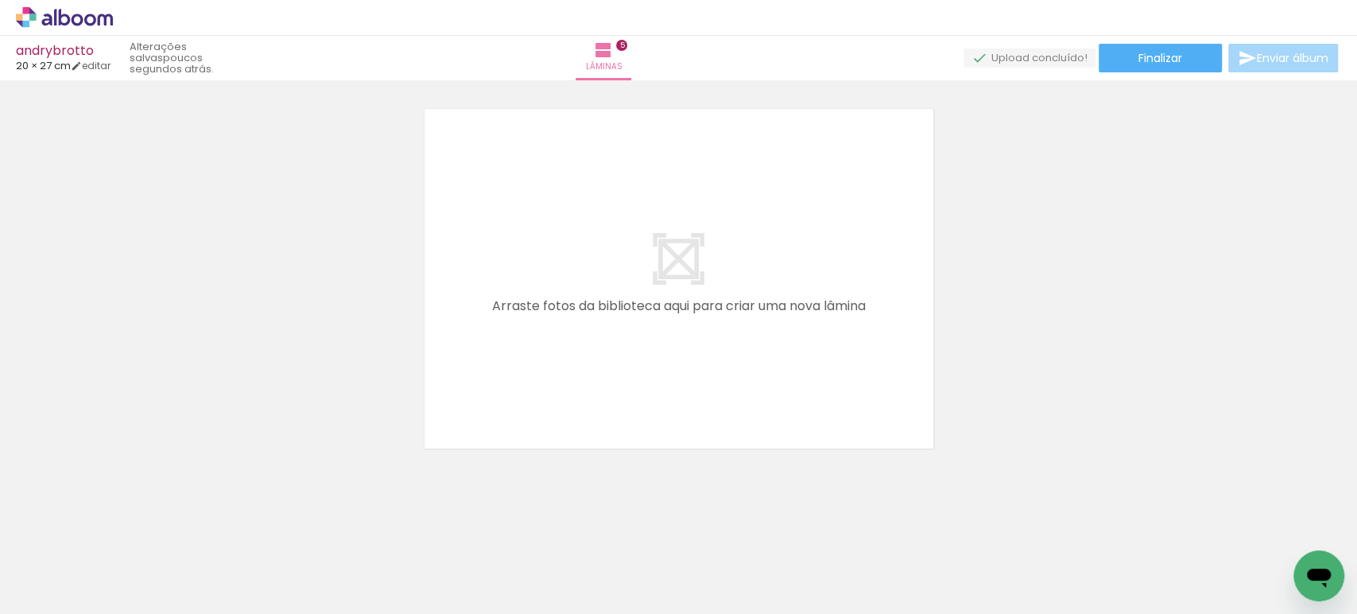
scroll to position [0, 426]
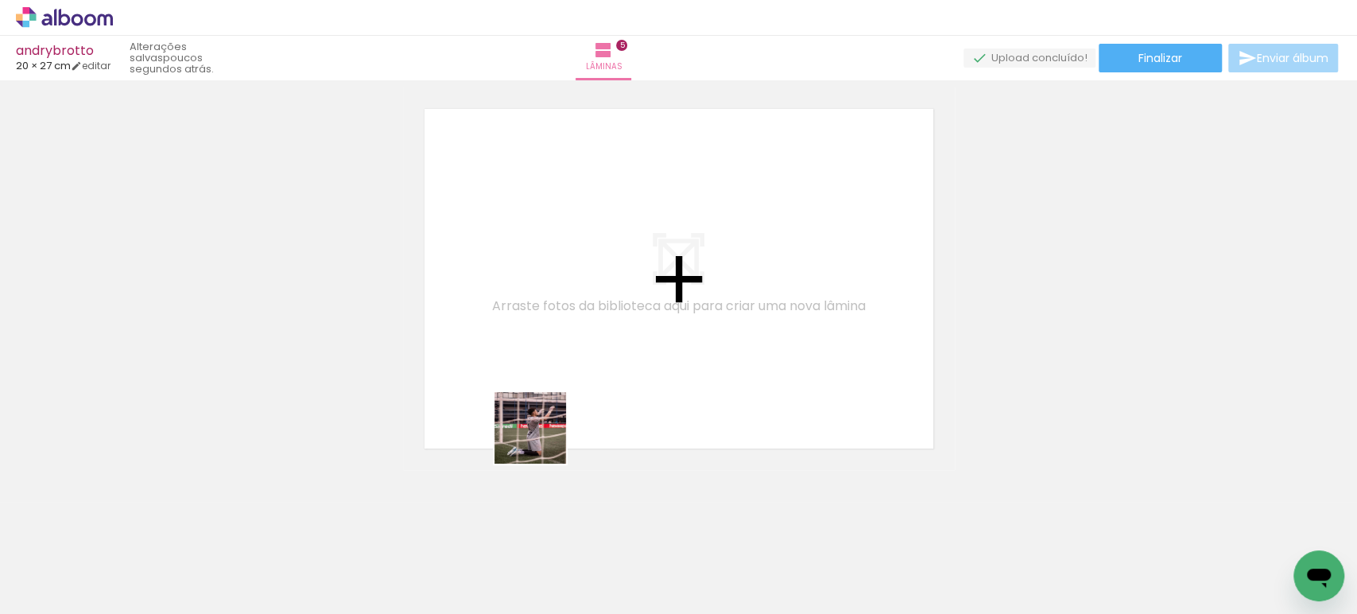
drag, startPoint x: 544, startPoint y: 521, endPoint x: 633, endPoint y: 489, distance: 94.5
click at [535, 273] on quentale-workspace at bounding box center [678, 307] width 1357 height 614
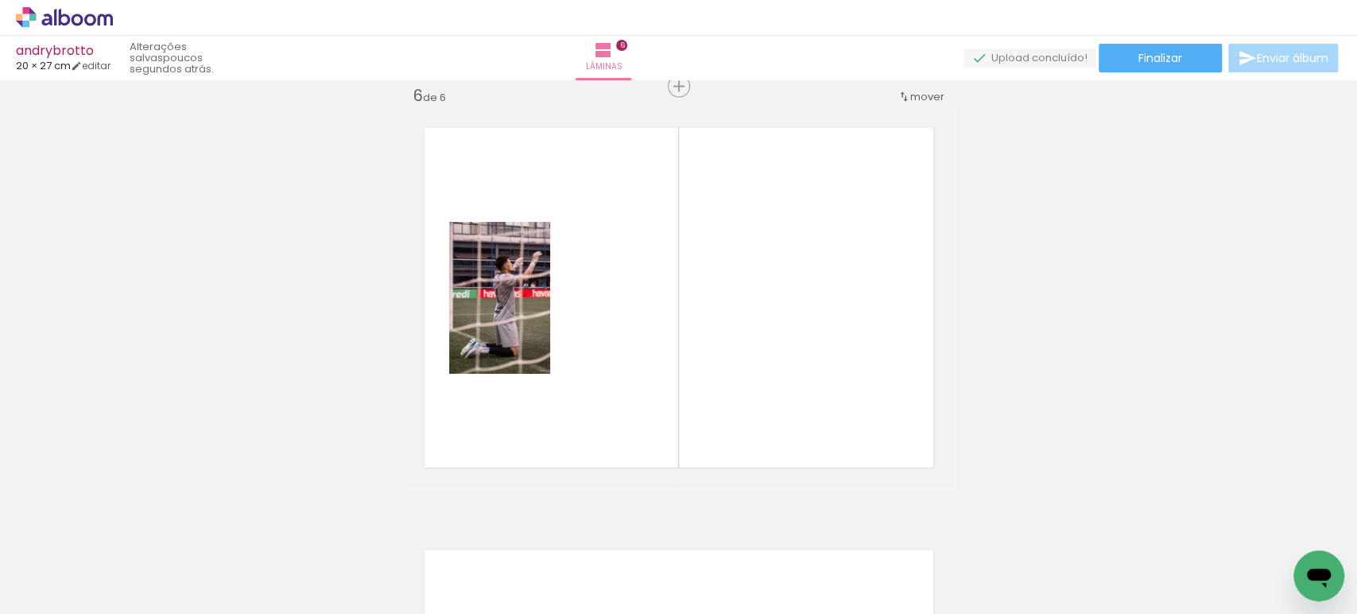
scroll to position [2130, 0]
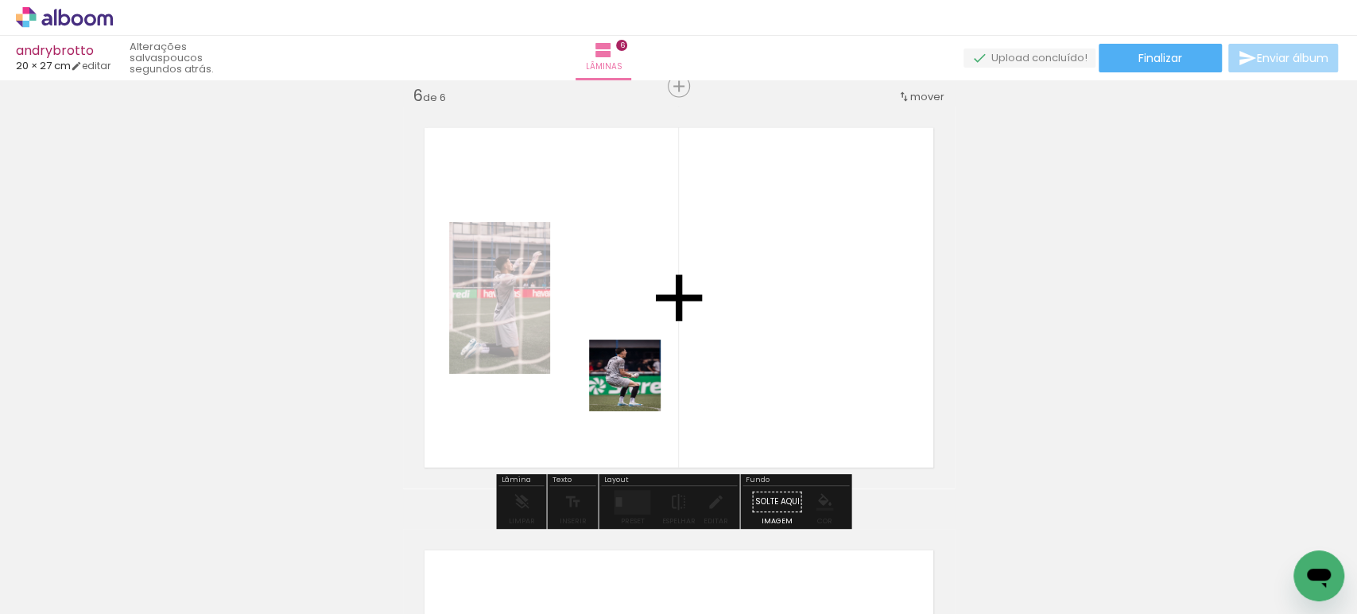
drag, startPoint x: 634, startPoint y: 553, endPoint x: 681, endPoint y: 309, distance: 248.5
click at [663, 286] on quentale-workspace at bounding box center [678, 307] width 1357 height 614
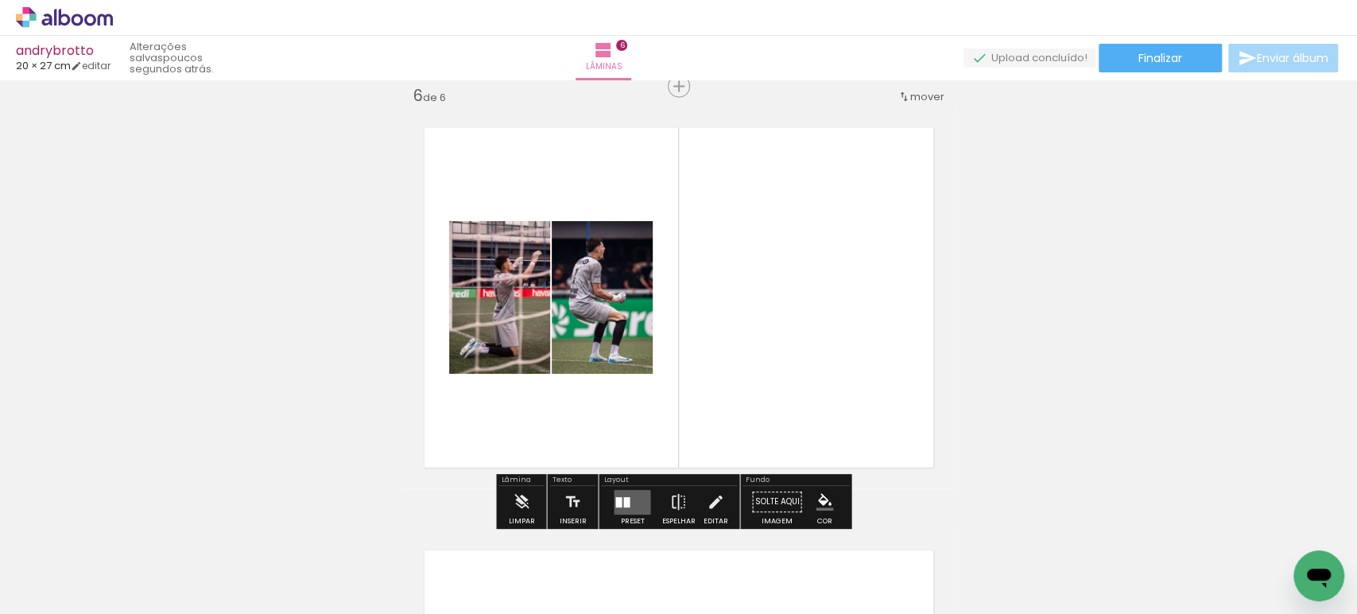
drag, startPoint x: 629, startPoint y: 495, endPoint x: 644, endPoint y: 488, distance: 16.7
click at [629, 496] on quentale-layouter at bounding box center [632, 502] width 37 height 25
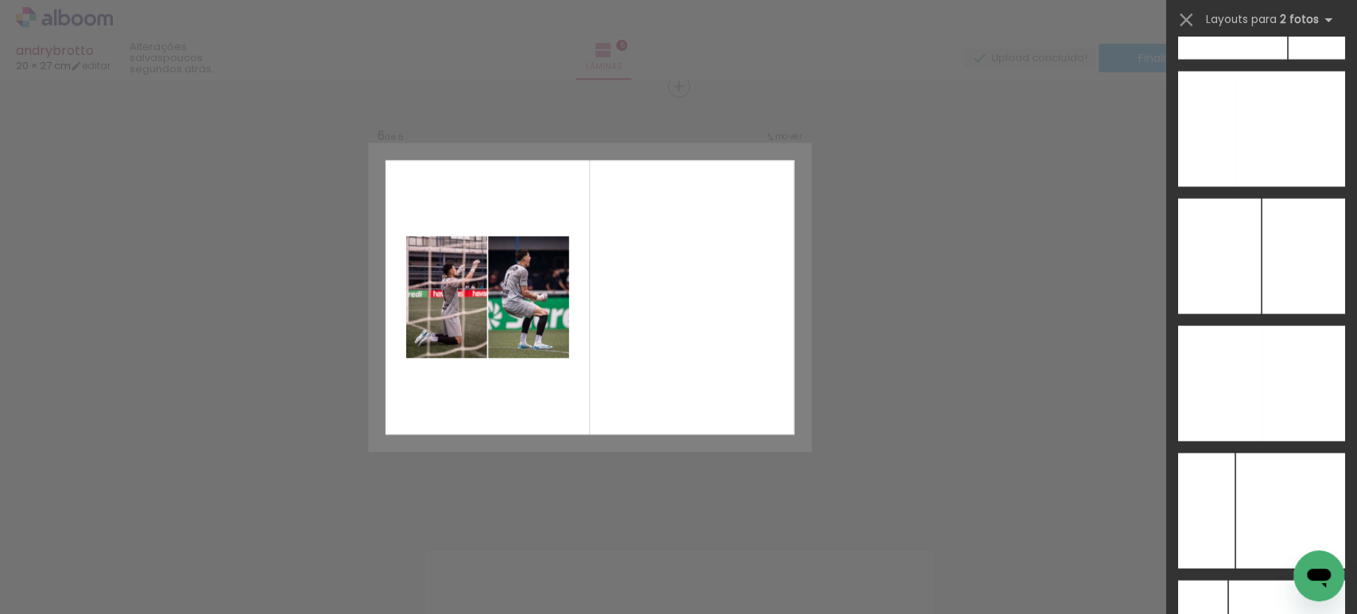
scroll to position [6351, 0]
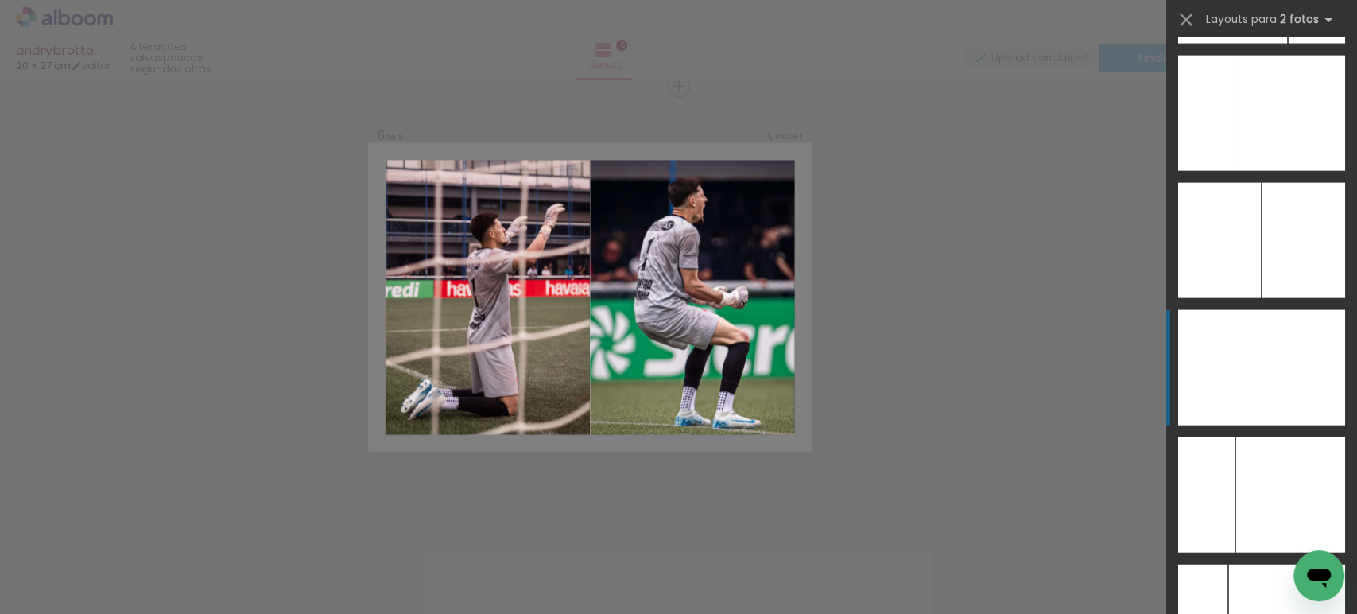
click at [1282, 354] on div at bounding box center [1302, 367] width 83 height 115
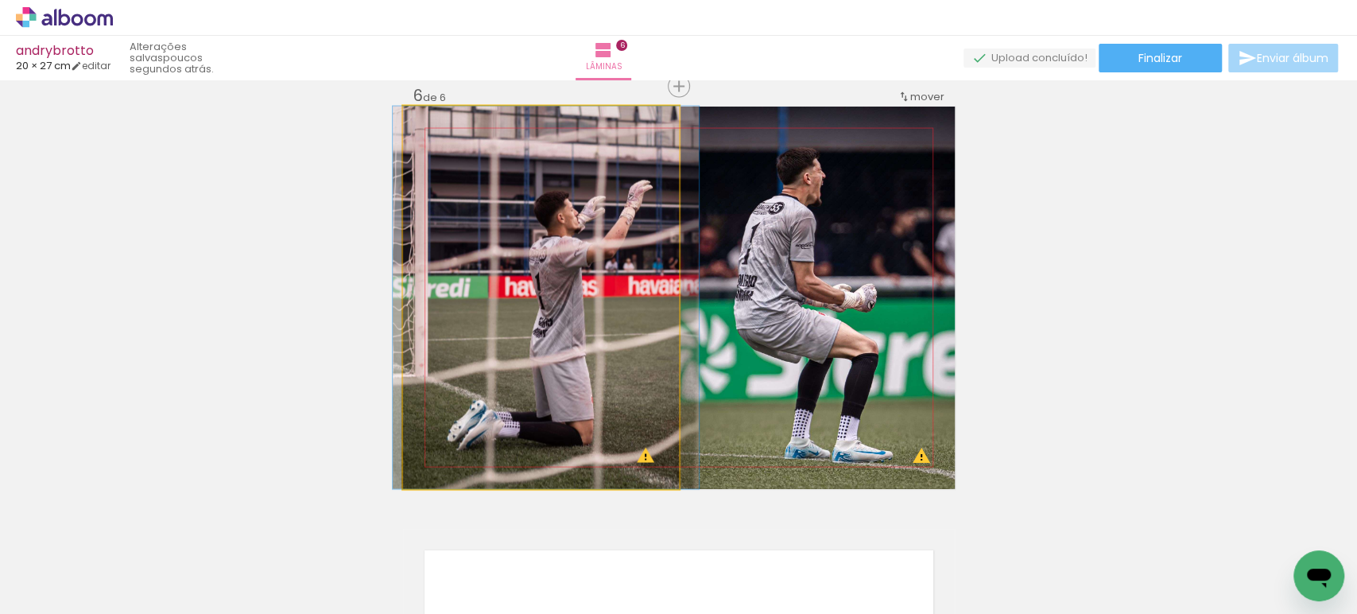
drag, startPoint x: 510, startPoint y: 328, endPoint x: 515, endPoint y: 316, distance: 12.8
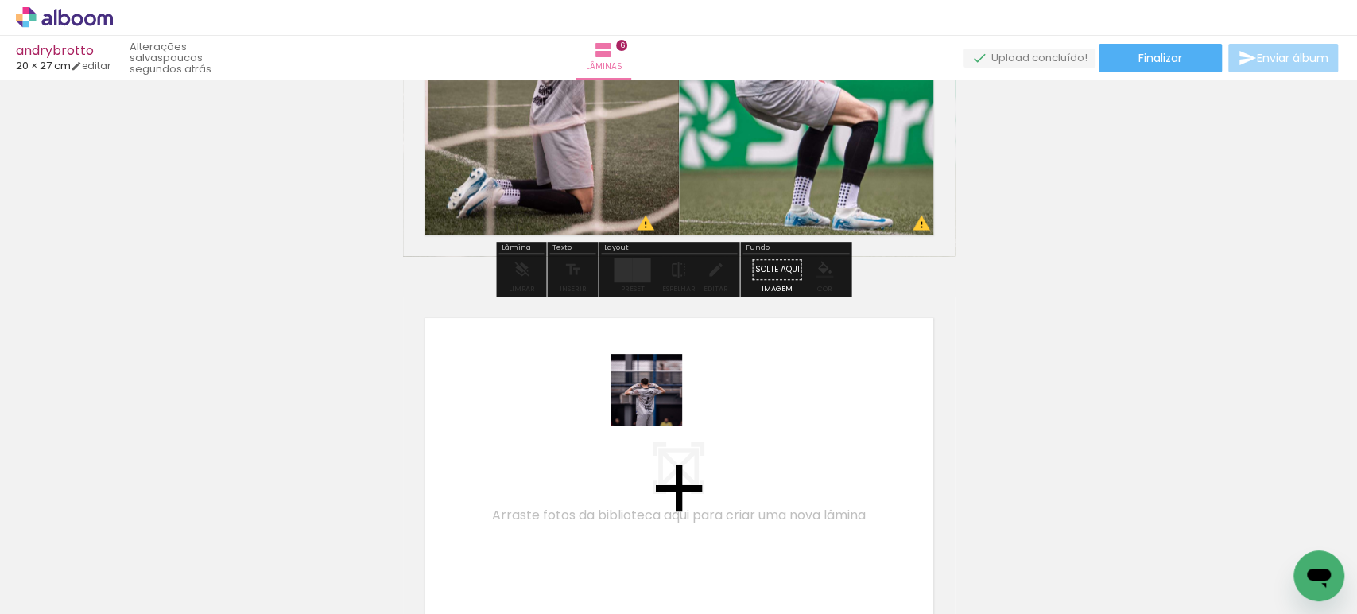
drag, startPoint x: 723, startPoint y: 564, endPoint x: 658, endPoint y: 399, distance: 177.7
click at [658, 399] on quentale-workspace at bounding box center [678, 307] width 1357 height 614
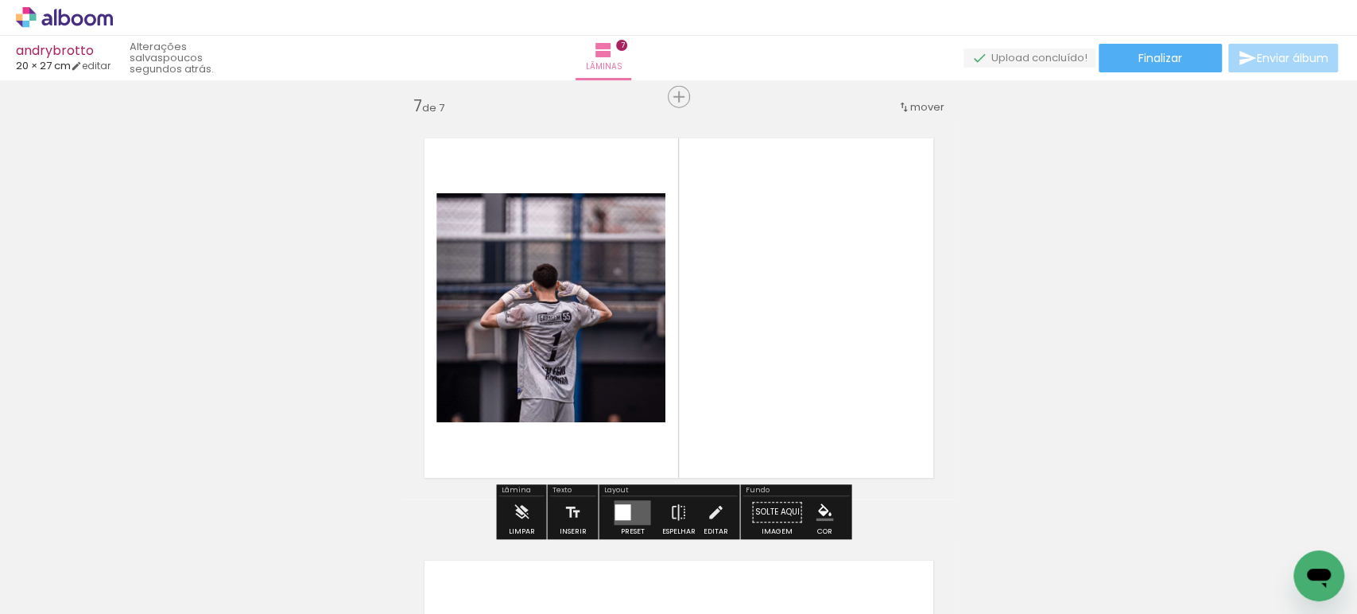
scroll to position [2552, 0]
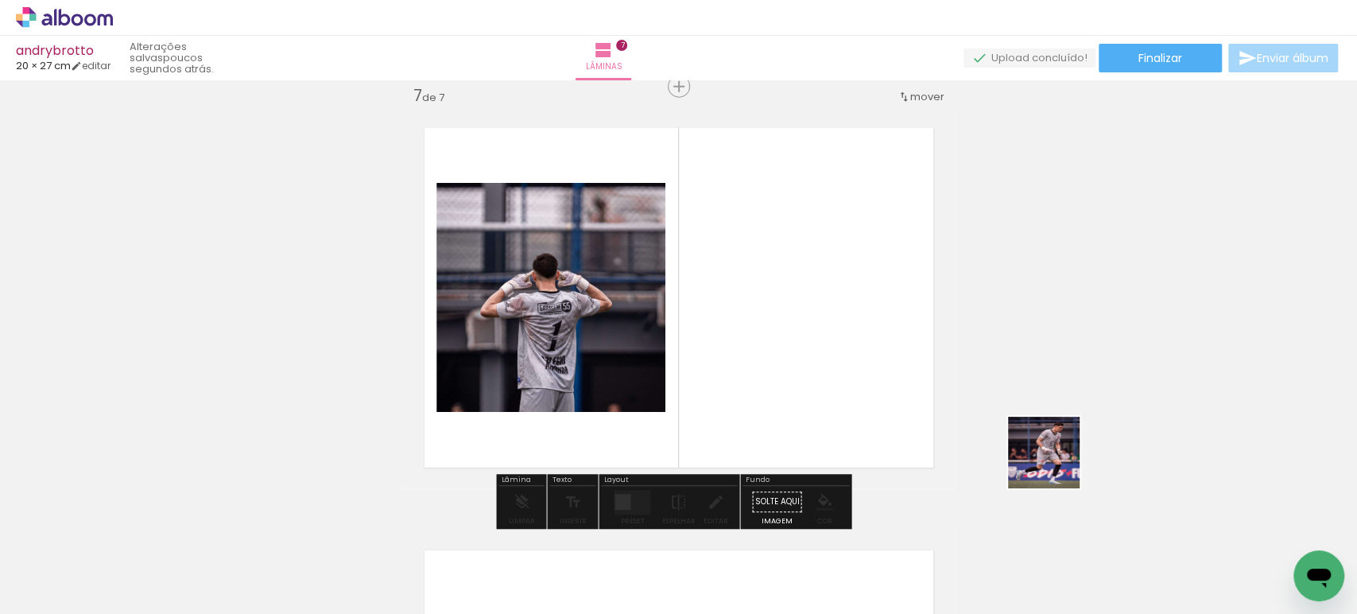
drag, startPoint x: 1158, startPoint y: 537, endPoint x: 842, endPoint y: 317, distance: 384.7
click at [842, 317] on quentale-workspace at bounding box center [678, 307] width 1357 height 614
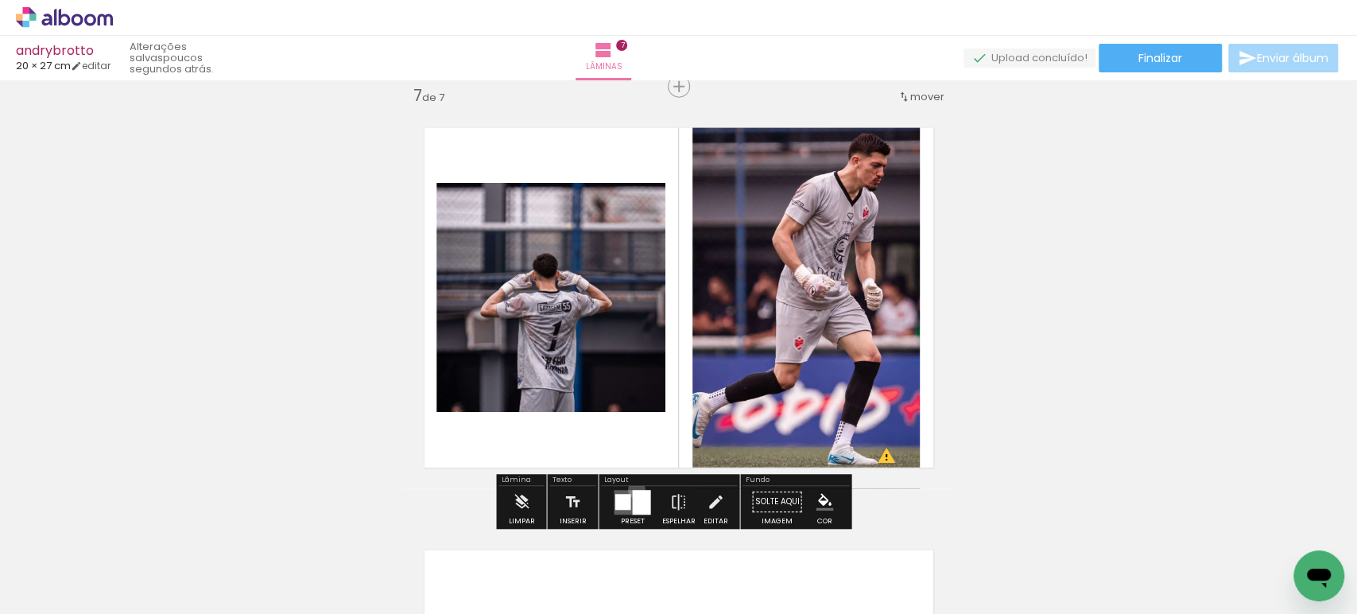
click at [633, 490] on div at bounding box center [641, 502] width 18 height 25
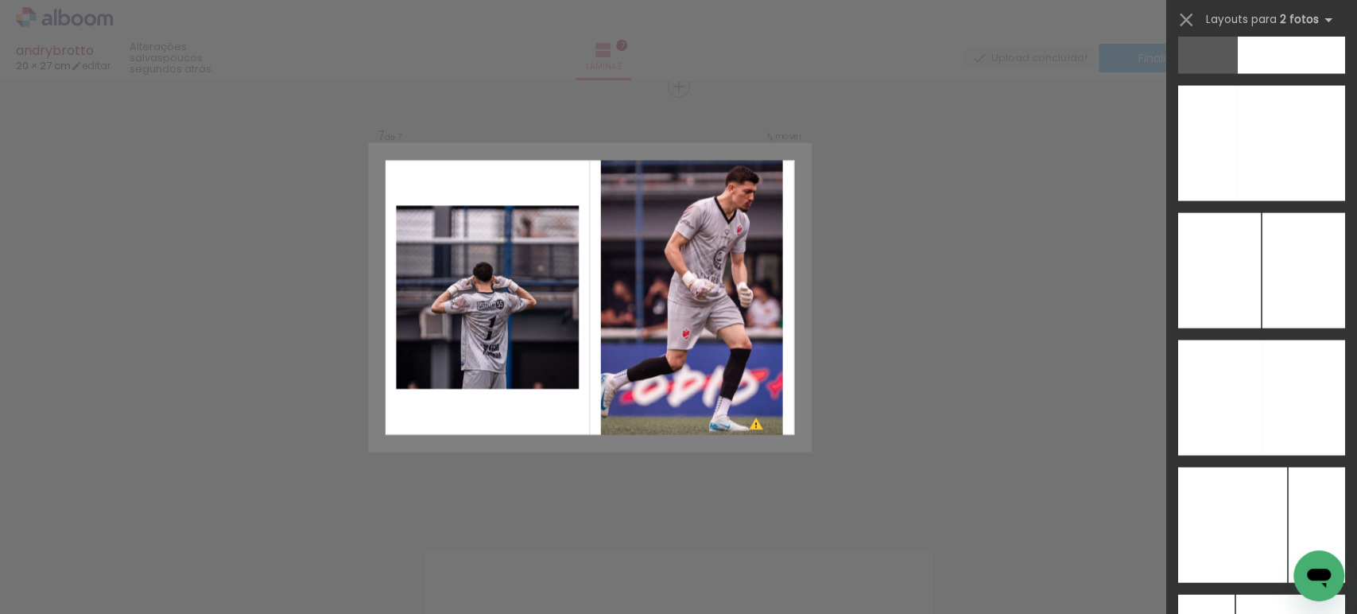
scroll to position [6210, 0]
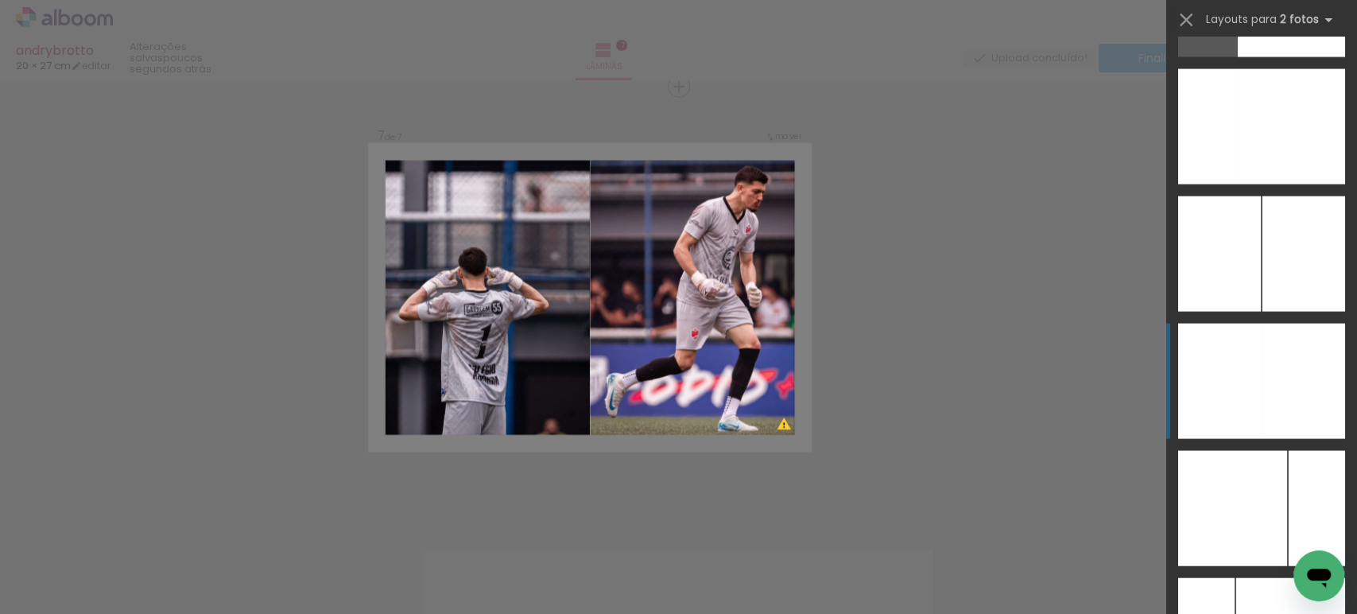
click at [1261, 363] on div at bounding box center [1302, 380] width 83 height 115
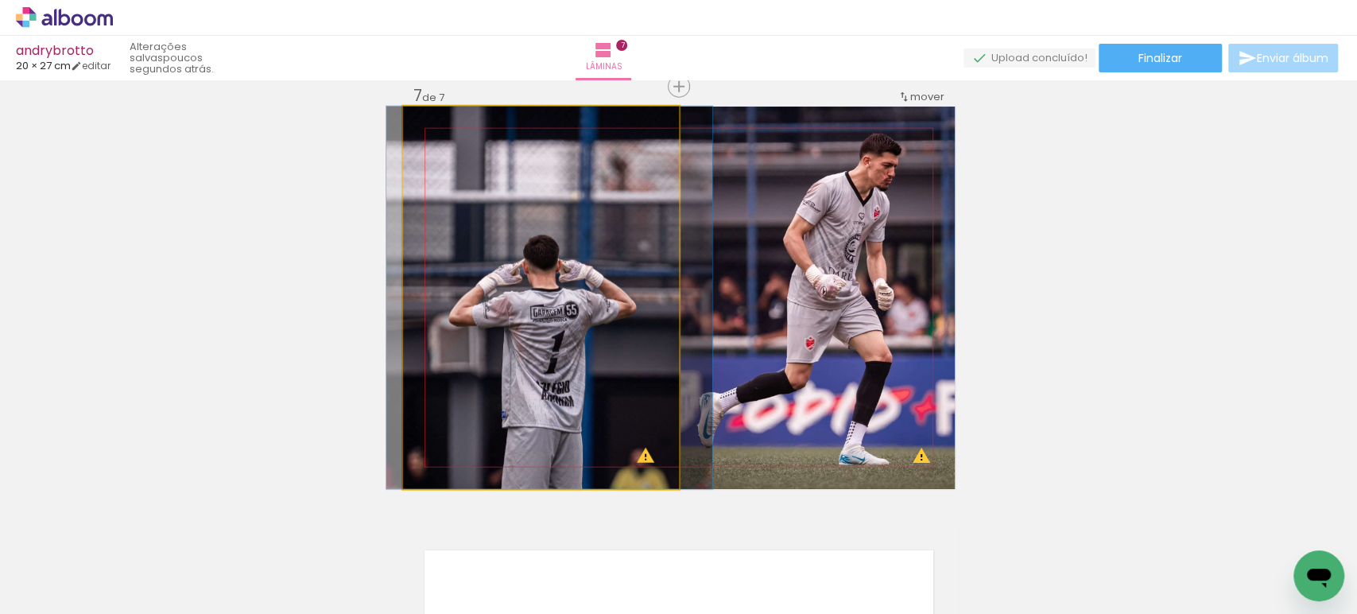
drag, startPoint x: 579, startPoint y: 334, endPoint x: 588, endPoint y: 333, distance: 8.8
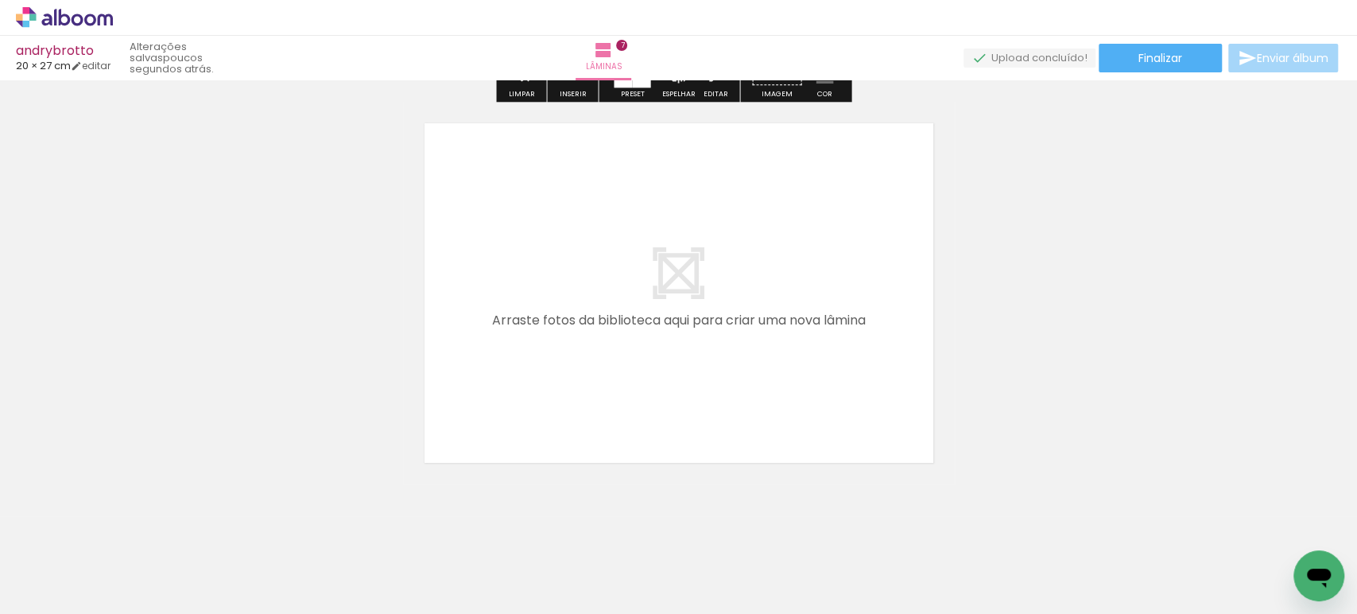
scroll to position [2980, 0]
drag, startPoint x: 795, startPoint y: 582, endPoint x: 695, endPoint y: 332, distance: 268.6
click at [695, 332] on quentale-workspace at bounding box center [678, 307] width 1357 height 614
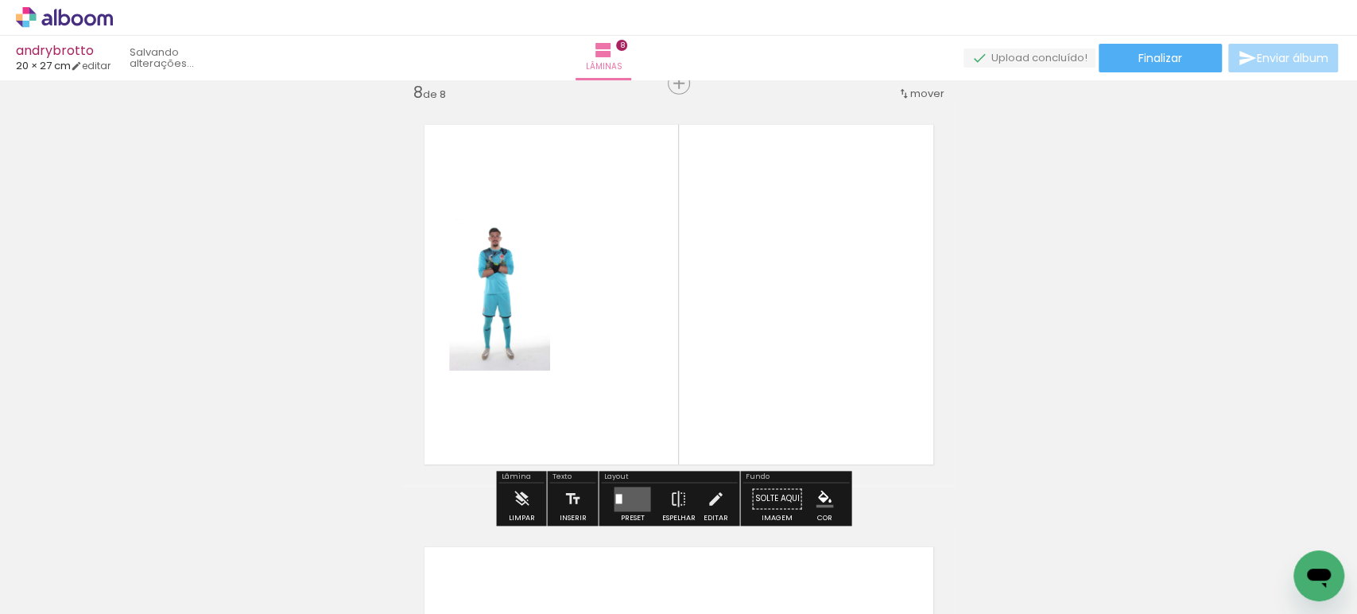
scroll to position [2974, 0]
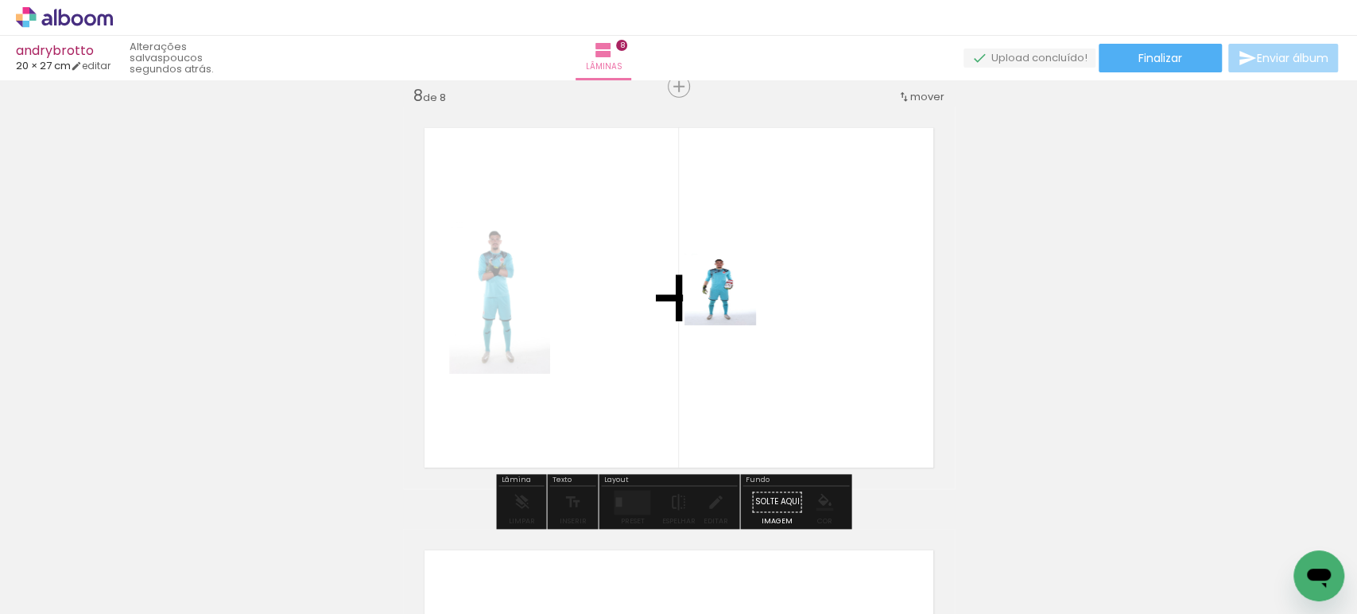
drag, startPoint x: 852, startPoint y: 460, endPoint x: 724, endPoint y: 285, distance: 216.7
click at [725, 288] on quentale-workspace at bounding box center [678, 307] width 1357 height 614
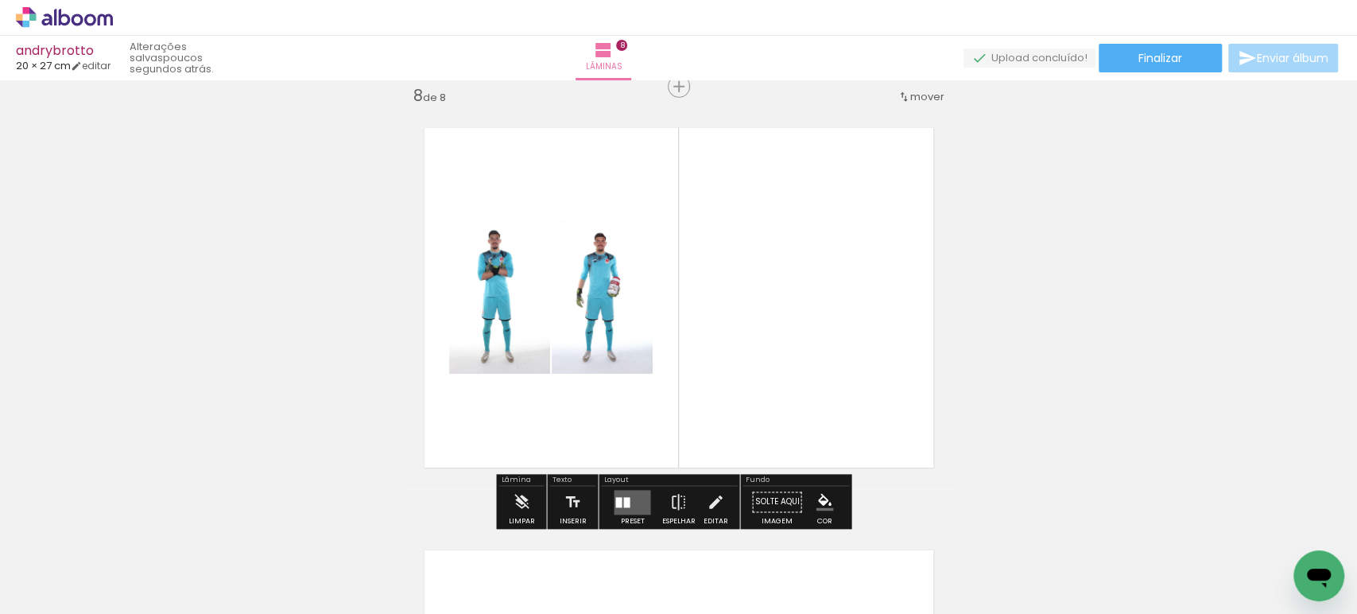
click at [636, 497] on quentale-layouter at bounding box center [632, 502] width 37 height 25
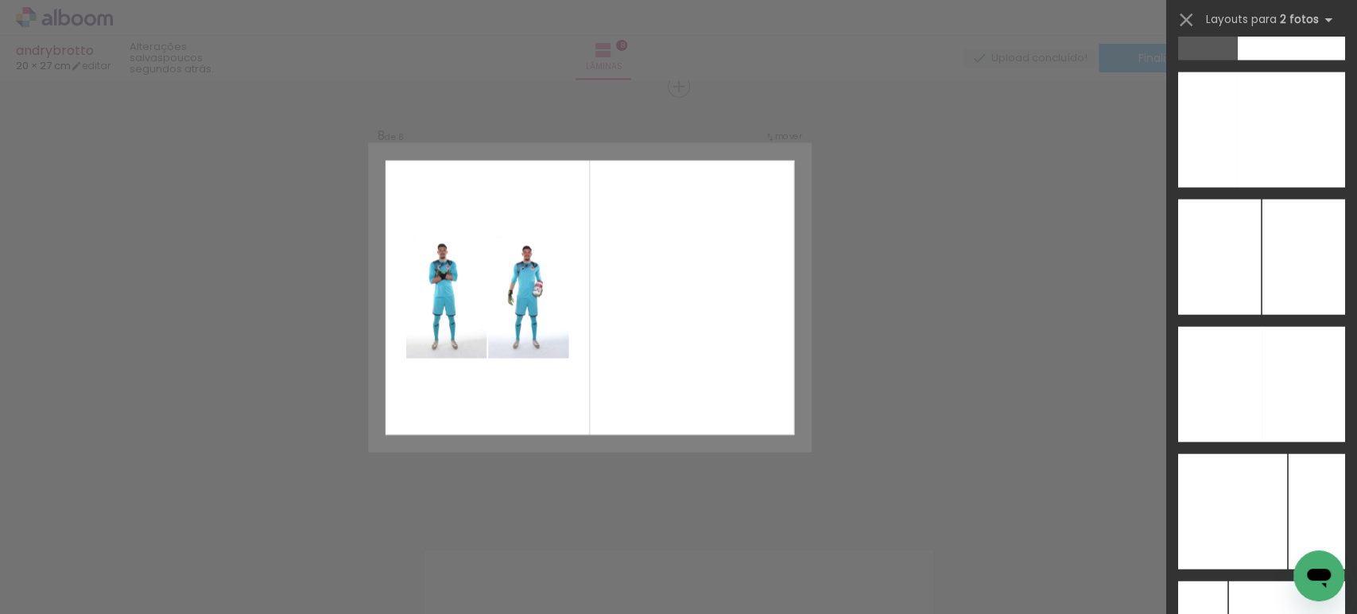
scroll to position [6351, 0]
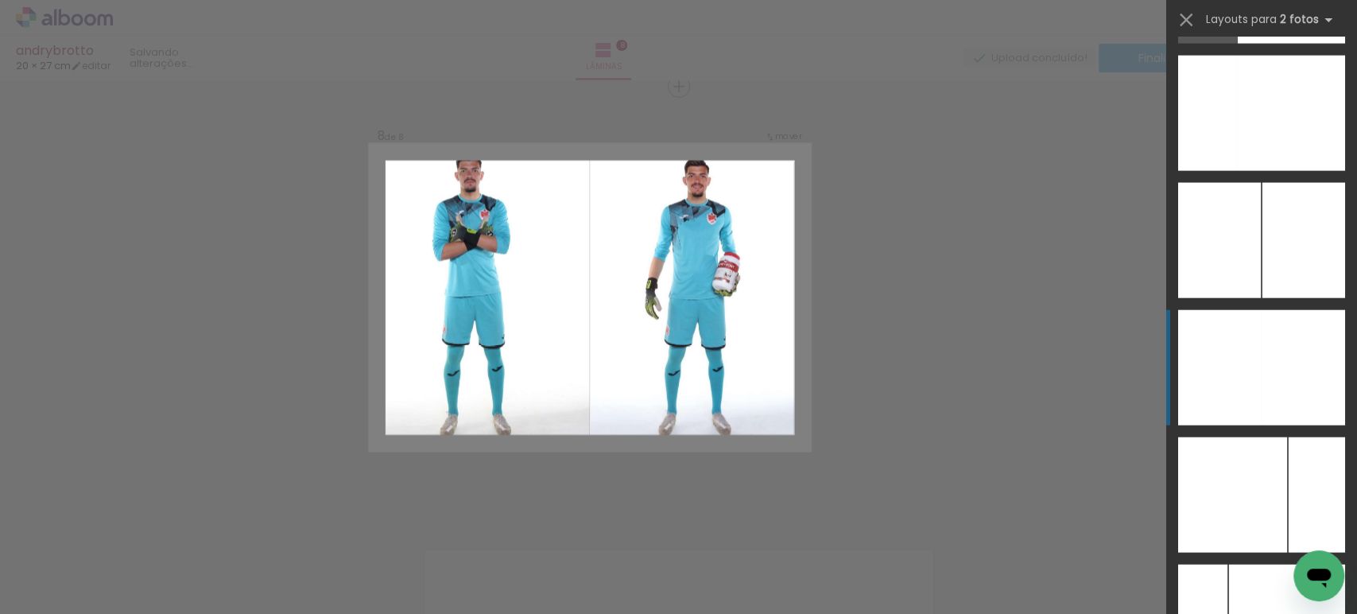
click at [1285, 353] on div at bounding box center [1302, 367] width 83 height 115
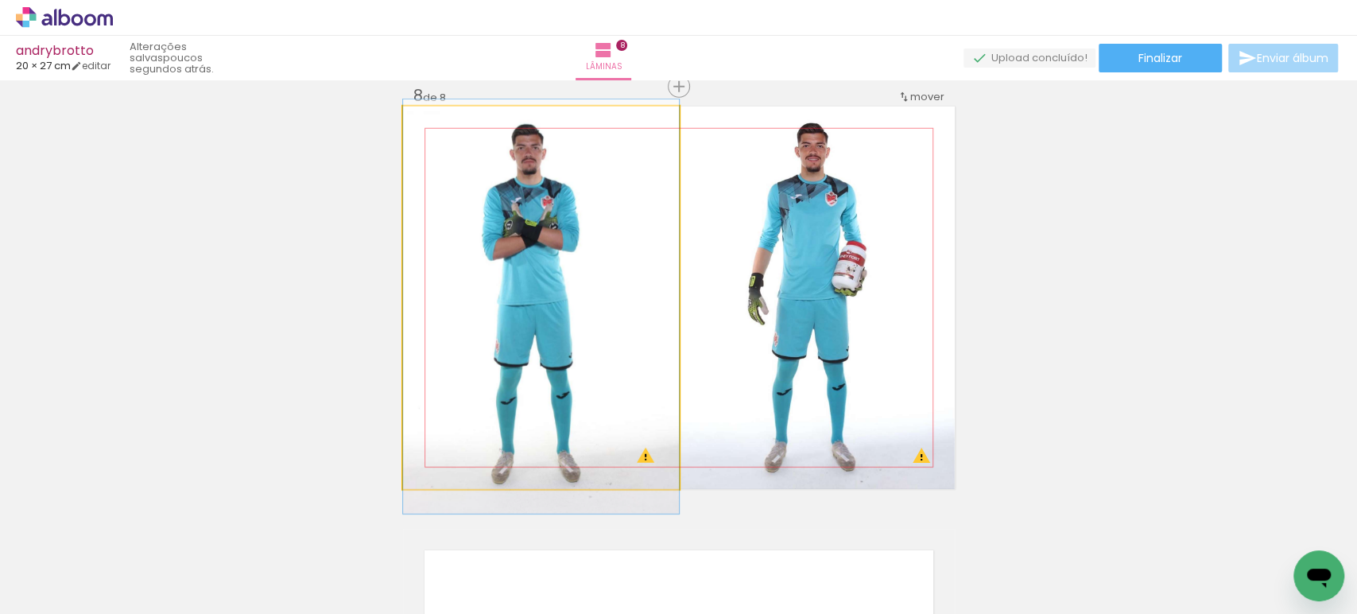
drag, startPoint x: 583, startPoint y: 235, endPoint x: 598, endPoint y: 244, distance: 16.8
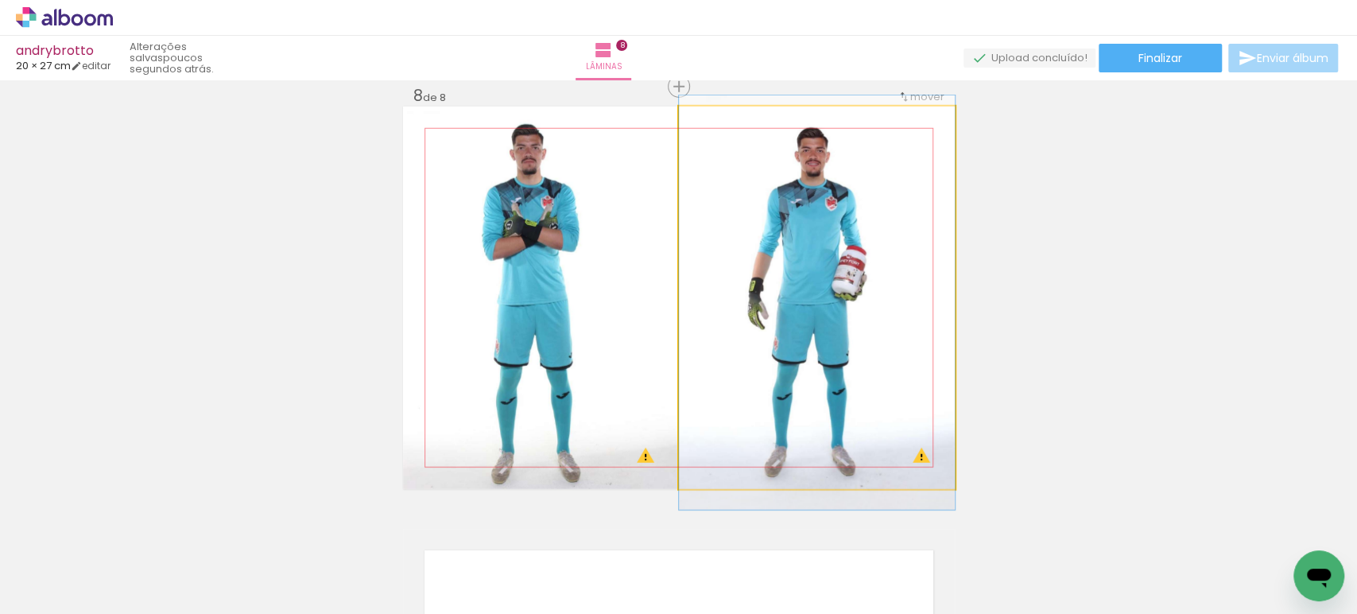
drag, startPoint x: 788, startPoint y: 238, endPoint x: 795, endPoint y: 242, distance: 8.6
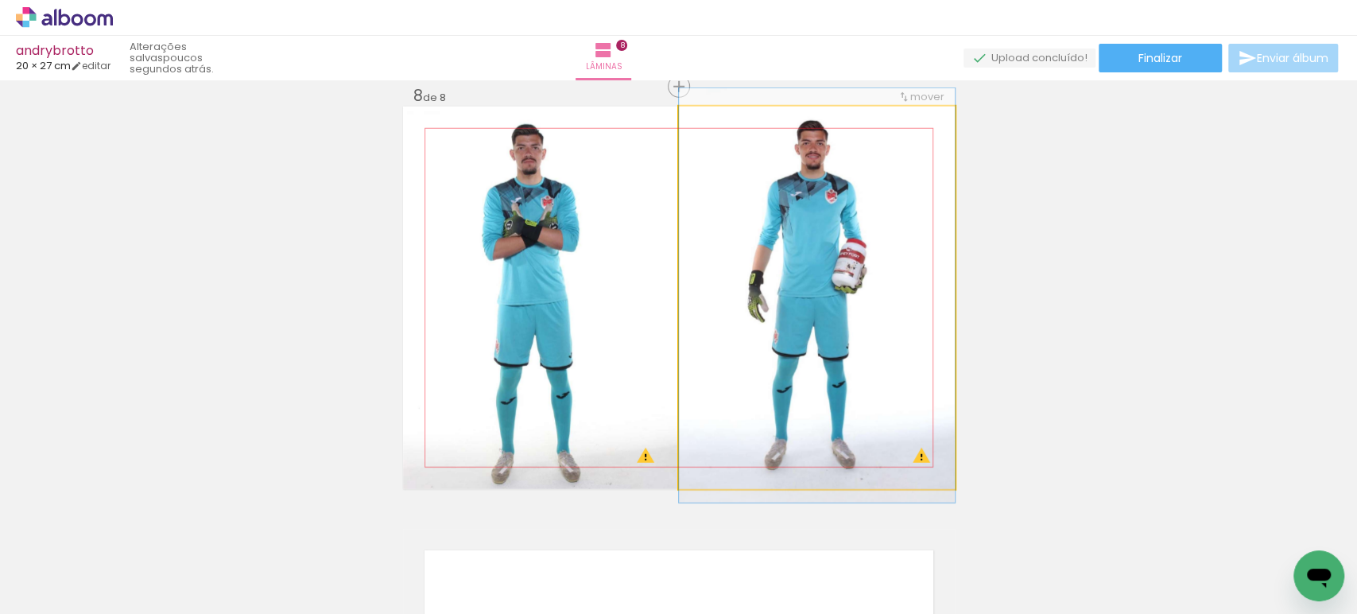
drag, startPoint x: 798, startPoint y: 233, endPoint x: 801, endPoint y: 225, distance: 8.6
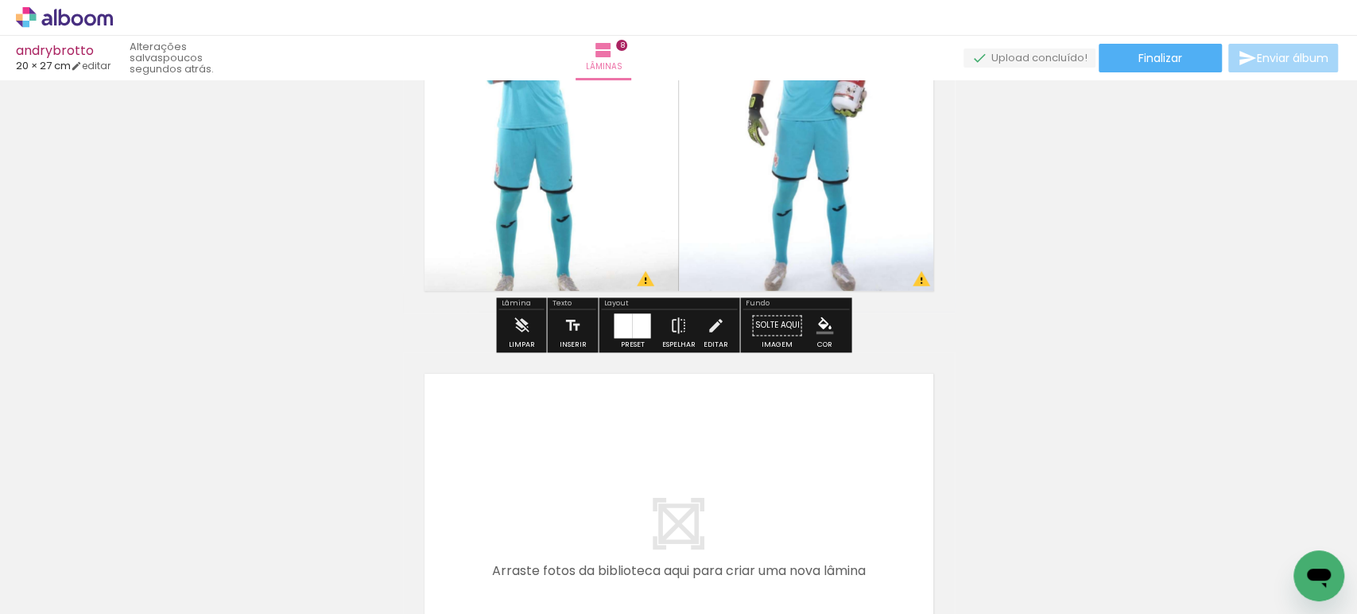
scroll to position [0, 470]
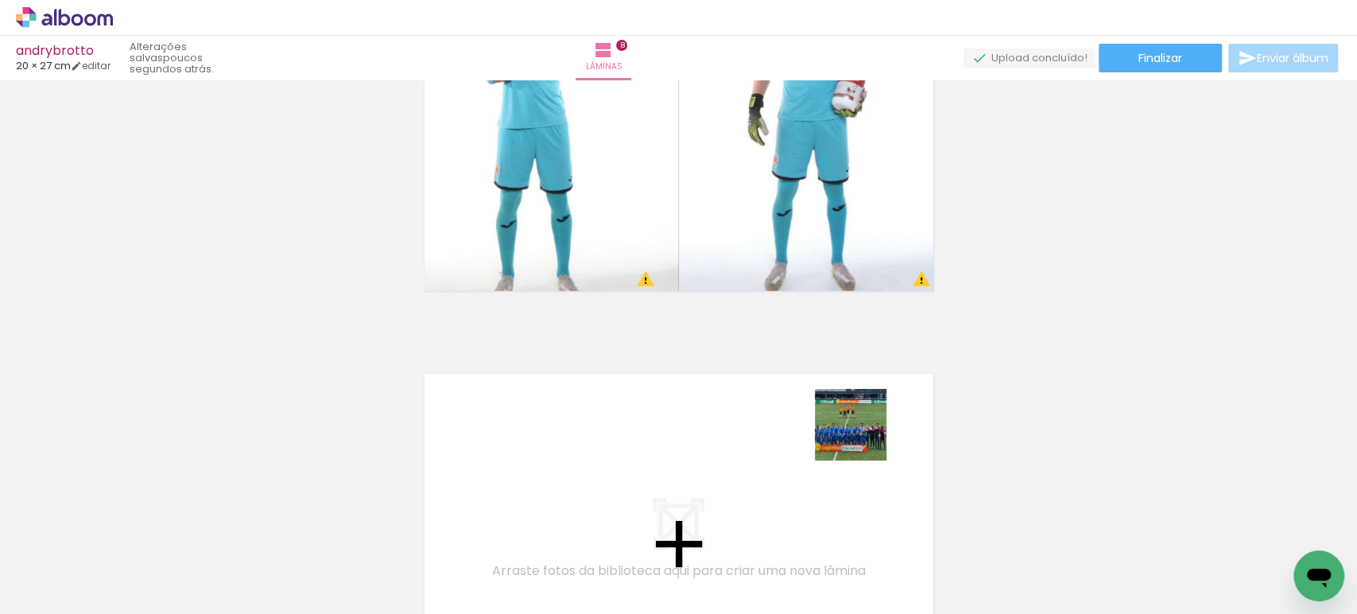
drag, startPoint x: 1202, startPoint y: 535, endPoint x: 674, endPoint y: 371, distance: 552.6
click at [674, 371] on quentale-workspace at bounding box center [678, 307] width 1357 height 614
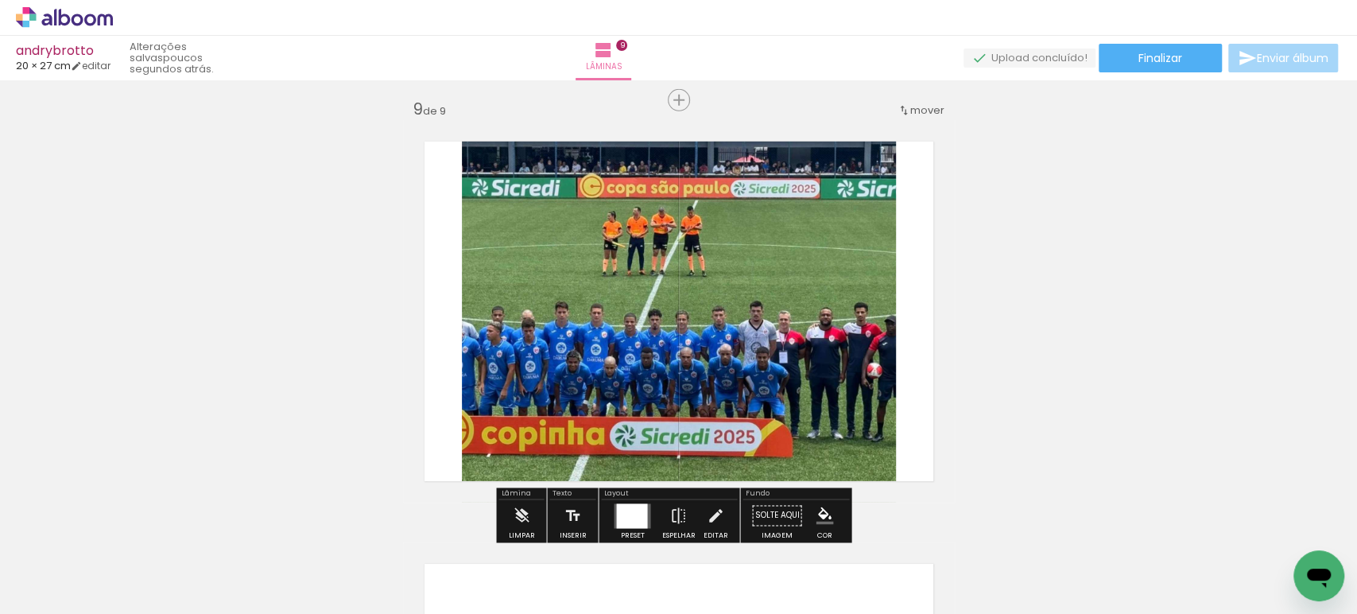
scroll to position [3395, 0]
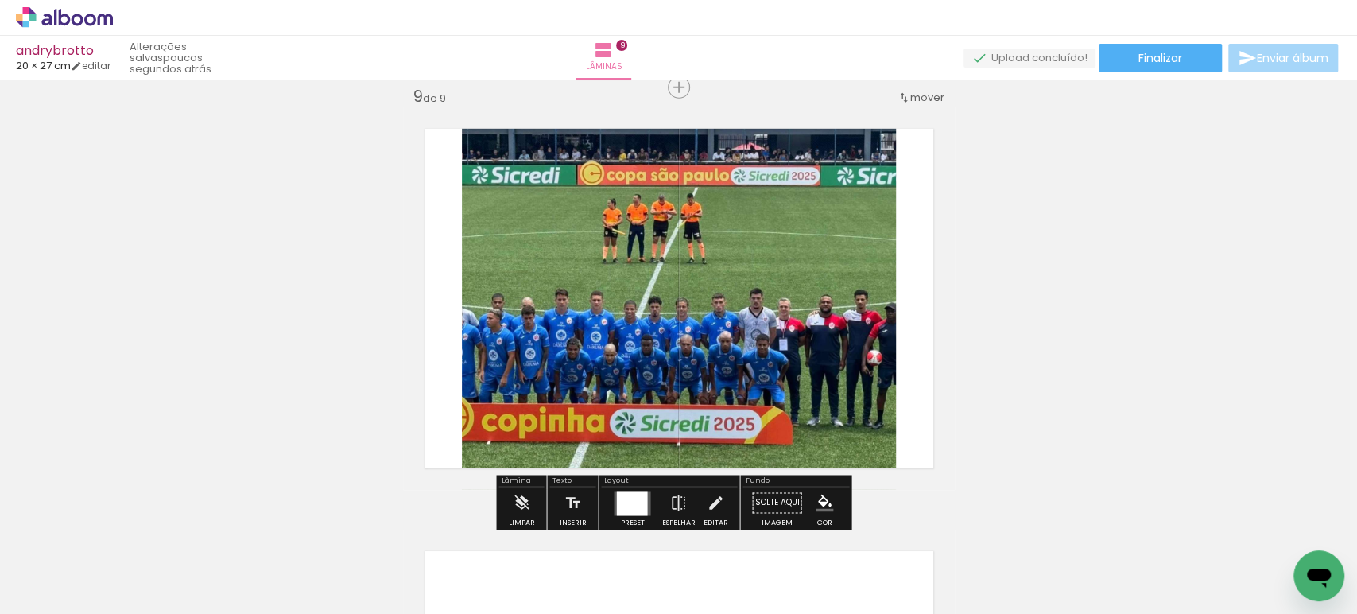
click at [623, 501] on div at bounding box center [631, 502] width 31 height 25
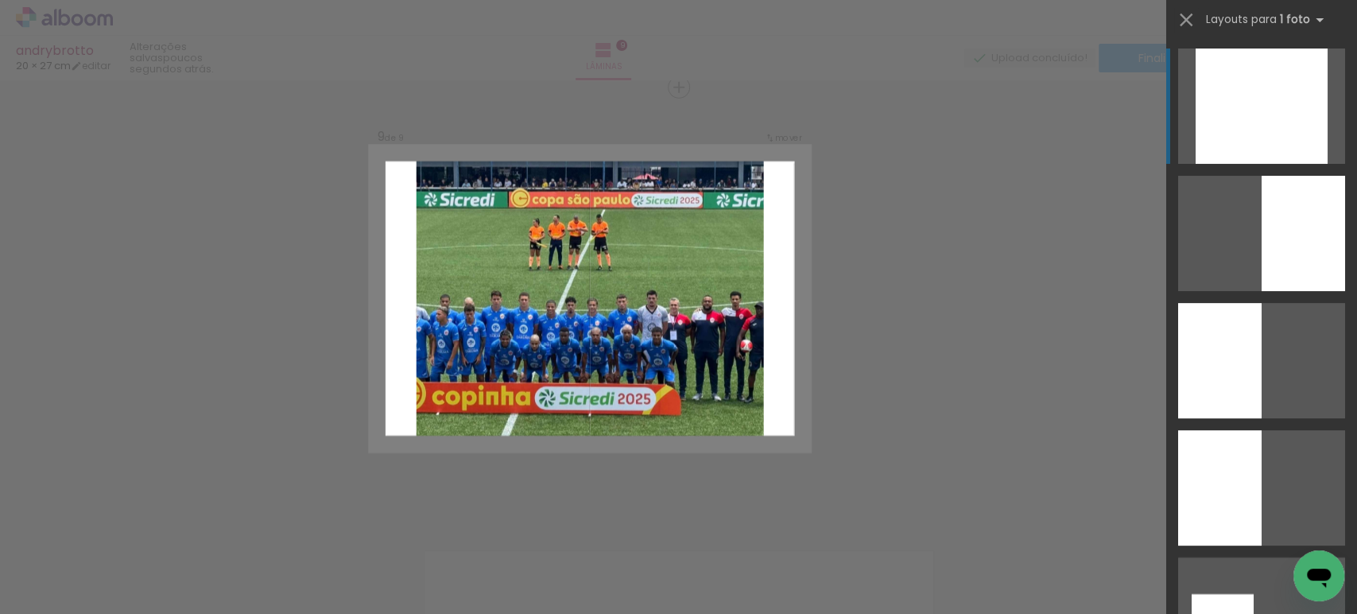
click at [1265, 110] on div at bounding box center [1261, 105] width 132 height 115
click at [1230, 95] on div at bounding box center [1261, 105] width 132 height 115
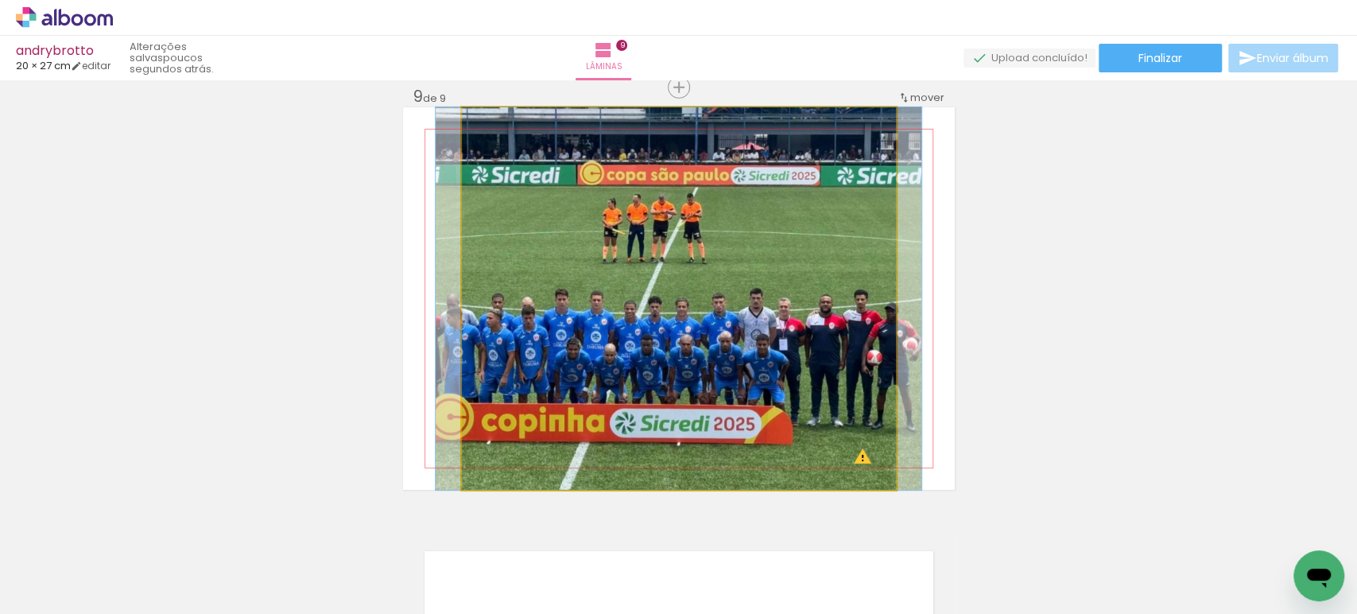
click at [869, 312] on quentale-photo at bounding box center [679, 298] width 434 height 382
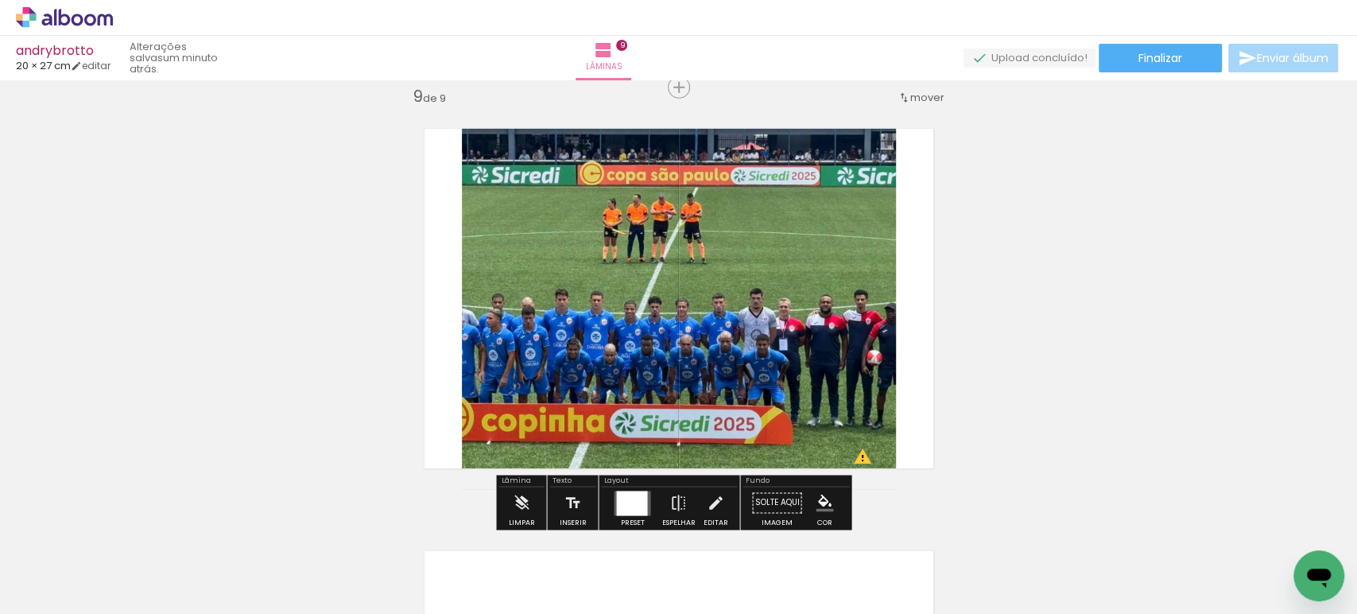
click at [869, 312] on quentale-photo at bounding box center [679, 298] width 434 height 382
click at [618, 499] on div at bounding box center [631, 502] width 31 height 25
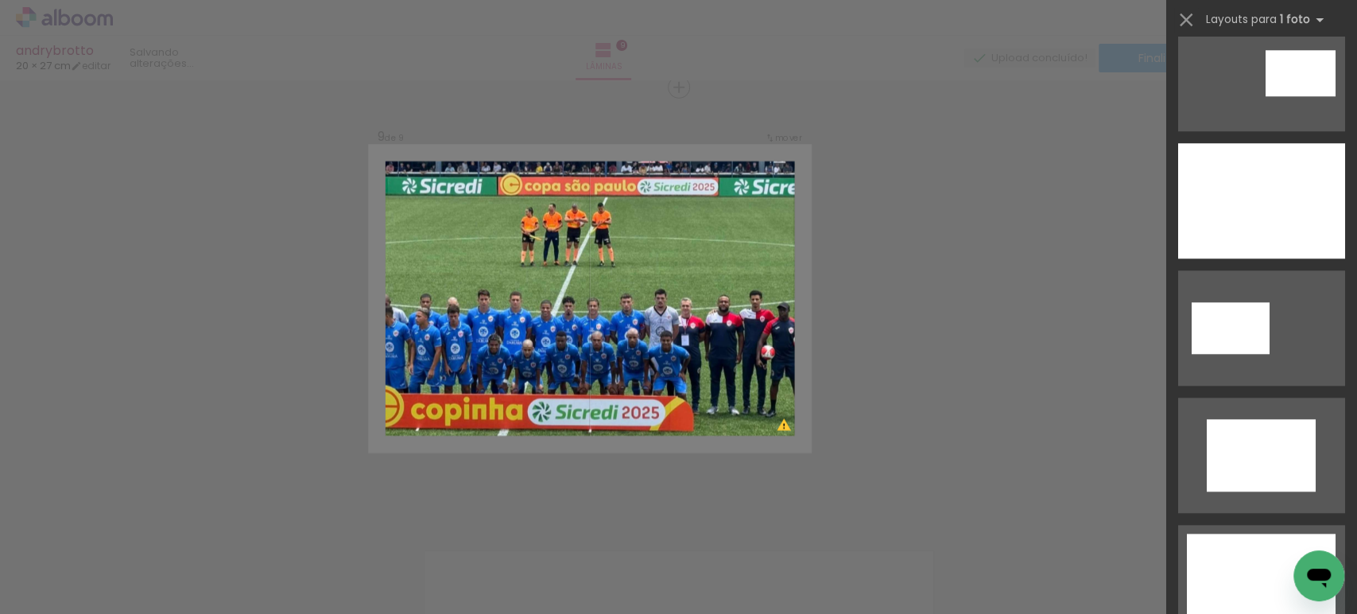
scroll to position [795, 0]
click at [1295, 199] on div at bounding box center [1261, 201] width 167 height 115
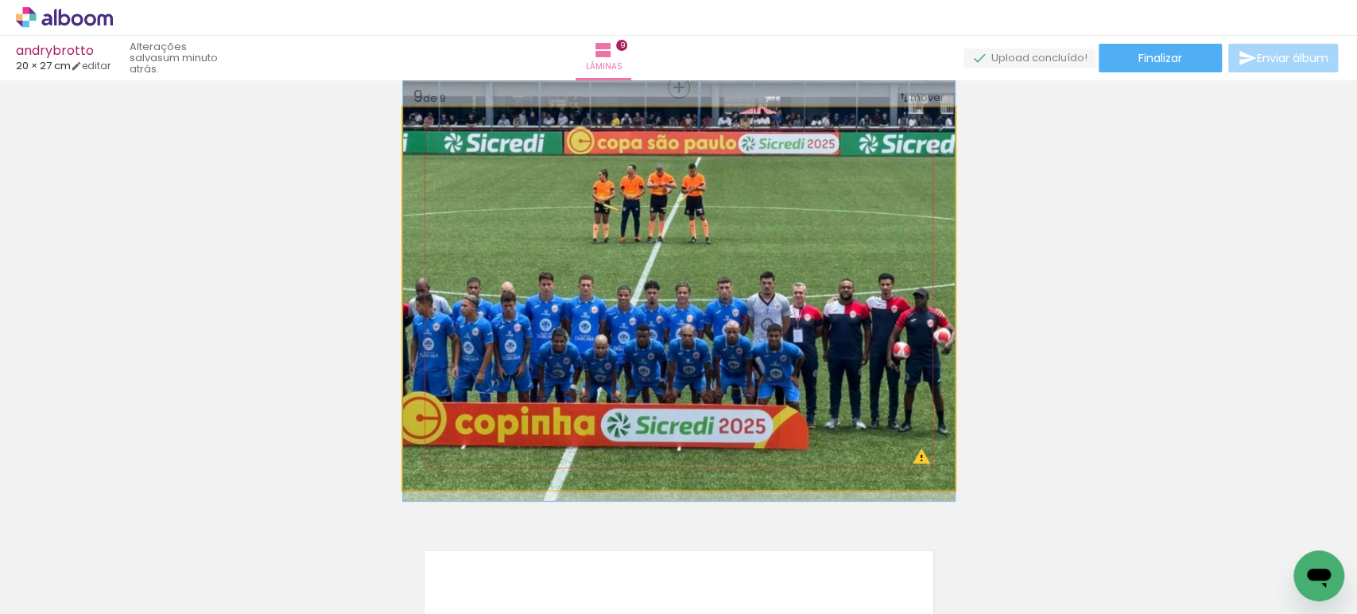
drag, startPoint x: 744, startPoint y: 338, endPoint x: 760, endPoint y: 323, distance: 21.9
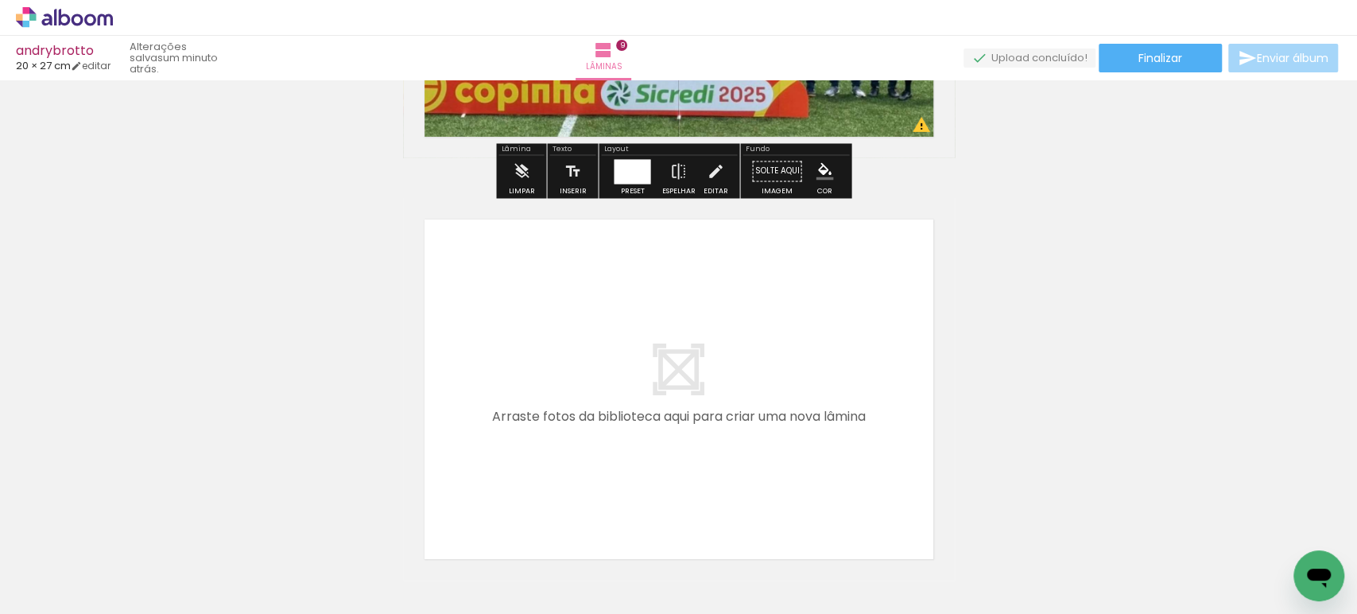
scroll to position [3728, 0]
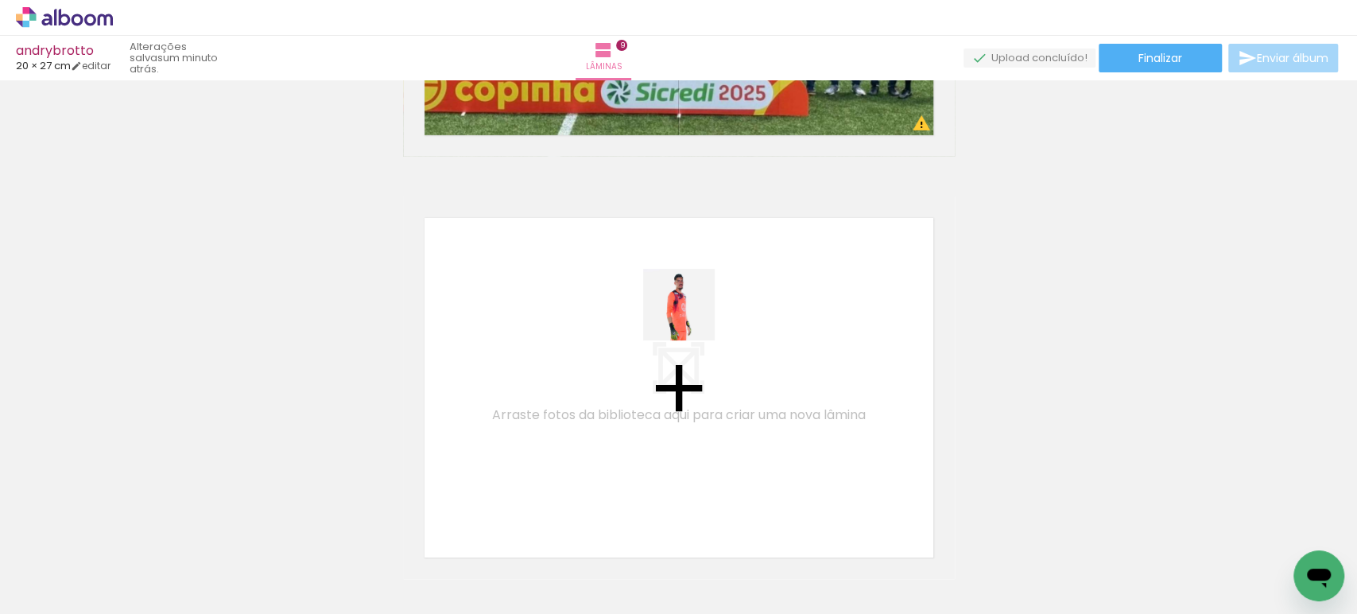
drag, startPoint x: 1013, startPoint y: 553, endPoint x: 682, endPoint y: 310, distance: 411.1
click at [682, 310] on quentale-workspace at bounding box center [678, 307] width 1357 height 614
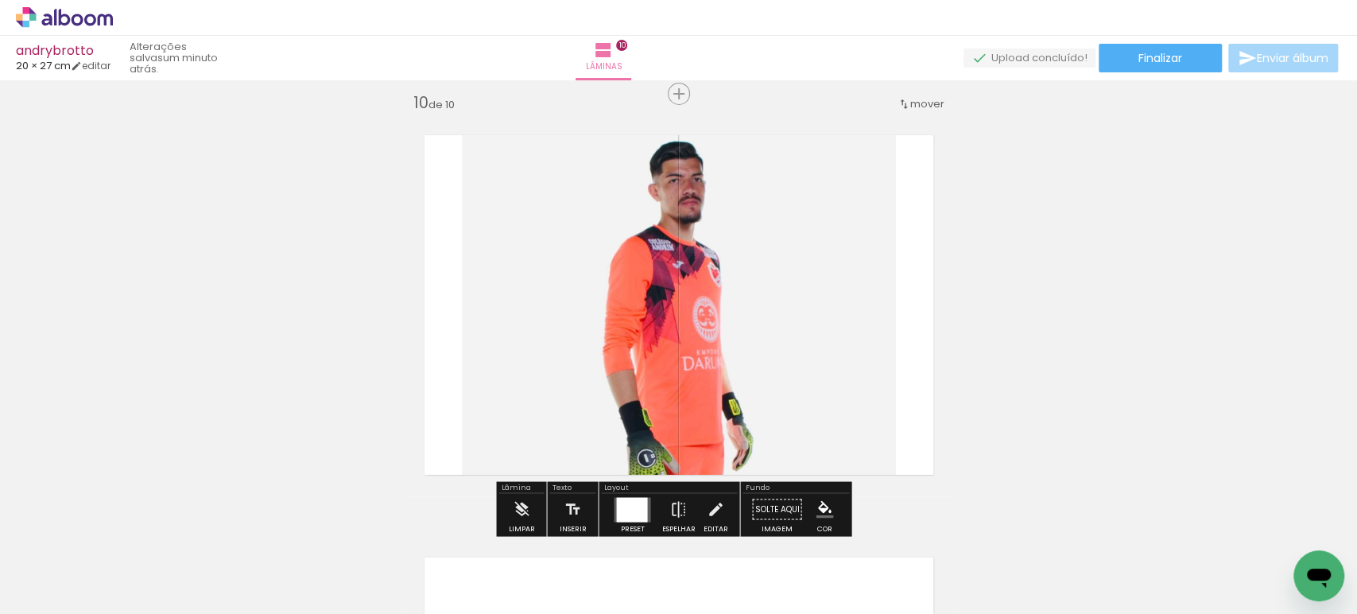
scroll to position [3818, 0]
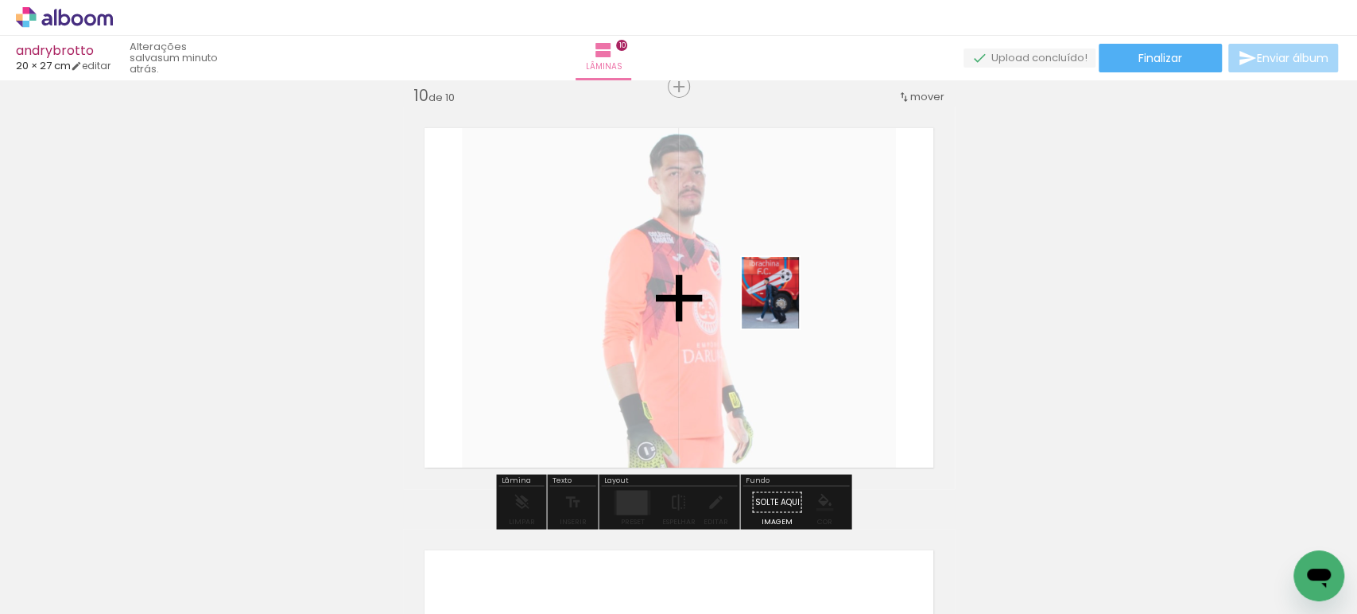
drag, startPoint x: 1220, startPoint y: 552, endPoint x: 788, endPoint y: 300, distance: 500.8
click at [789, 303] on quentale-workspace at bounding box center [678, 307] width 1357 height 614
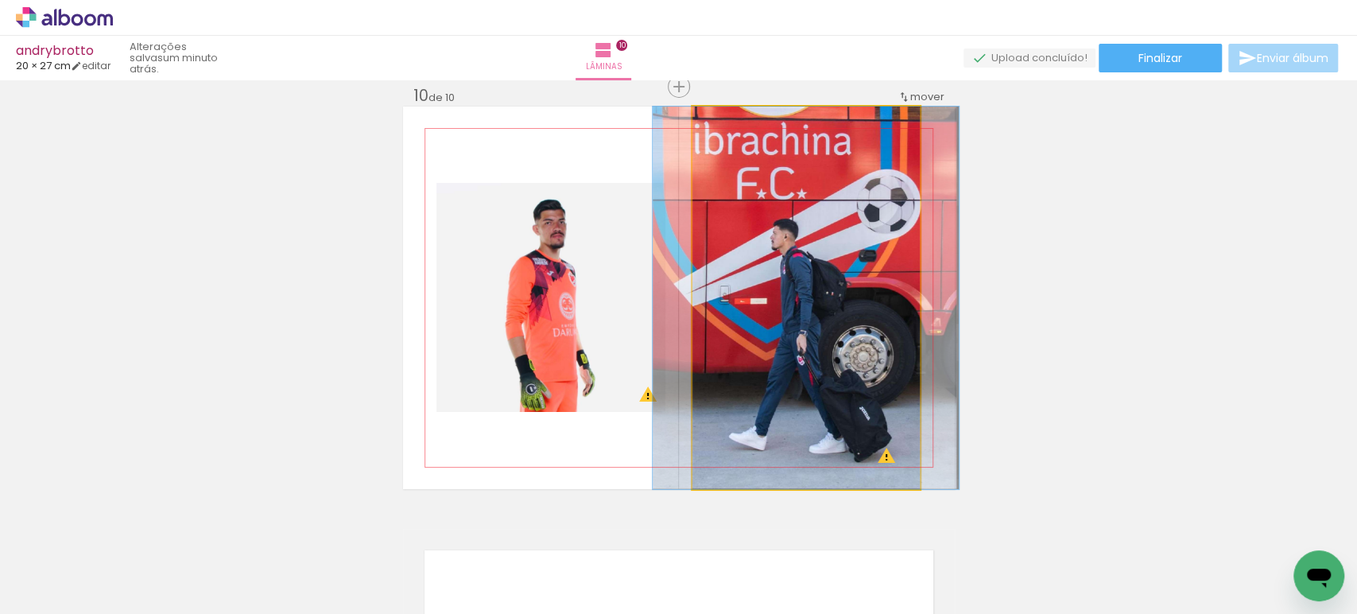
click at [816, 323] on quentale-photo at bounding box center [805, 298] width 227 height 382
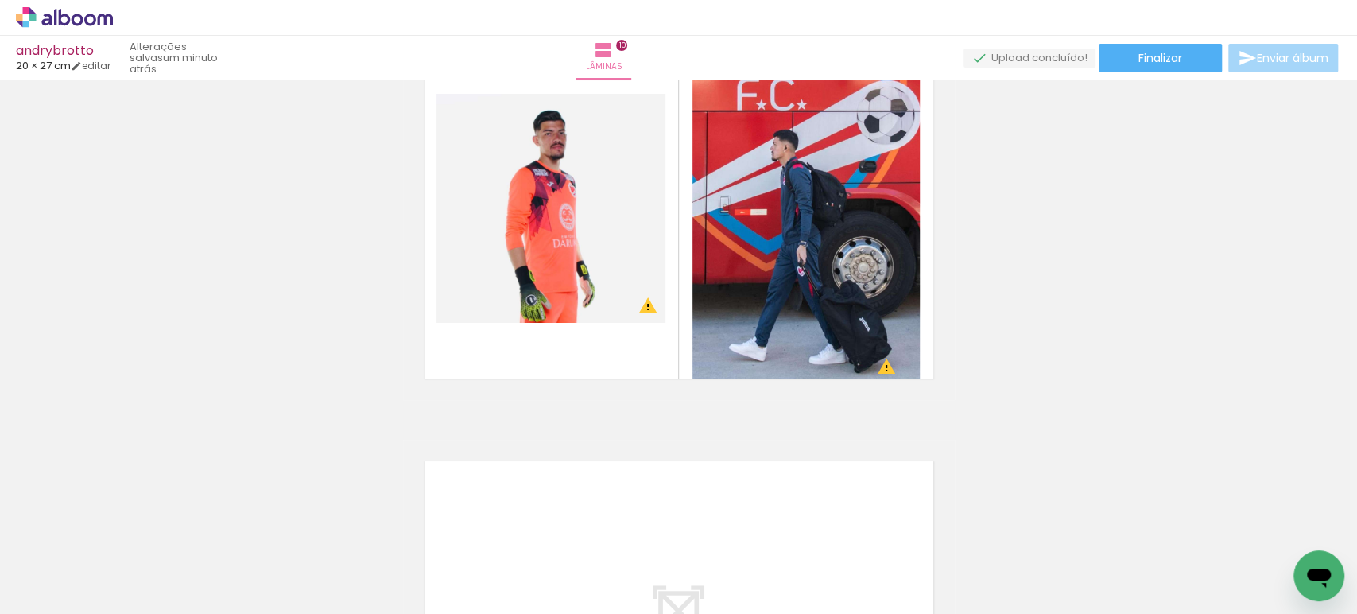
scroll to position [0, 320]
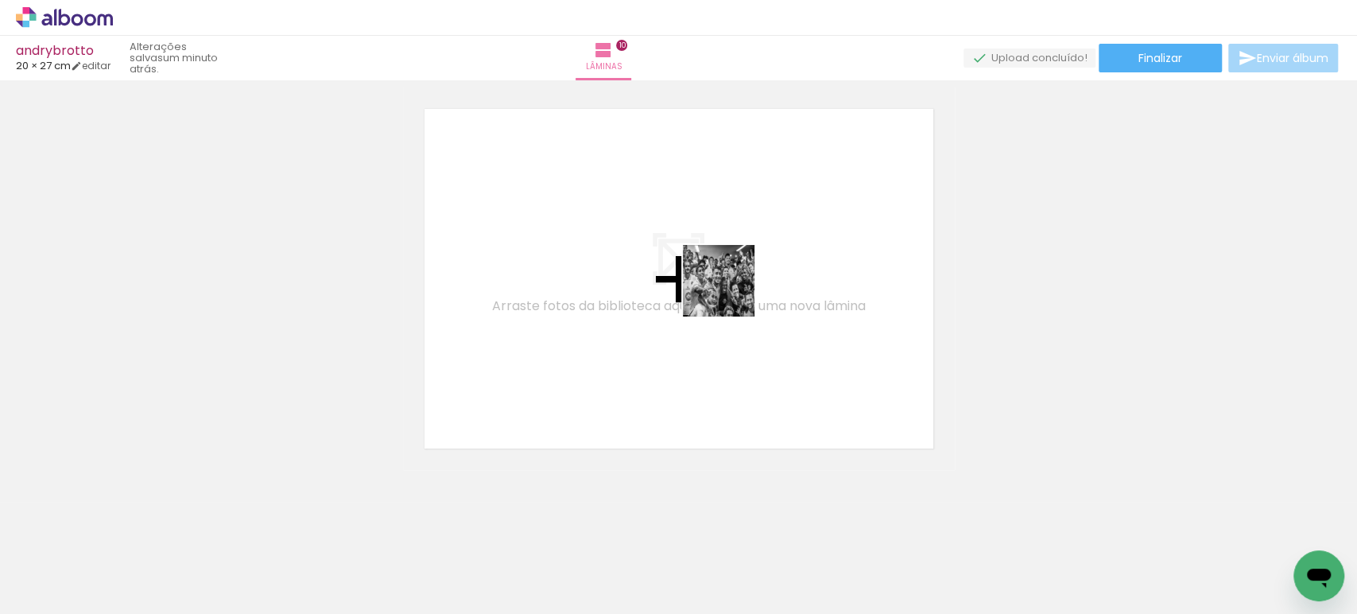
drag, startPoint x: 1079, startPoint y: 546, endPoint x: 668, endPoint y: 253, distance: 504.8
click at [673, 256] on quentale-workspace at bounding box center [678, 307] width 1357 height 614
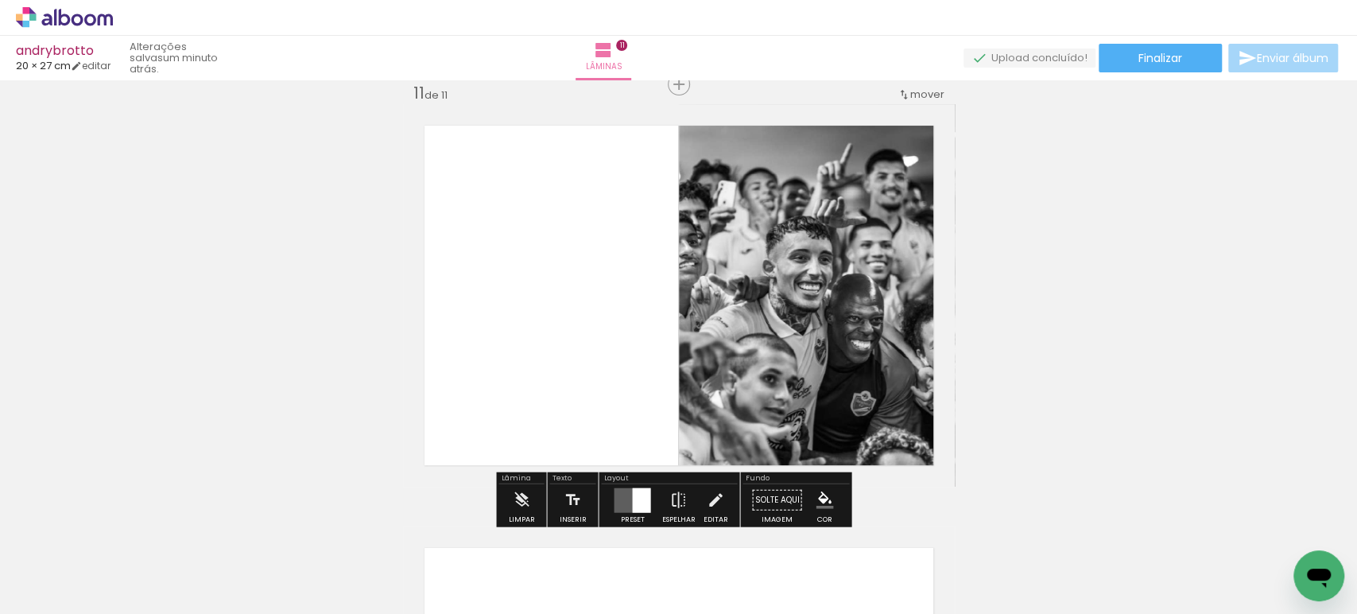
scroll to position [4240, 0]
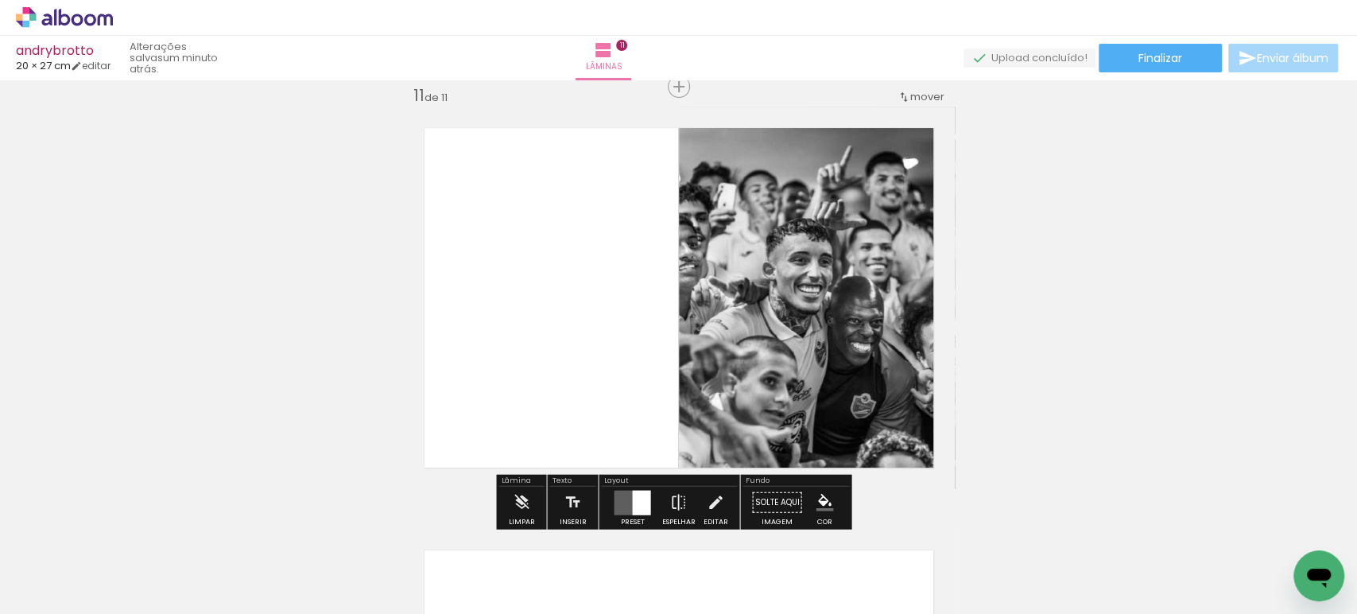
click at [626, 505] on quentale-layouter at bounding box center [632, 502] width 37 height 25
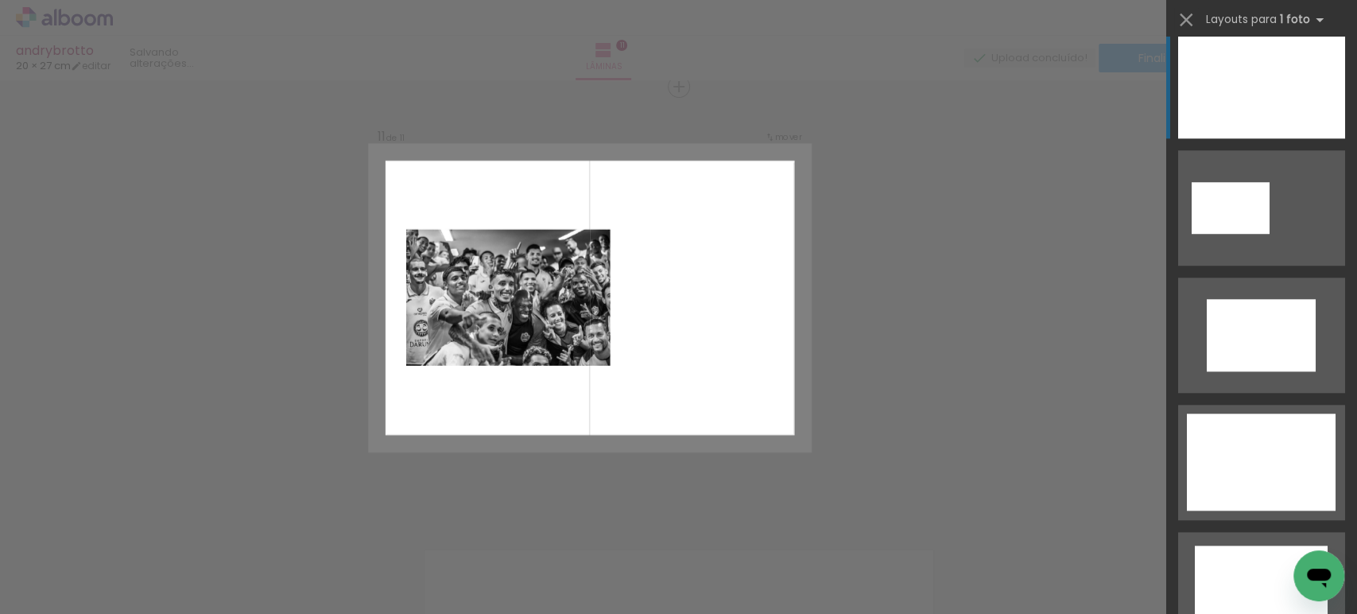
scroll to position [795, 0]
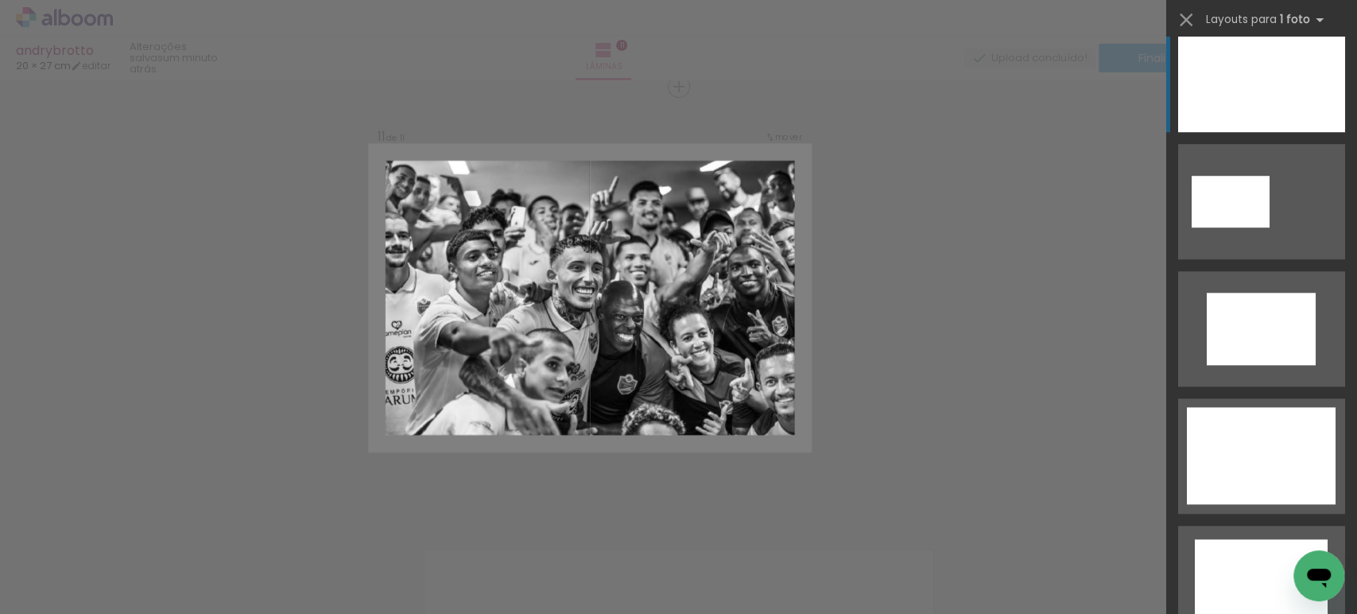
click at [1237, 97] on div at bounding box center [1261, 74] width 167 height 115
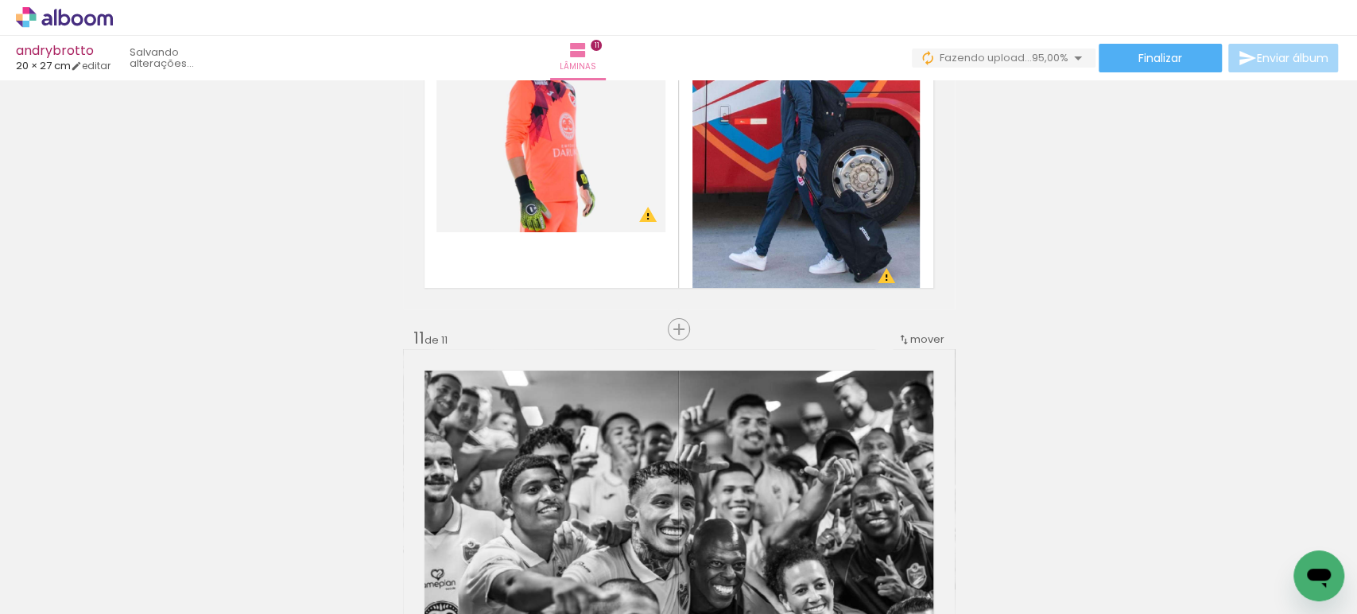
scroll to position [3997, 0]
click at [670, 339] on paper-button "Inserir lâmina" at bounding box center [678, 330] width 89 height 22
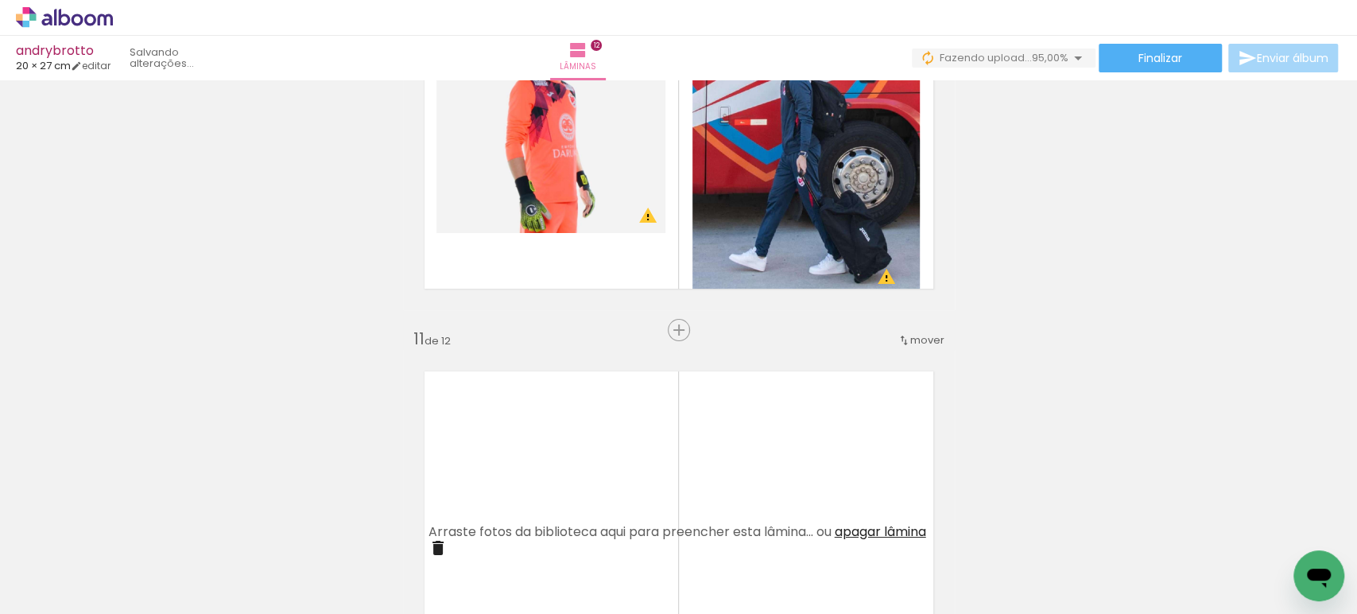
drag, startPoint x: 1299, startPoint y: 561, endPoint x: 747, endPoint y: 447, distance: 564.1
click at [1293, 550] on html at bounding box center [1318, 575] width 51 height 51
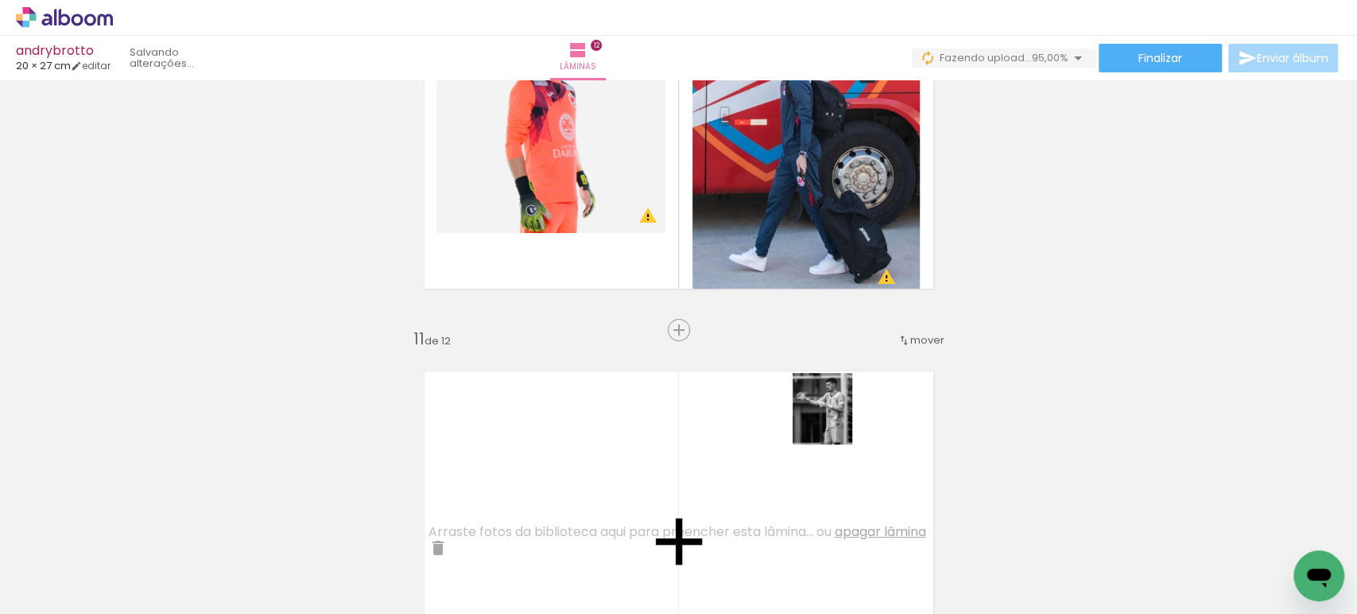
drag, startPoint x: 1272, startPoint y: 544, endPoint x: 835, endPoint y: 417, distance: 455.3
click at [839, 420] on quentale-workspace at bounding box center [678, 307] width 1357 height 614
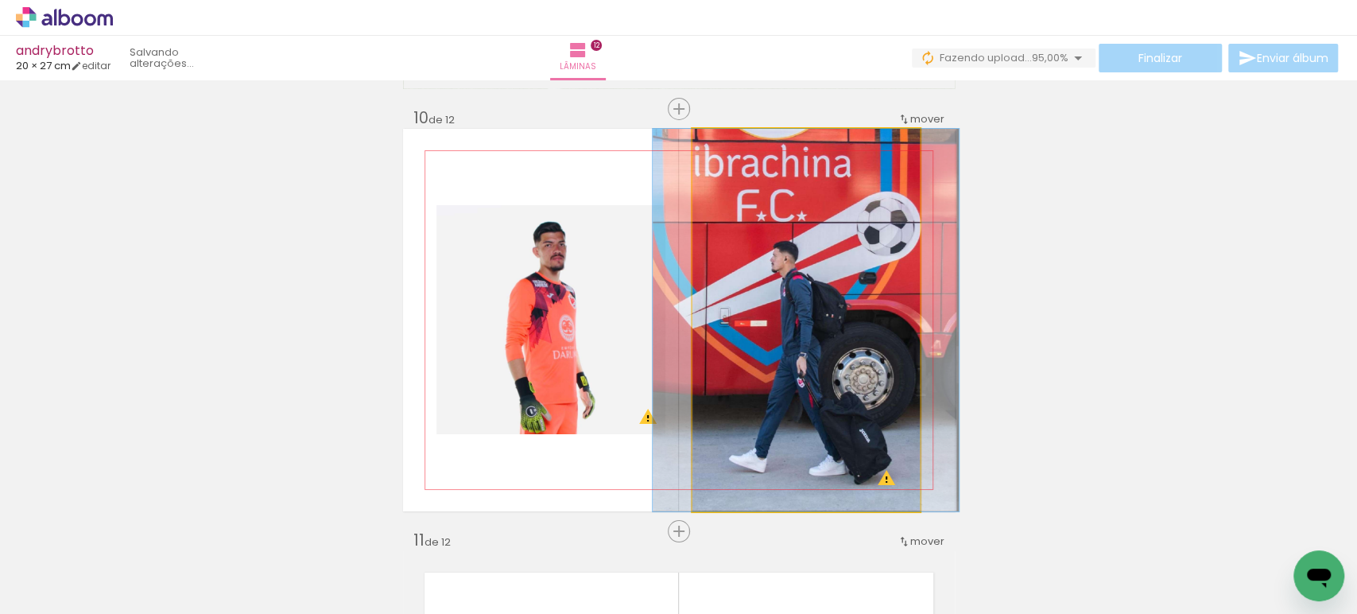
scroll to position [3795, 0]
click at [792, 259] on quentale-photo at bounding box center [805, 321] width 227 height 382
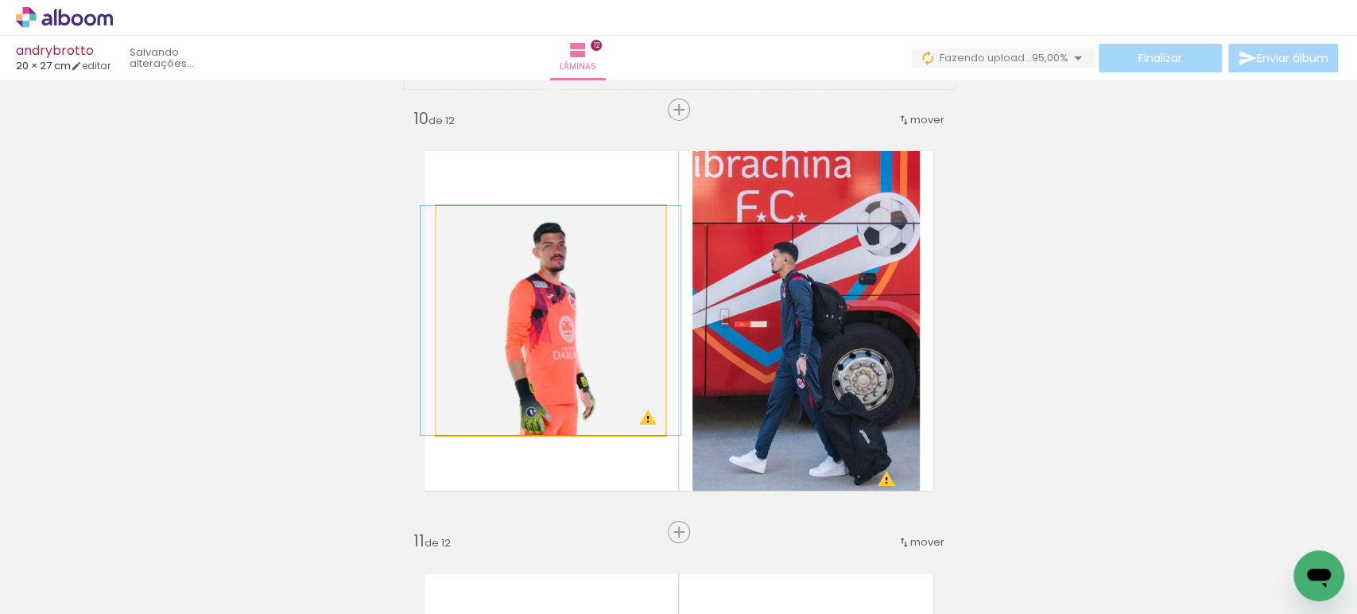
click at [492, 253] on quentale-photo at bounding box center [550, 320] width 229 height 229
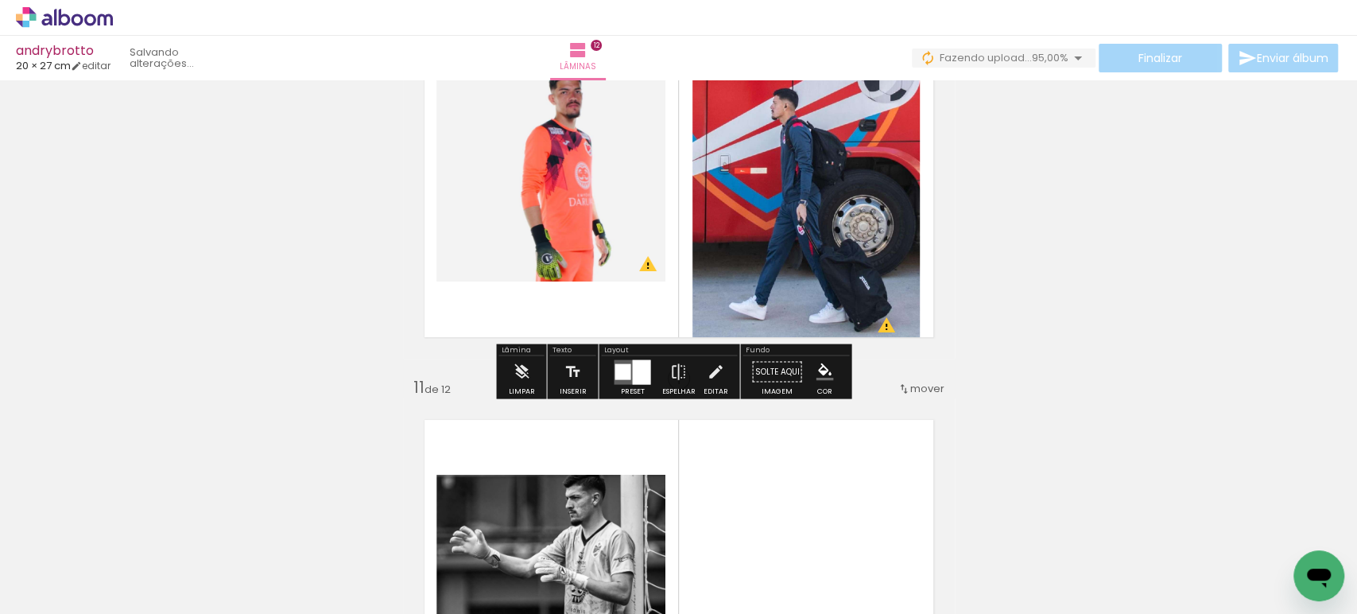
scroll to position [3957, 0]
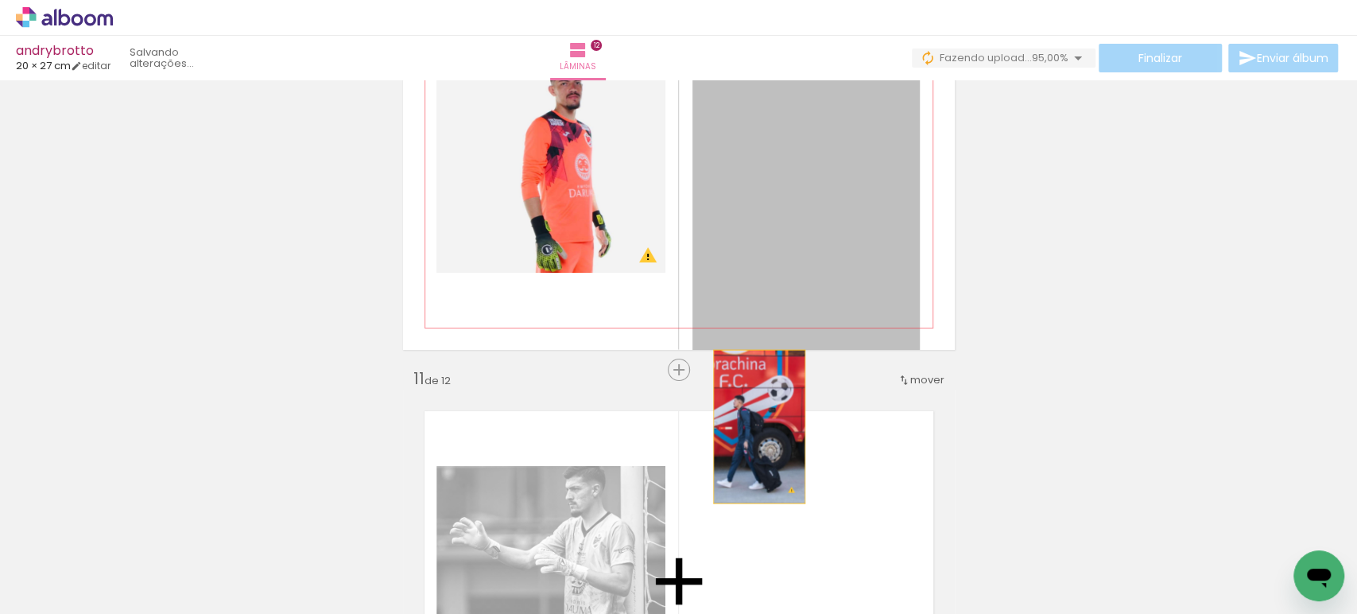
drag, startPoint x: 786, startPoint y: 181, endPoint x: 752, endPoint y: 426, distance: 247.2
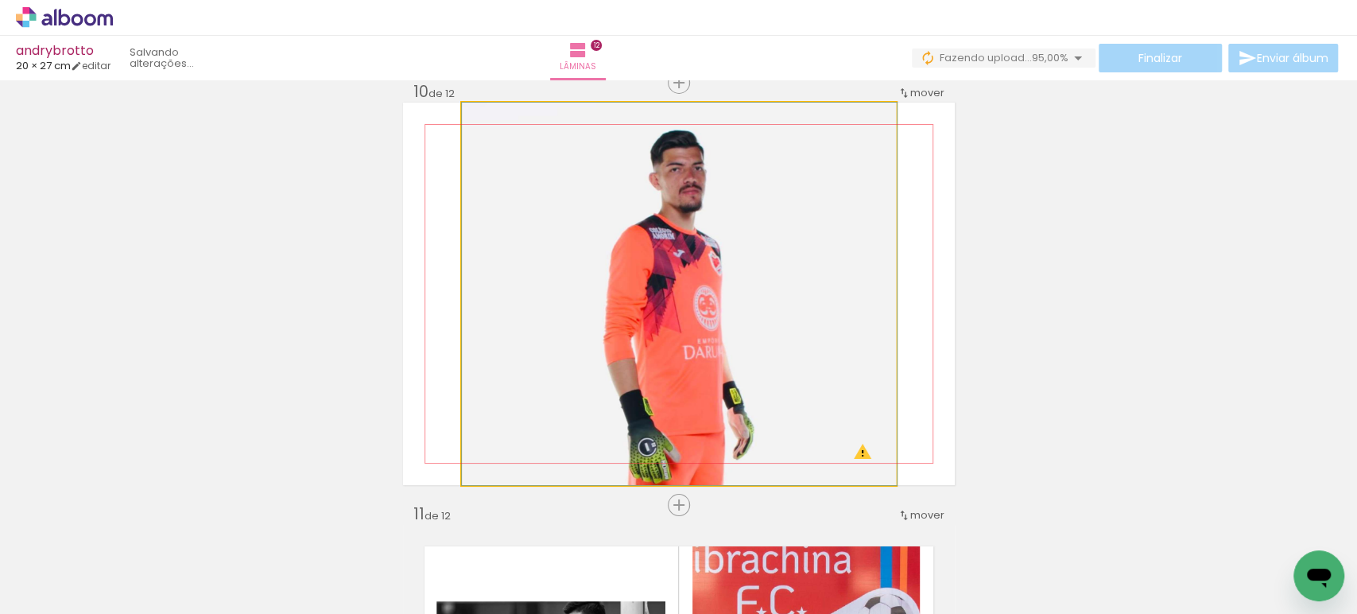
click at [730, 304] on quentale-photo at bounding box center [679, 294] width 434 height 382
click at [0, 0] on div at bounding box center [0, 0] width 0 height 0
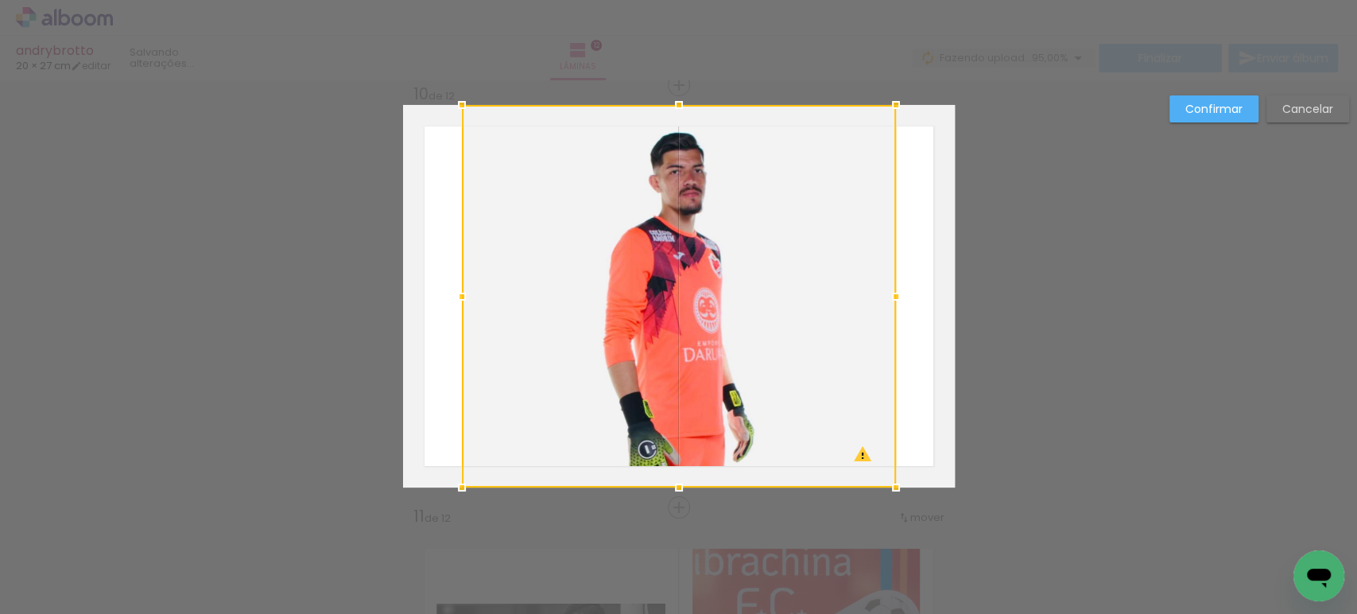
scroll to position [3818, 0]
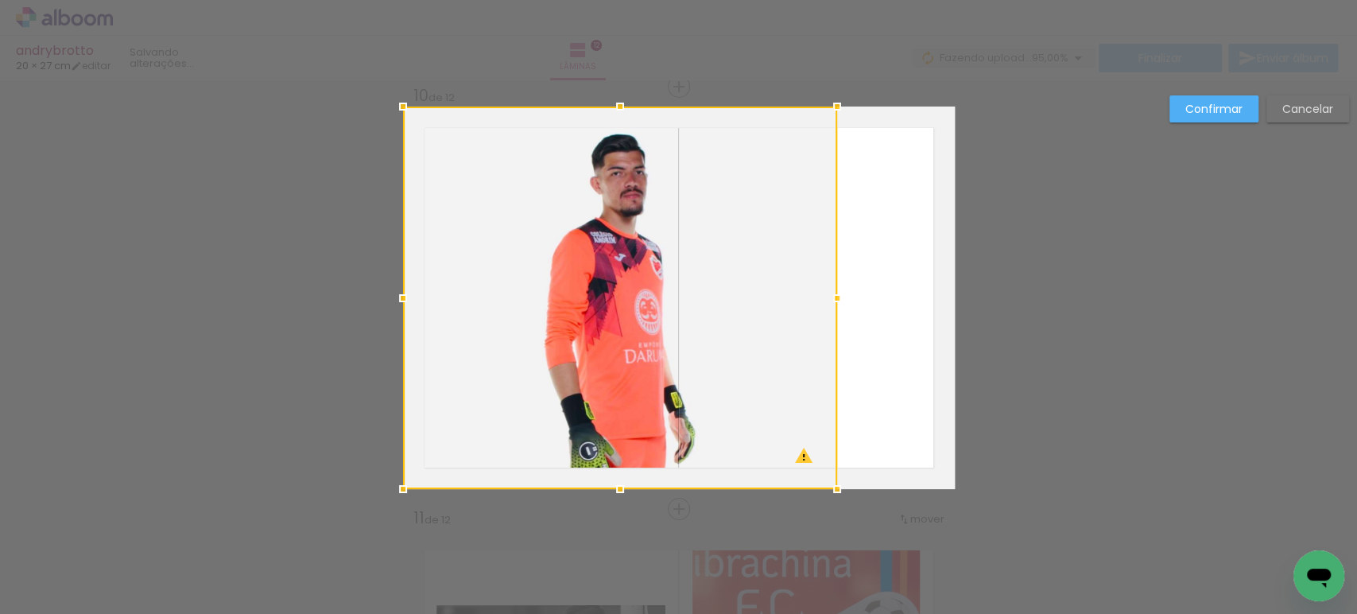
drag, startPoint x: 730, startPoint y: 304, endPoint x: 661, endPoint y: 296, distance: 68.8
click at [661, 296] on div at bounding box center [620, 298] width 434 height 382
click at [0, 0] on slot "Confirmar" at bounding box center [0, 0] width 0 height 0
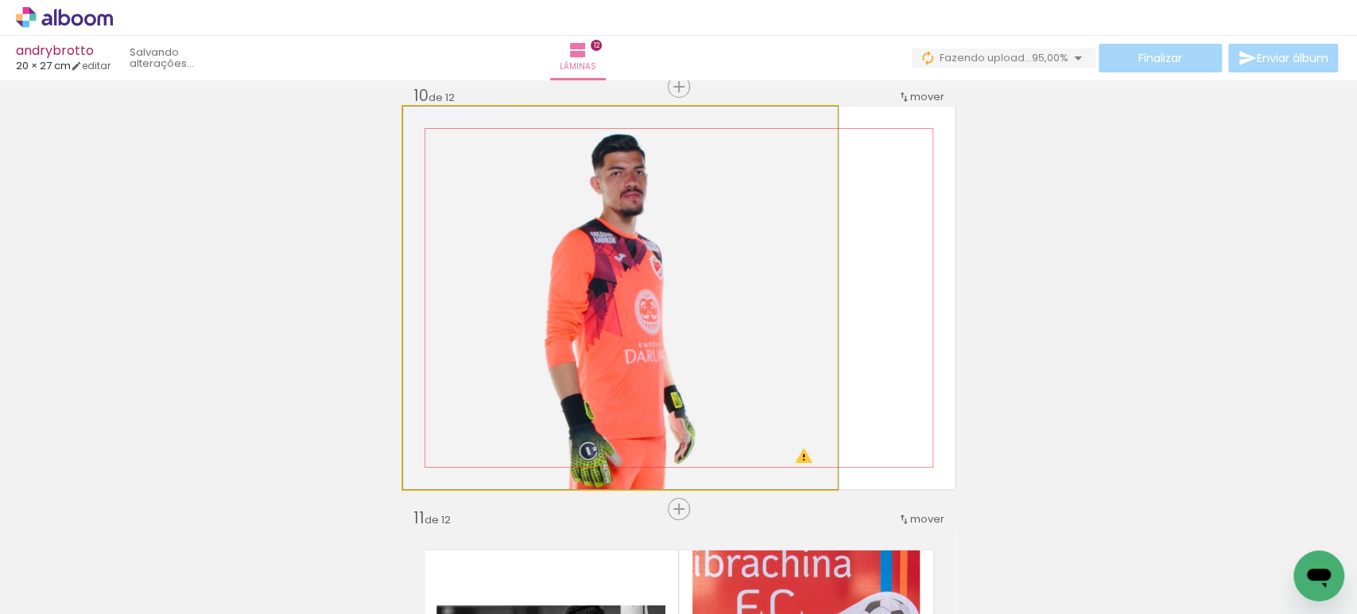
click at [797, 291] on quentale-photo at bounding box center [620, 298] width 434 height 382
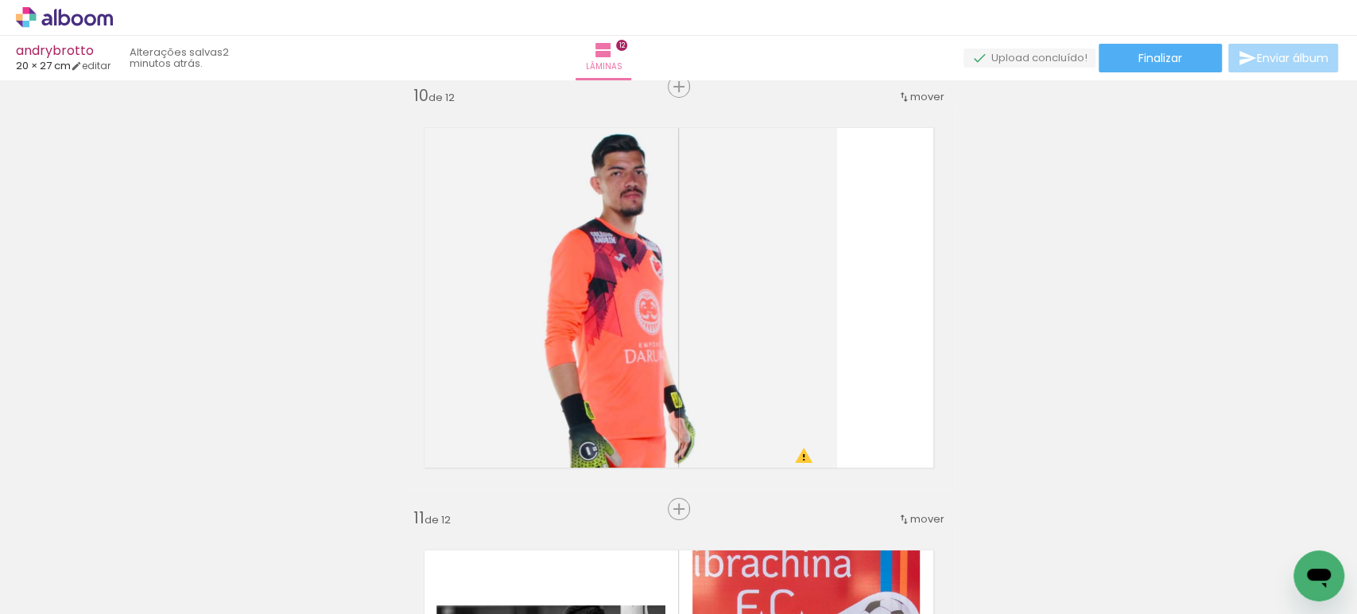
scroll to position [0, 0]
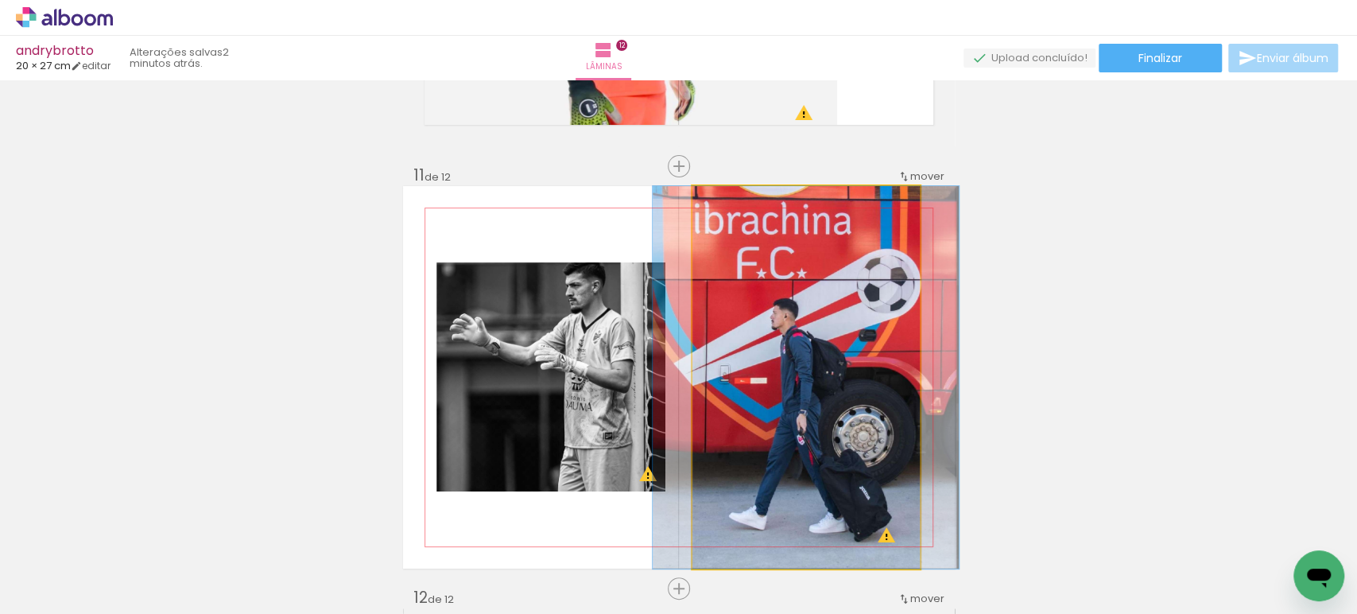
click at [824, 323] on quentale-photo at bounding box center [805, 377] width 227 height 382
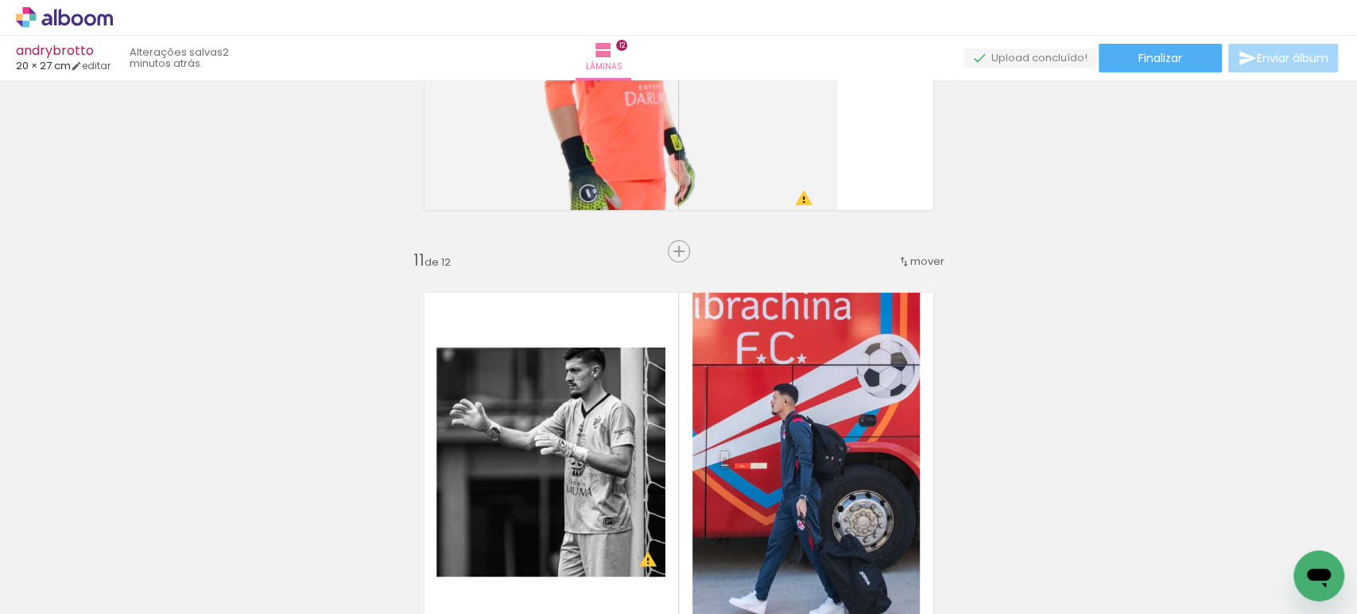
scroll to position [4072, 0]
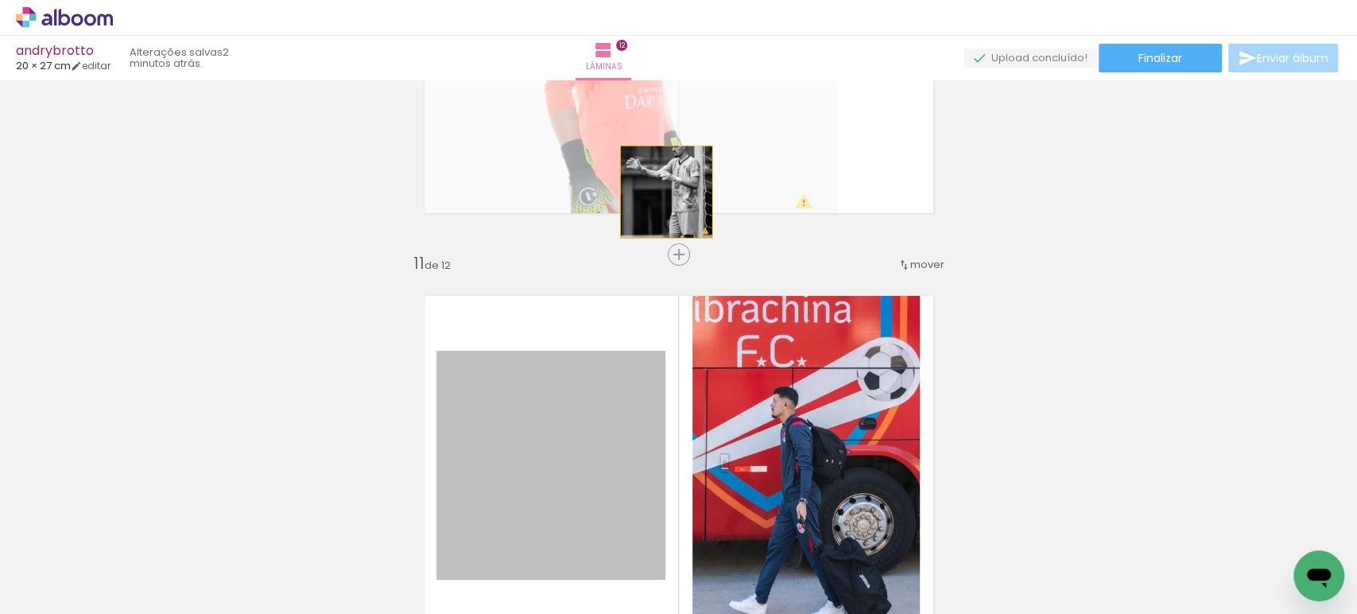
drag, startPoint x: 564, startPoint y: 411, endPoint x: 672, endPoint y: 204, distance: 233.2
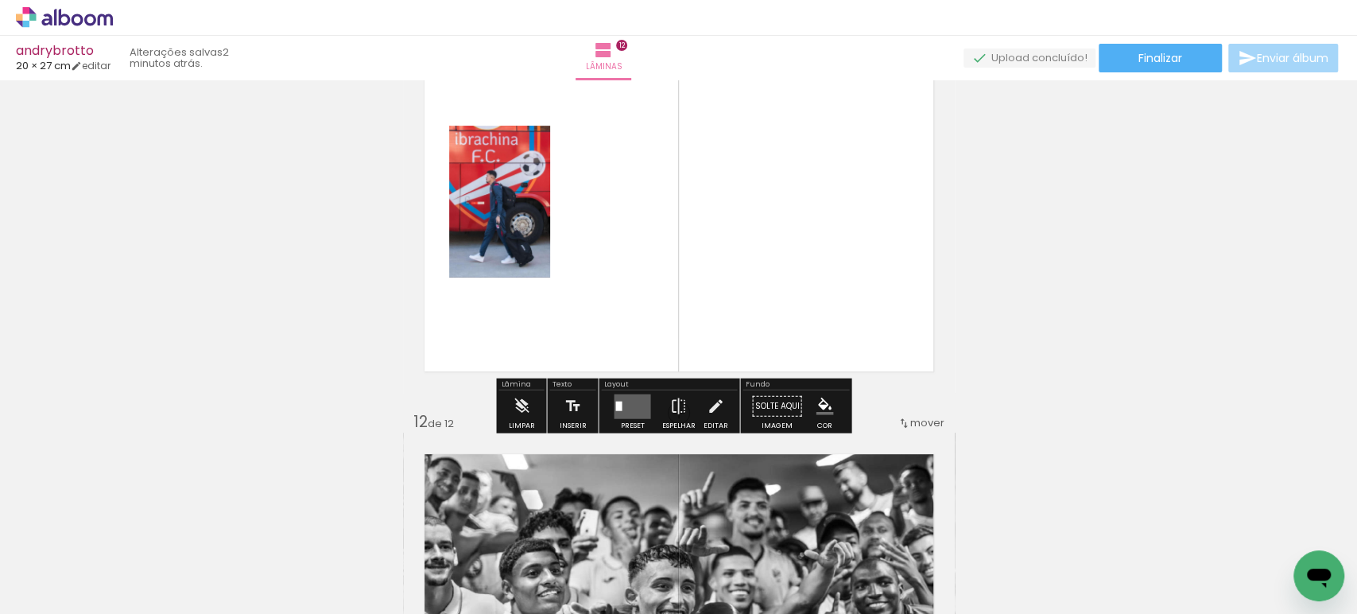
scroll to position [4336, 0]
click at [622, 397] on quentale-layouter at bounding box center [632, 405] width 37 height 25
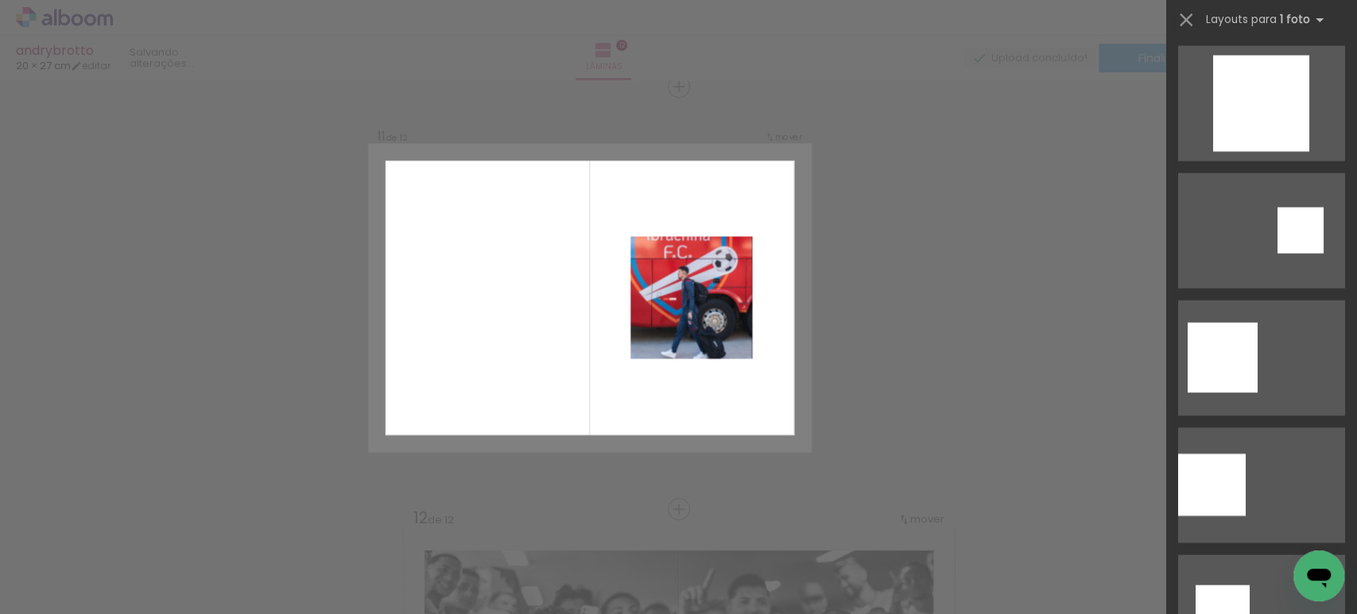
scroll to position [1942, 0]
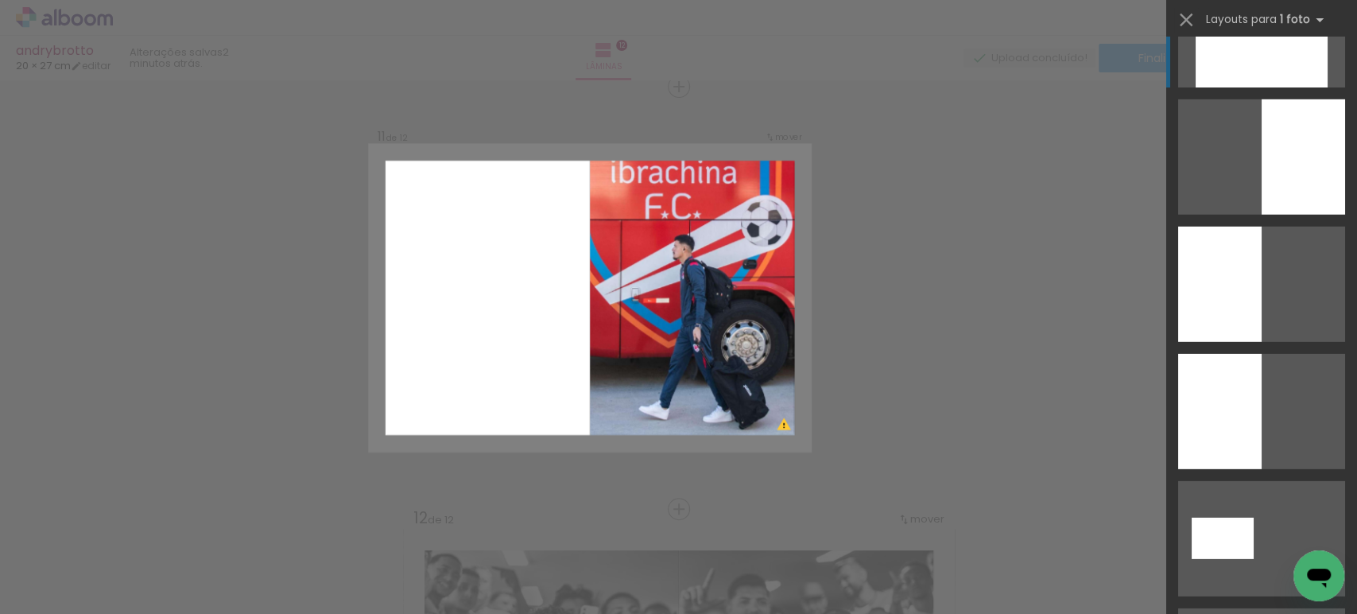
scroll to position [3001, 0]
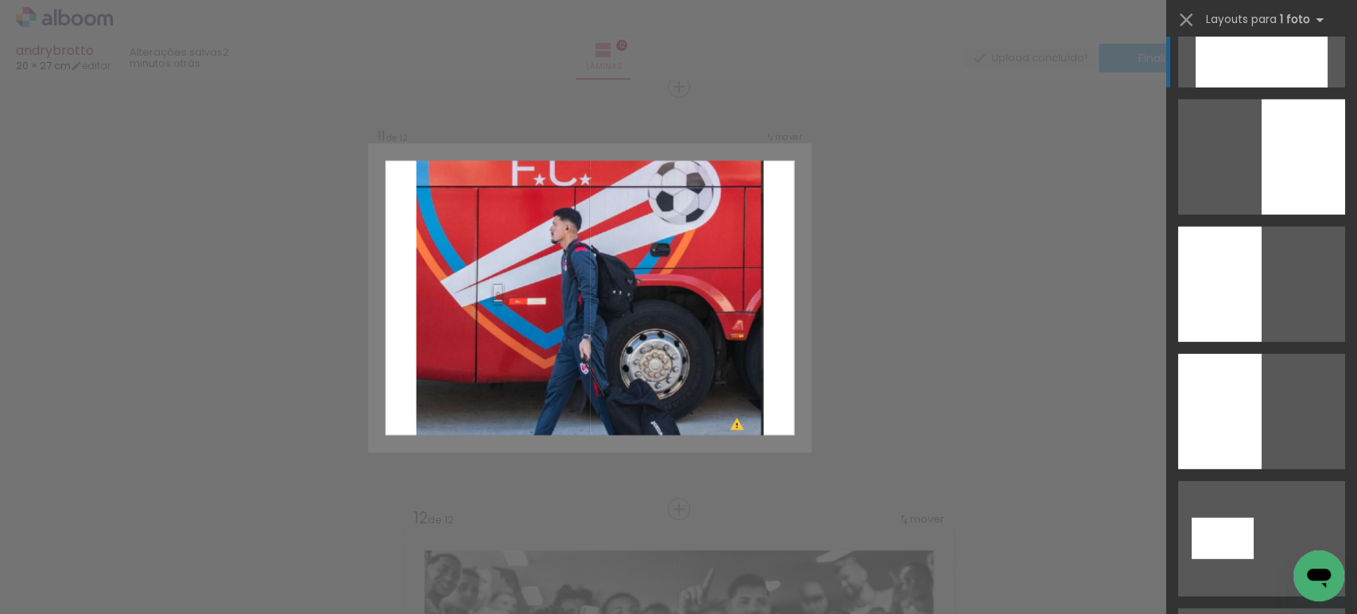
click at [1251, 60] on div at bounding box center [1261, 29] width 132 height 115
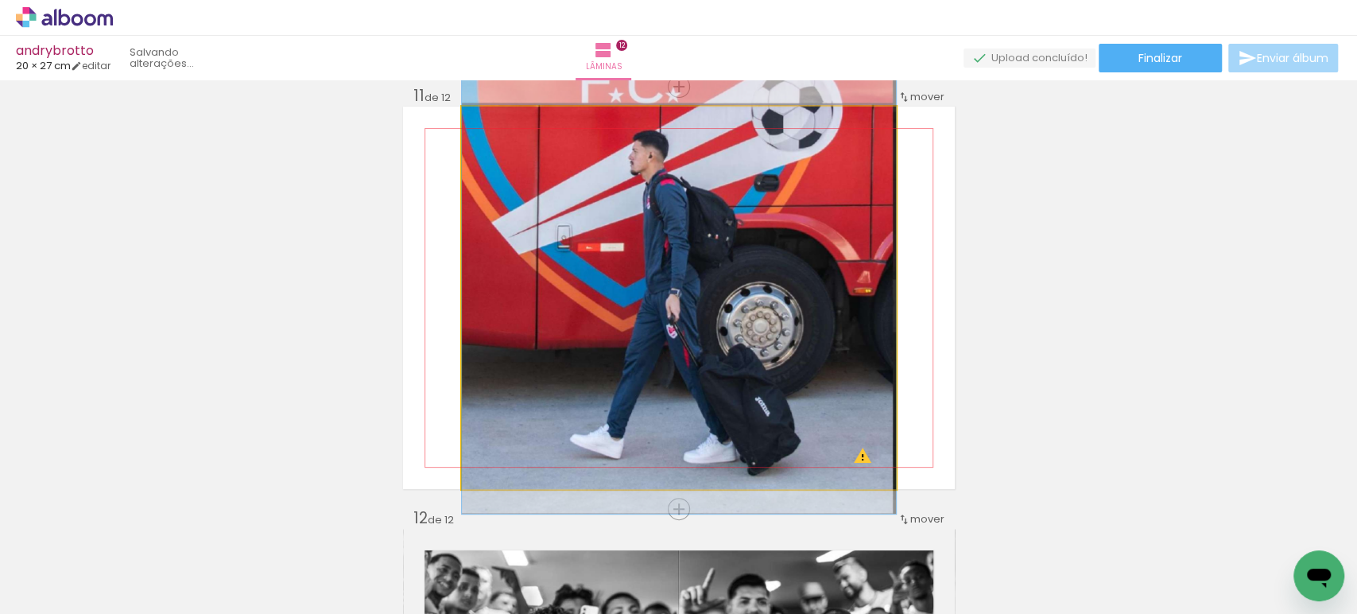
drag, startPoint x: 738, startPoint y: 368, endPoint x: 715, endPoint y: 313, distance: 59.8
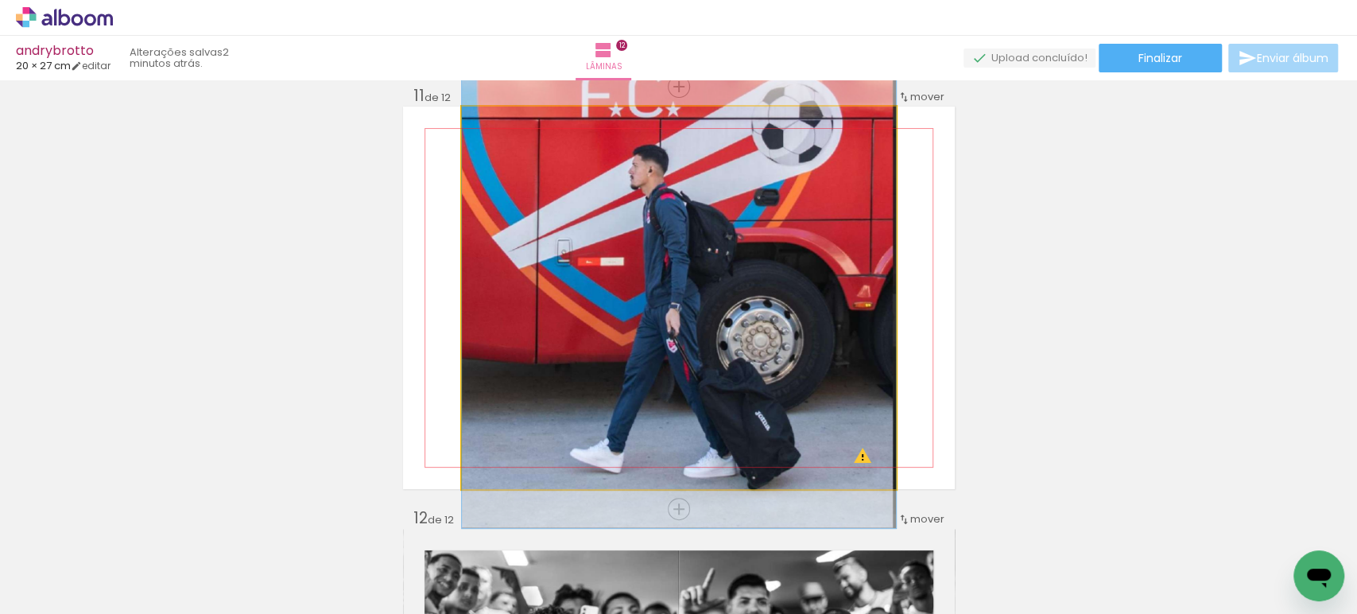
drag, startPoint x: 715, startPoint y: 313, endPoint x: 718, endPoint y: 327, distance: 14.8
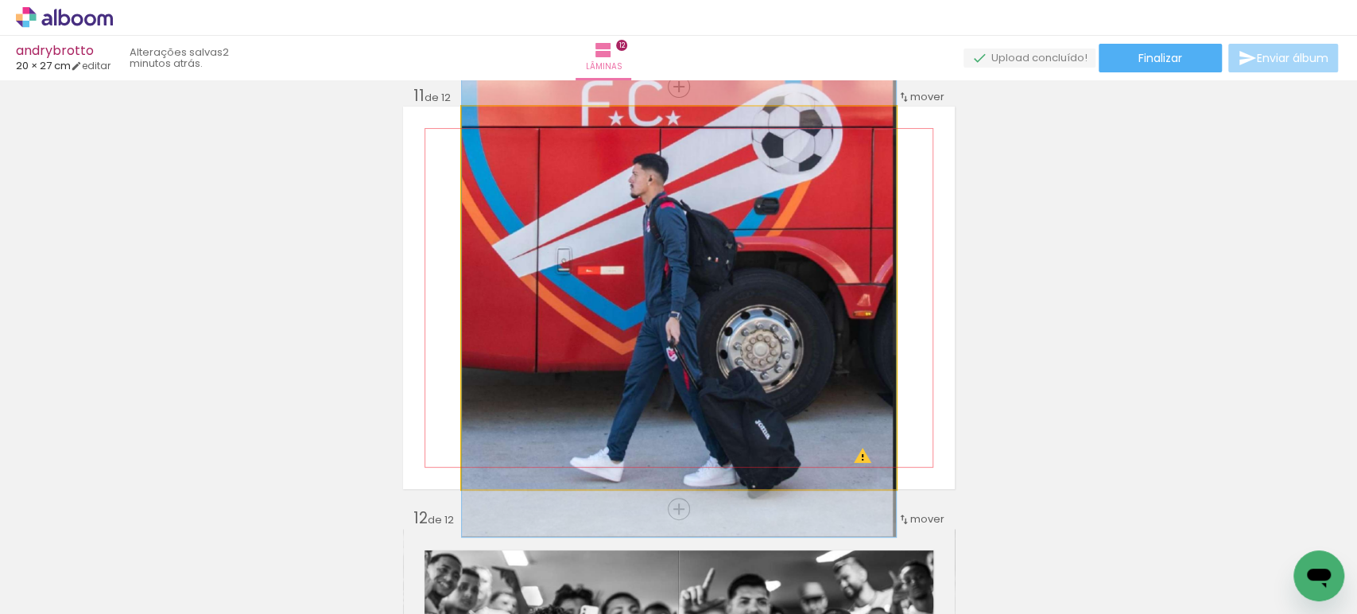
drag, startPoint x: 718, startPoint y: 327, endPoint x: 719, endPoint y: 336, distance: 8.8
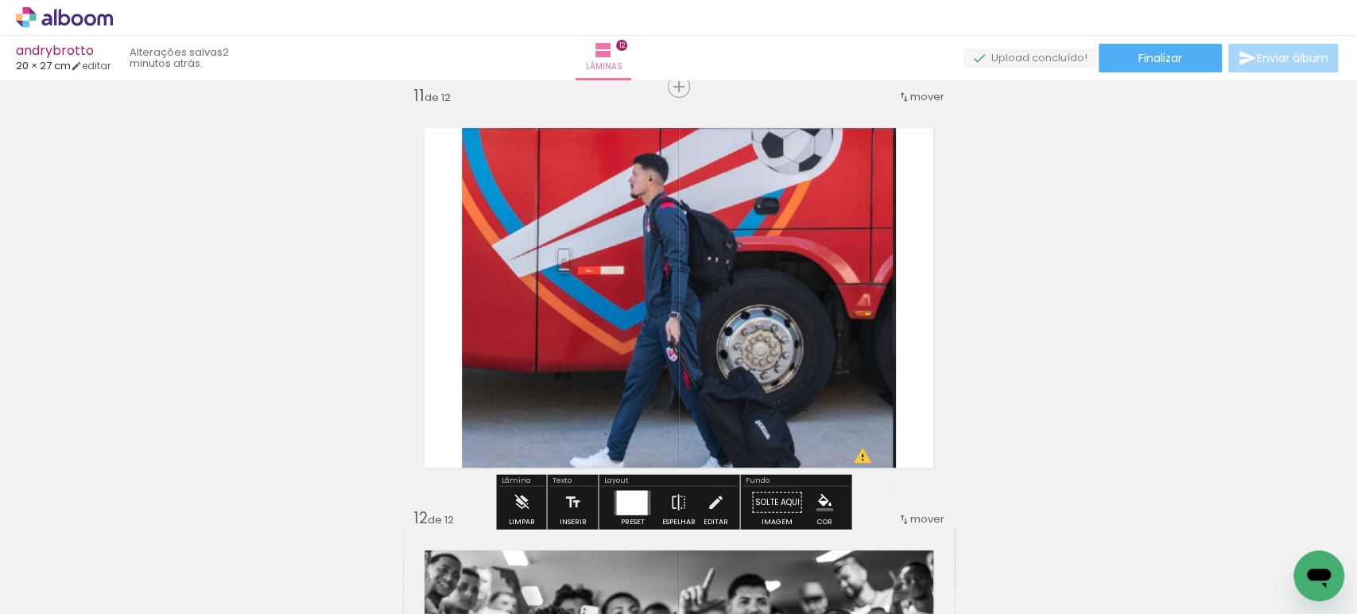
click at [719, 336] on quentale-photo at bounding box center [679, 298] width 434 height 382
click at [0, 0] on div at bounding box center [0, 0] width 0 height 0
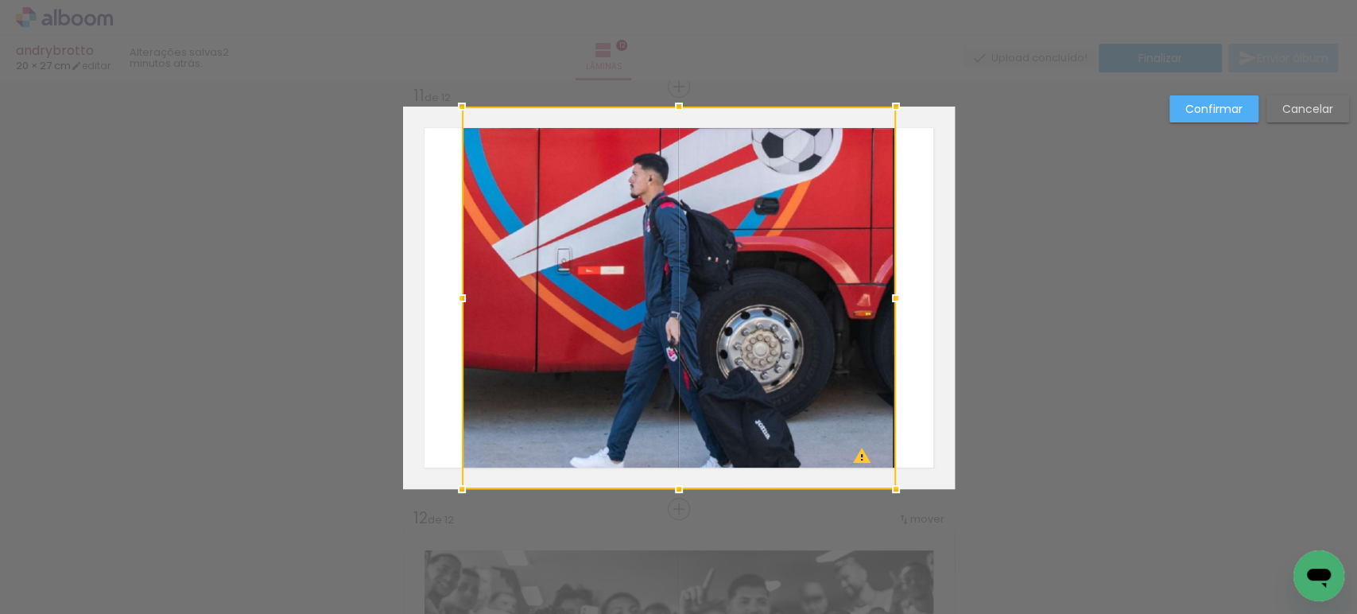
drag, startPoint x: 453, startPoint y: 296, endPoint x: 463, endPoint y: 297, distance: 9.7
click at [463, 297] on div at bounding box center [462, 298] width 32 height 32
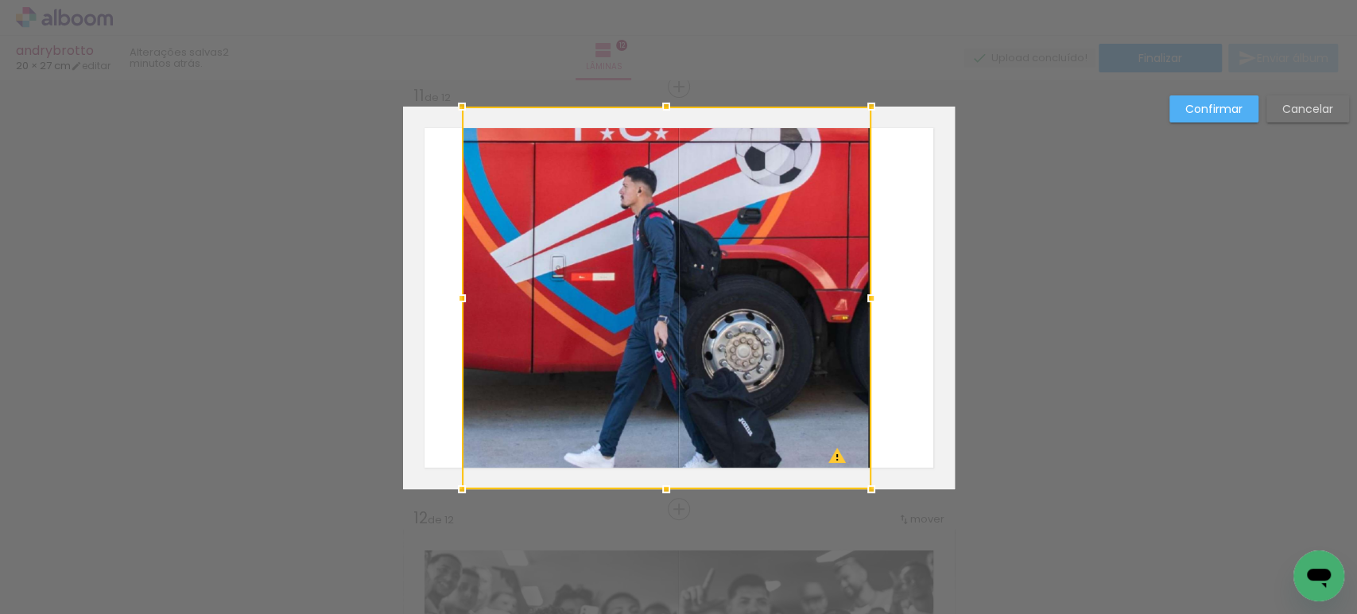
drag, startPoint x: 895, startPoint y: 298, endPoint x: 869, endPoint y: 296, distance: 25.5
click at [869, 296] on div at bounding box center [871, 298] width 32 height 32
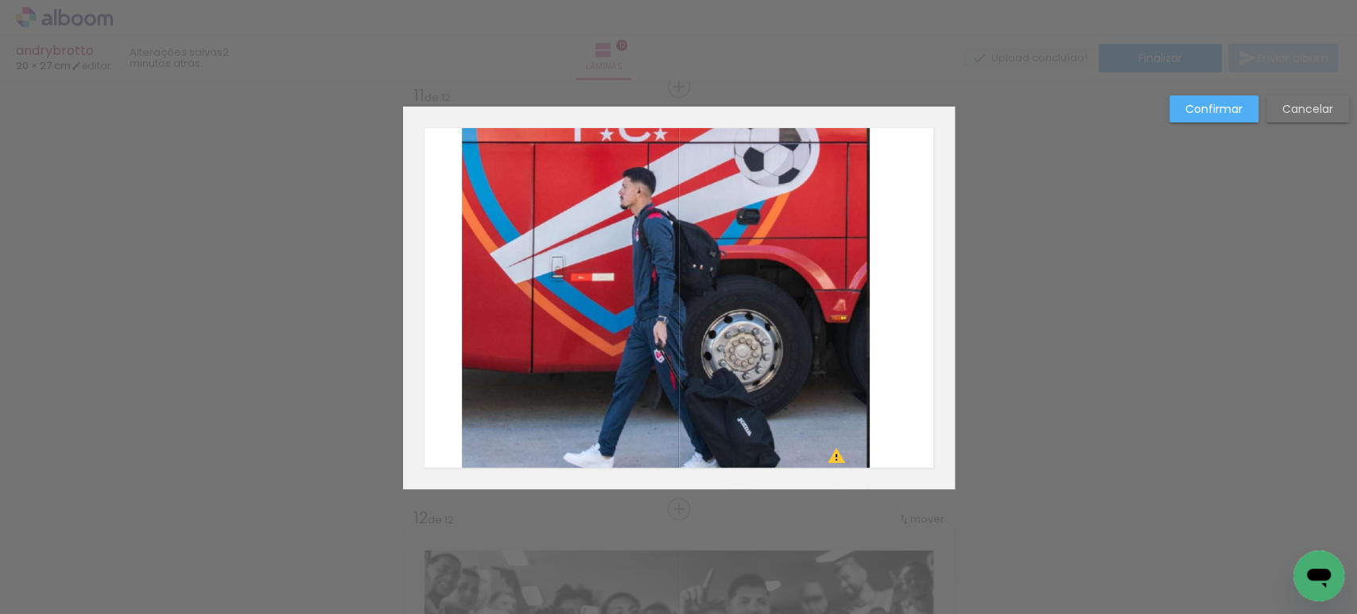
click at [0, 0] on slot "Confirmar" at bounding box center [0, 0] width 0 height 0
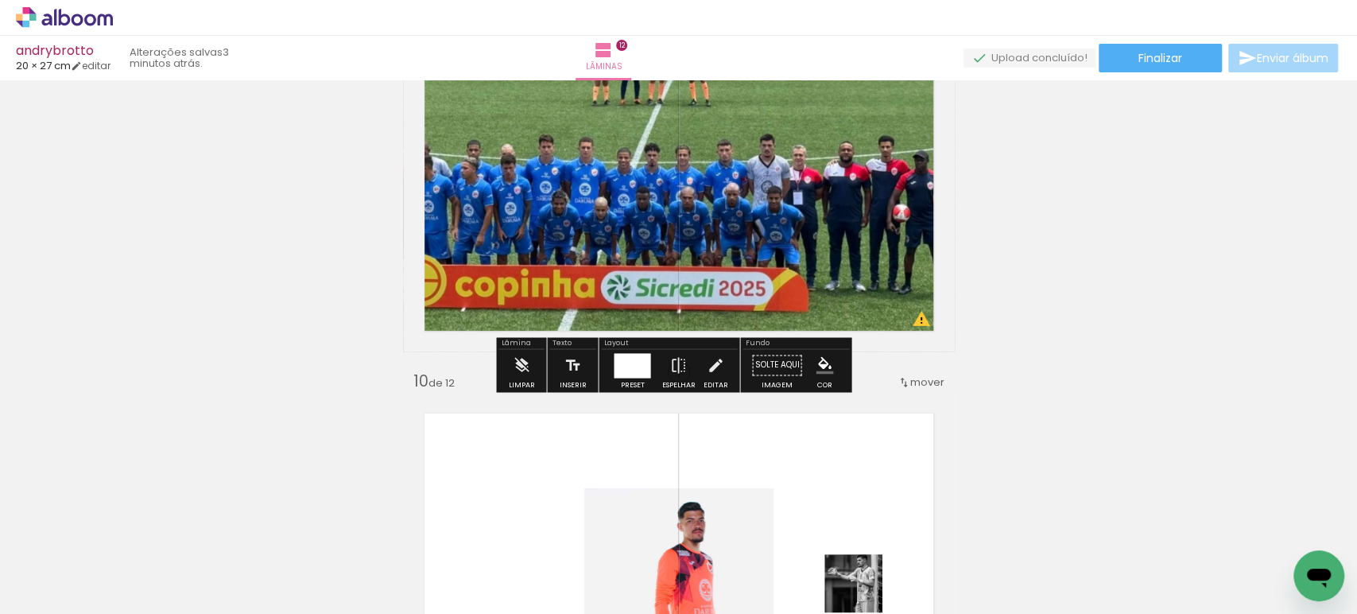
scroll to position [3534, 0]
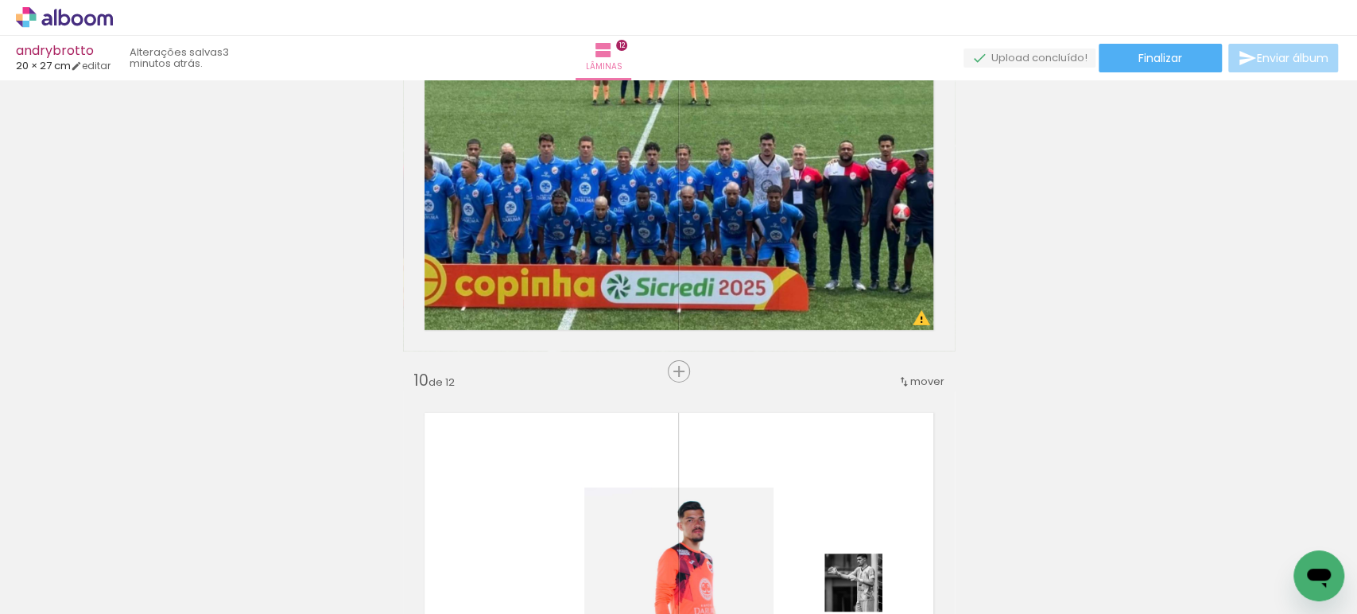
click at [915, 374] on span "mover" at bounding box center [927, 381] width 34 height 15
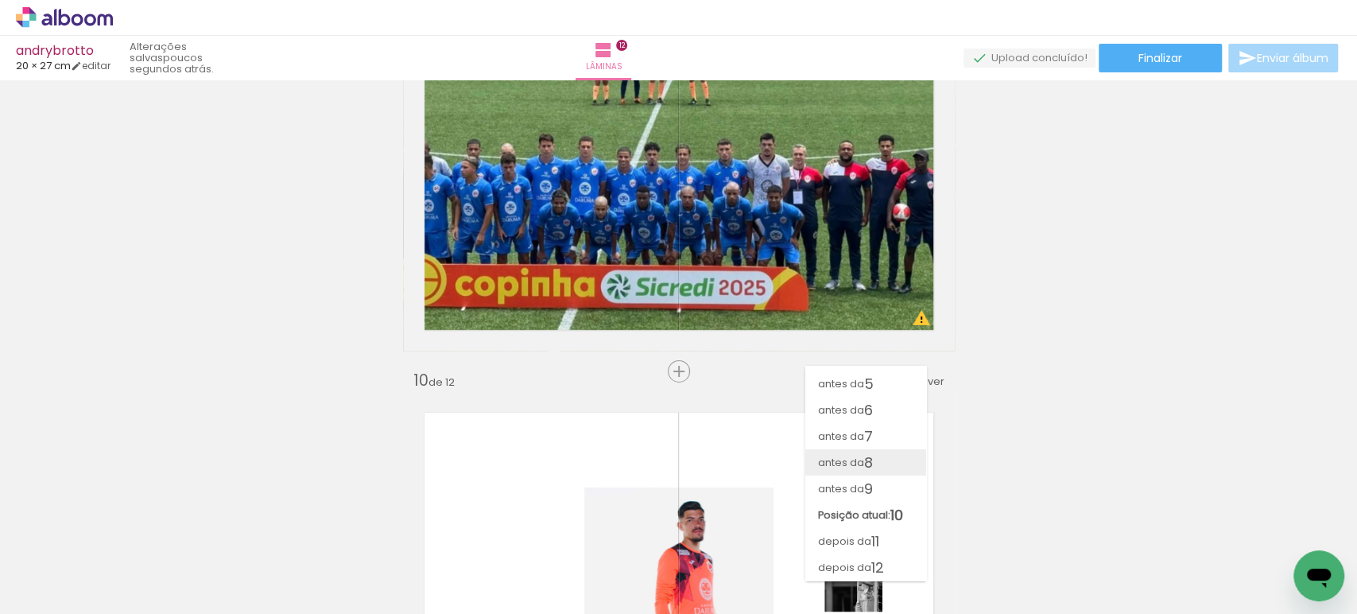
click at [870, 469] on span "8" at bounding box center [868, 462] width 9 height 26
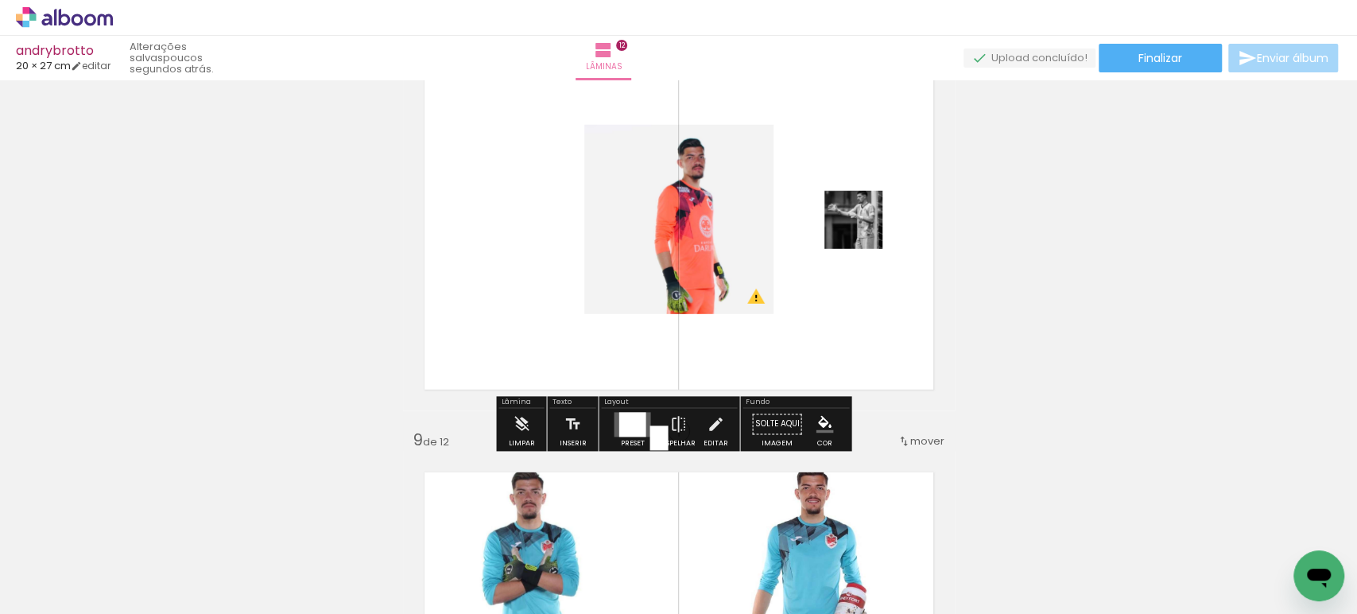
click at [622, 420] on div at bounding box center [631, 424] width 27 height 25
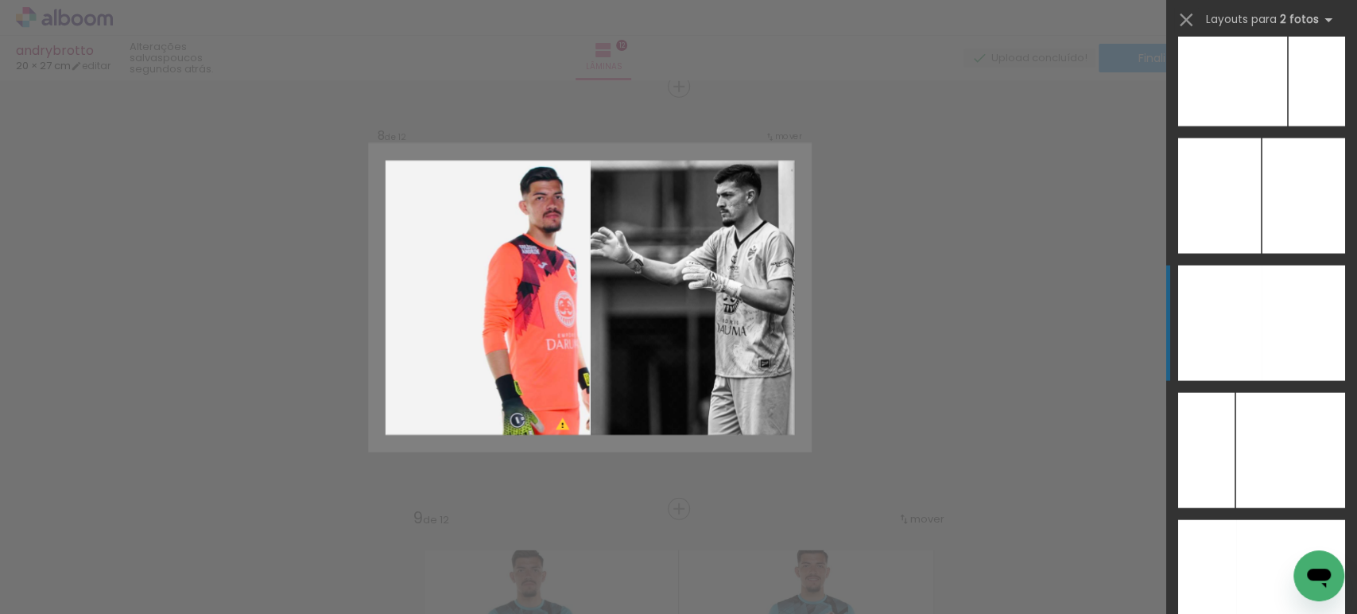
scroll to position [6269, 0]
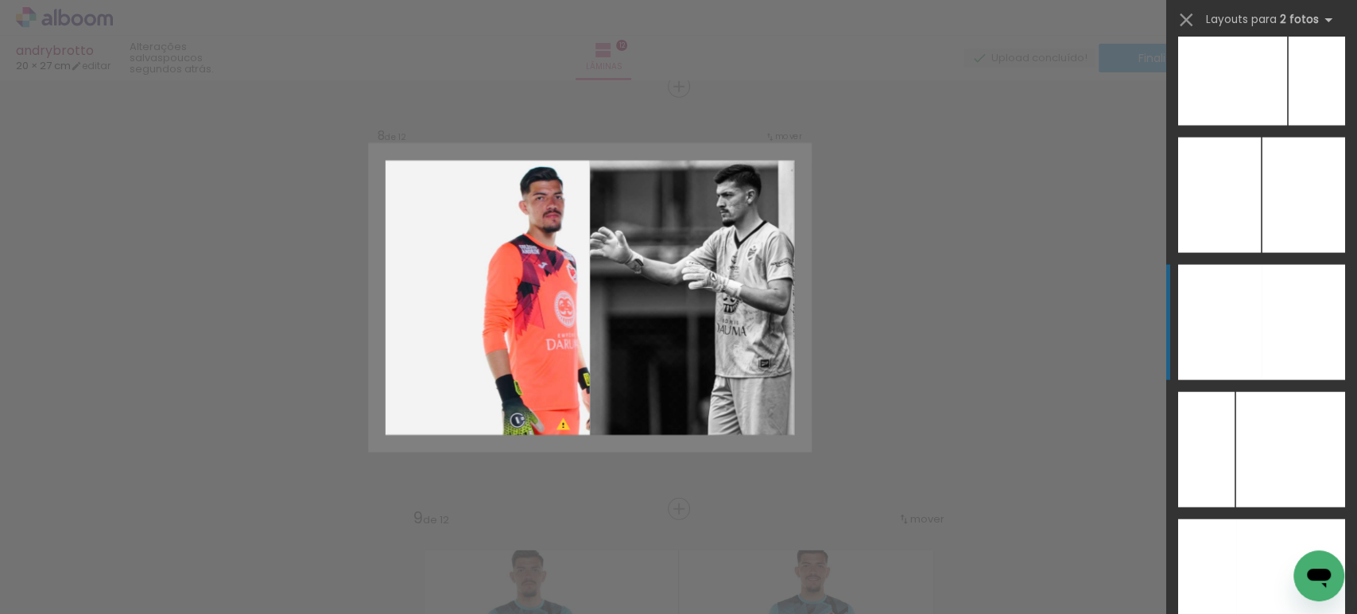
click at [1263, 316] on div at bounding box center [1302, 322] width 83 height 115
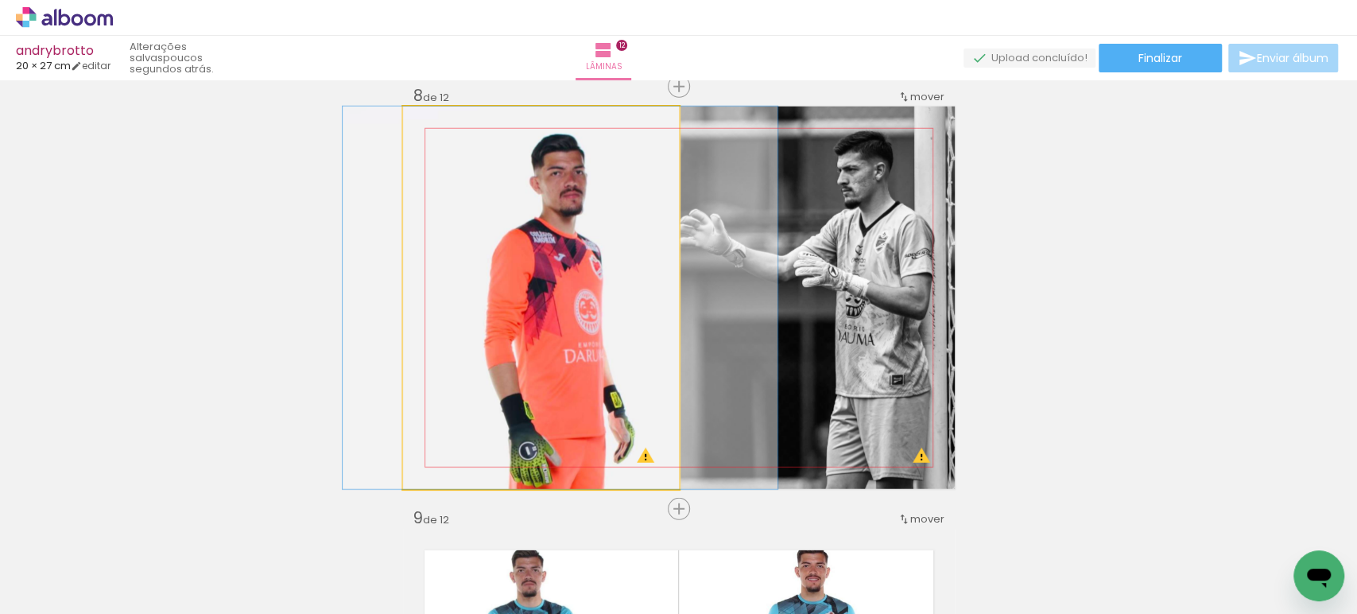
drag, startPoint x: 612, startPoint y: 281, endPoint x: 556, endPoint y: 272, distance: 56.3
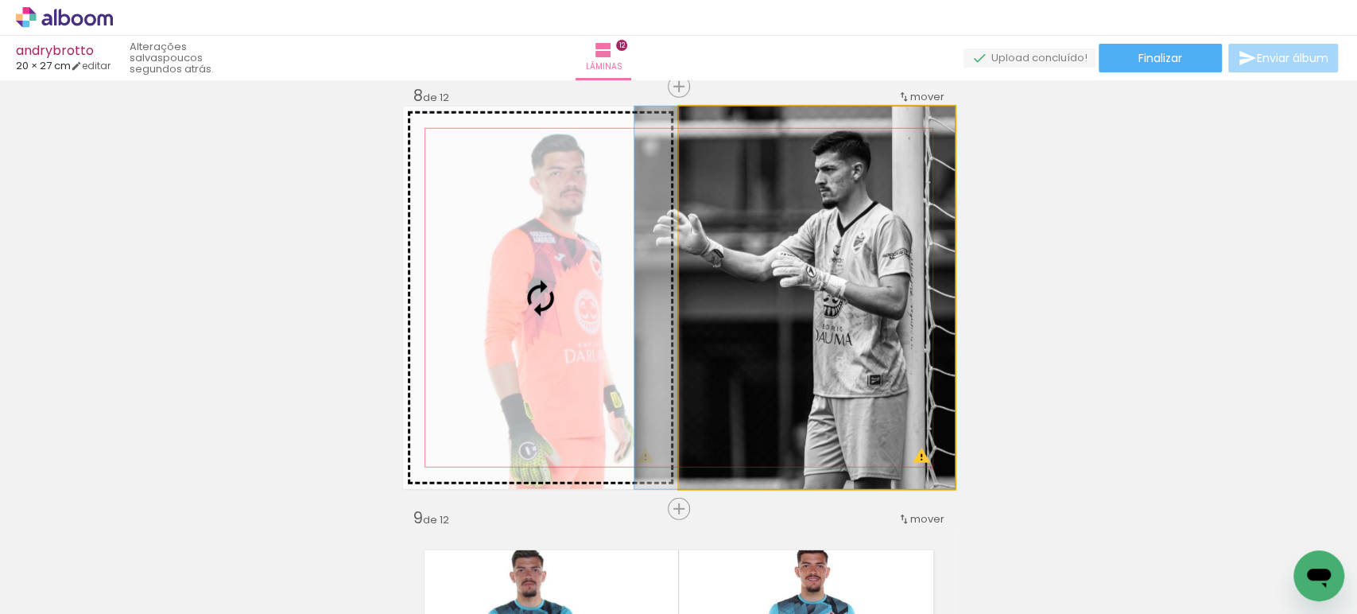
drag, startPoint x: 749, startPoint y: 279, endPoint x: 502, endPoint y: 255, distance: 247.5
click at [0, 0] on slot at bounding box center [0, 0] width 0 height 0
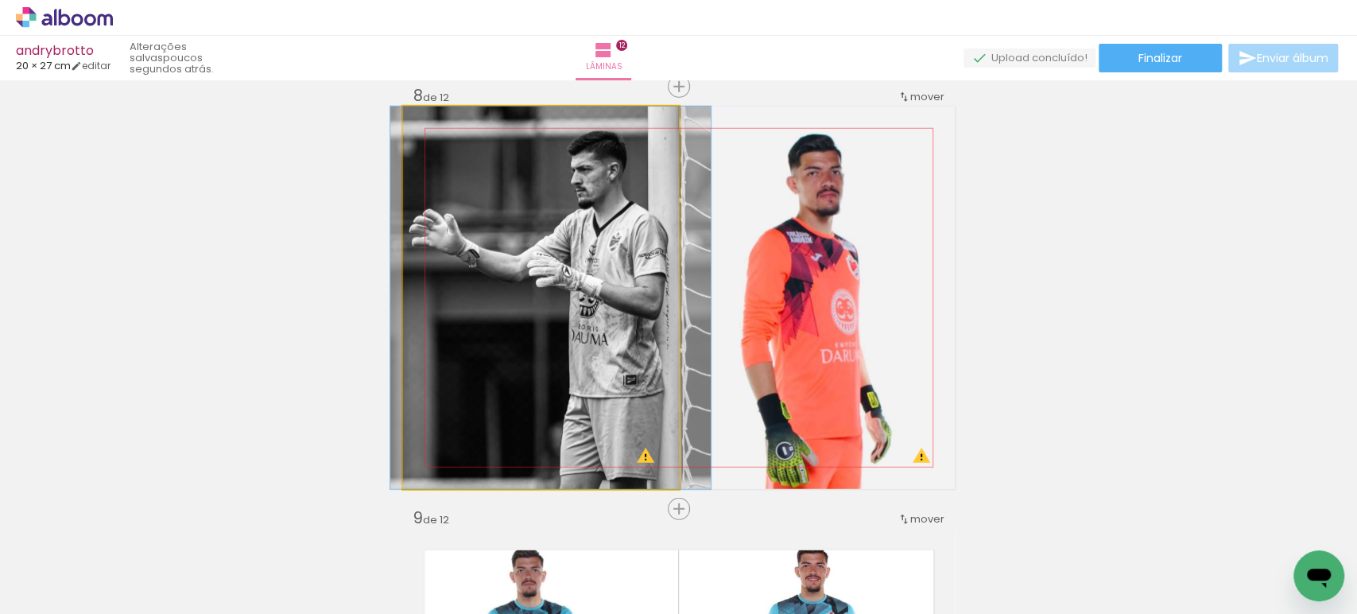
drag, startPoint x: 571, startPoint y: 313, endPoint x: 581, endPoint y: 319, distance: 11.0
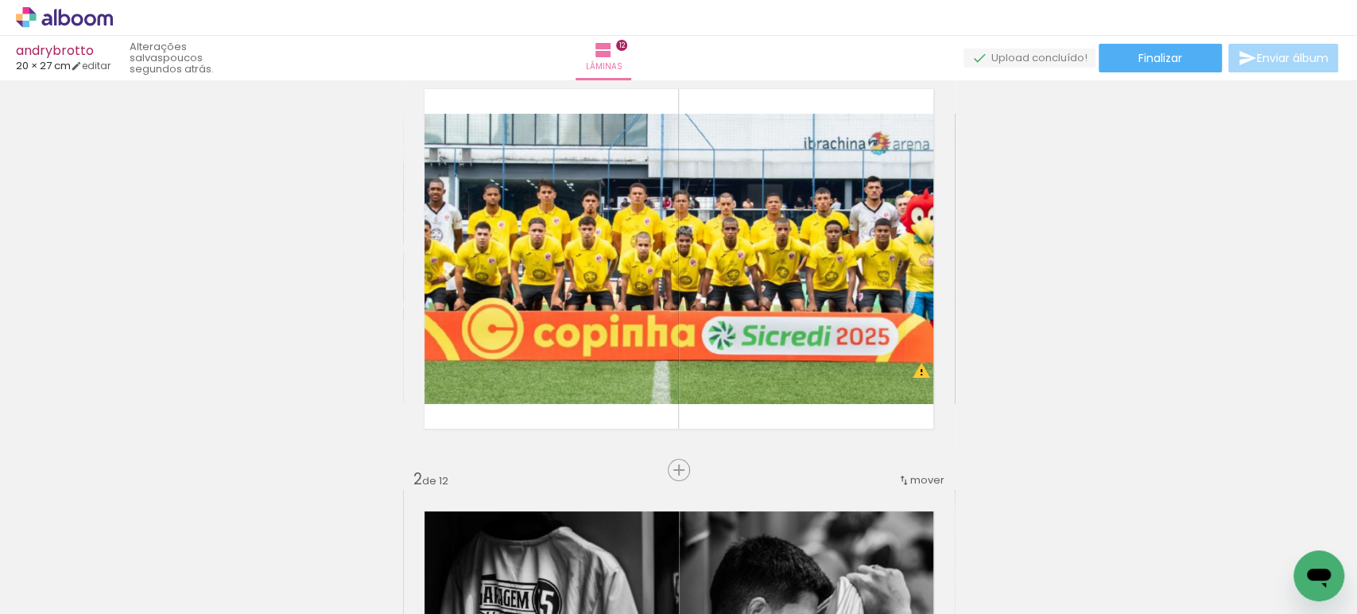
scroll to position [0, 0]
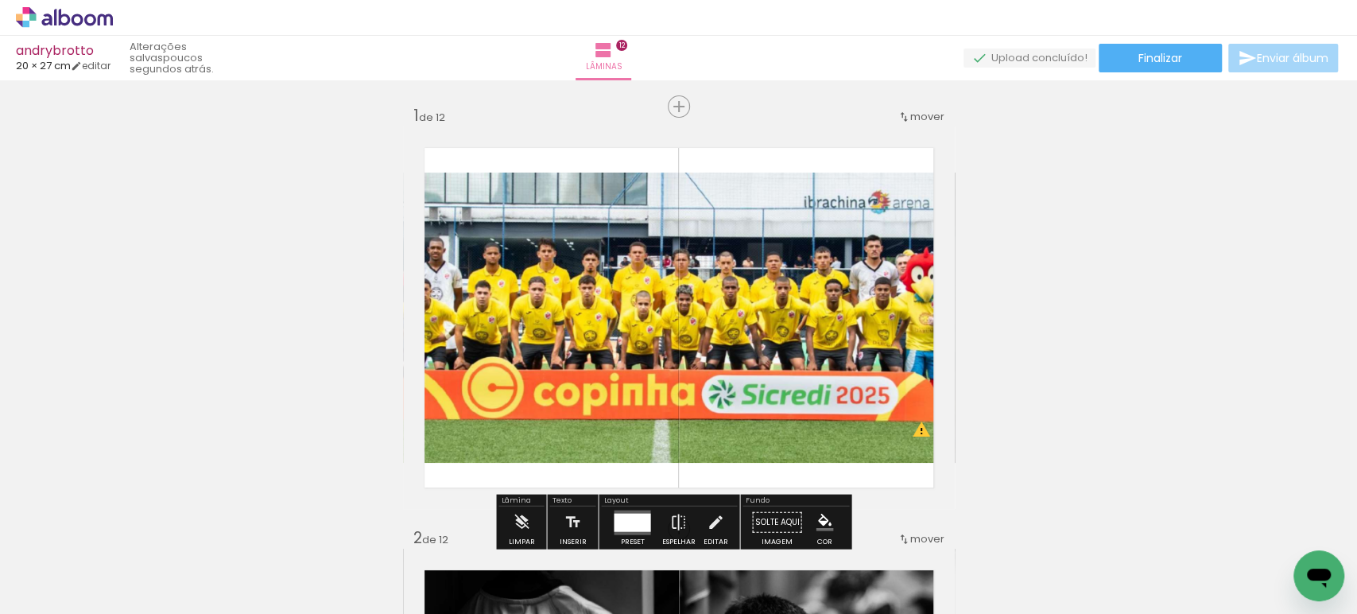
click at [910, 109] on span "mover" at bounding box center [927, 116] width 34 height 15
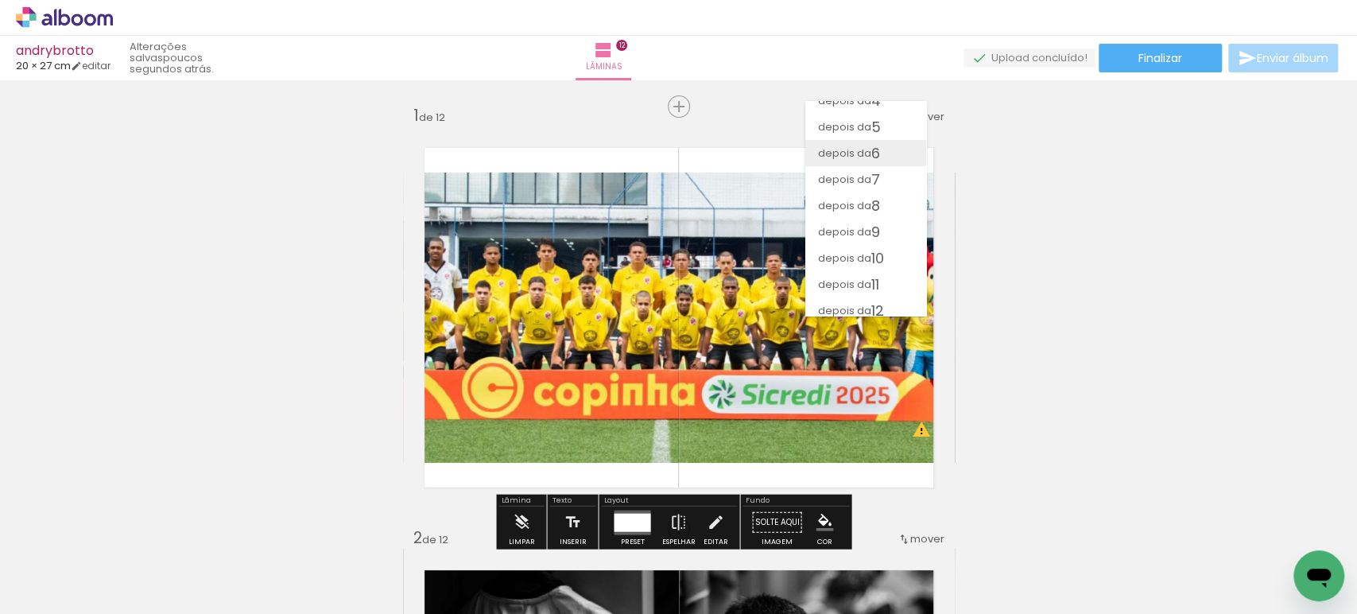
scroll to position [99, 0]
click at [861, 294] on span "depois da" at bounding box center [844, 303] width 53 height 26
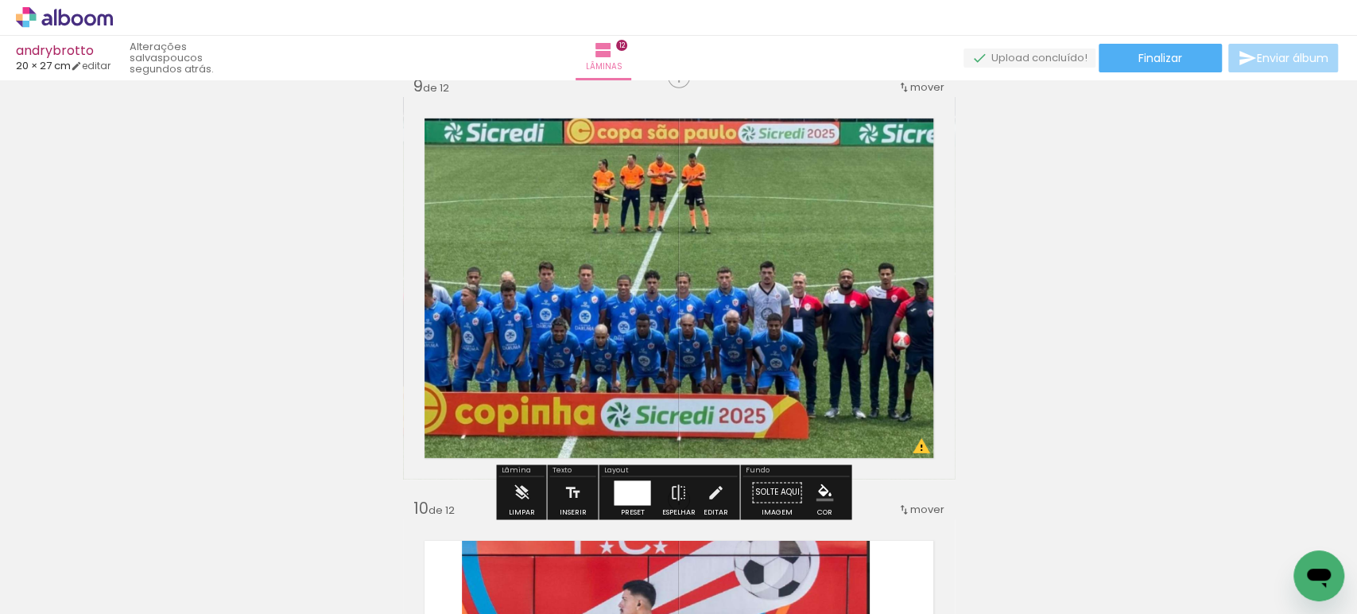
scroll to position [3414, 0]
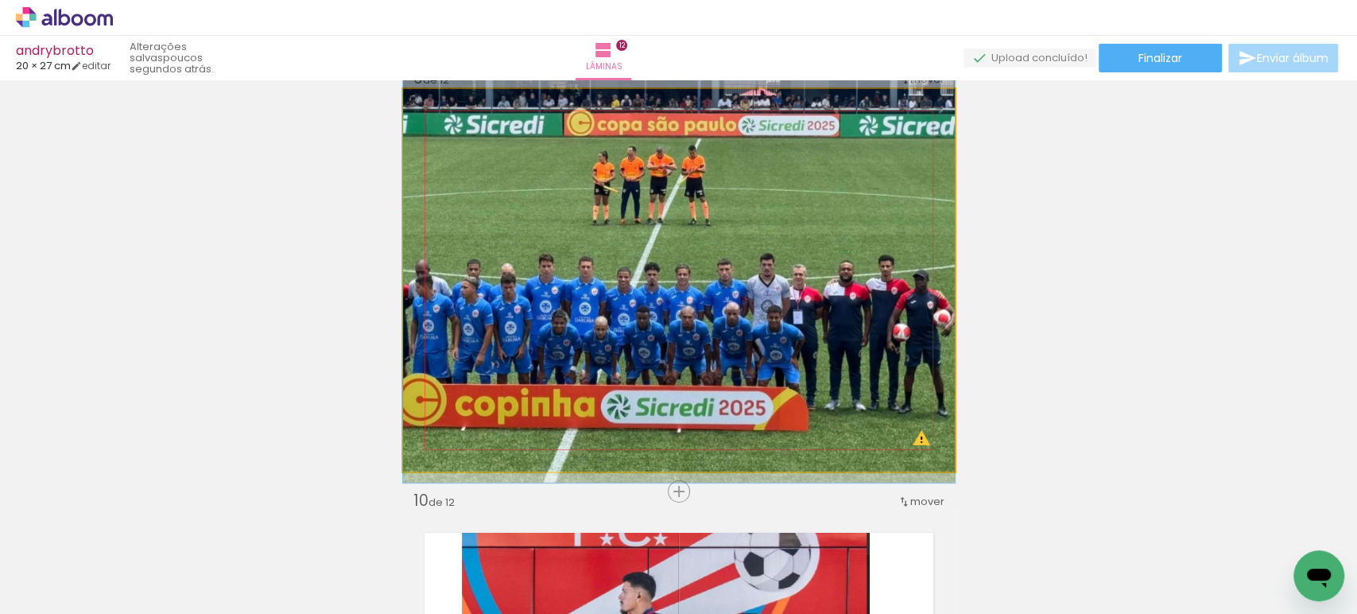
click at [857, 278] on quentale-photo at bounding box center [679, 280] width 552 height 382
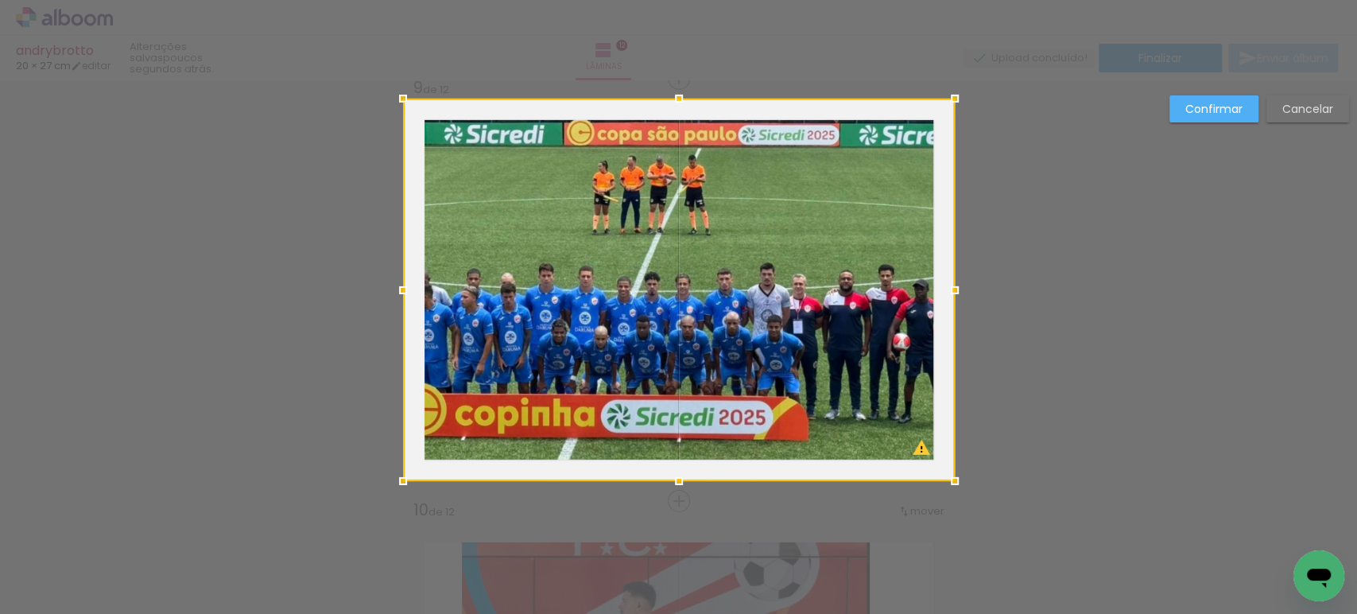
scroll to position [3395, 0]
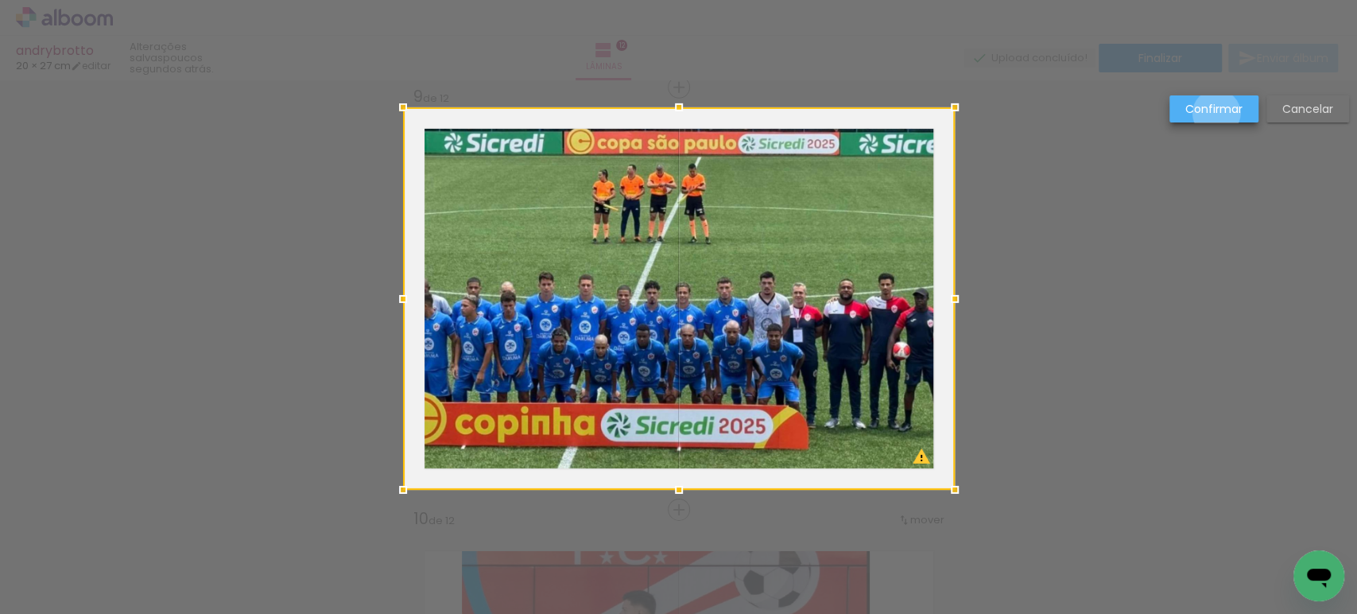
click at [0, 0] on slot "Confirmar" at bounding box center [0, 0] width 0 height 0
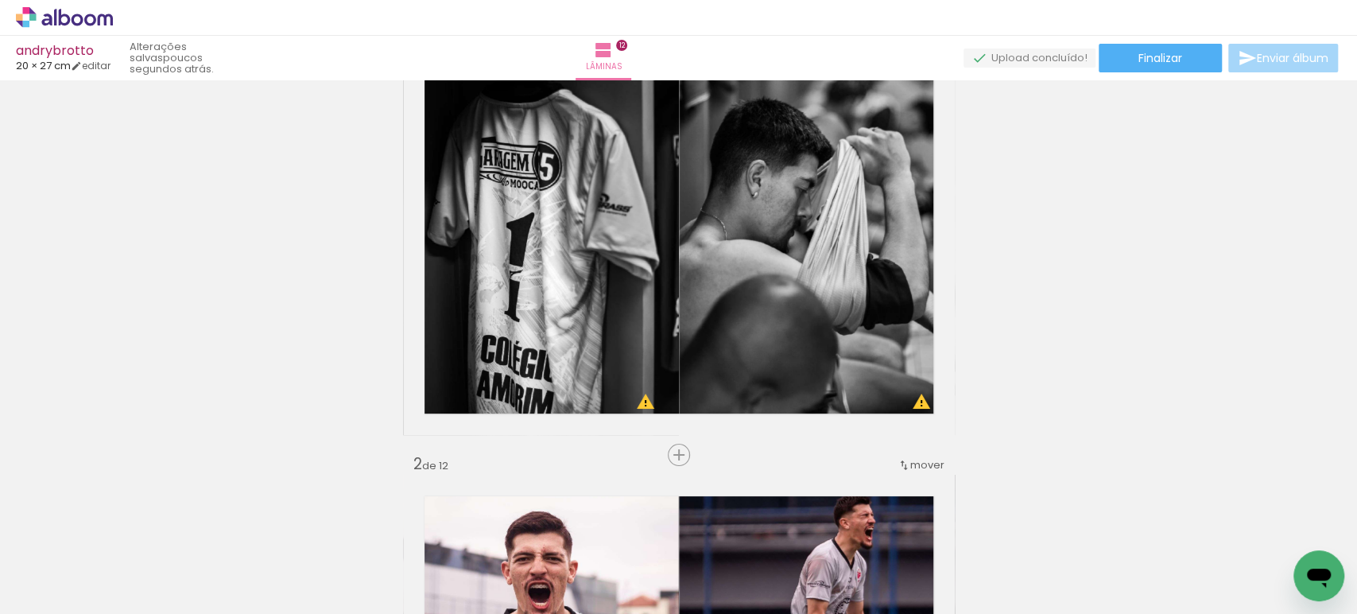
scroll to position [0, 0]
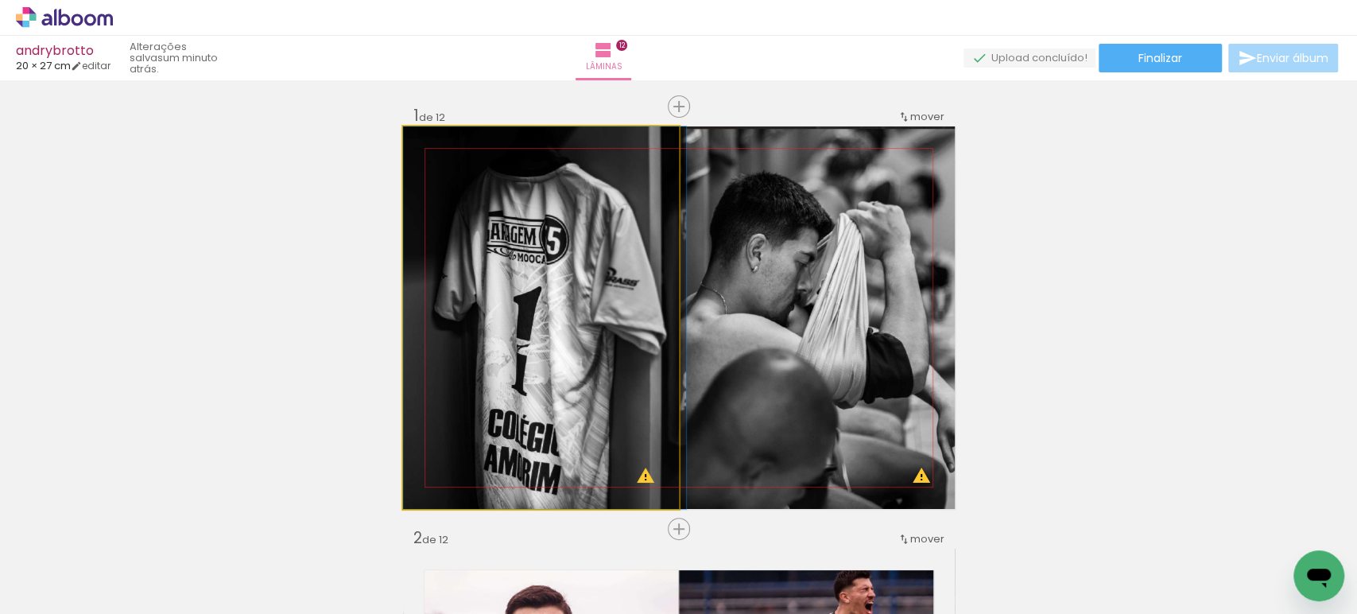
drag, startPoint x: 567, startPoint y: 241, endPoint x: 579, endPoint y: 242, distance: 11.9
drag, startPoint x: 571, startPoint y: 267, endPoint x: 571, endPoint y: 254, distance: 13.5
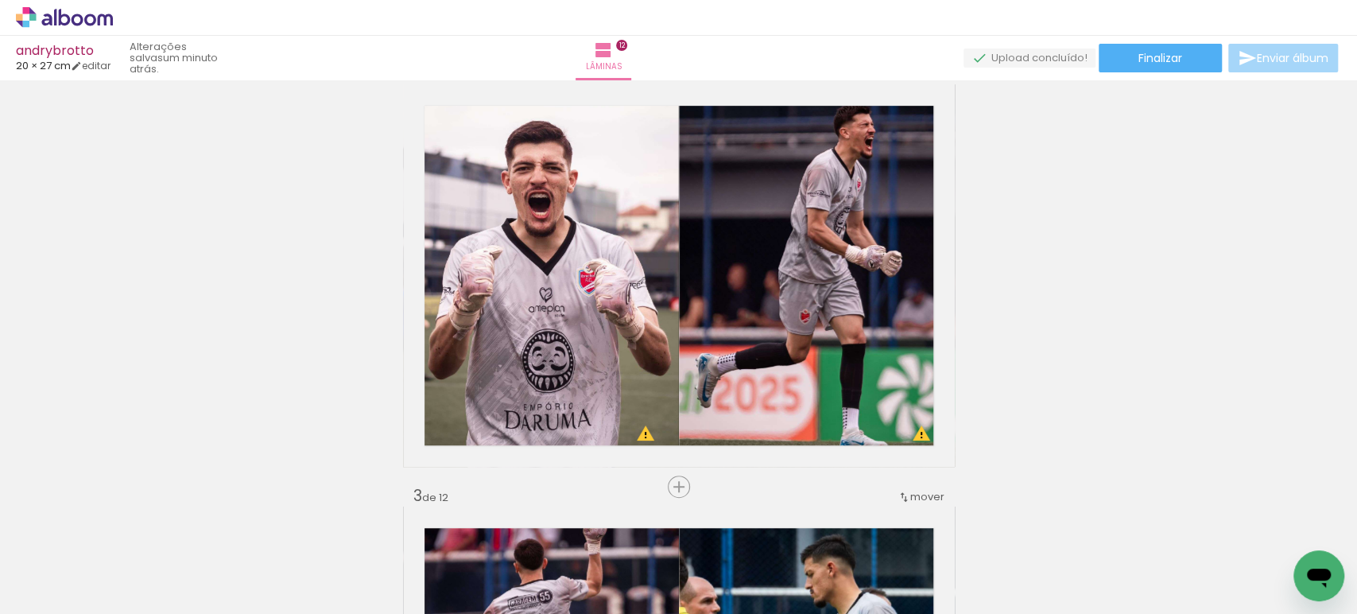
scroll to position [463, 0]
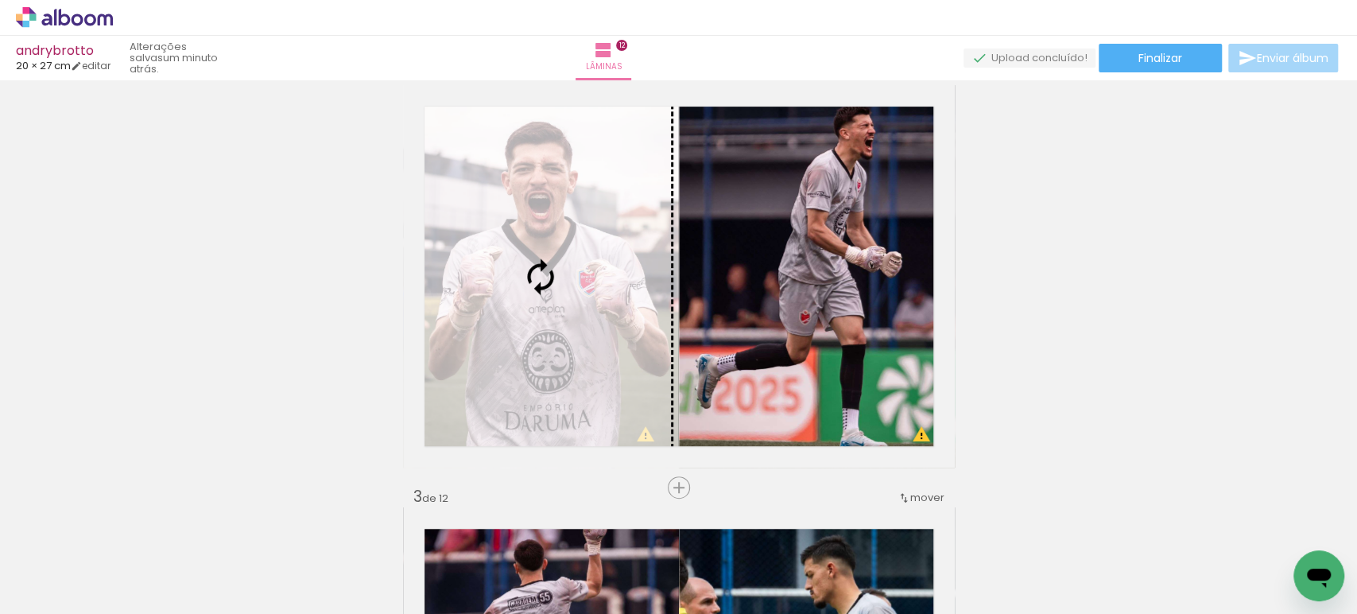
drag, startPoint x: 504, startPoint y: 446, endPoint x: 585, endPoint y: 285, distance: 180.6
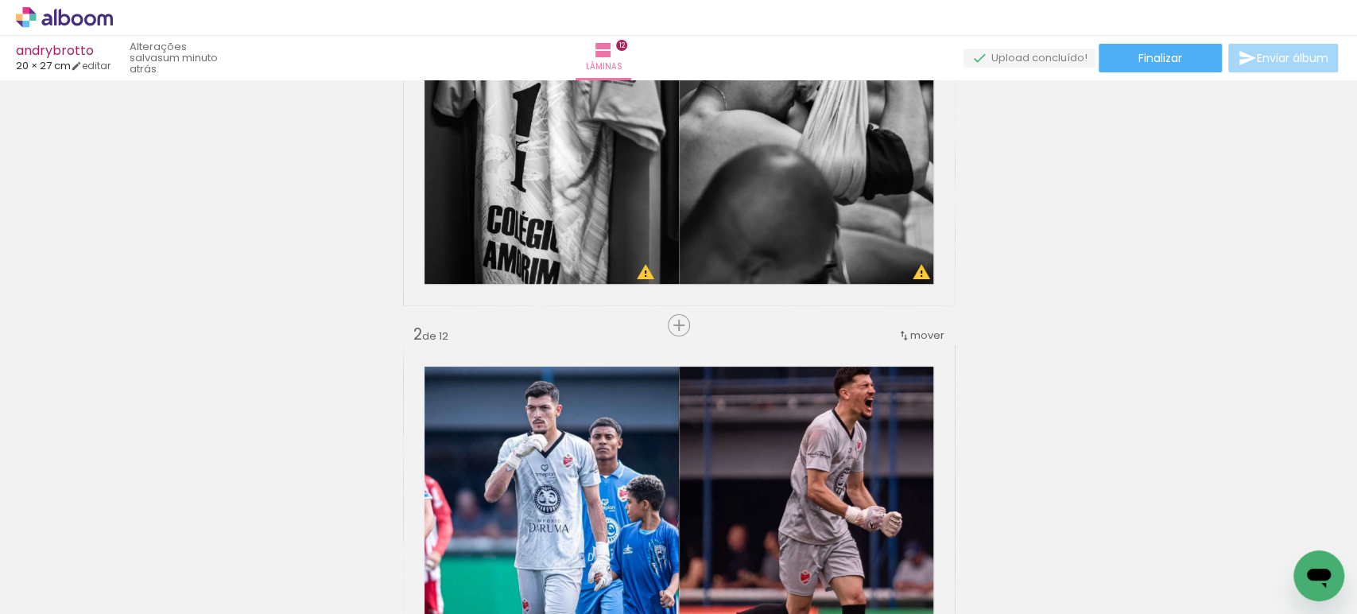
scroll to position [199, 0]
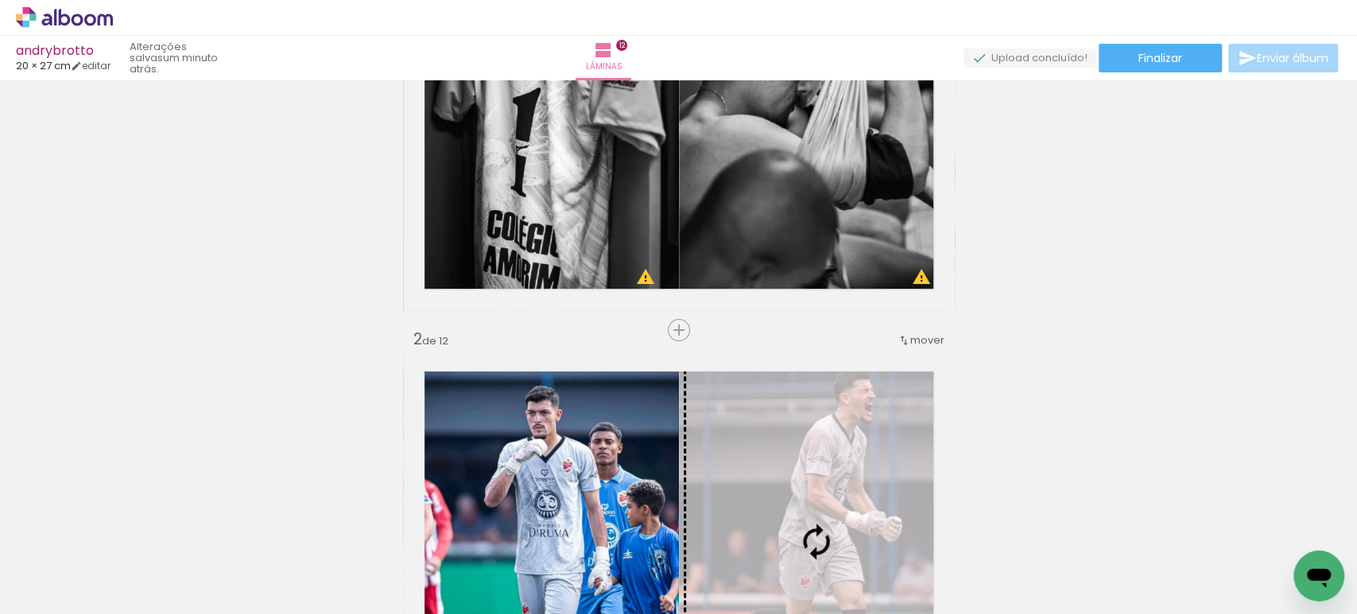
drag, startPoint x: 783, startPoint y: 342, endPoint x: 781, endPoint y: 427, distance: 85.1
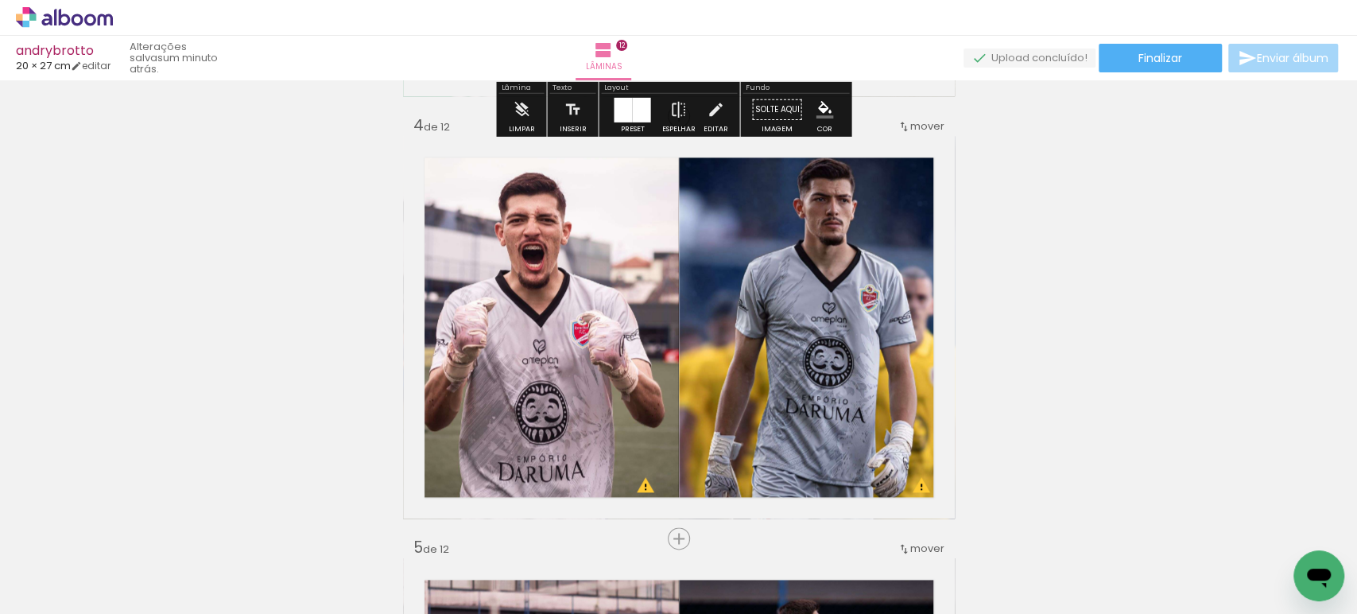
scroll to position [1257, 0]
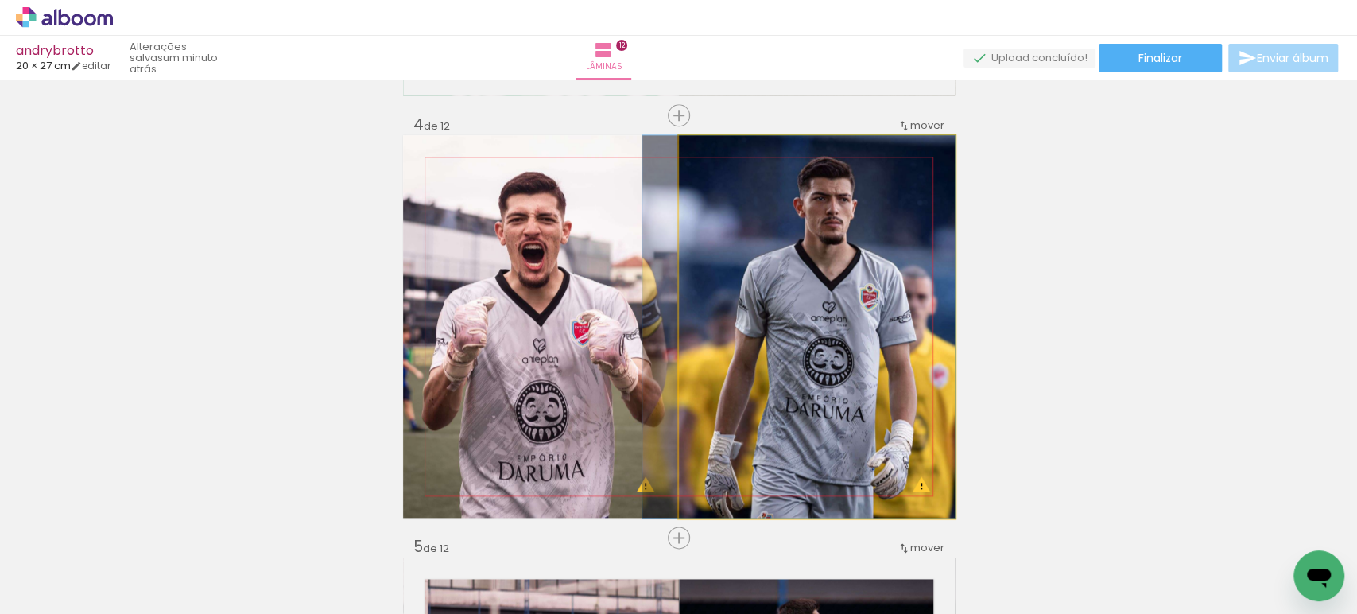
drag, startPoint x: 805, startPoint y: 338, endPoint x: 517, endPoint y: 295, distance: 291.7
click at [0, 0] on slot at bounding box center [0, 0] width 0 height 0
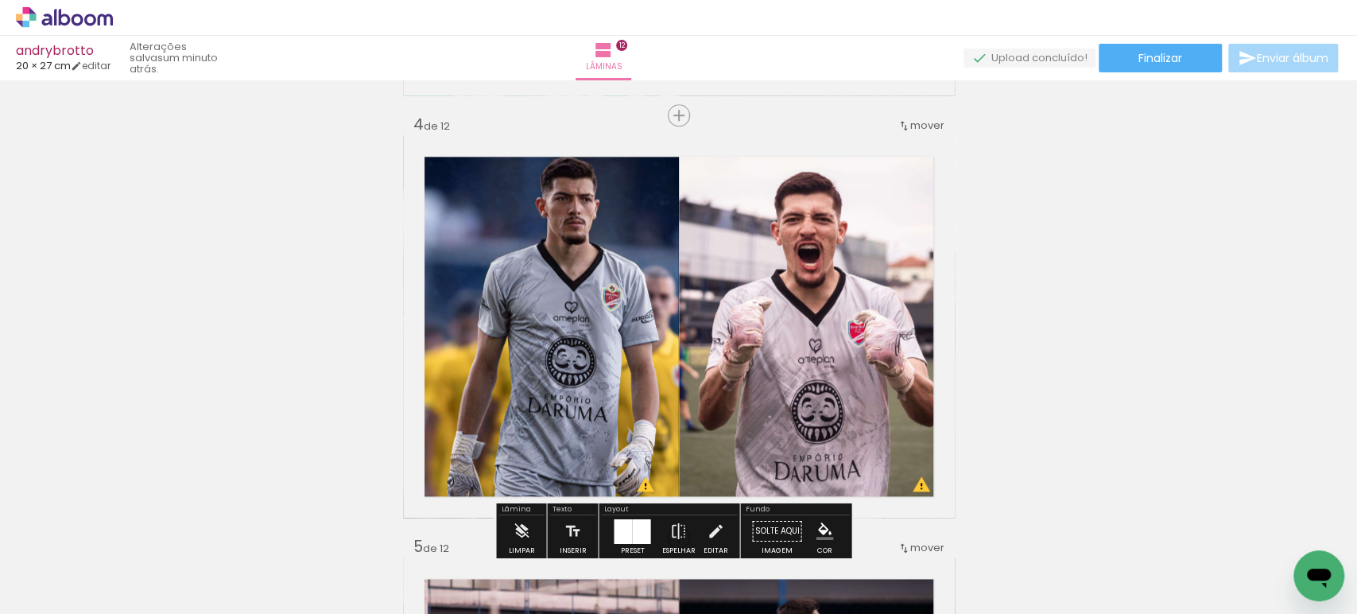
click at [924, 129] on span "mover" at bounding box center [927, 125] width 34 height 15
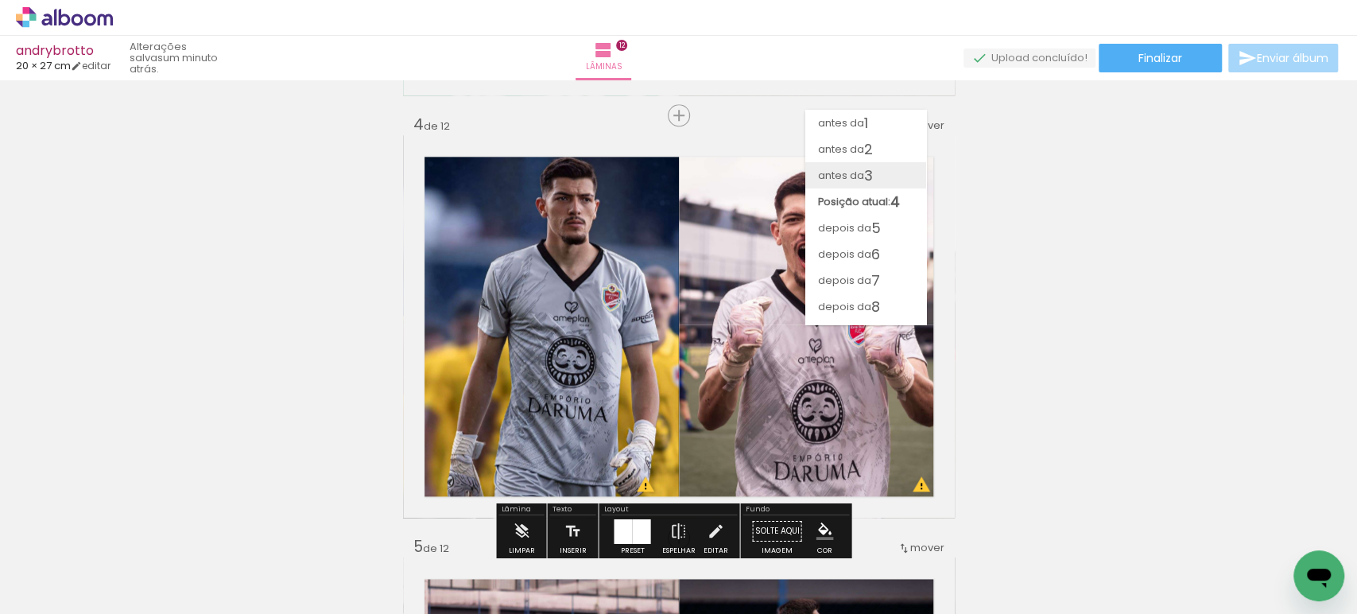
click at [881, 176] on paper-item "antes da 3" at bounding box center [865, 175] width 121 height 26
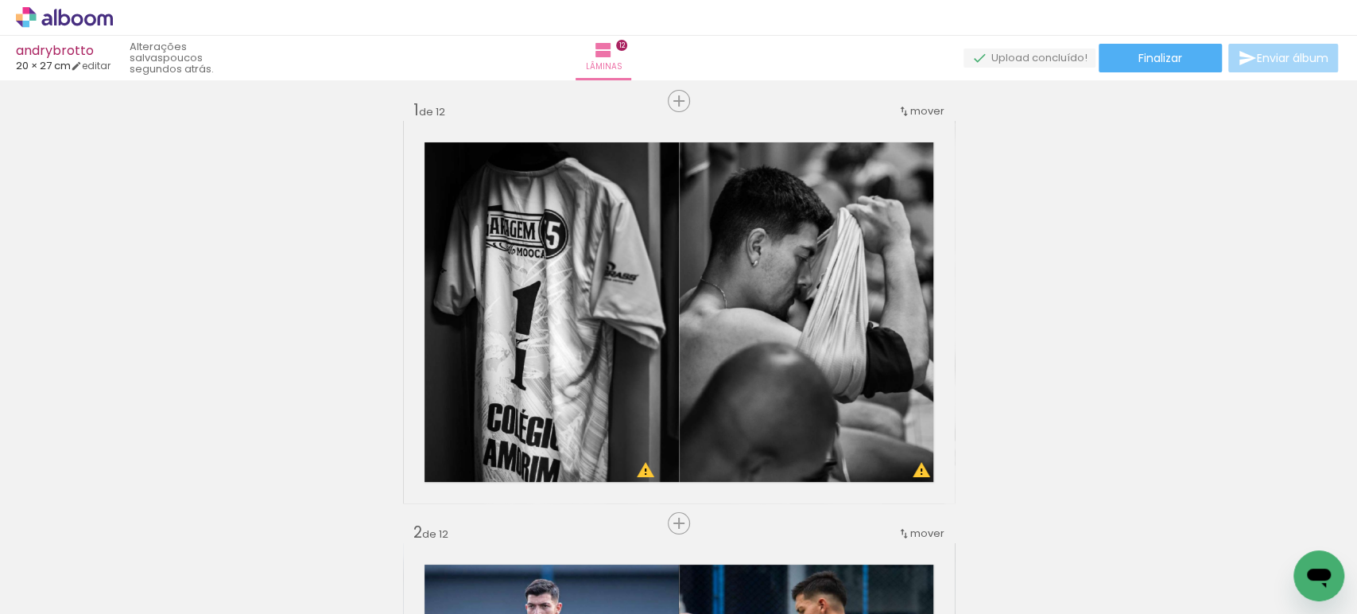
scroll to position [0, 0]
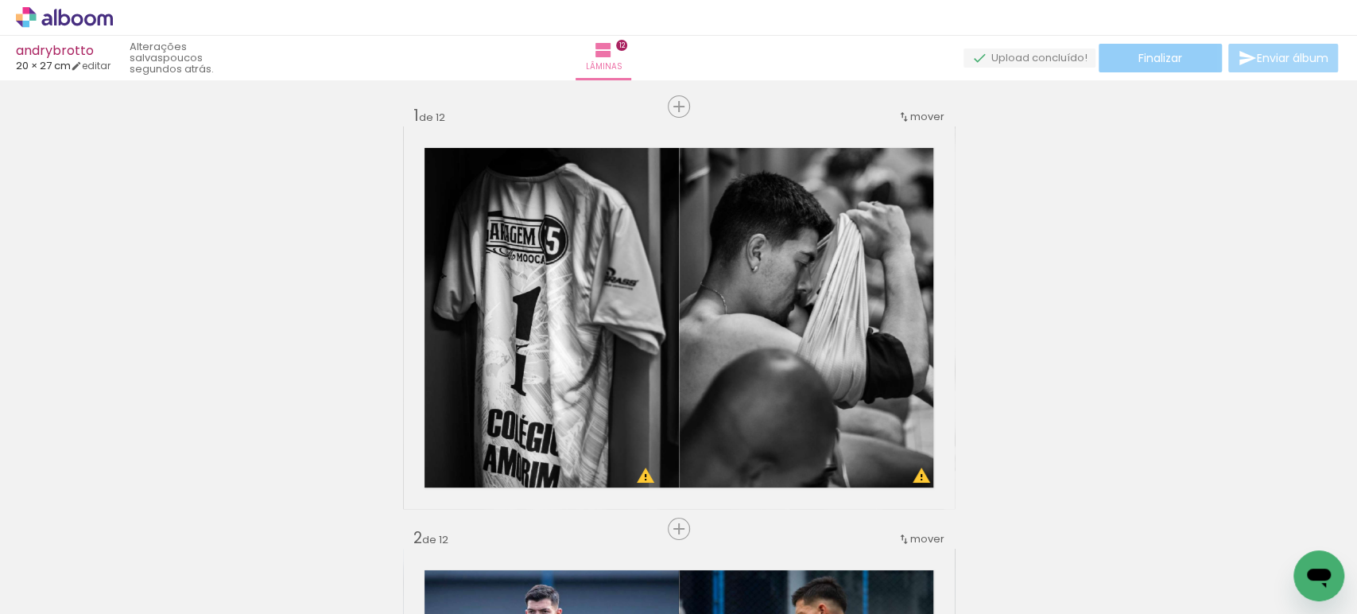
click at [1145, 64] on span "Finalizar" at bounding box center [1160, 57] width 44 height 11
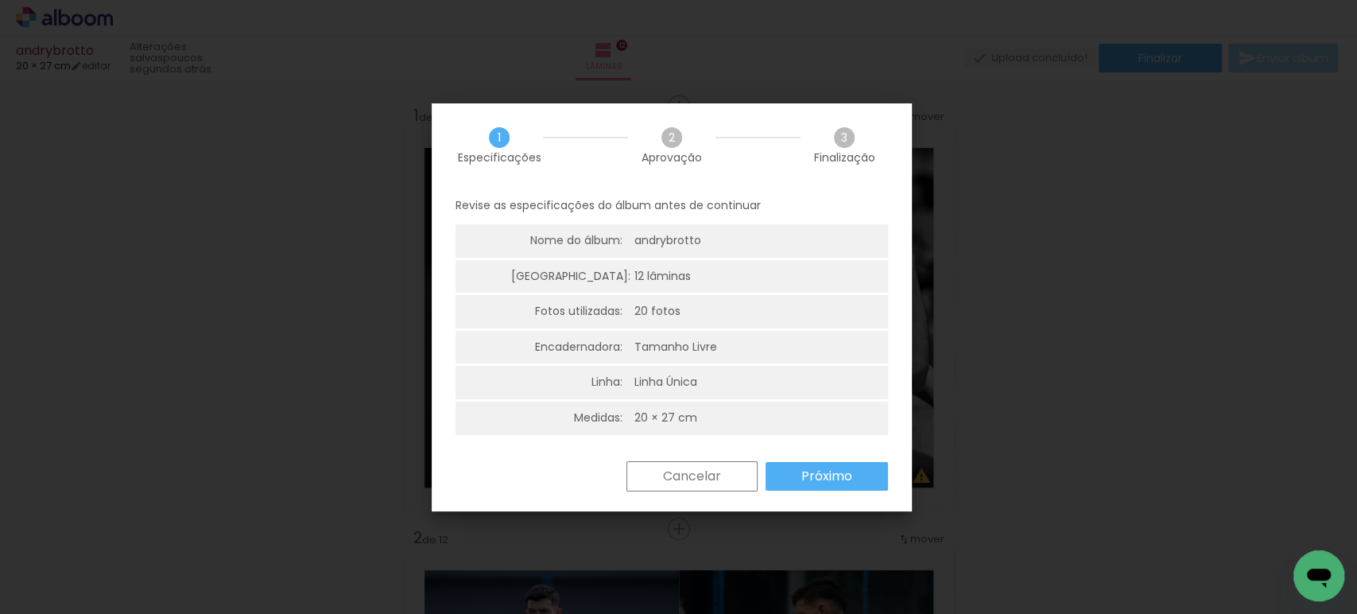
click at [796, 487] on paper-button "Próximo" at bounding box center [826, 476] width 122 height 29
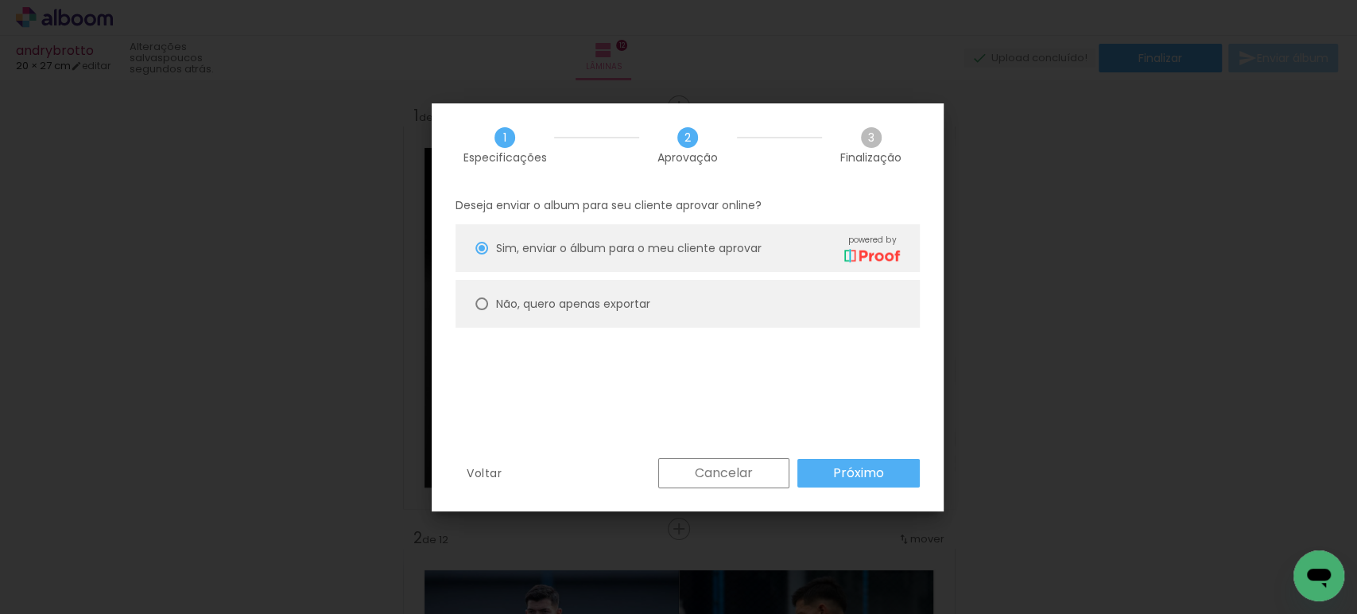
click at [602, 291] on paper-radio-button "Não, quero apenas exportar" at bounding box center [687, 304] width 464 height 48
type paper-radio-button "on"
click at [851, 461] on paper-button "Próximo" at bounding box center [858, 473] width 122 height 29
type input "Alta, 300 DPI"
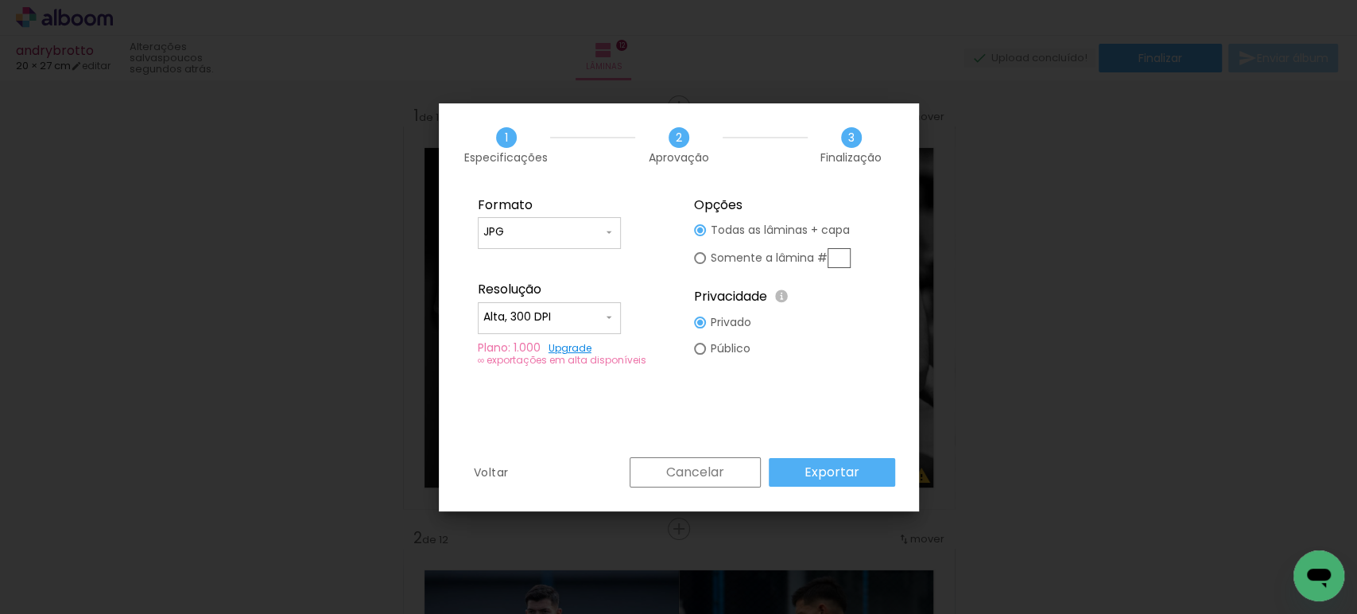
click at [542, 213] on fieldset "Formato JPG PDF Resolução Alta, 300 DPI Baixa Plano: 1.000 Upgrade ∞ exportaçõe…" at bounding box center [570, 282] width 213 height 190
click at [542, 230] on input "JPG" at bounding box center [542, 232] width 119 height 16
click at [529, 257] on paper-item "PDF" at bounding box center [549, 262] width 143 height 32
type input "PDF"
click at [525, 312] on input "Alta, 300 DPI" at bounding box center [542, 317] width 119 height 16
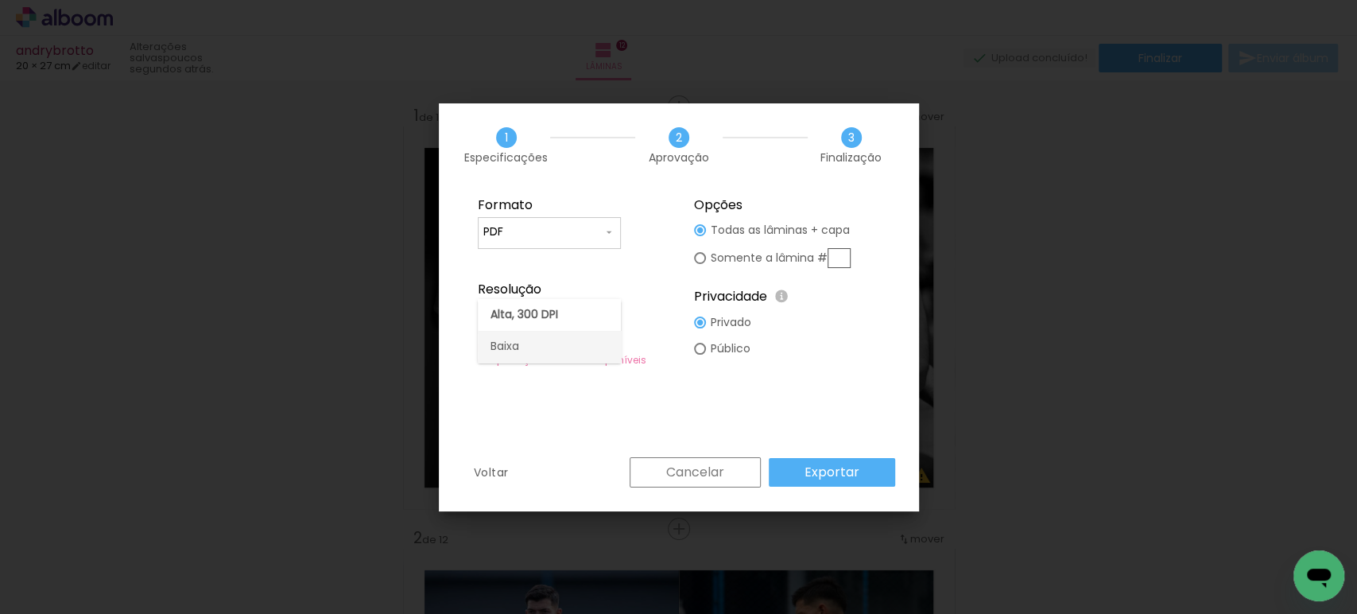
click at [522, 339] on paper-item "Baixa" at bounding box center [549, 347] width 143 height 32
type input "Baixa"
click at [862, 481] on paper-button "Exportar" at bounding box center [832, 472] width 126 height 29
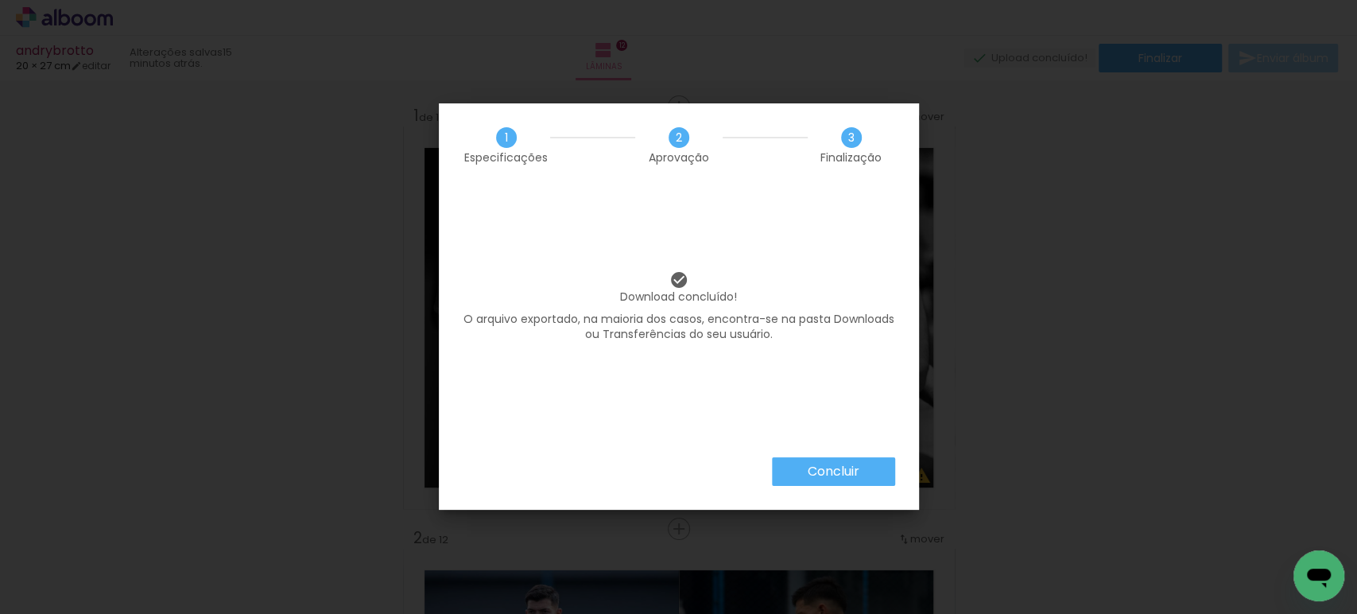
scroll to position [6269, 0]
